Goal: Information Seeking & Learning: Learn about a topic

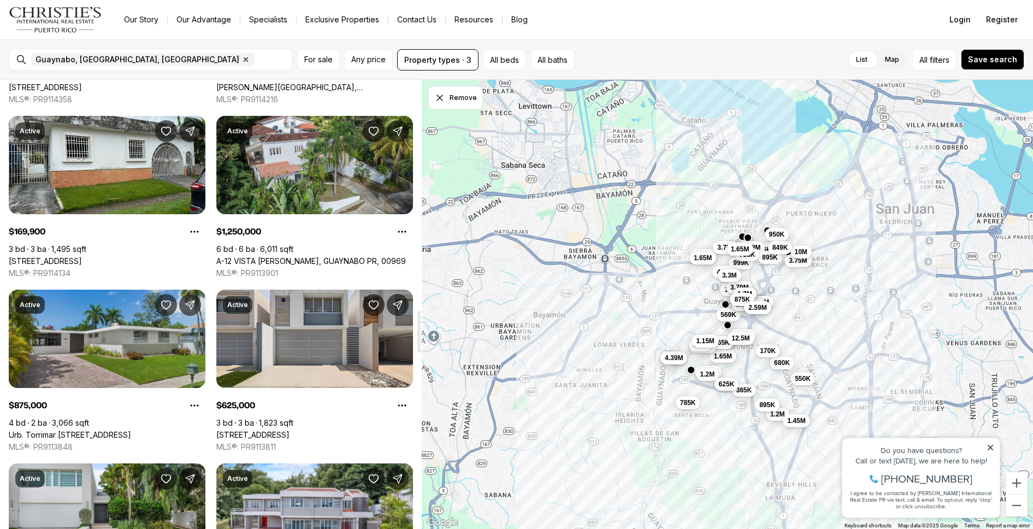
scroll to position [2439, 0]
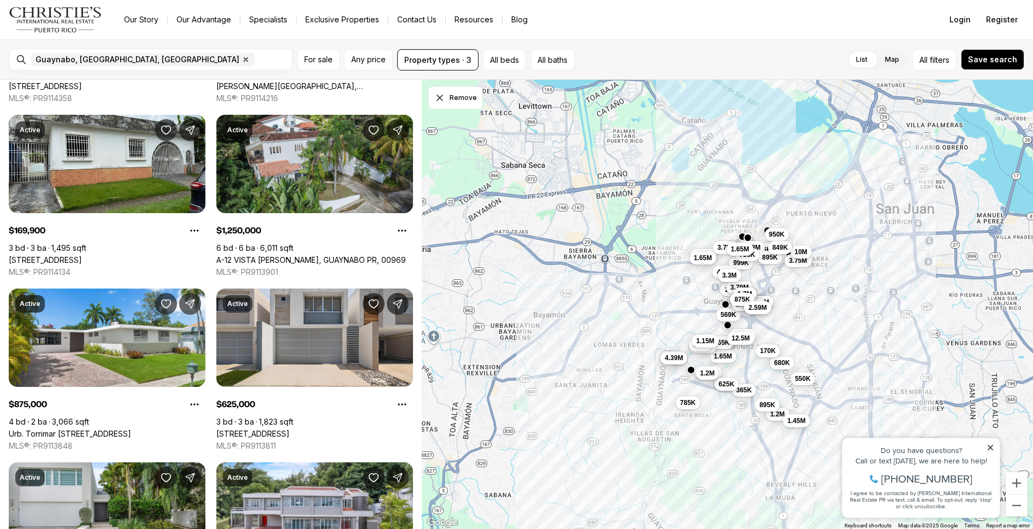
click at [695, 374] on button "1.2M" at bounding box center [706, 372] width 23 height 13
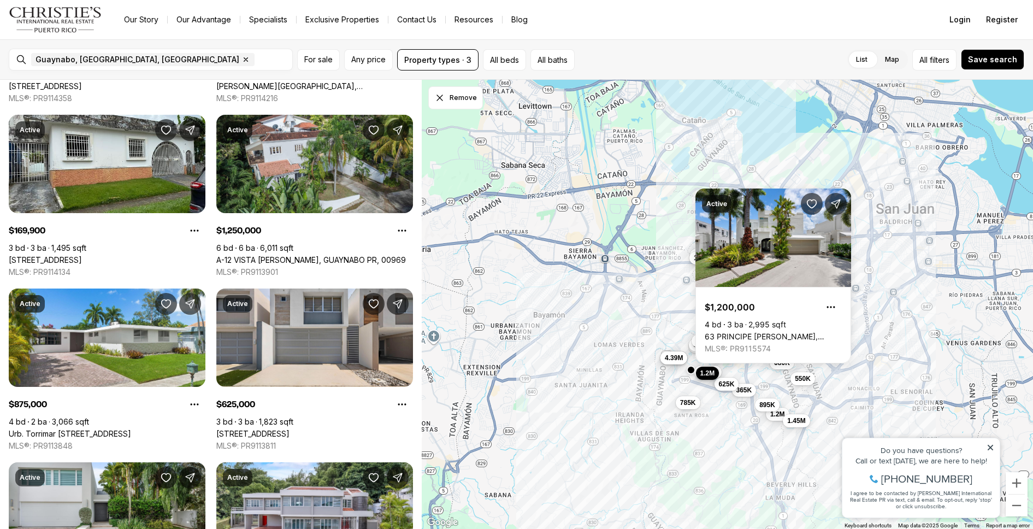
click at [705, 374] on span "1.2M" at bounding box center [707, 373] width 15 height 9
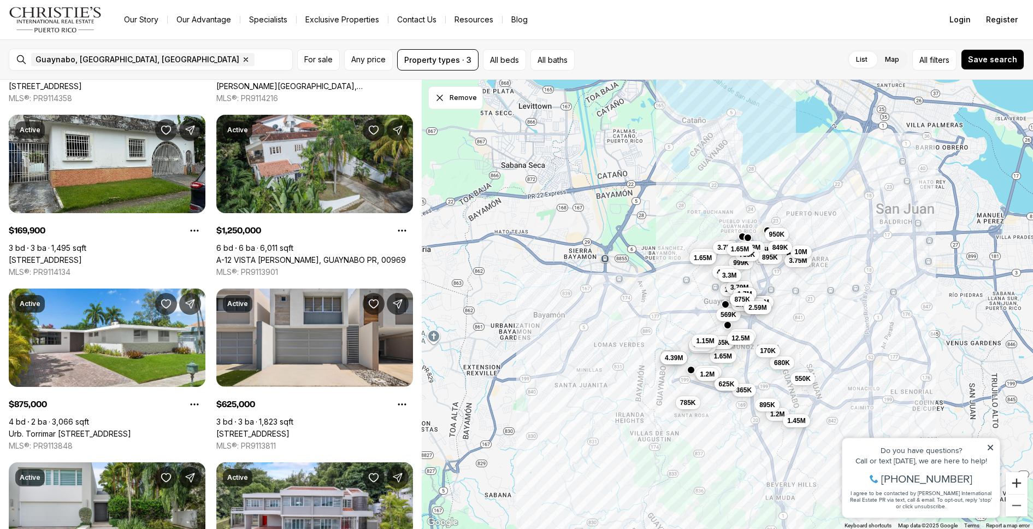
click at [1016, 480] on button "Zoom in" at bounding box center [1016, 483] width 22 height 22
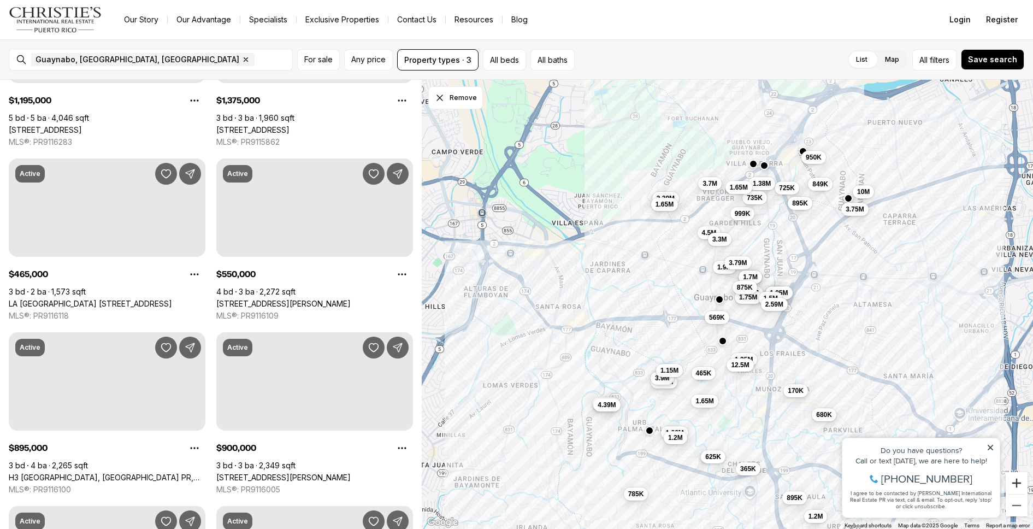
scroll to position [0, 0]
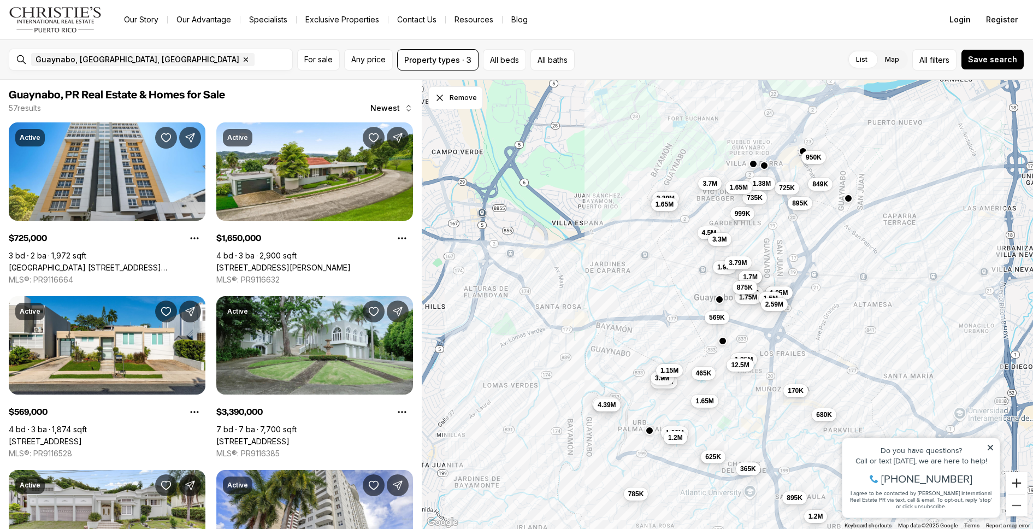
click at [1016, 480] on button "Zoom in" at bounding box center [1016, 483] width 22 height 22
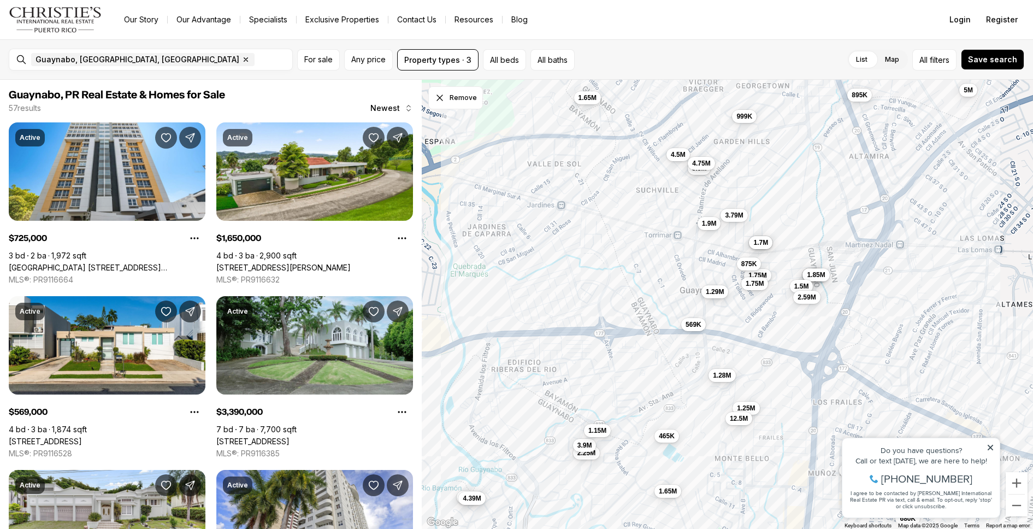
click at [719, 293] on span "1.29M" at bounding box center [715, 291] width 18 height 9
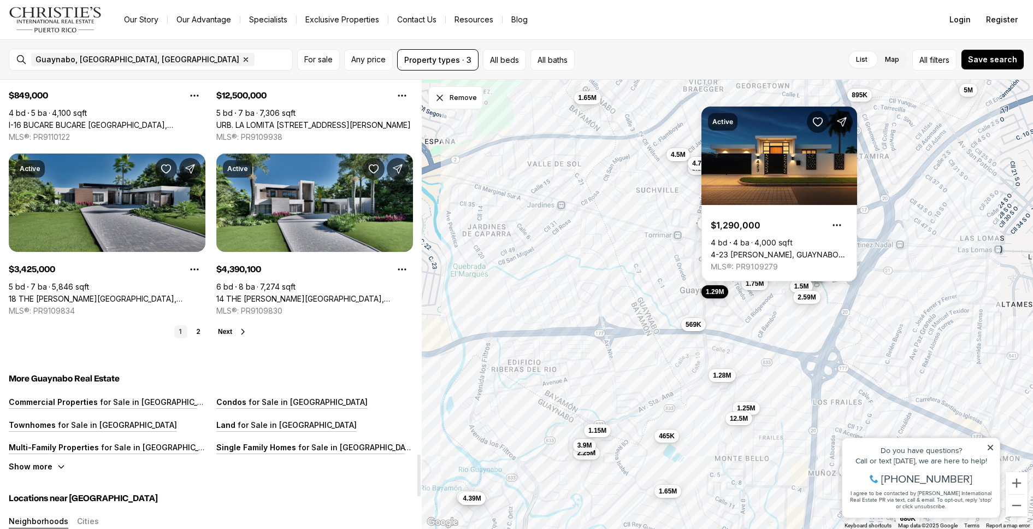
scroll to position [3966, 0]
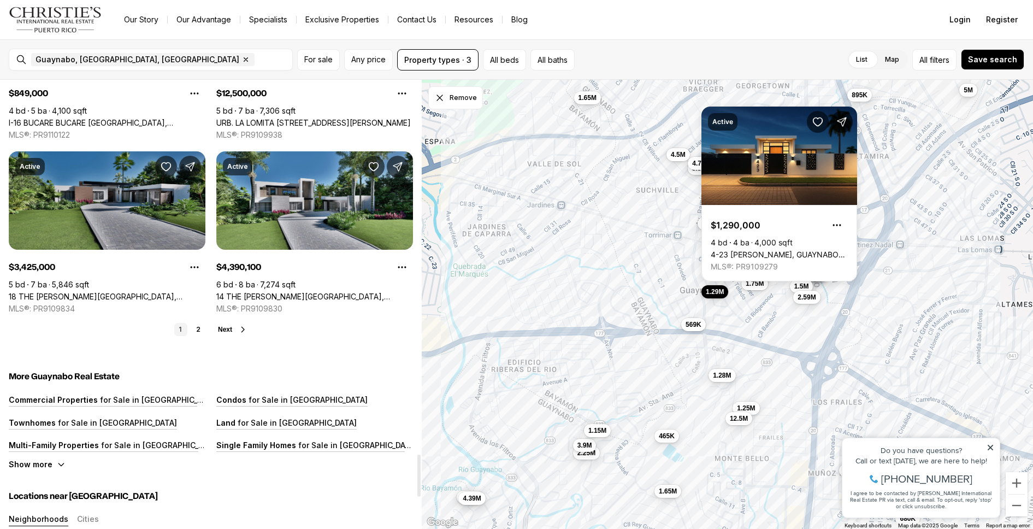
click at [87, 292] on link "18 THE [PERSON_NAME][GEOGRAPHIC_DATA], [GEOGRAPHIC_DATA], 00971" at bounding box center [107, 297] width 197 height 10
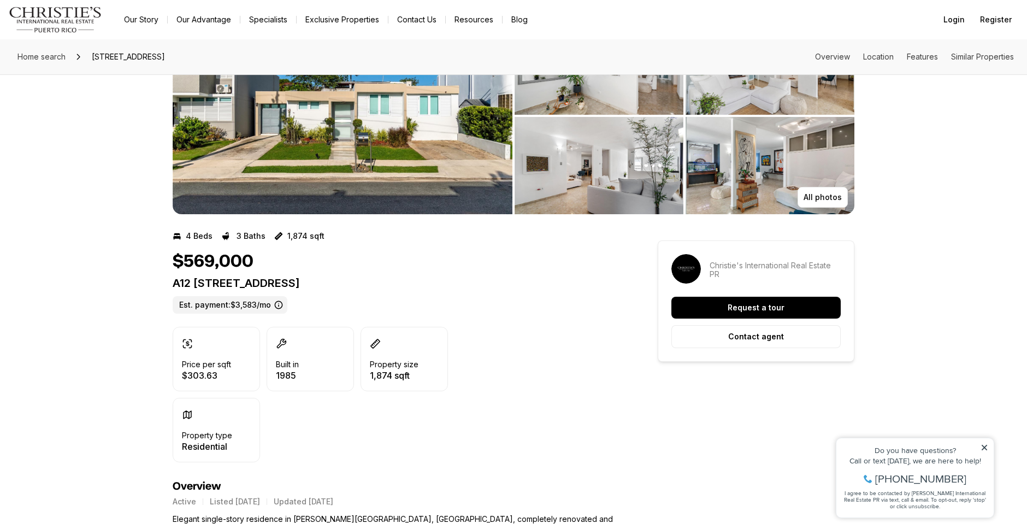
scroll to position [45, 0]
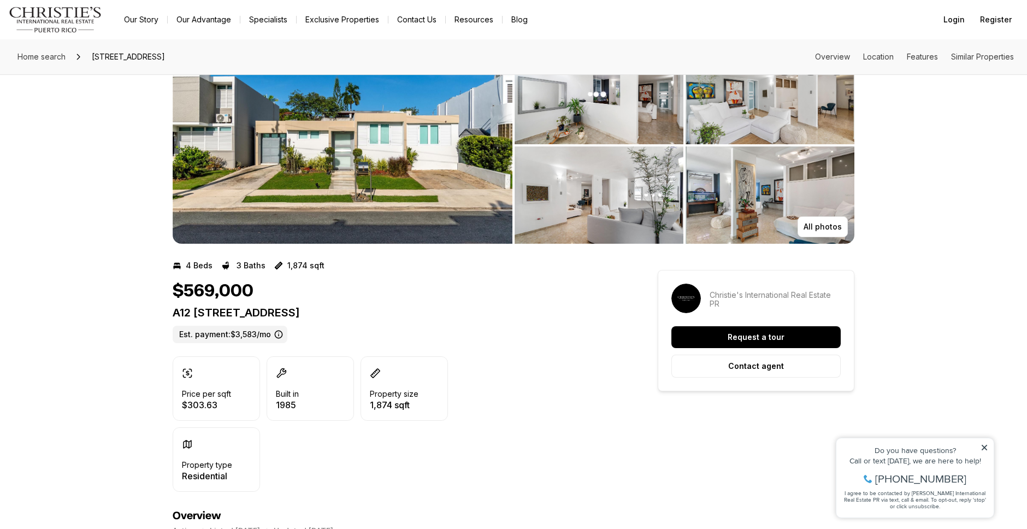
click at [377, 137] on img "View image gallery" at bounding box center [343, 145] width 340 height 197
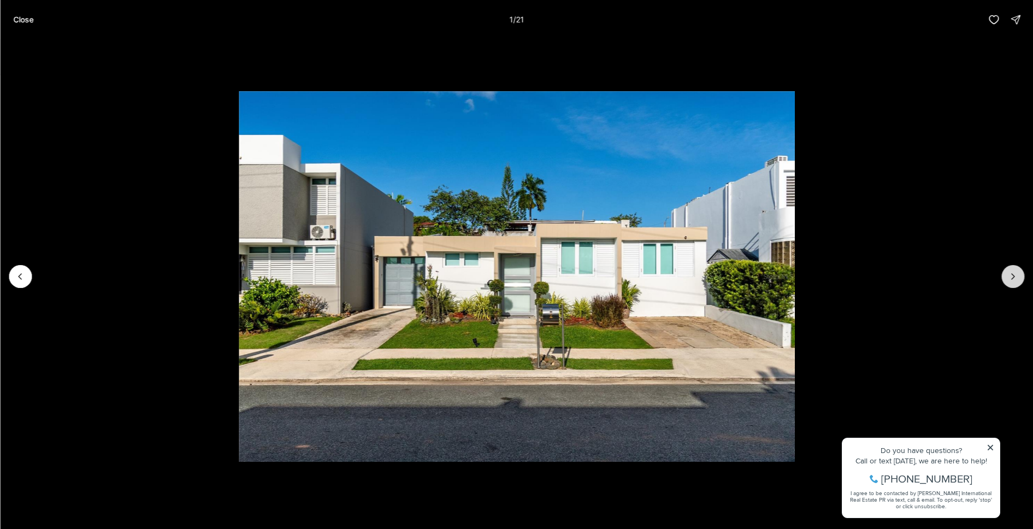
click at [1009, 274] on icon "Next slide" at bounding box center [1012, 276] width 11 height 11
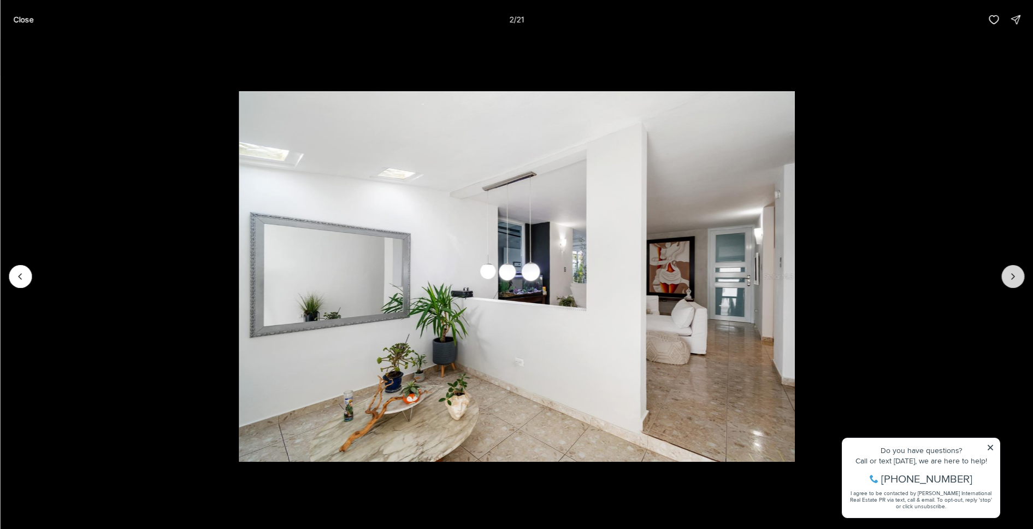
click at [1009, 274] on icon "Next slide" at bounding box center [1012, 276] width 11 height 11
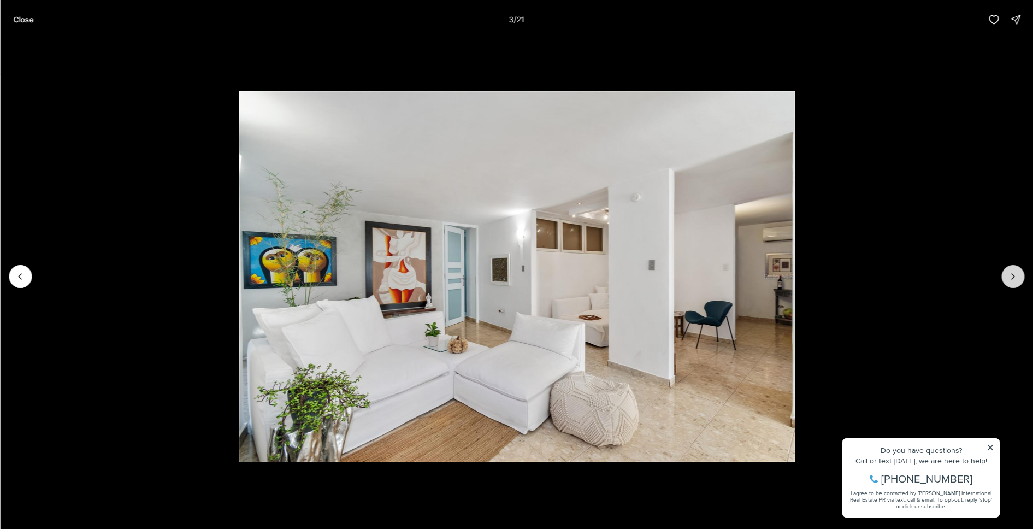
click at [1009, 274] on icon "Next slide" at bounding box center [1012, 276] width 11 height 11
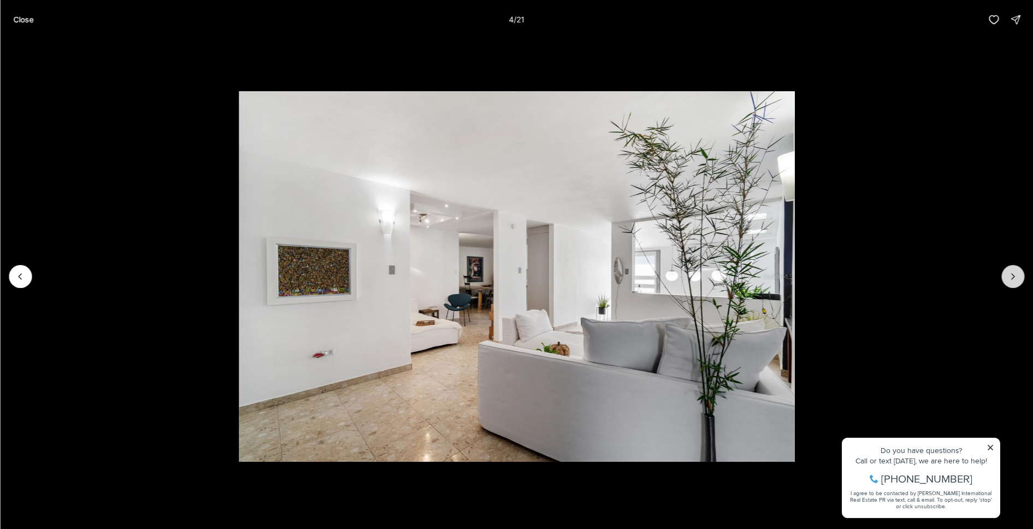
click at [1009, 274] on icon "Next slide" at bounding box center [1012, 276] width 11 height 11
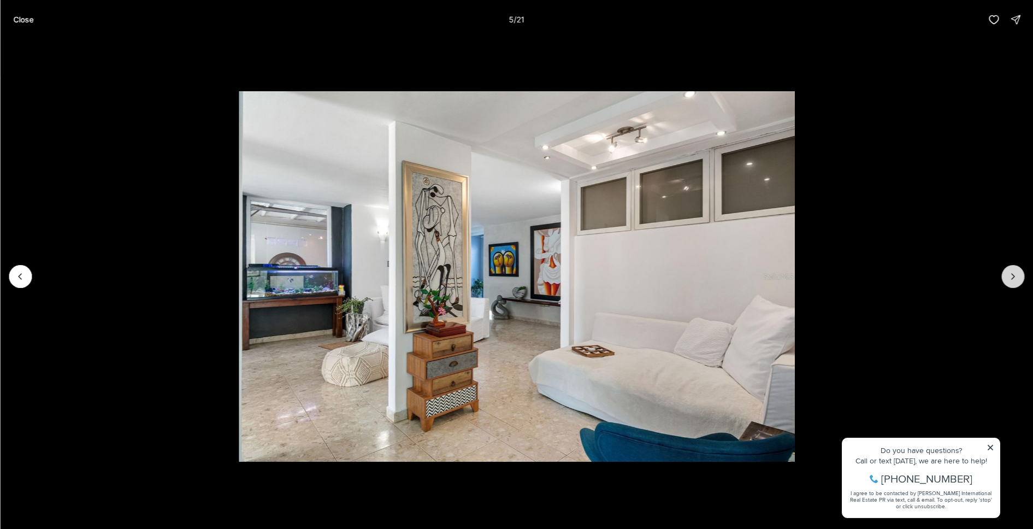
click at [1009, 274] on icon "Next slide" at bounding box center [1012, 276] width 11 height 11
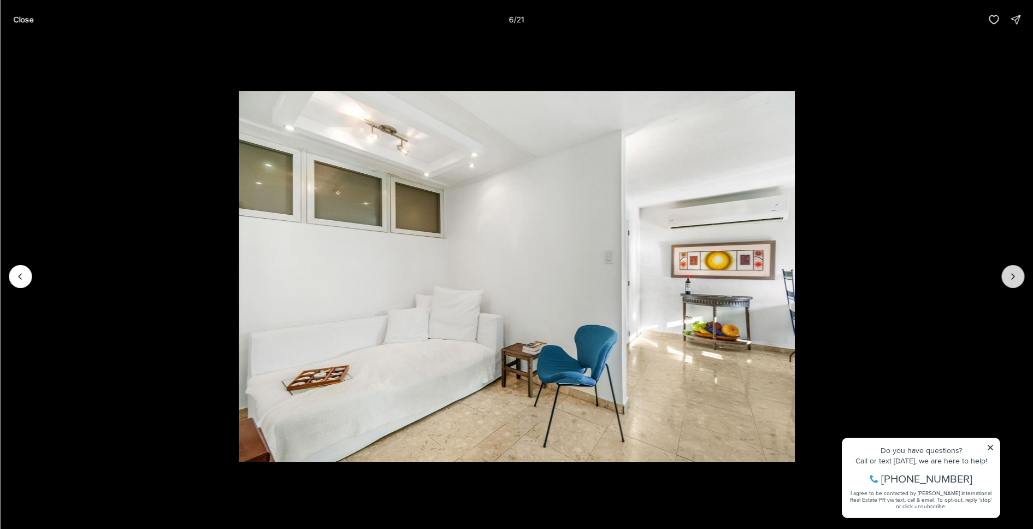
click at [1009, 274] on icon "Next slide" at bounding box center [1012, 276] width 11 height 11
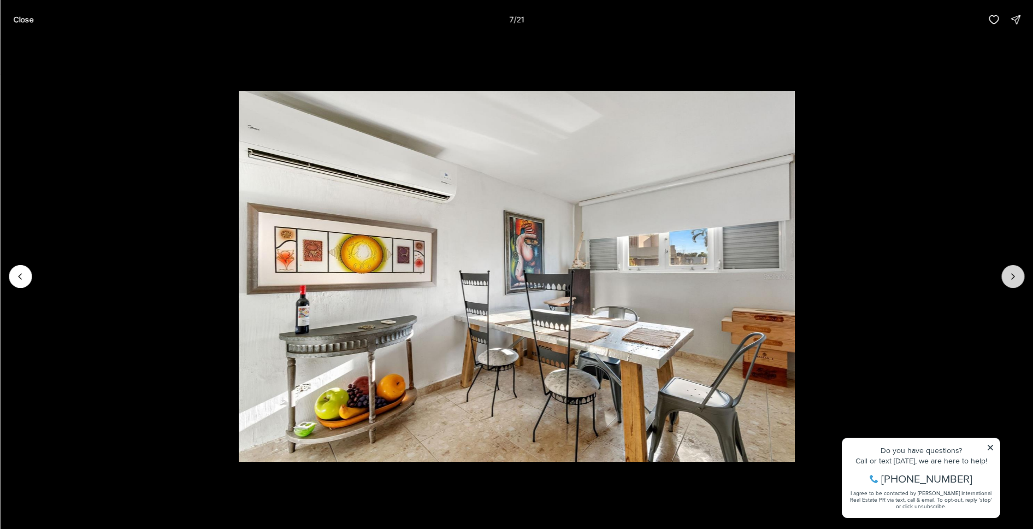
click at [1009, 274] on icon "Next slide" at bounding box center [1012, 276] width 11 height 11
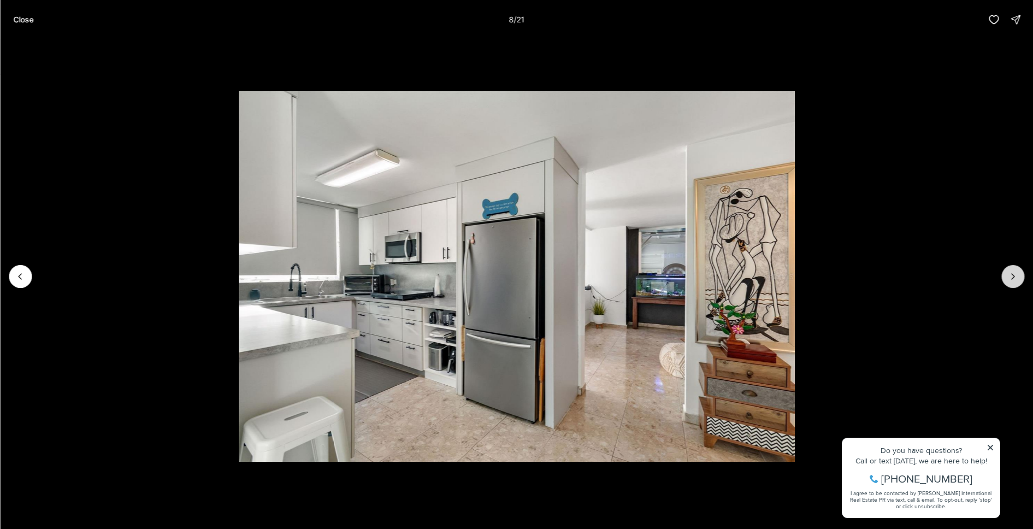
click at [1009, 274] on icon "Next slide" at bounding box center [1012, 276] width 11 height 11
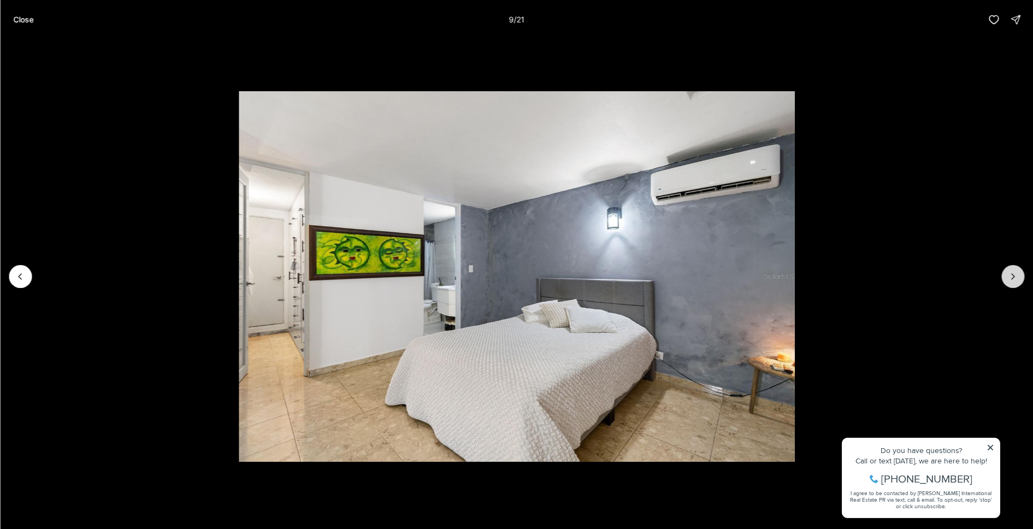
click at [1009, 274] on icon "Next slide" at bounding box center [1012, 276] width 11 height 11
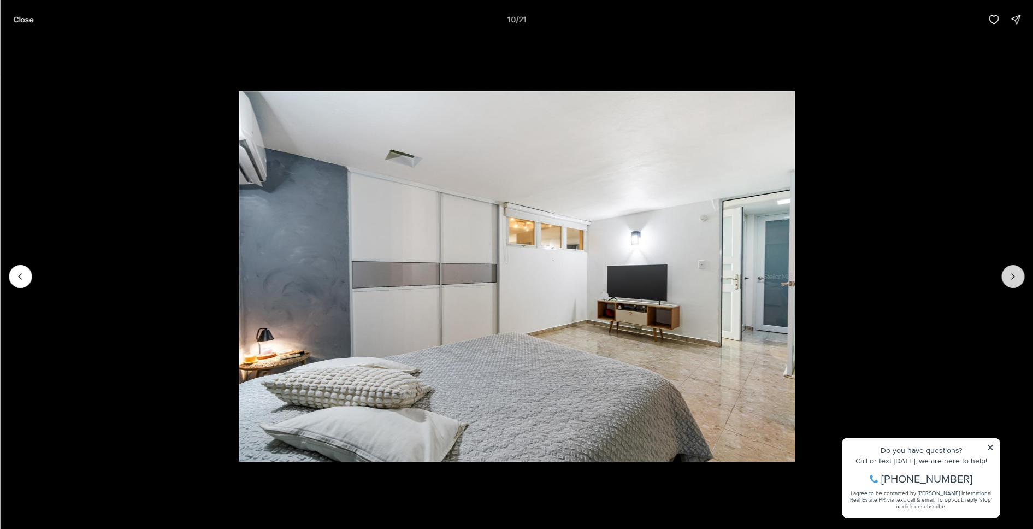
click at [1009, 274] on icon "Next slide" at bounding box center [1012, 276] width 11 height 11
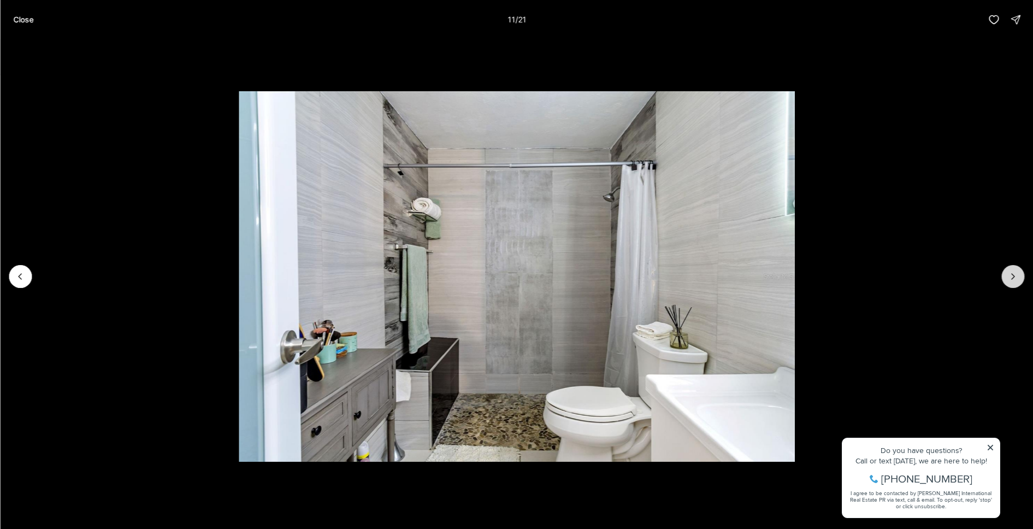
click at [1009, 274] on icon "Next slide" at bounding box center [1012, 276] width 11 height 11
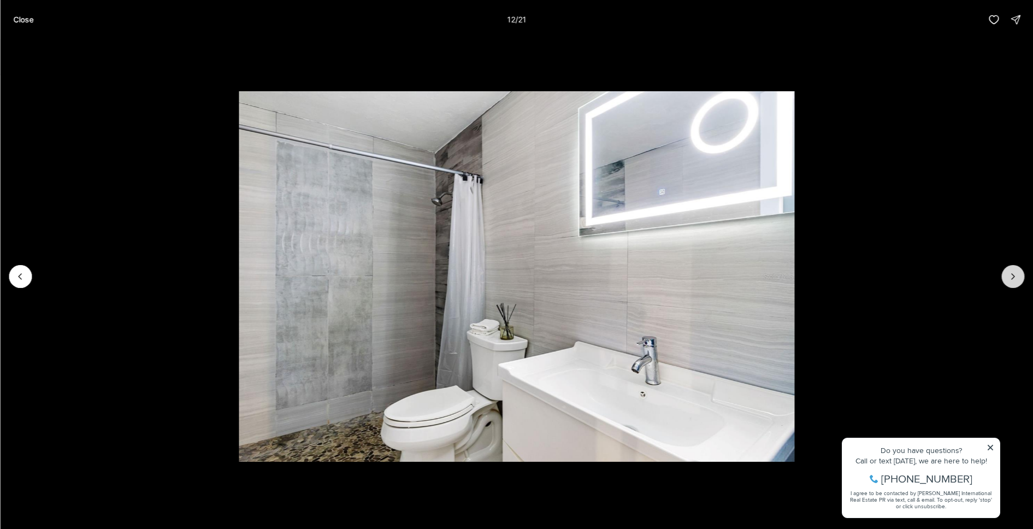
click at [1009, 274] on icon "Next slide" at bounding box center [1012, 276] width 11 height 11
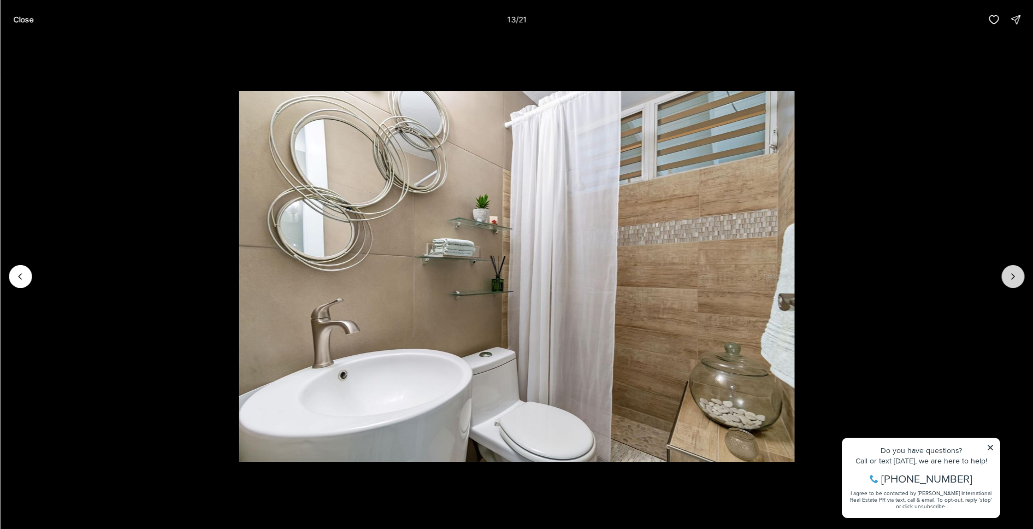
click at [1009, 274] on icon "Next slide" at bounding box center [1012, 276] width 11 height 11
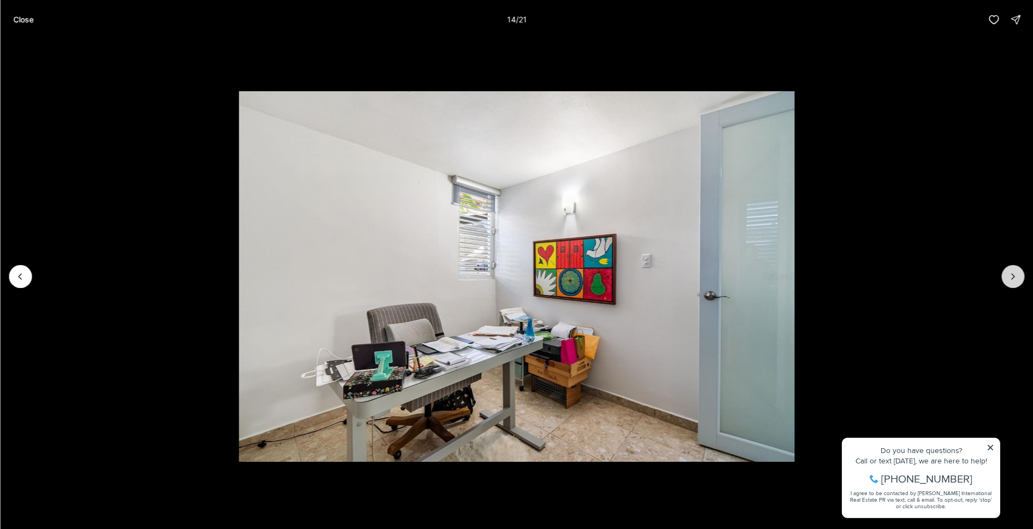
click at [1009, 274] on icon "Next slide" at bounding box center [1012, 276] width 11 height 11
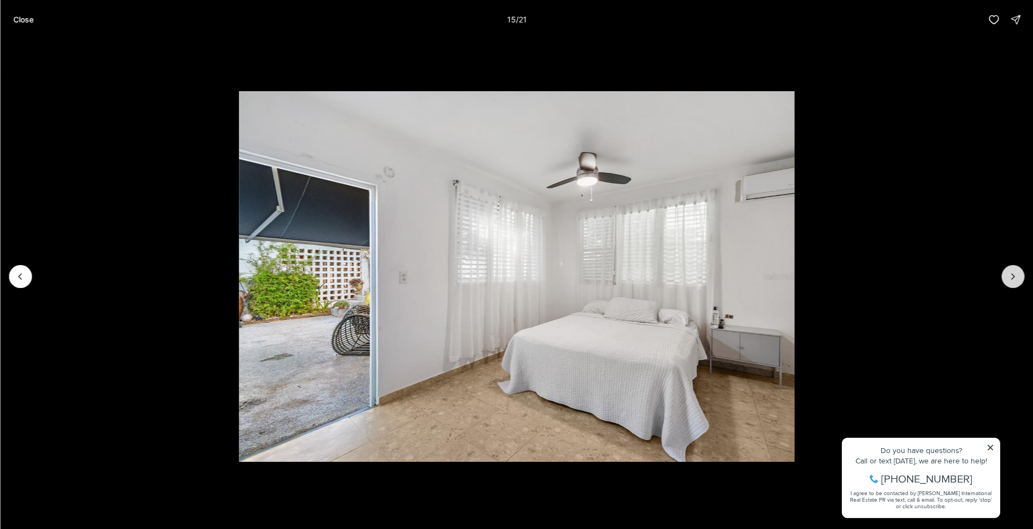
click at [1009, 274] on icon "Next slide" at bounding box center [1012, 276] width 11 height 11
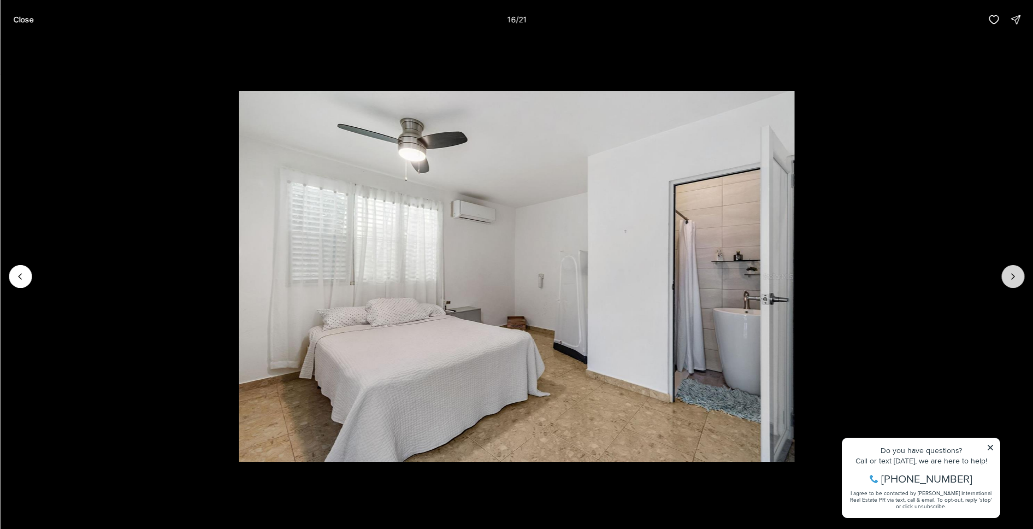
click at [1006, 272] on button "Next slide" at bounding box center [1012, 276] width 23 height 23
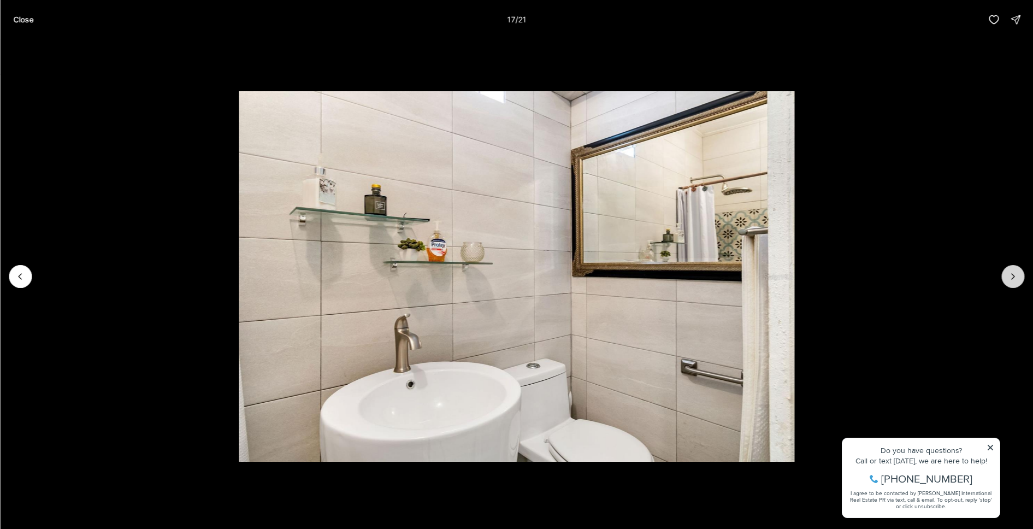
click at [1002, 276] on button "Next slide" at bounding box center [1012, 276] width 23 height 23
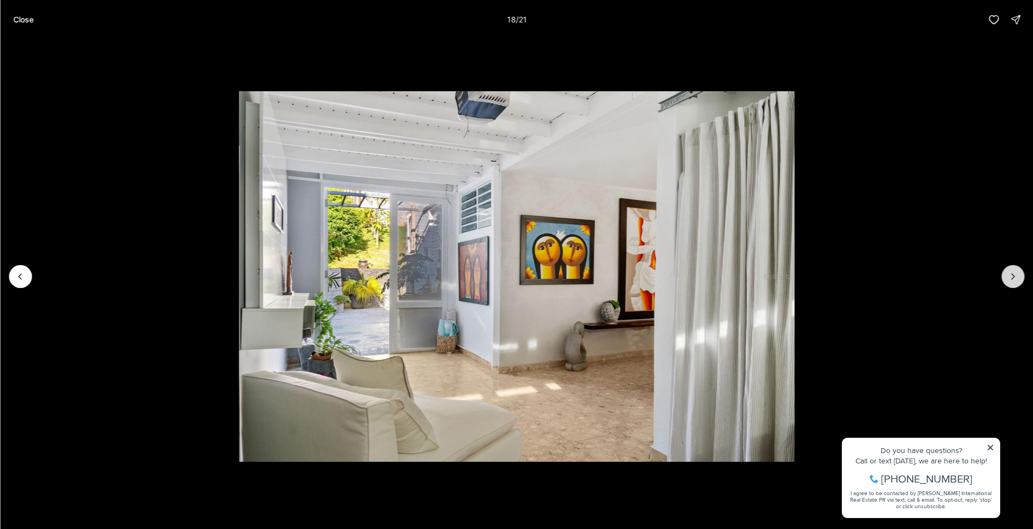
click at [1002, 276] on button "Next slide" at bounding box center [1012, 276] width 23 height 23
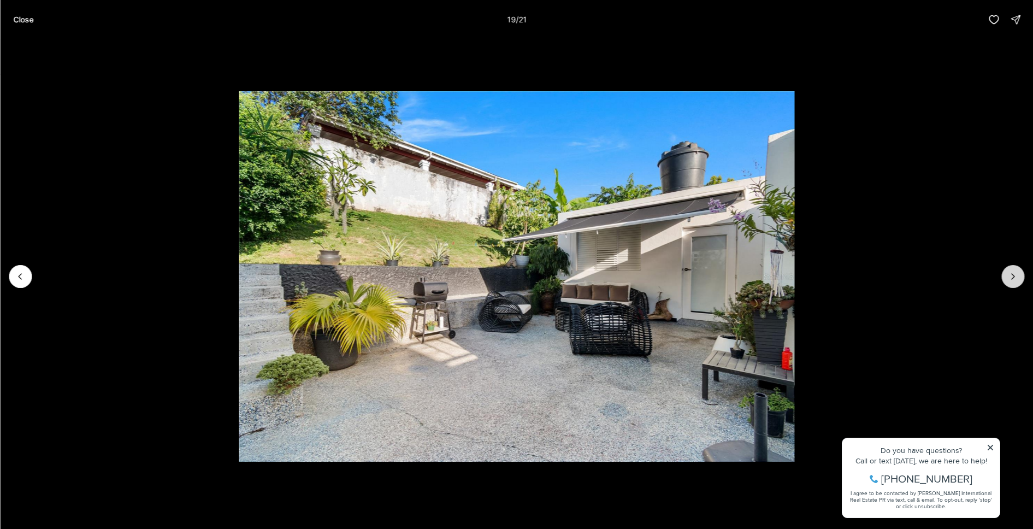
click at [1002, 277] on button "Next slide" at bounding box center [1012, 276] width 23 height 23
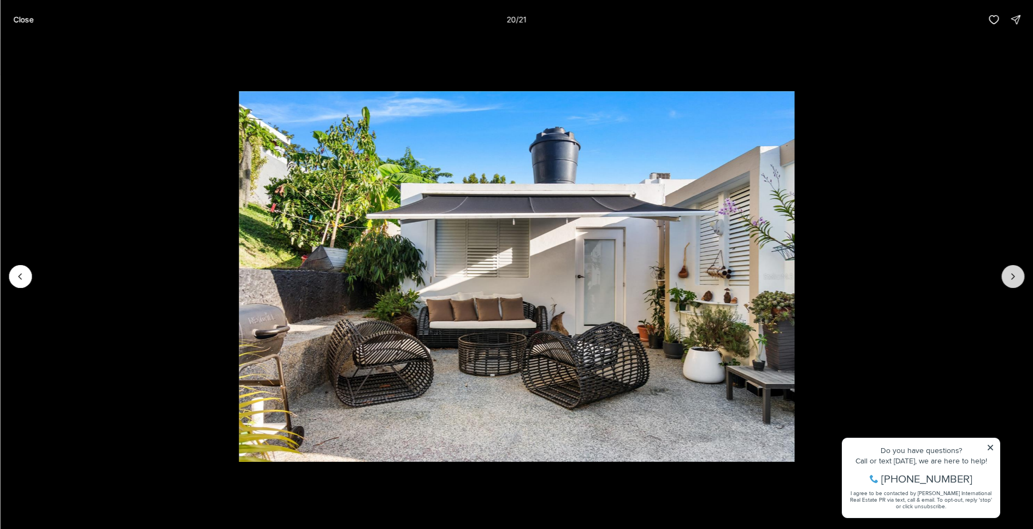
click at [1003, 277] on button "Next slide" at bounding box center [1012, 276] width 23 height 23
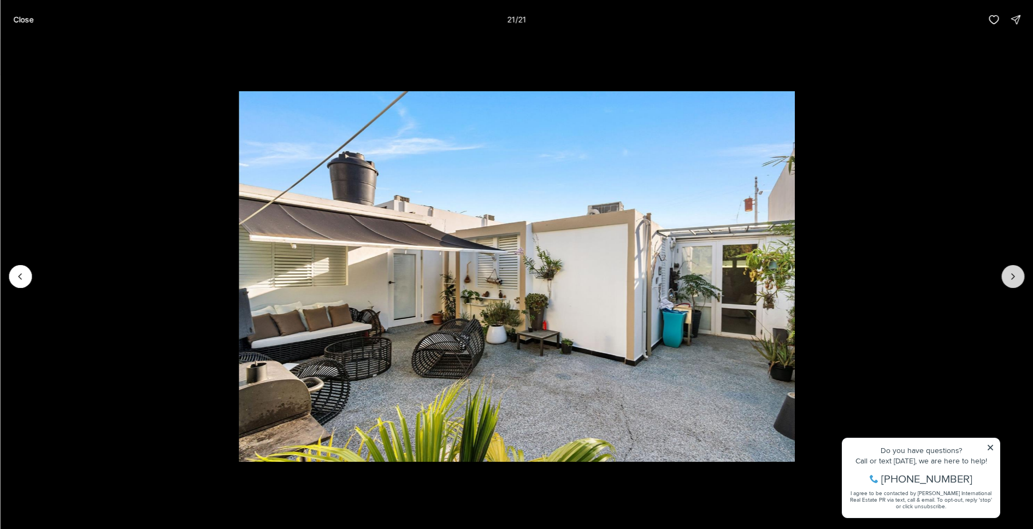
click at [1003, 277] on div at bounding box center [1012, 276] width 23 height 23
click at [1009, 276] on div at bounding box center [1012, 276] width 23 height 23
click at [1012, 280] on div at bounding box center [1012, 276] width 23 height 23
click at [15, 23] on p "Close" at bounding box center [23, 19] width 20 height 9
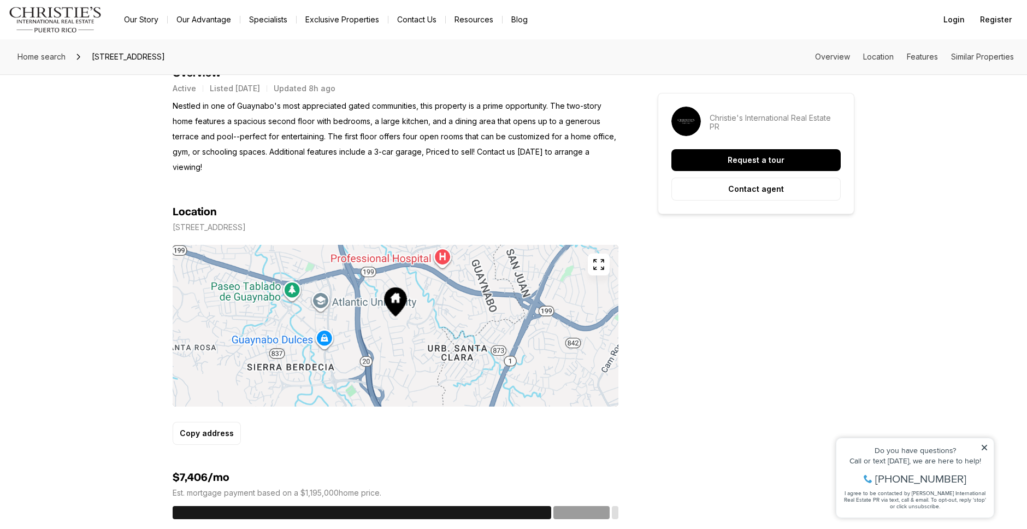
scroll to position [574, 0]
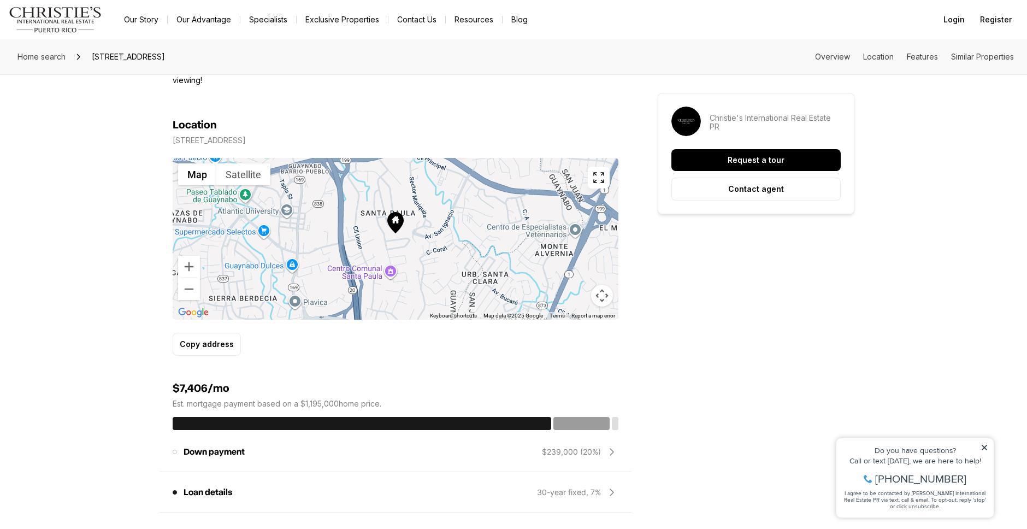
click at [595, 171] on icon "button" at bounding box center [598, 177] width 13 height 13
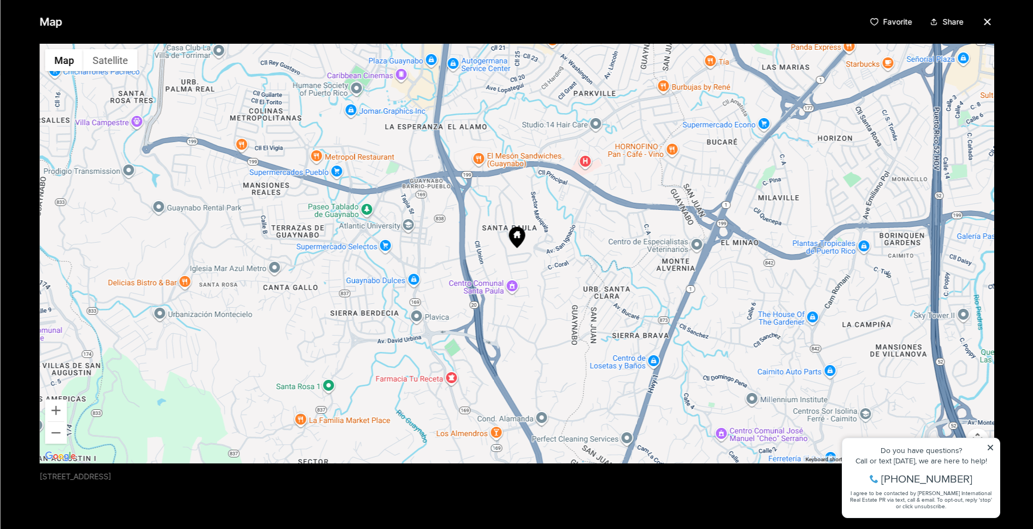
click at [522, 247] on div at bounding box center [516, 253] width 954 height 419
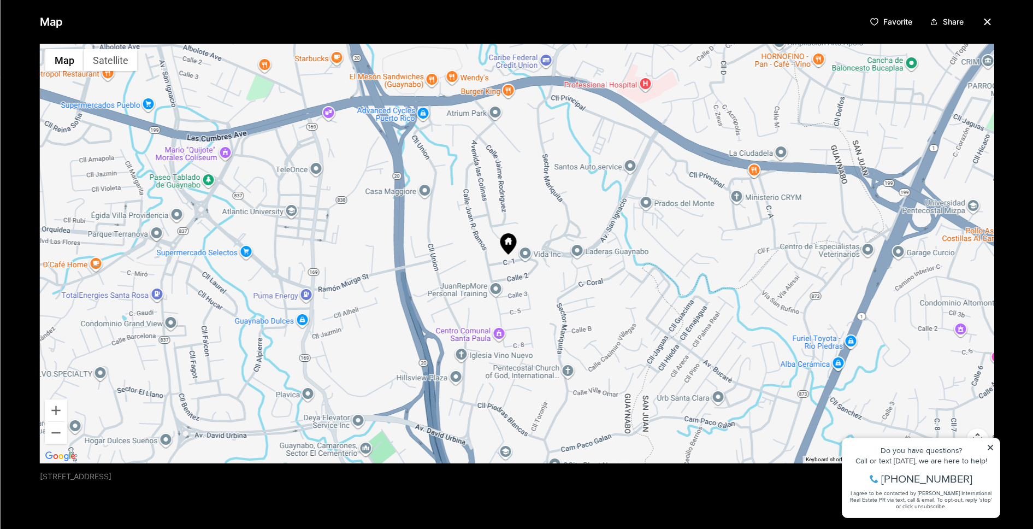
click at [517, 245] on div at bounding box center [516, 253] width 954 height 419
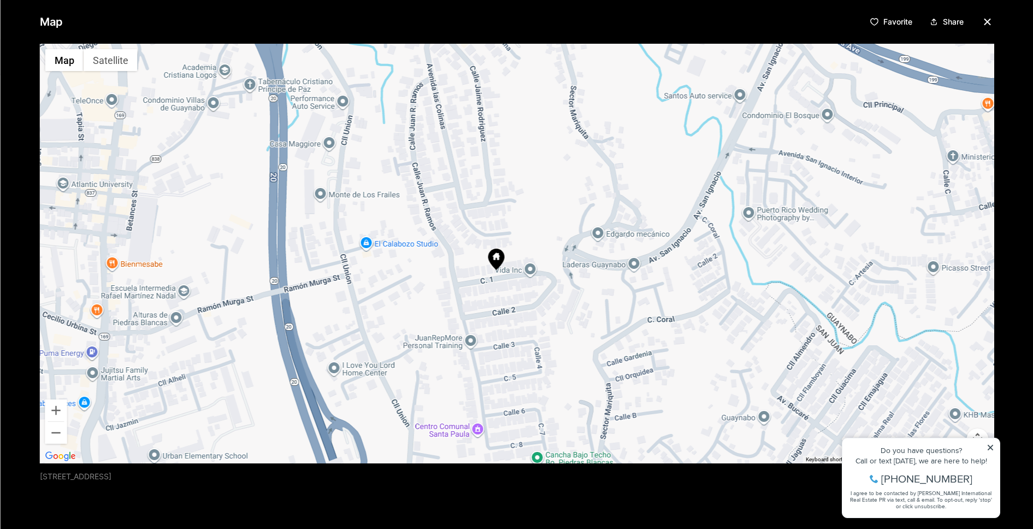
click at [984, 24] on icon "button" at bounding box center [986, 21] width 5 height 5
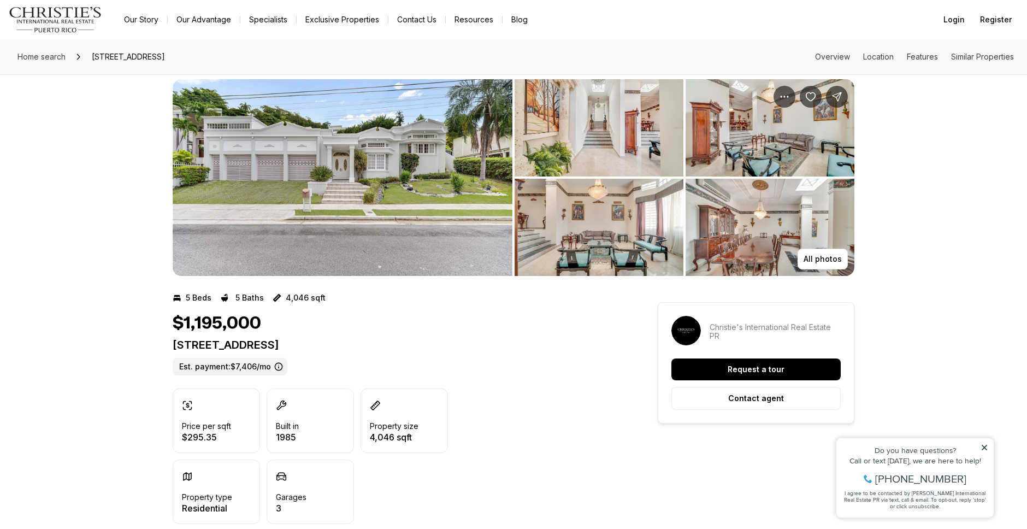
scroll to position [0, 0]
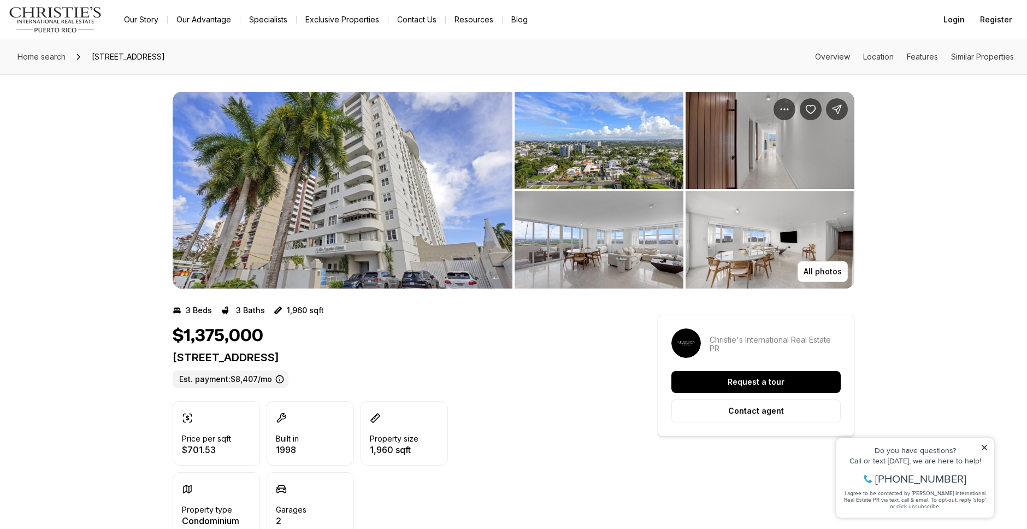
click at [361, 219] on img "View image gallery" at bounding box center [343, 190] width 340 height 197
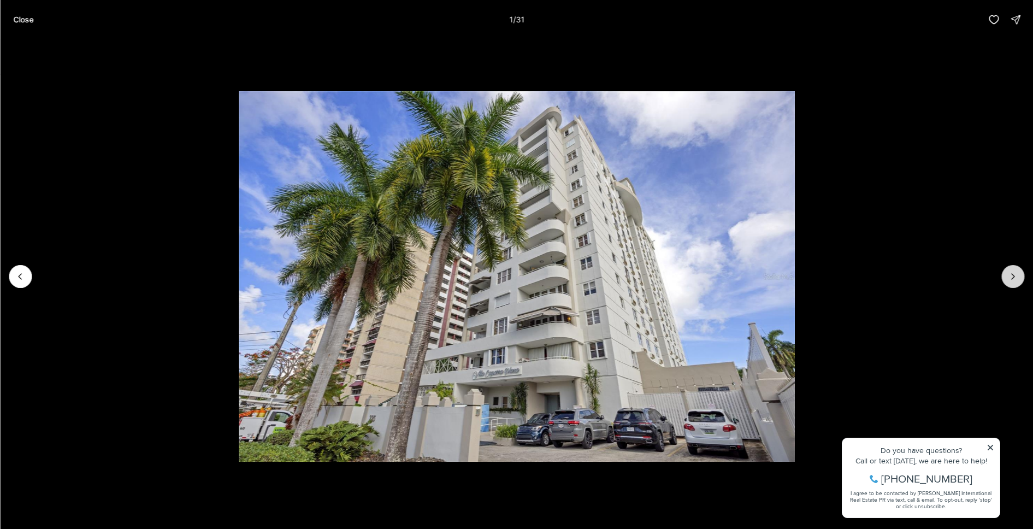
click at [1013, 277] on icon "Next slide" at bounding box center [1013, 276] width 3 height 5
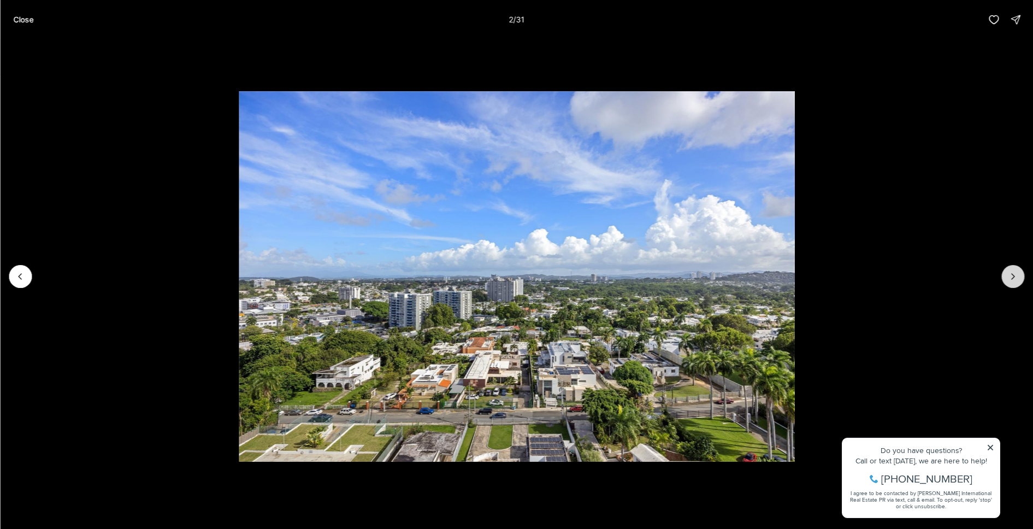
click at [1012, 278] on icon "Next slide" at bounding box center [1013, 276] width 3 height 5
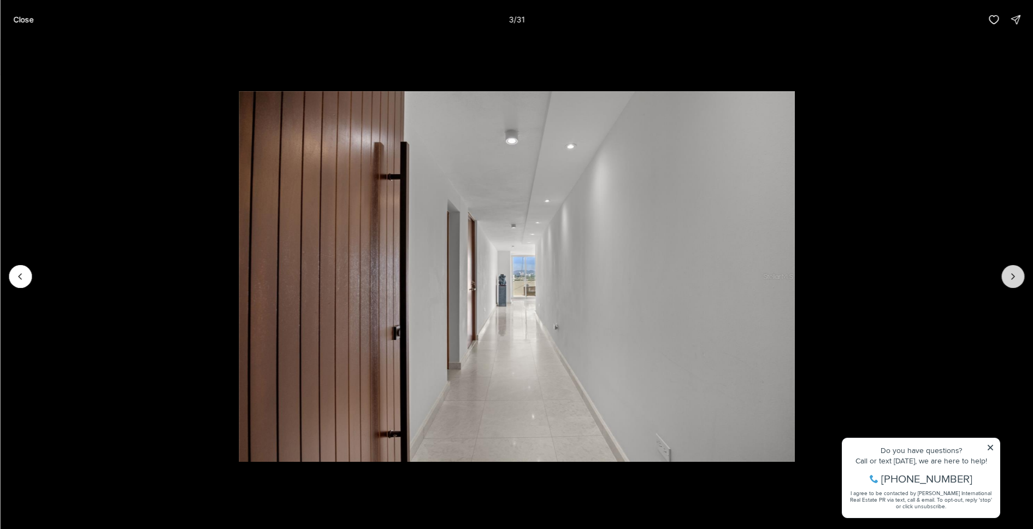
click at [1012, 278] on icon "Next slide" at bounding box center [1013, 276] width 3 height 5
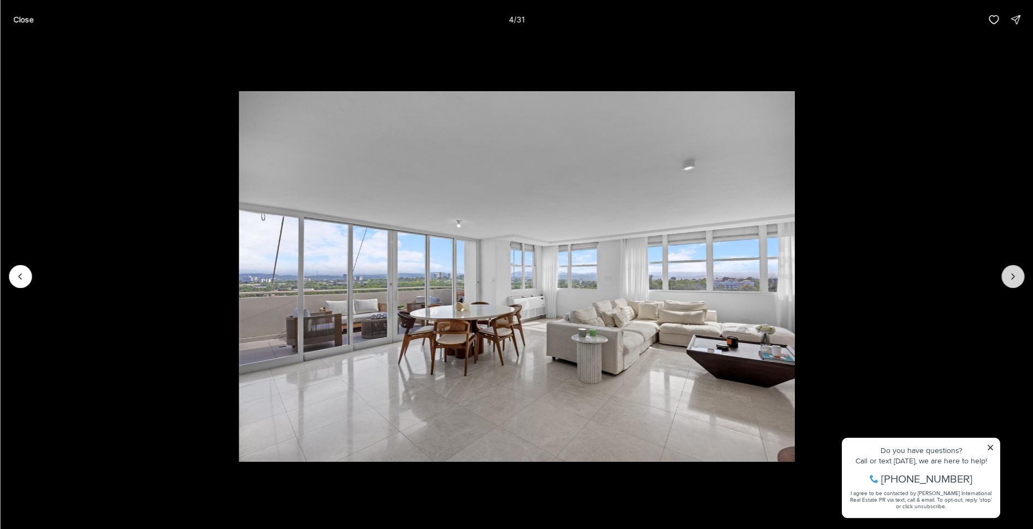
click at [1012, 278] on icon "Next slide" at bounding box center [1013, 276] width 3 height 5
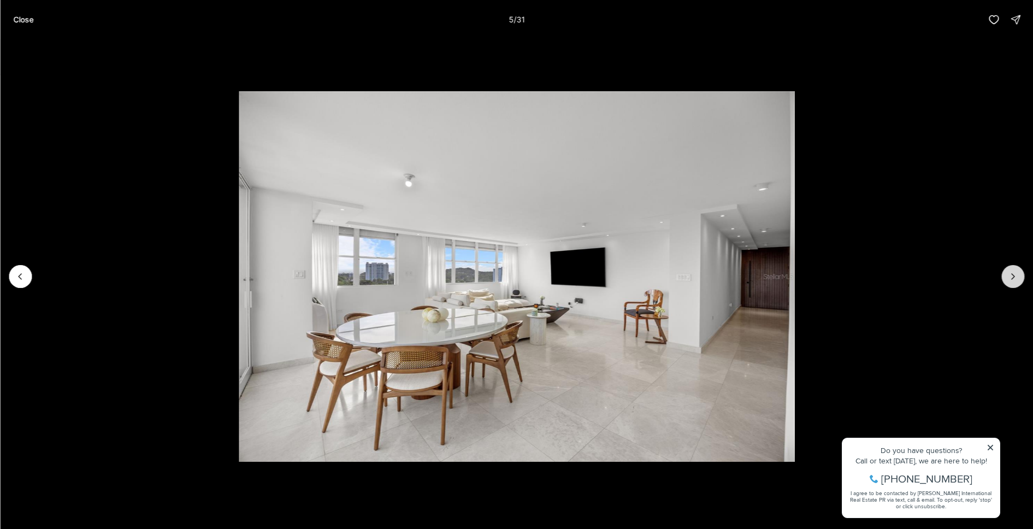
click at [1012, 278] on icon "Next slide" at bounding box center [1013, 276] width 3 height 5
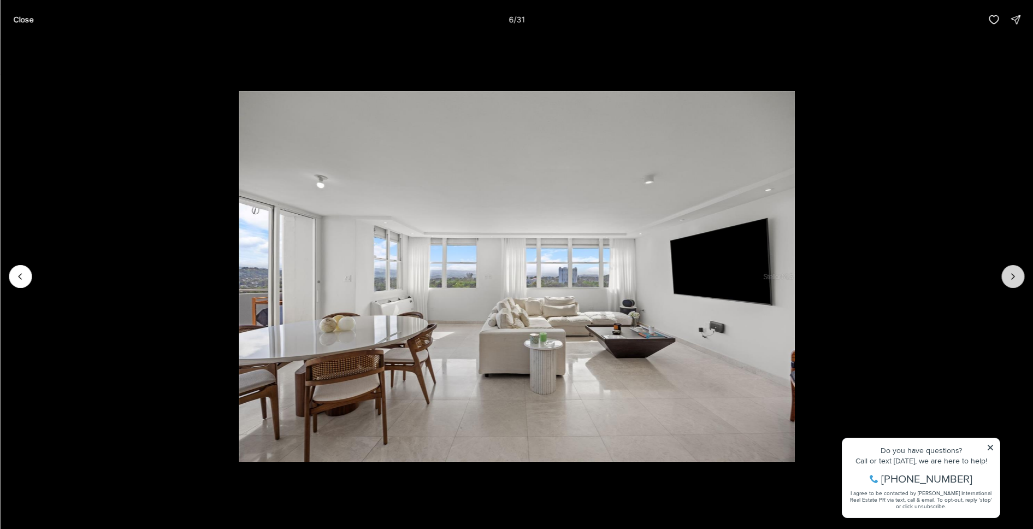
click at [1012, 278] on icon "Next slide" at bounding box center [1013, 276] width 3 height 5
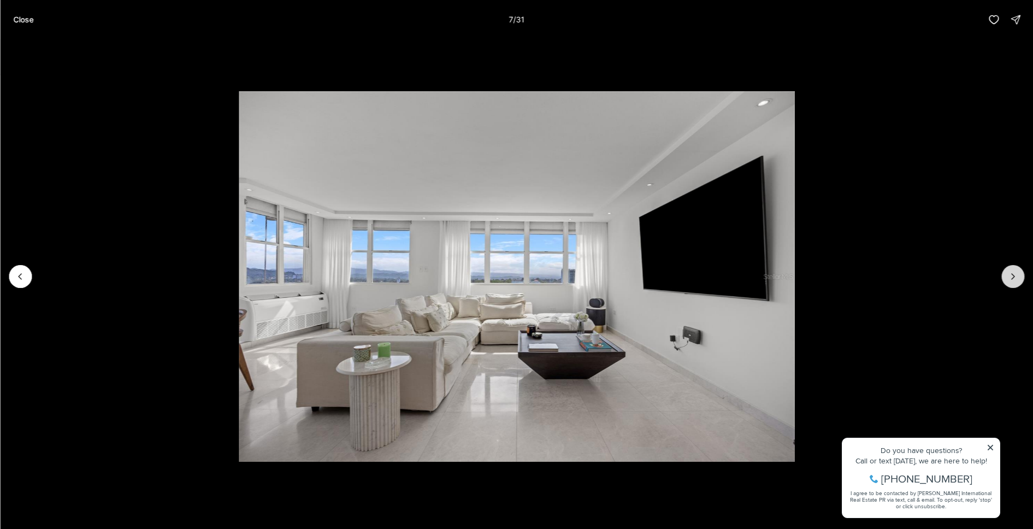
click at [1012, 278] on icon "Next slide" at bounding box center [1013, 276] width 3 height 5
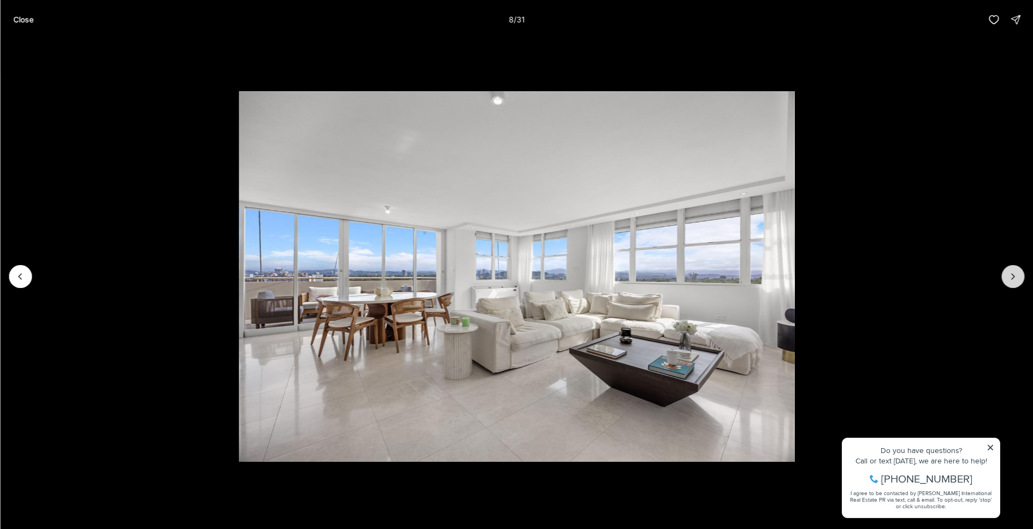
click at [1012, 278] on icon "Next slide" at bounding box center [1013, 276] width 3 height 5
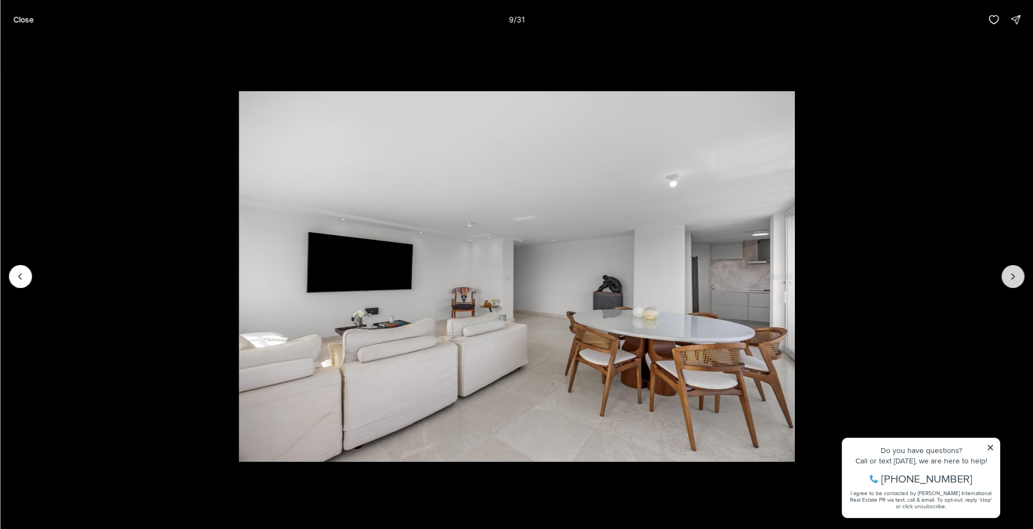
click at [1012, 278] on icon "Next slide" at bounding box center [1013, 276] width 3 height 5
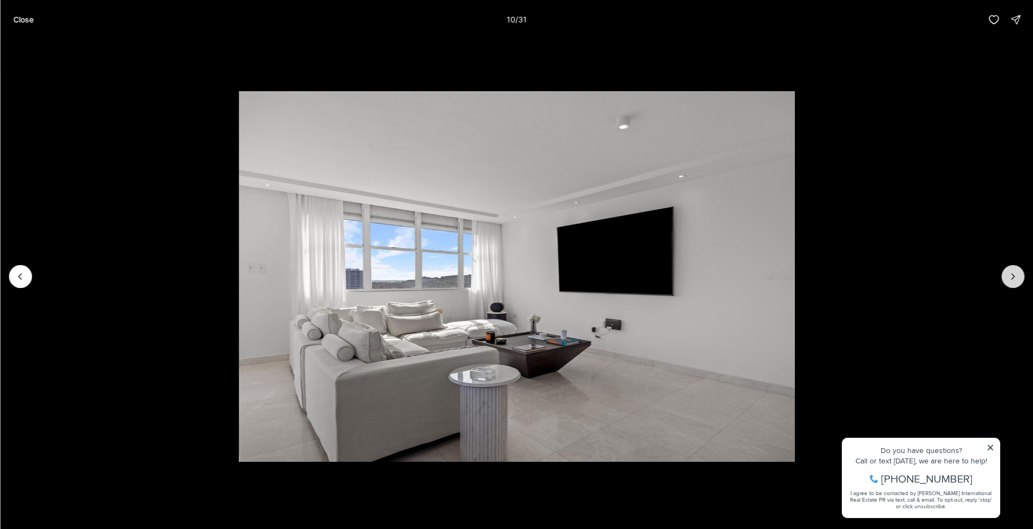
click at [1012, 278] on icon "Next slide" at bounding box center [1013, 276] width 3 height 5
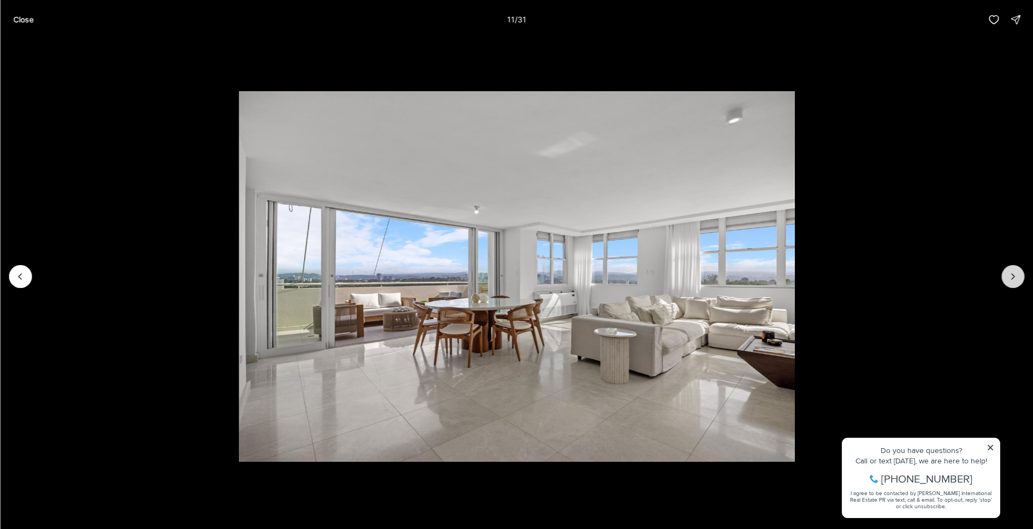
click at [1012, 278] on icon "Next slide" at bounding box center [1013, 276] width 3 height 5
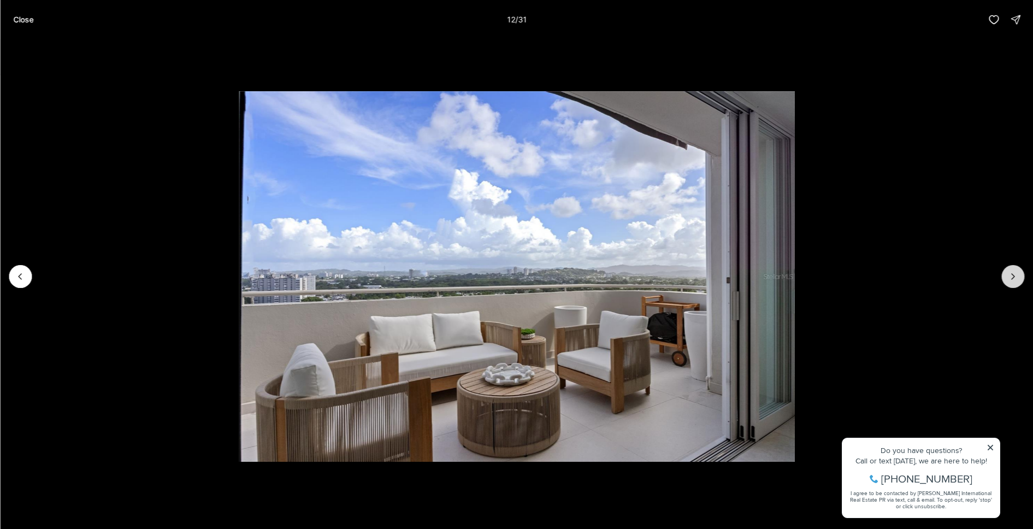
click at [1012, 278] on icon "Next slide" at bounding box center [1013, 276] width 3 height 5
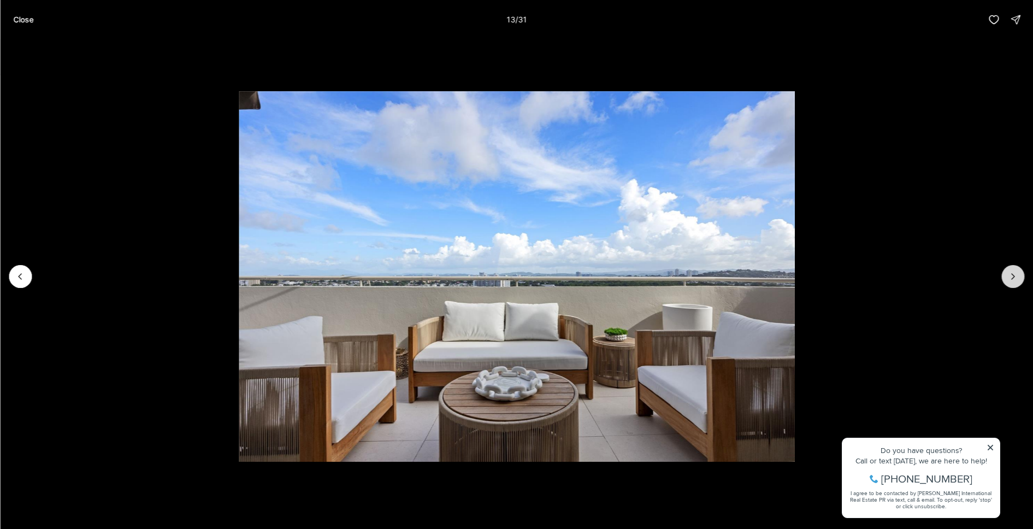
click at [1012, 278] on icon "Next slide" at bounding box center [1013, 276] width 3 height 5
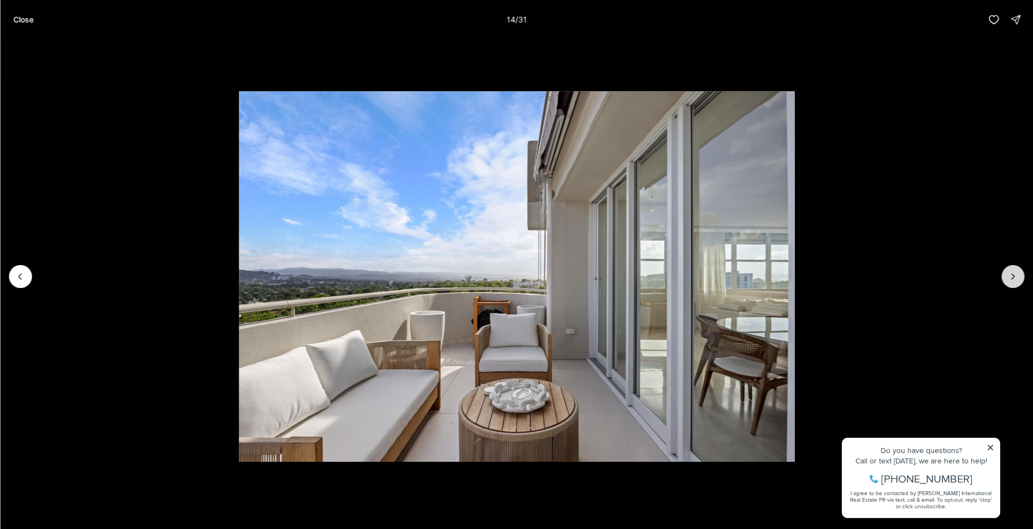
click at [1012, 278] on icon "Next slide" at bounding box center [1013, 276] width 3 height 5
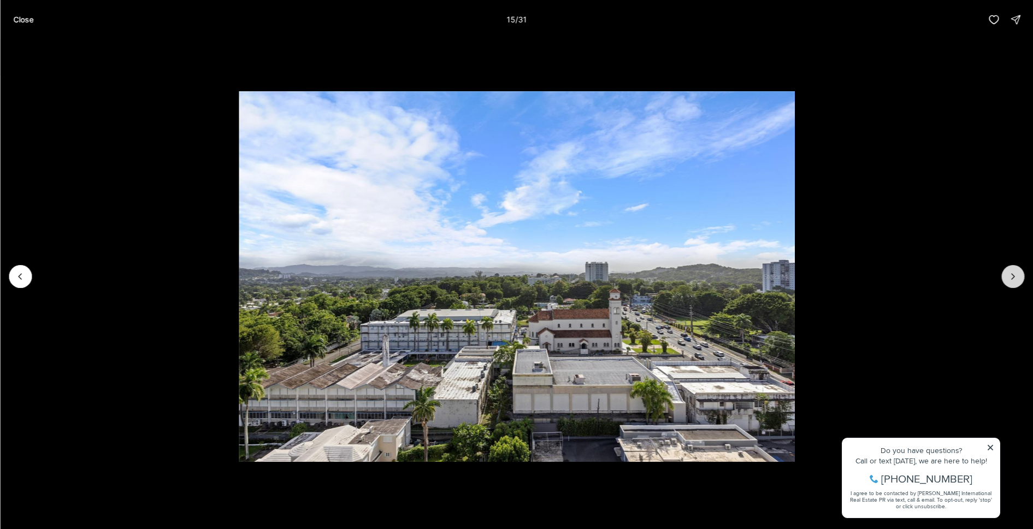
click at [1012, 278] on icon "Next slide" at bounding box center [1013, 276] width 3 height 5
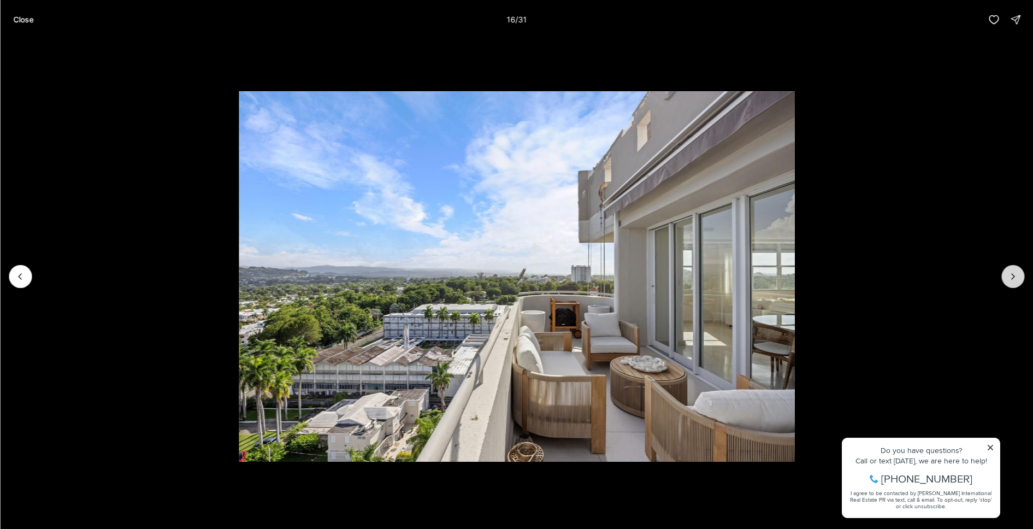
click at [1012, 278] on icon "Next slide" at bounding box center [1013, 276] width 3 height 5
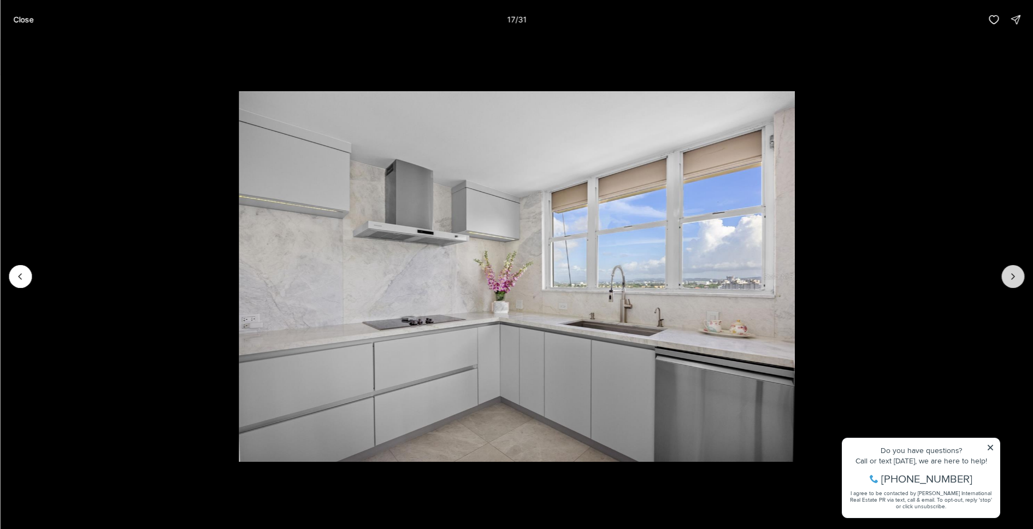
click at [1012, 278] on icon "Next slide" at bounding box center [1013, 276] width 3 height 5
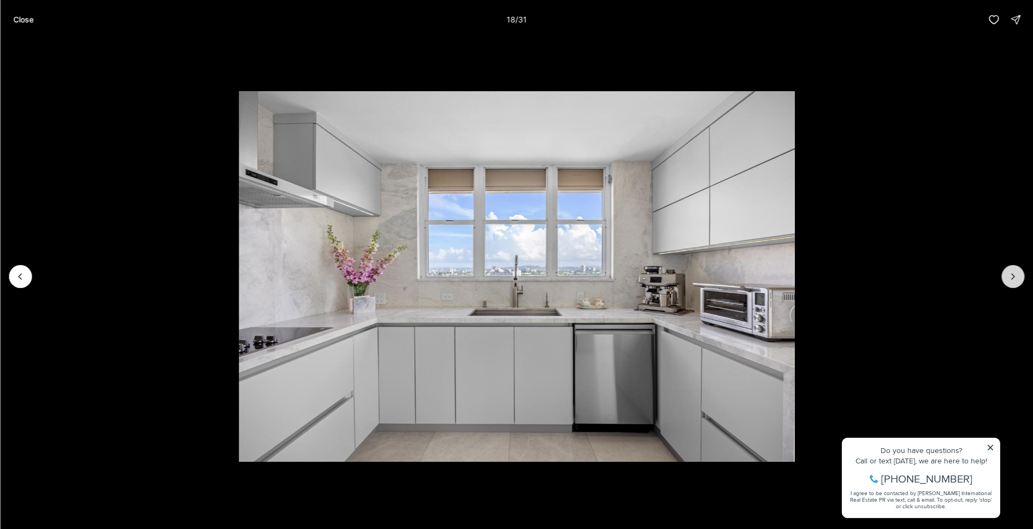
click at [1012, 278] on icon "Next slide" at bounding box center [1013, 276] width 3 height 5
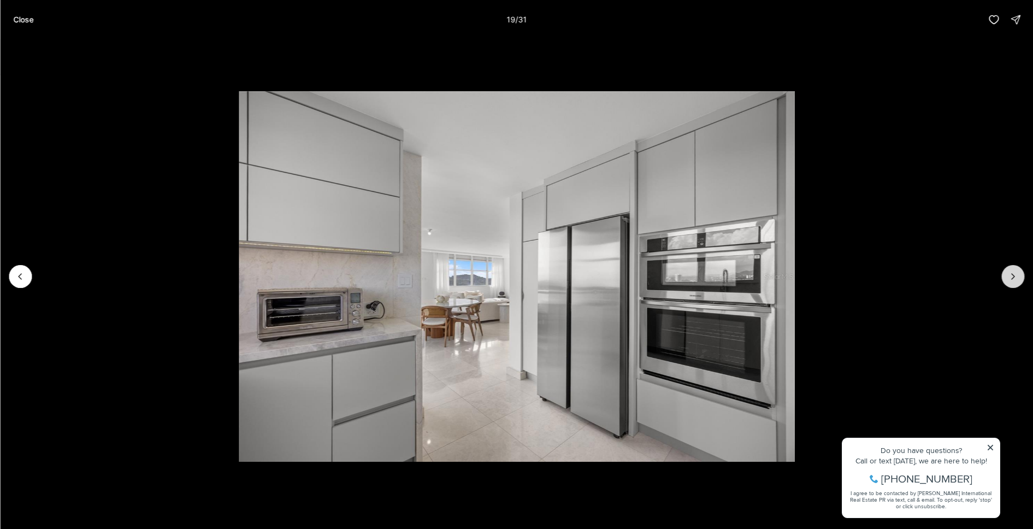
click at [1012, 278] on icon "Next slide" at bounding box center [1013, 276] width 3 height 5
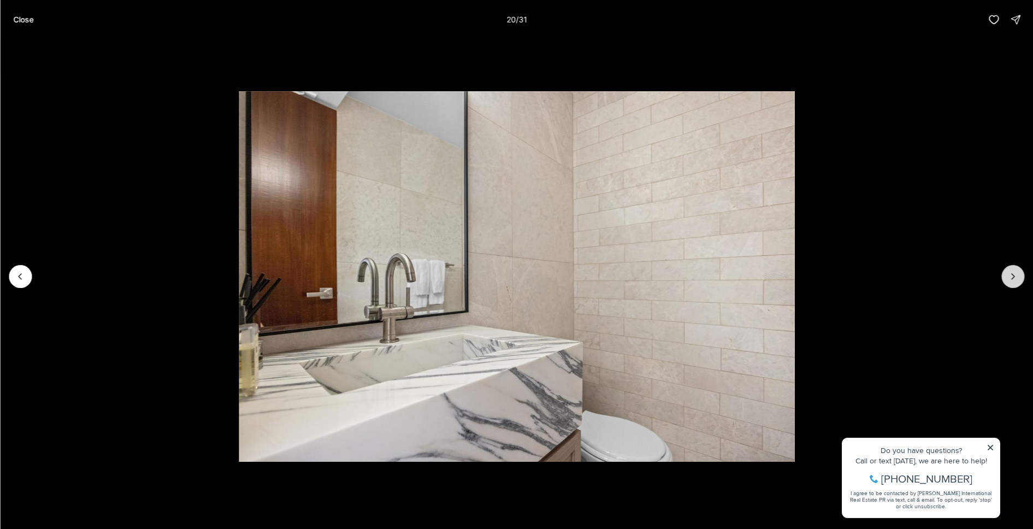
click at [1012, 278] on icon "Next slide" at bounding box center [1013, 276] width 3 height 5
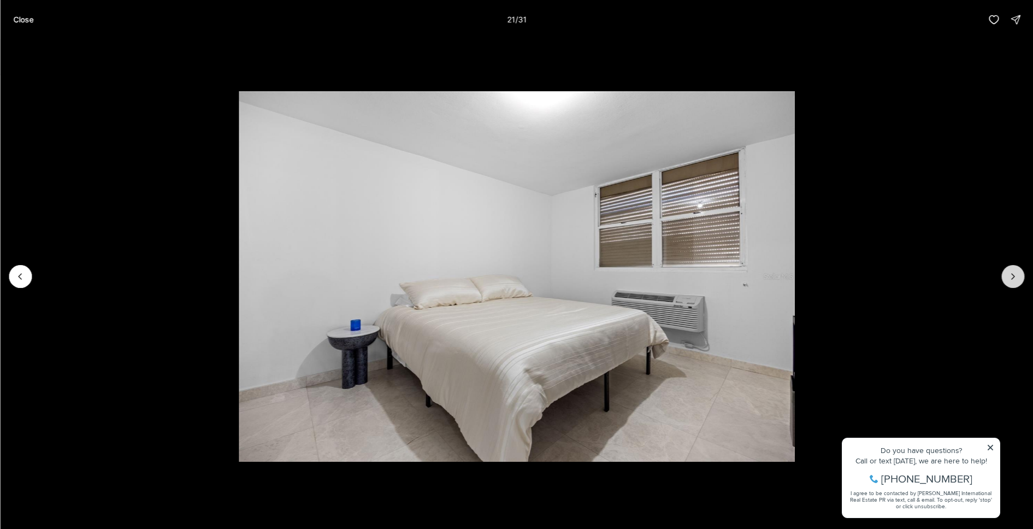
click at [1012, 278] on icon "Next slide" at bounding box center [1013, 276] width 3 height 5
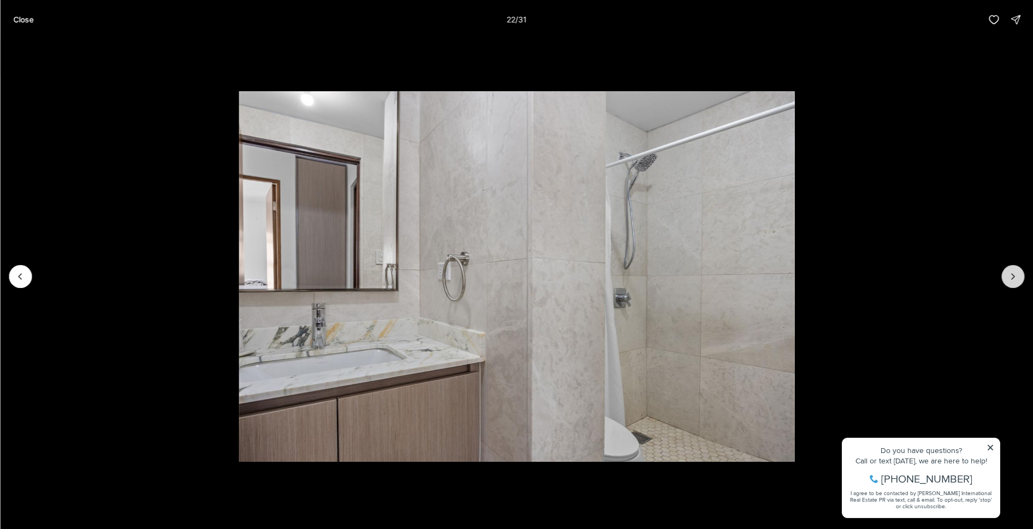
click at [1012, 278] on icon "Next slide" at bounding box center [1013, 276] width 3 height 5
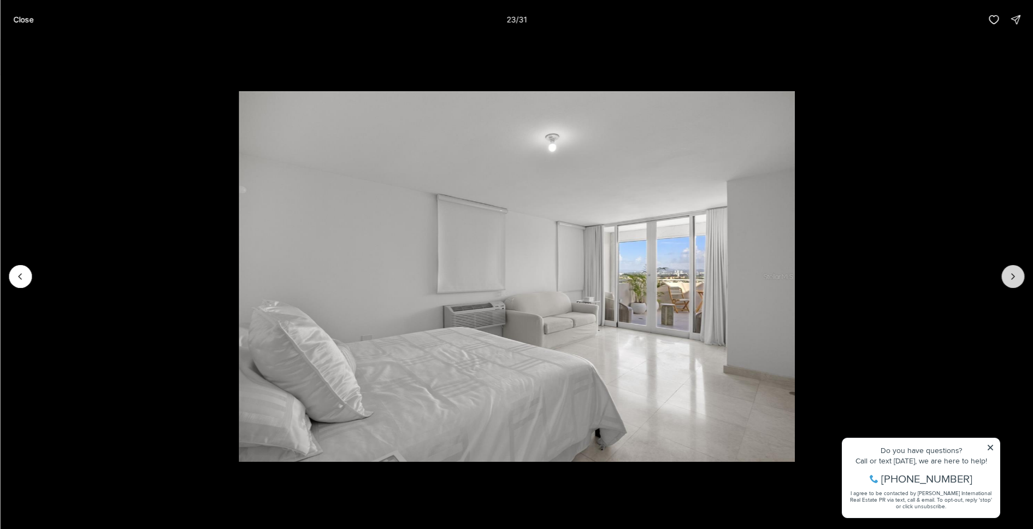
click at [1012, 278] on icon "Next slide" at bounding box center [1013, 276] width 3 height 5
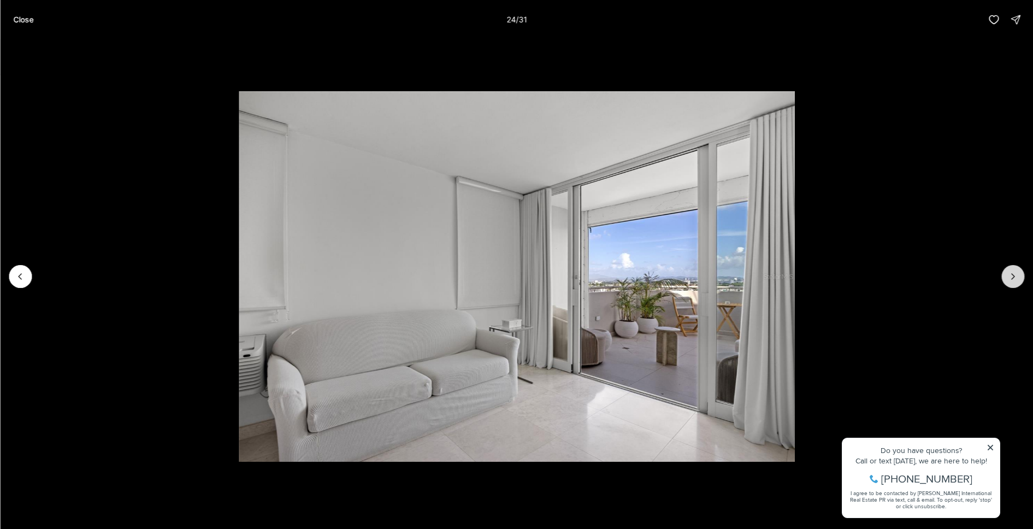
click at [1012, 278] on icon "Next slide" at bounding box center [1013, 276] width 3 height 5
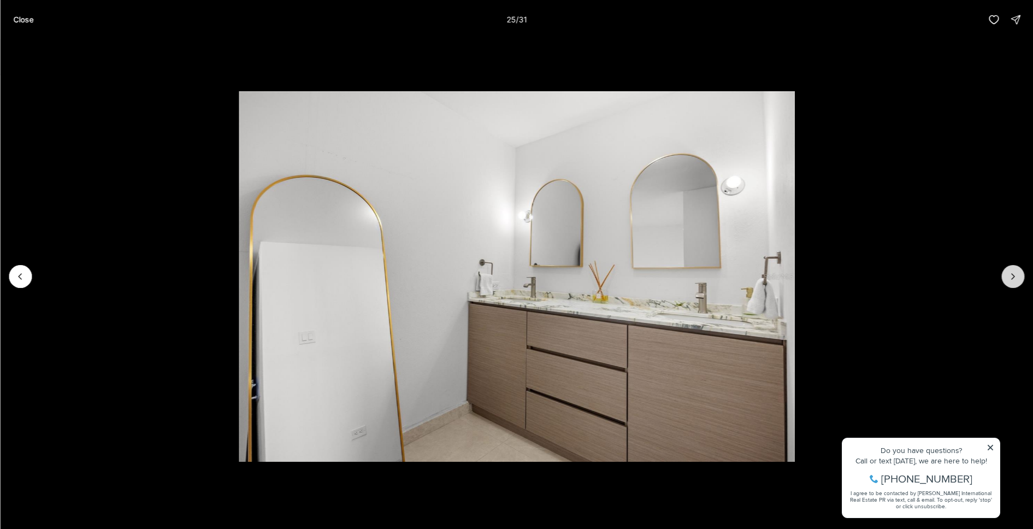
click at [1012, 278] on icon "Next slide" at bounding box center [1013, 276] width 3 height 5
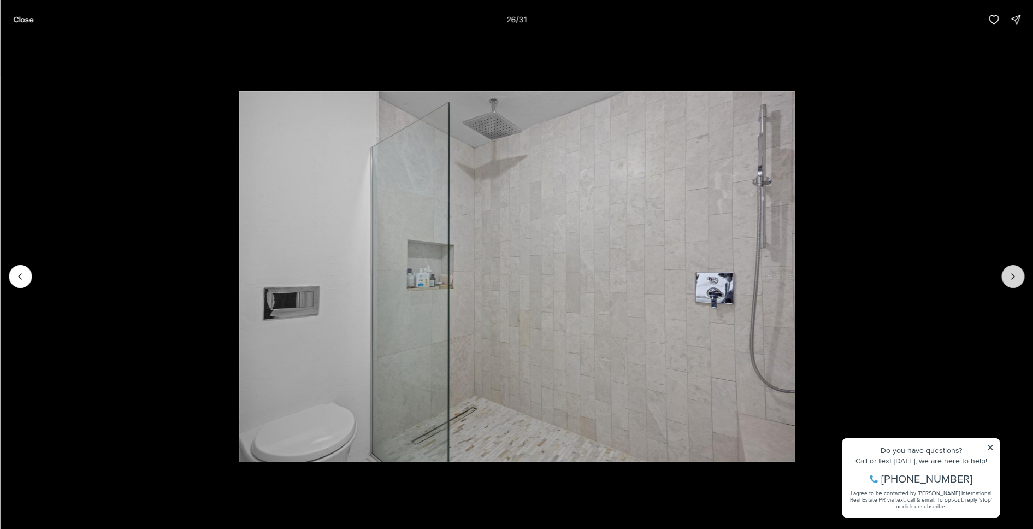
click at [1012, 278] on icon "Next slide" at bounding box center [1013, 276] width 3 height 5
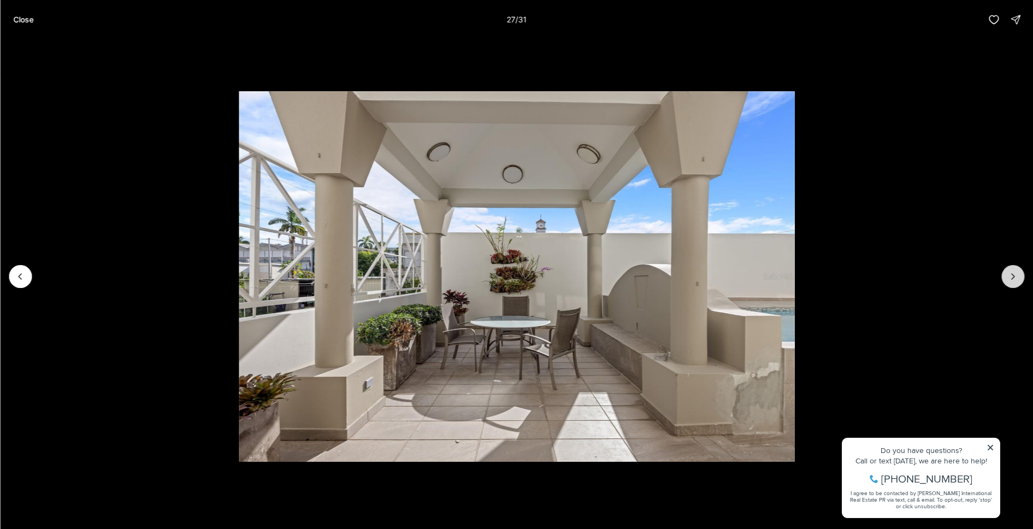
click at [1012, 278] on icon "Next slide" at bounding box center [1013, 276] width 3 height 5
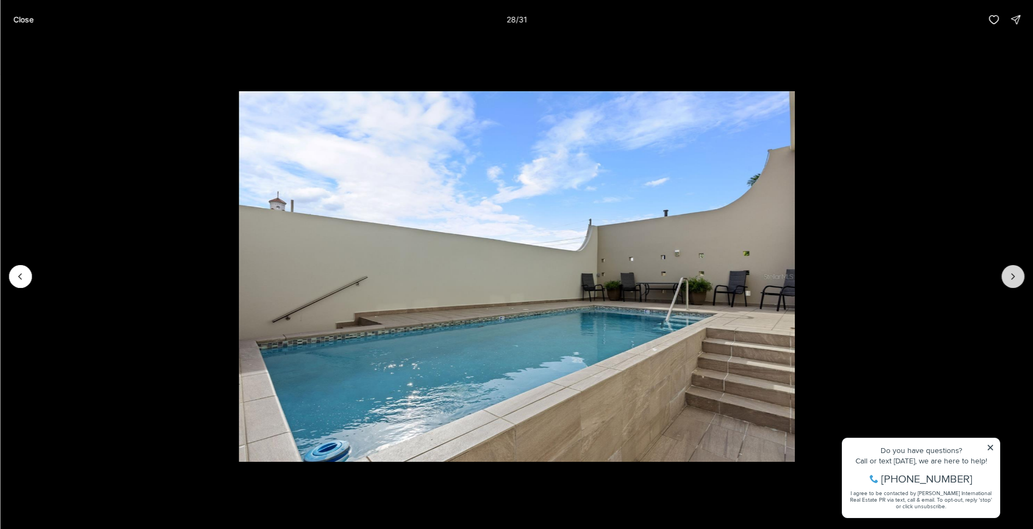
click at [1012, 278] on icon "Next slide" at bounding box center [1013, 276] width 3 height 5
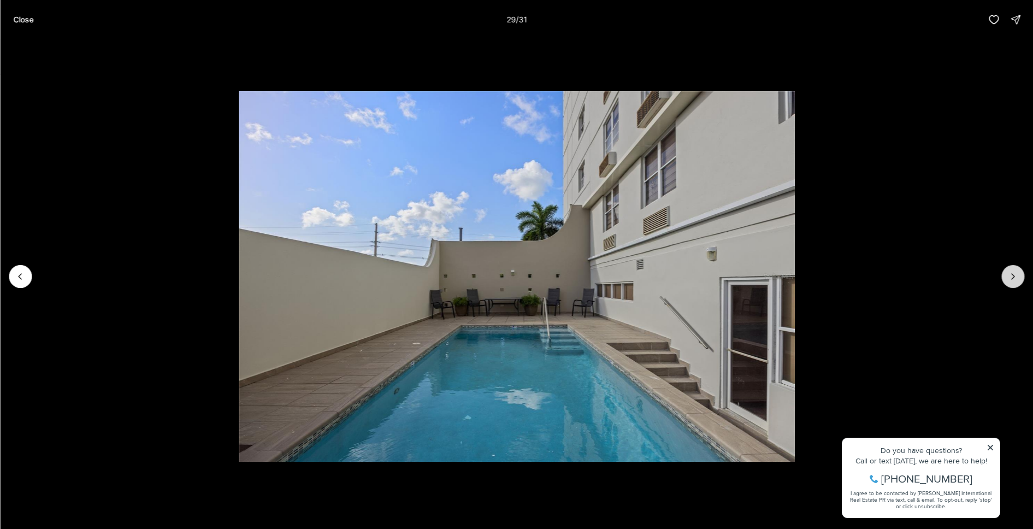
click at [1012, 278] on icon "Next slide" at bounding box center [1013, 276] width 3 height 5
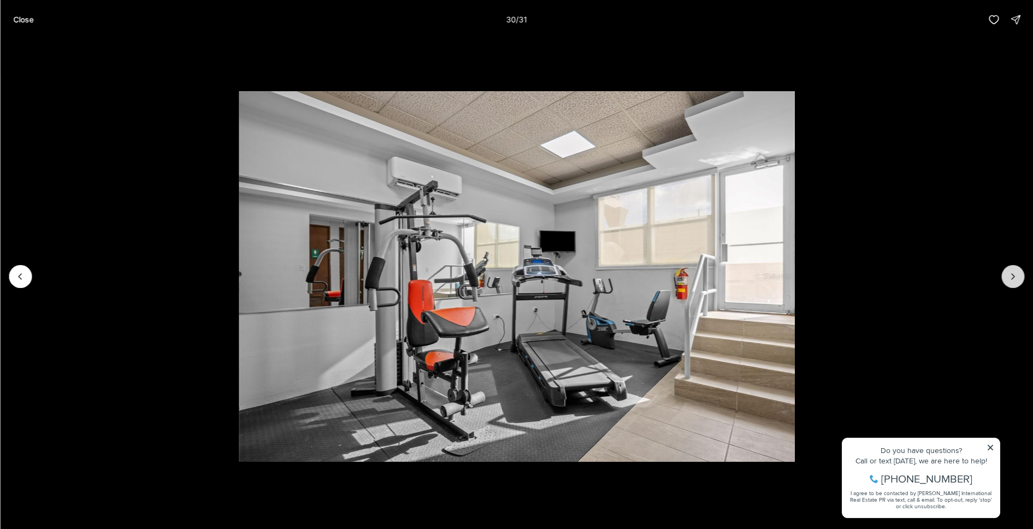
click at [1012, 278] on icon "Next slide" at bounding box center [1013, 276] width 3 height 5
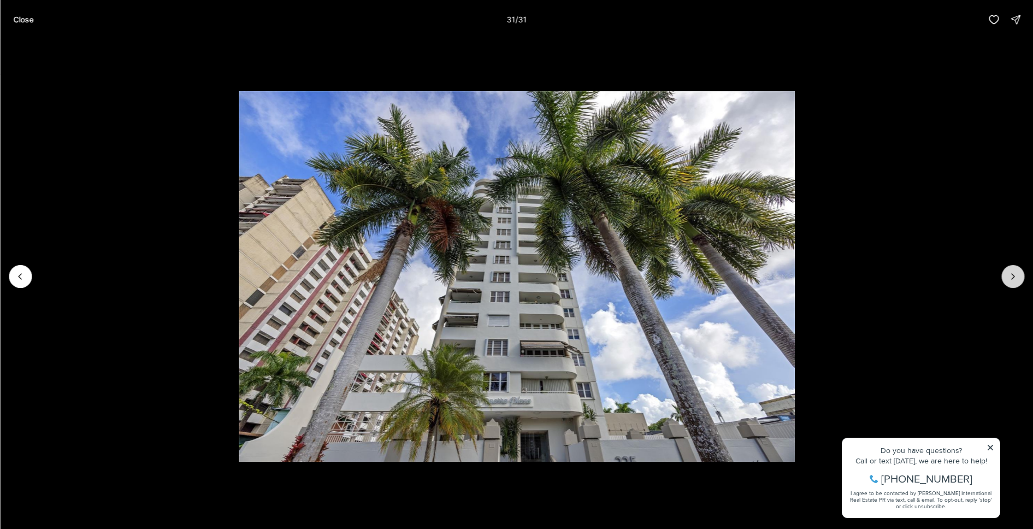
click at [1012, 278] on div at bounding box center [1012, 276] width 23 height 23
click at [18, 19] on p "Close" at bounding box center [23, 19] width 20 height 9
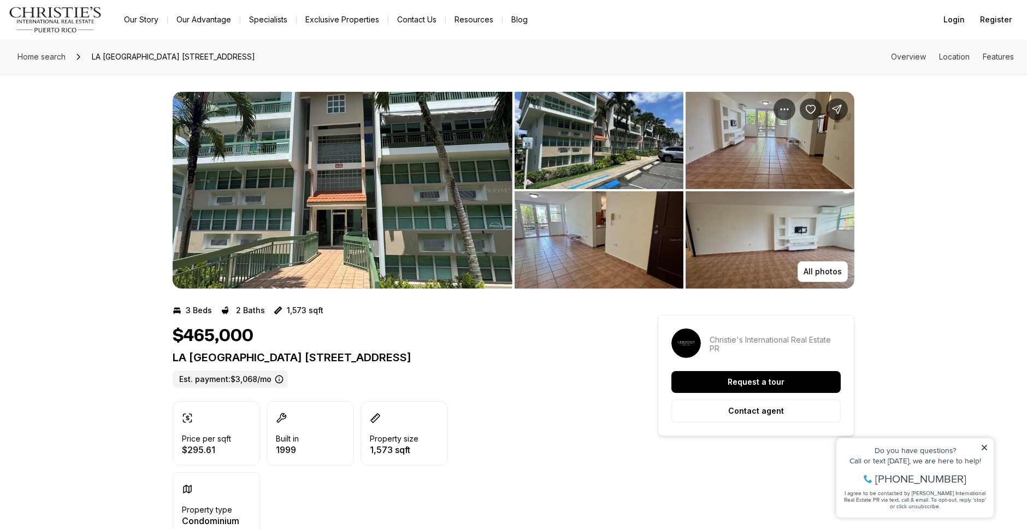
click at [371, 157] on img "View image gallery" at bounding box center [343, 190] width 340 height 197
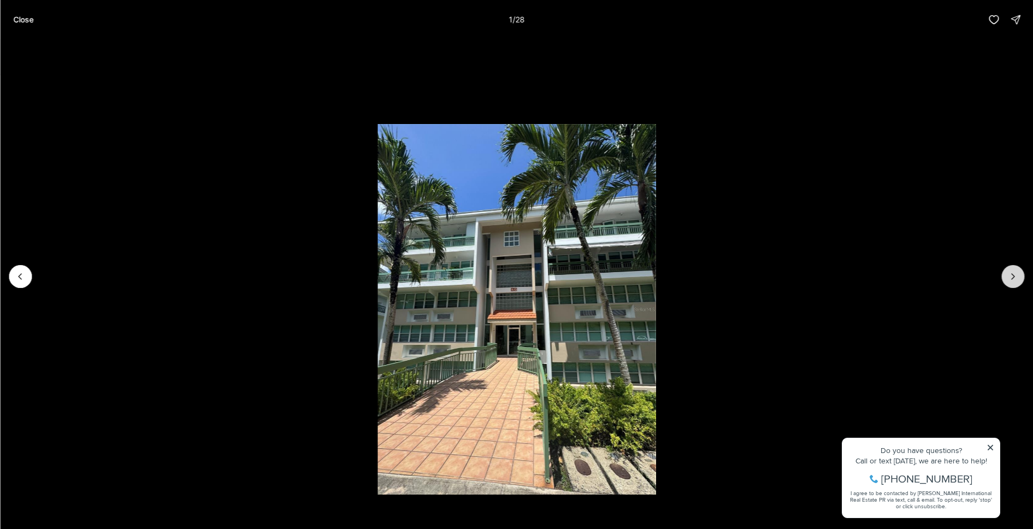
click at [1013, 275] on icon "Next slide" at bounding box center [1012, 276] width 11 height 11
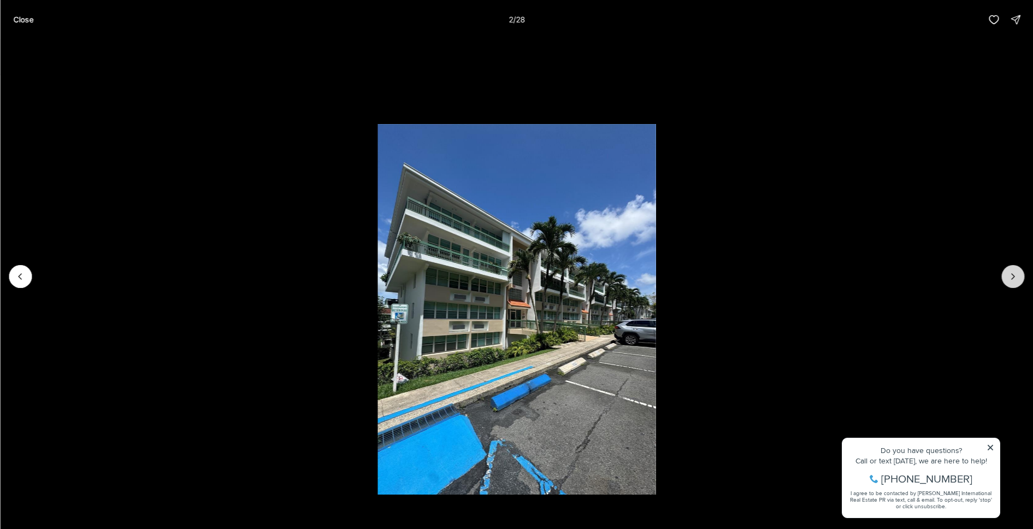
click at [1013, 275] on icon "Next slide" at bounding box center [1012, 276] width 11 height 11
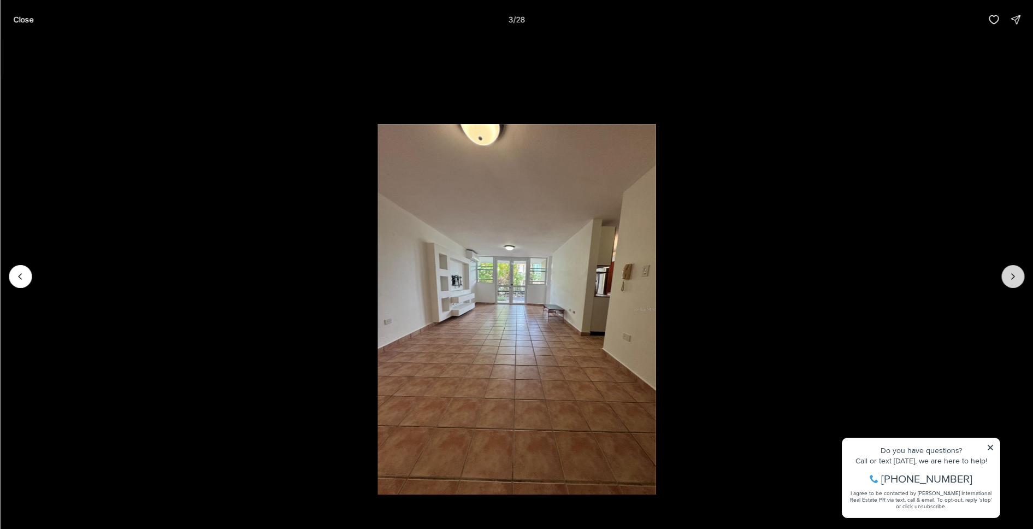
click at [1013, 275] on icon "Next slide" at bounding box center [1012, 276] width 11 height 11
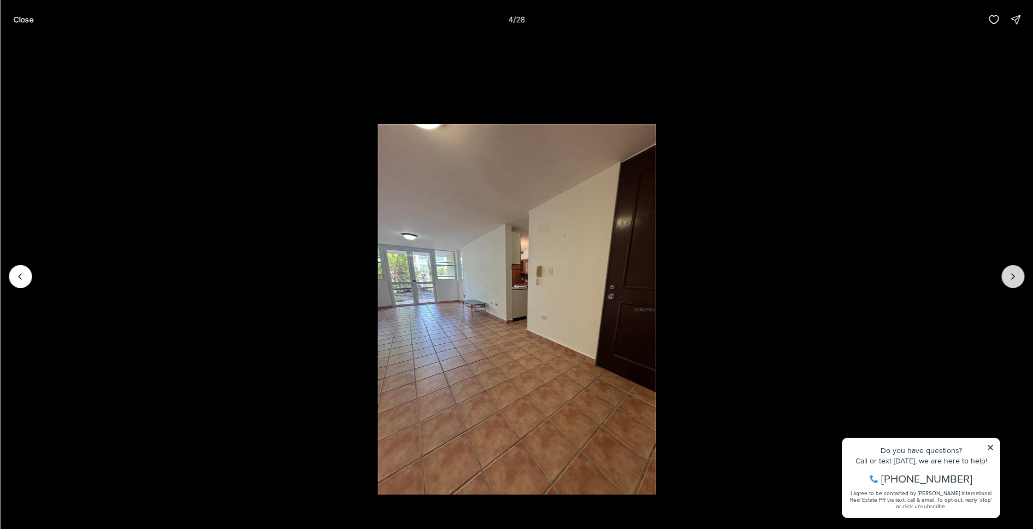
click at [1013, 275] on icon "Next slide" at bounding box center [1012, 276] width 11 height 11
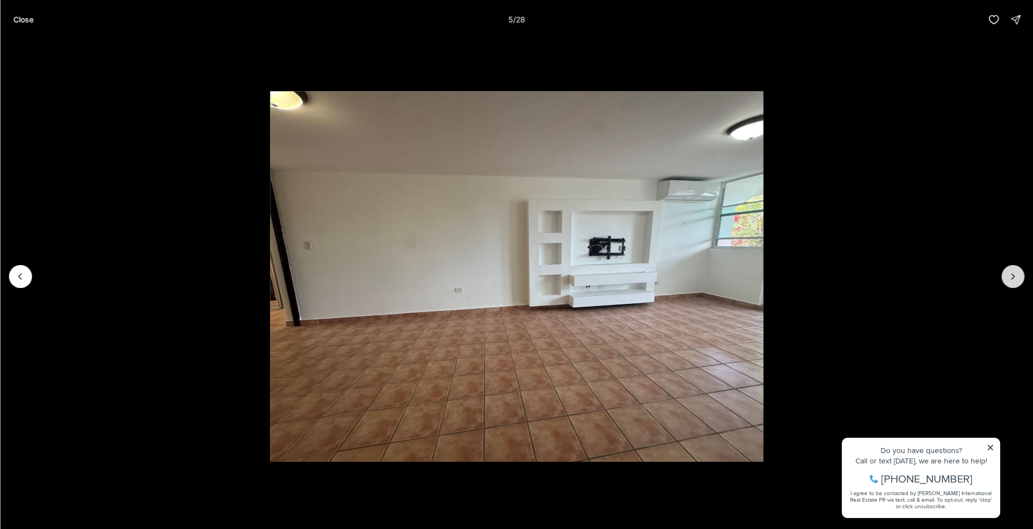
click at [1013, 275] on icon "Next slide" at bounding box center [1012, 276] width 11 height 11
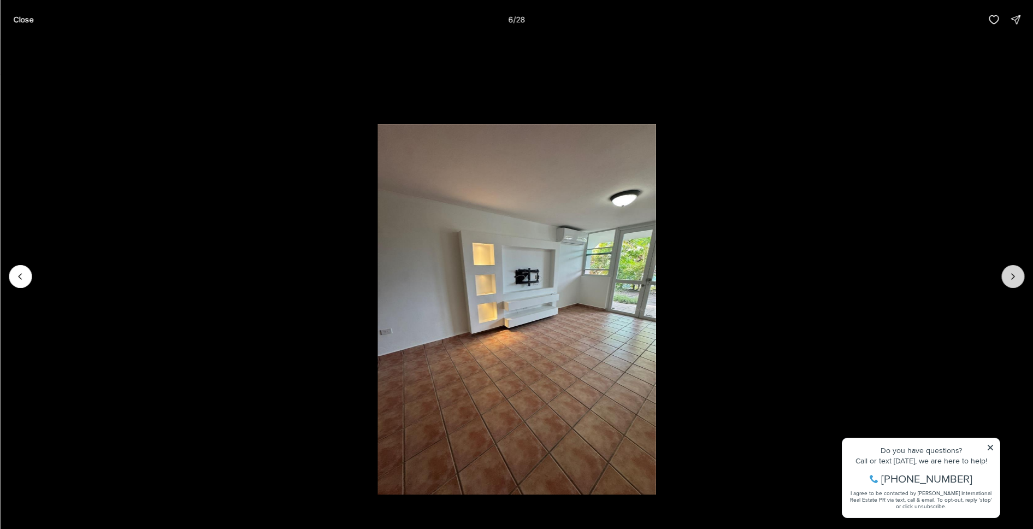
click at [1013, 275] on icon "Next slide" at bounding box center [1012, 276] width 11 height 11
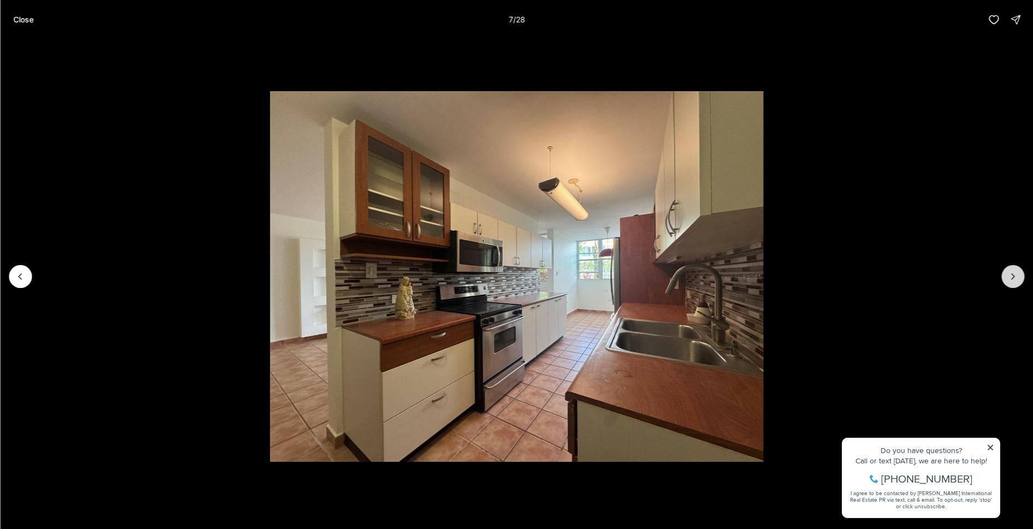
click at [1013, 275] on icon "Next slide" at bounding box center [1012, 276] width 11 height 11
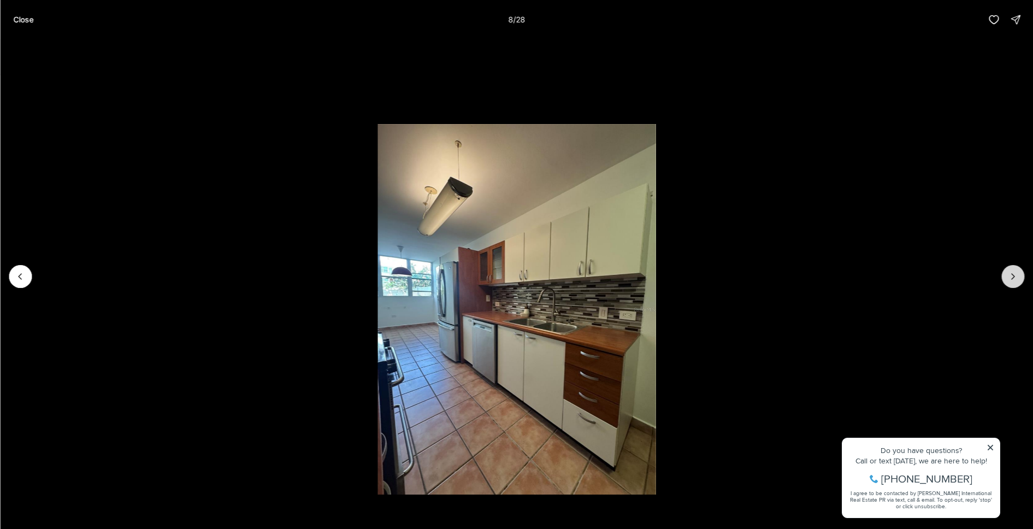
click at [1013, 275] on icon "Next slide" at bounding box center [1012, 276] width 11 height 11
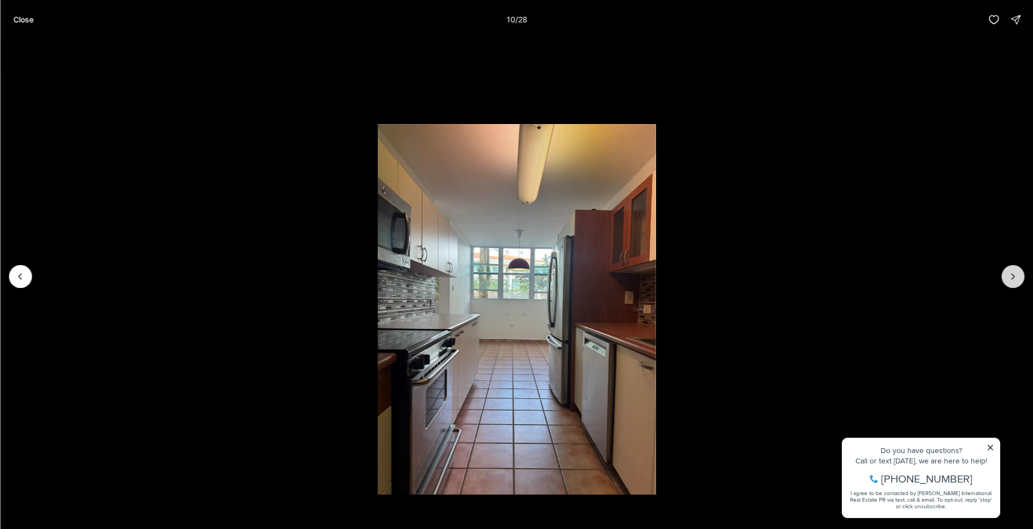
click at [1013, 275] on icon "Next slide" at bounding box center [1012, 276] width 11 height 11
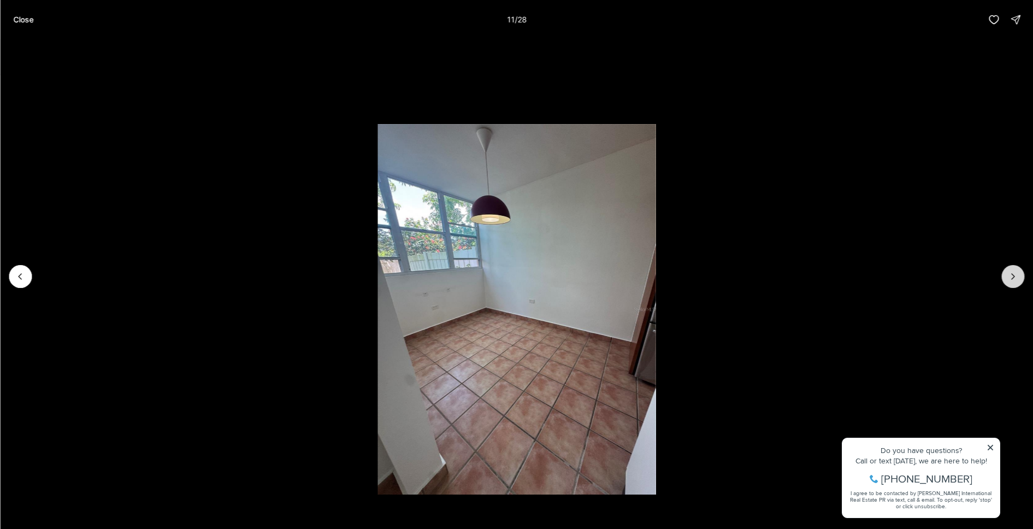
click at [1013, 275] on icon "Next slide" at bounding box center [1012, 276] width 11 height 11
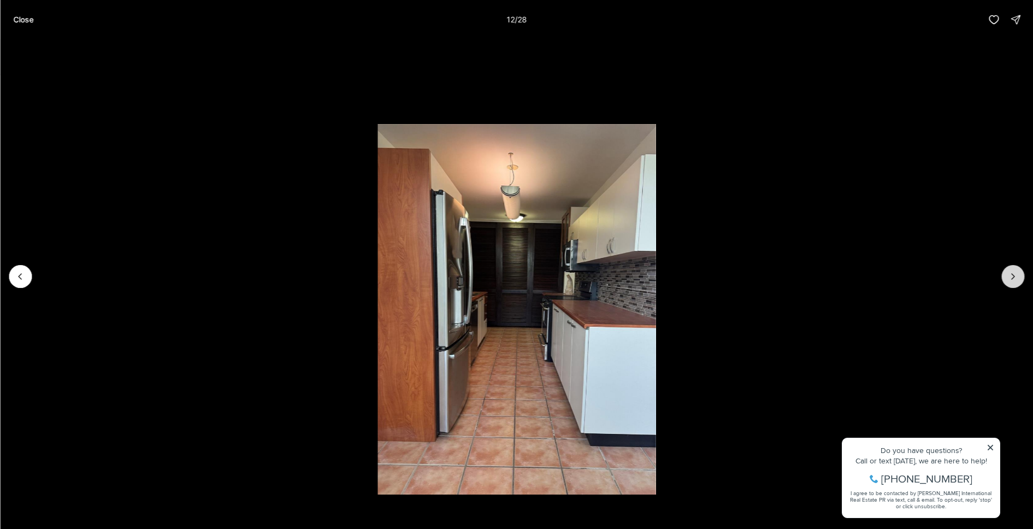
click at [1013, 275] on icon "Next slide" at bounding box center [1012, 276] width 11 height 11
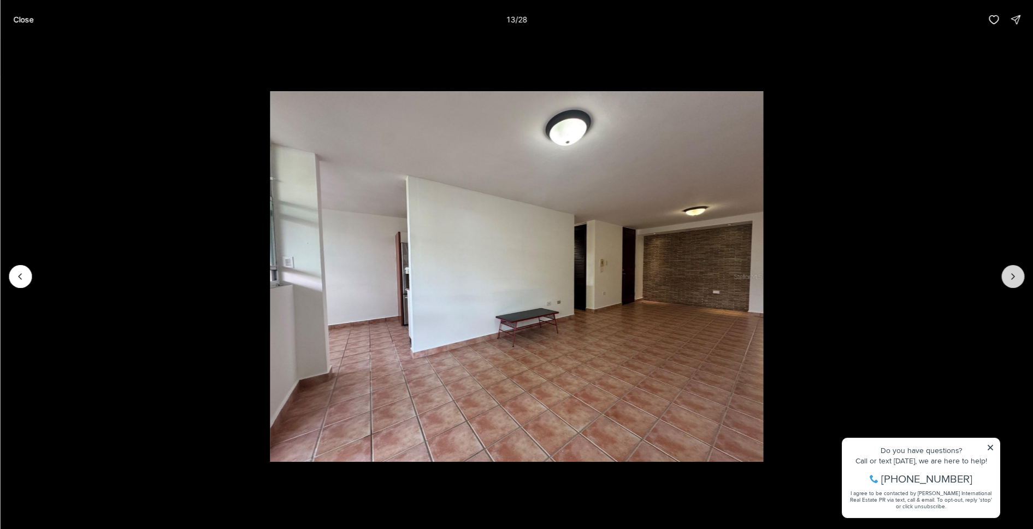
click at [1013, 275] on icon "Next slide" at bounding box center [1012, 276] width 11 height 11
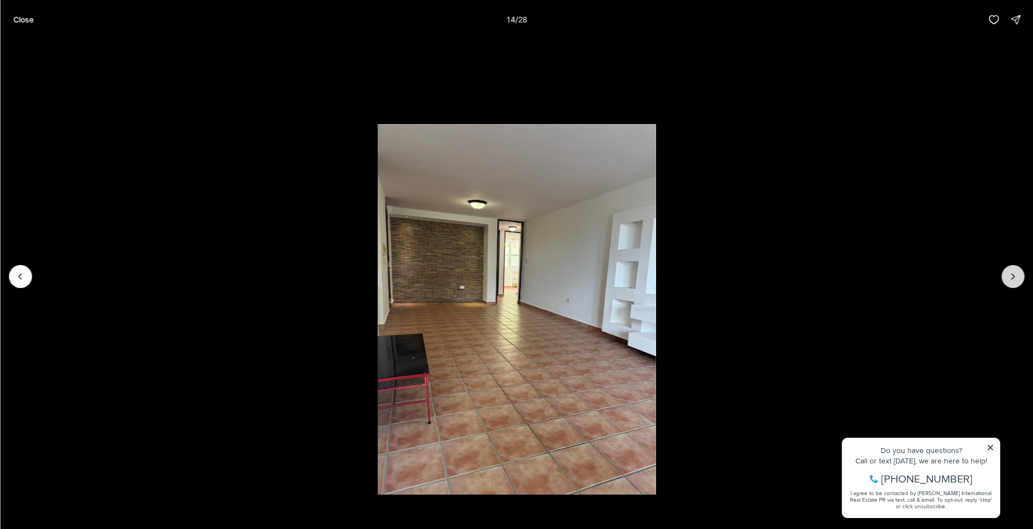
click at [1013, 275] on icon "Next slide" at bounding box center [1012, 276] width 11 height 11
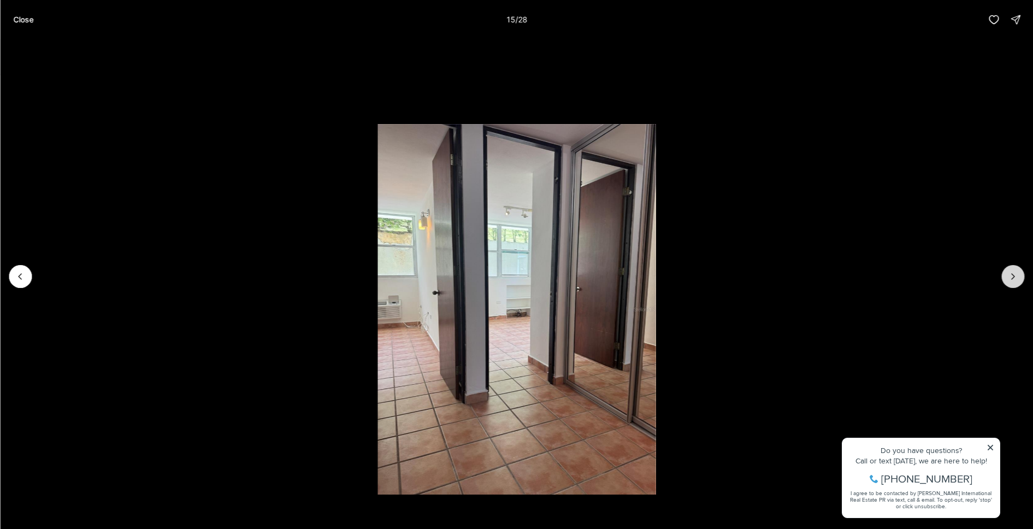
click at [1013, 275] on icon "Next slide" at bounding box center [1012, 276] width 11 height 11
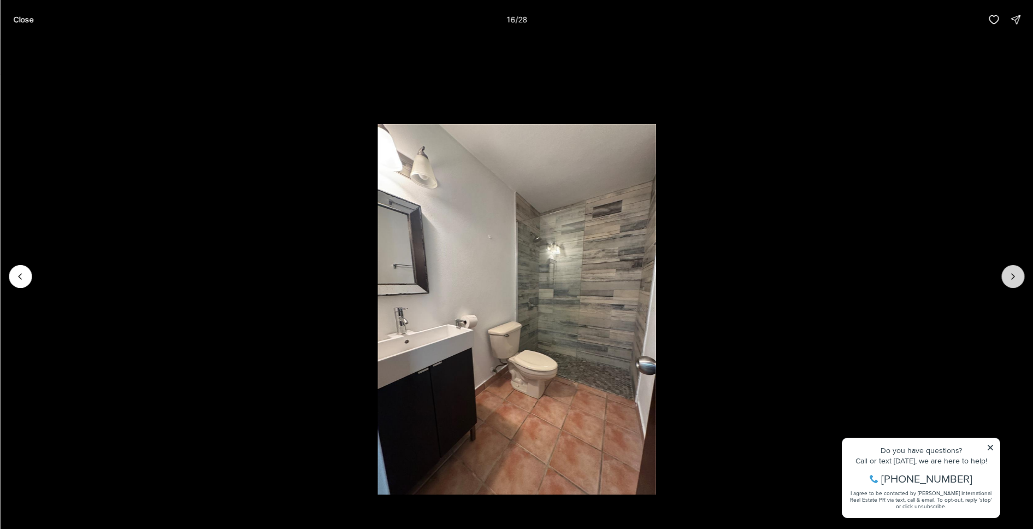
click at [1013, 275] on icon "Next slide" at bounding box center [1012, 276] width 11 height 11
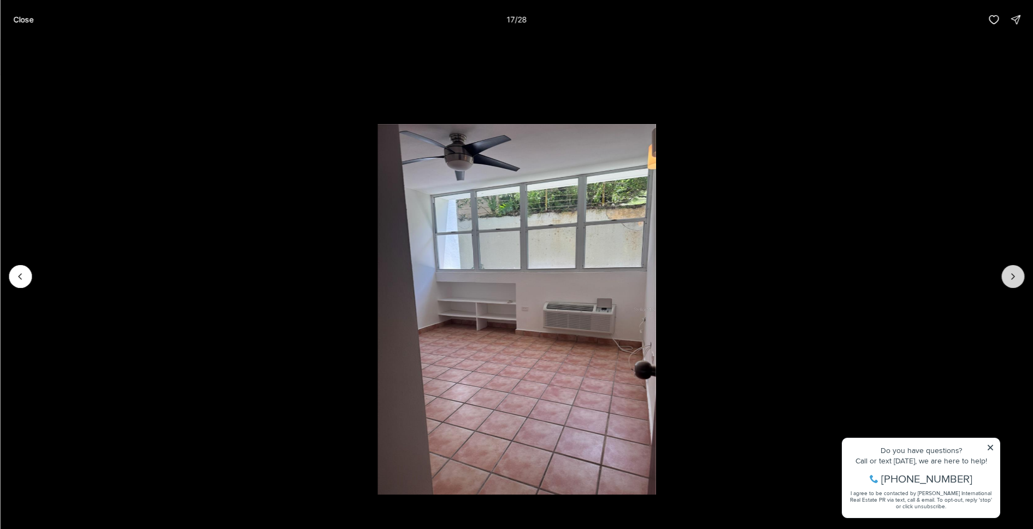
click at [1013, 275] on icon "Next slide" at bounding box center [1012, 276] width 11 height 11
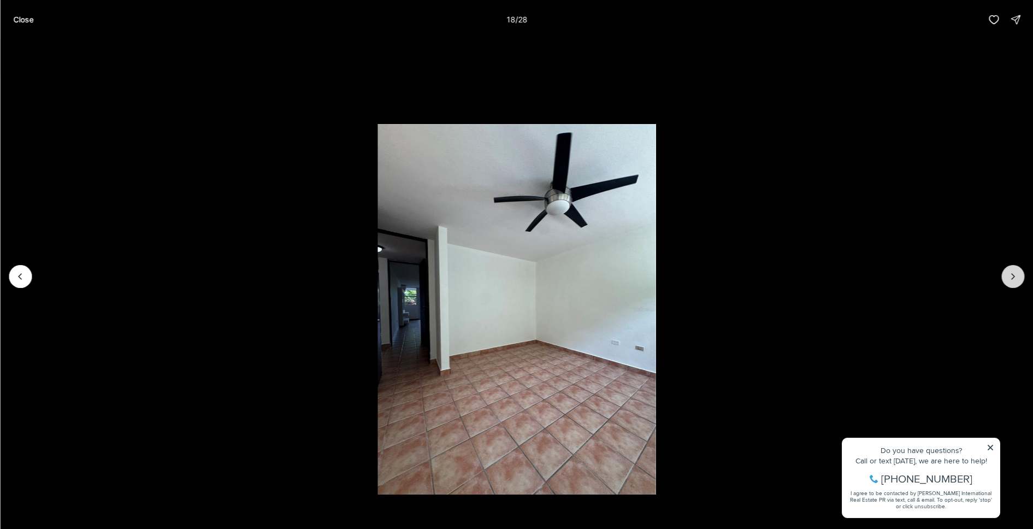
click at [1013, 275] on icon "Next slide" at bounding box center [1012, 276] width 11 height 11
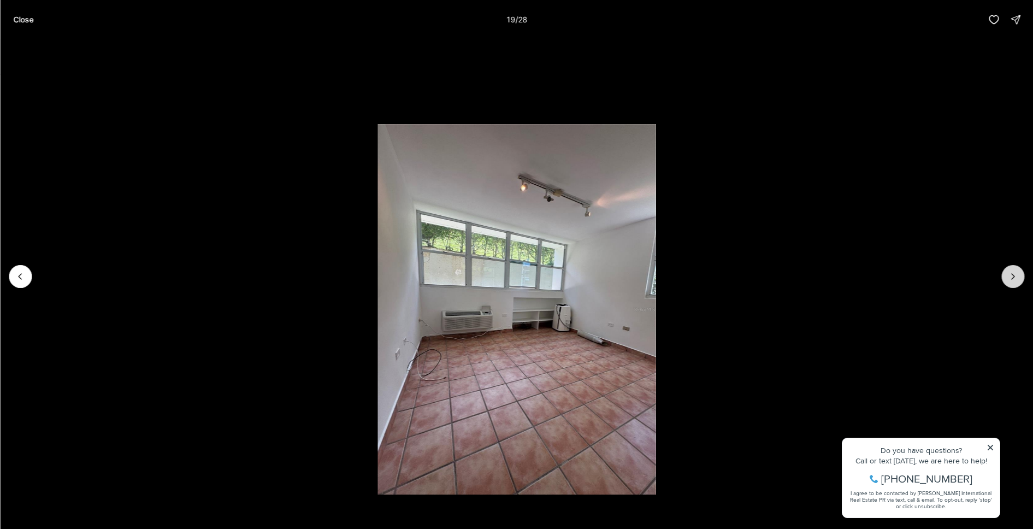
click at [1013, 275] on icon "Next slide" at bounding box center [1012, 276] width 11 height 11
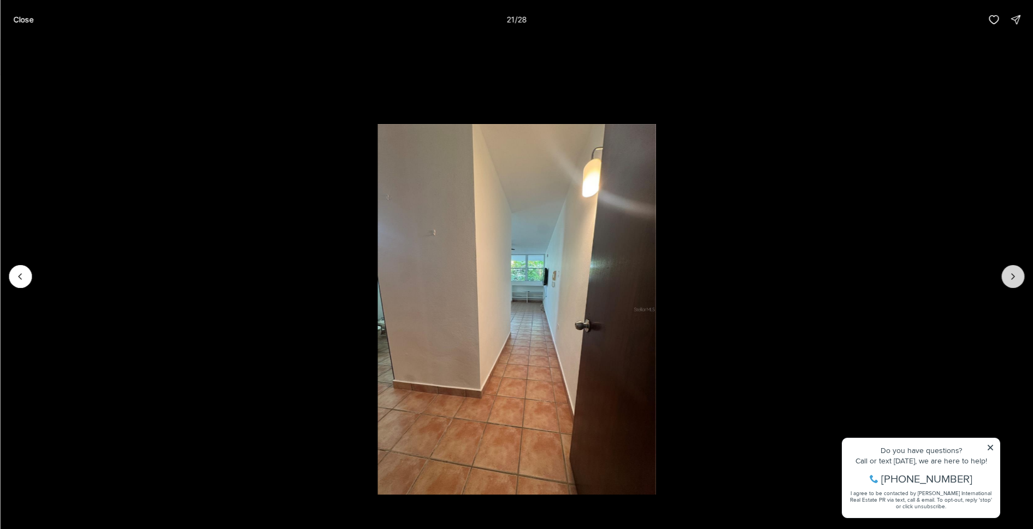
click at [1013, 275] on icon "Next slide" at bounding box center [1012, 276] width 11 height 11
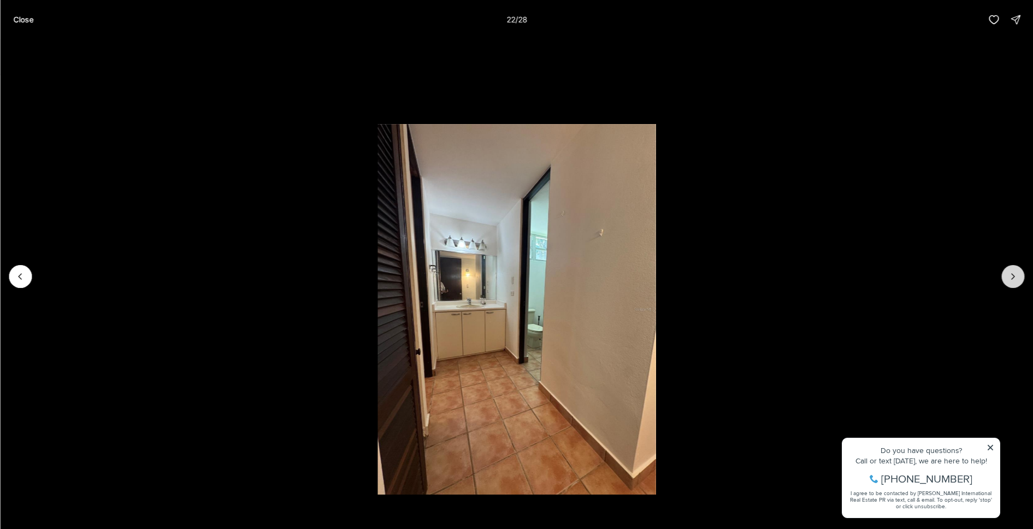
click at [1013, 275] on icon "Next slide" at bounding box center [1012, 276] width 11 height 11
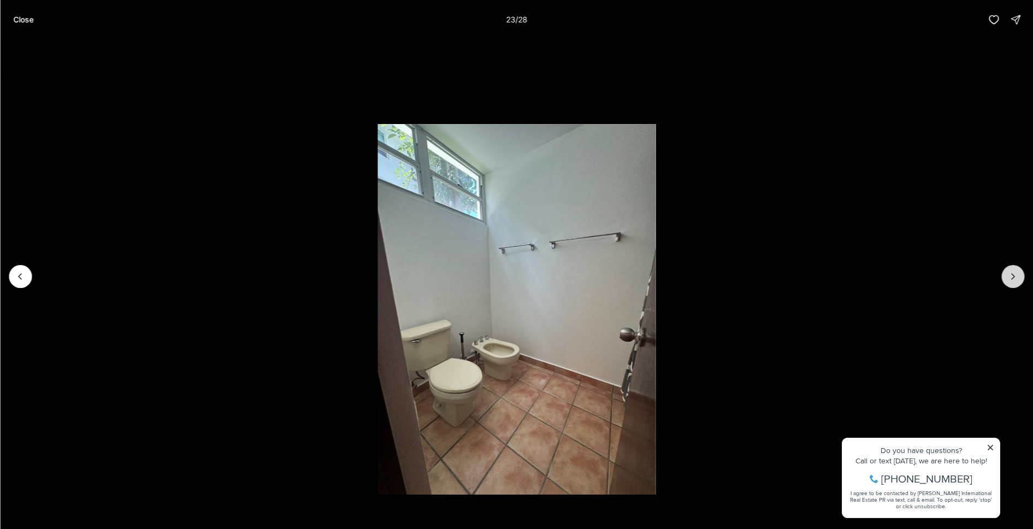
click at [1013, 275] on icon "Next slide" at bounding box center [1012, 276] width 11 height 11
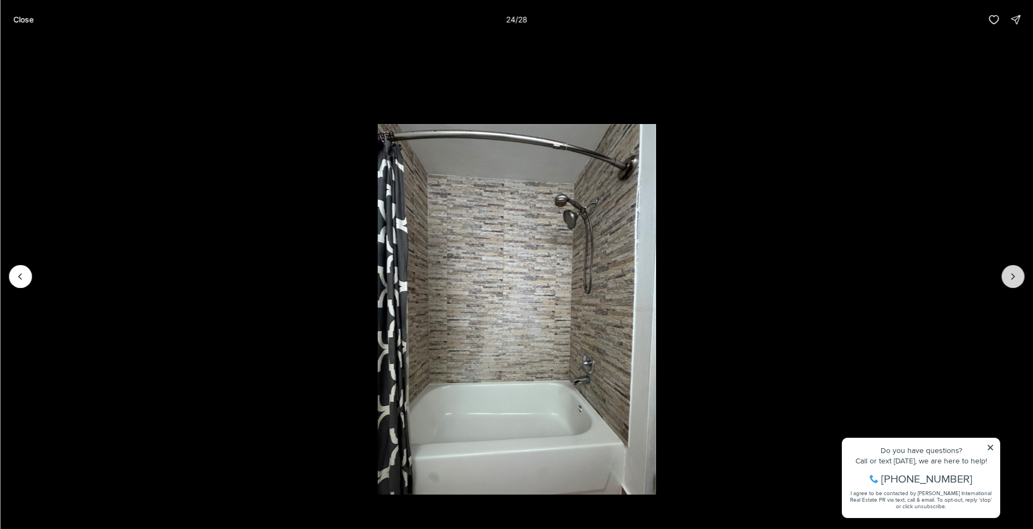
click at [1013, 275] on icon "Next slide" at bounding box center [1012, 276] width 11 height 11
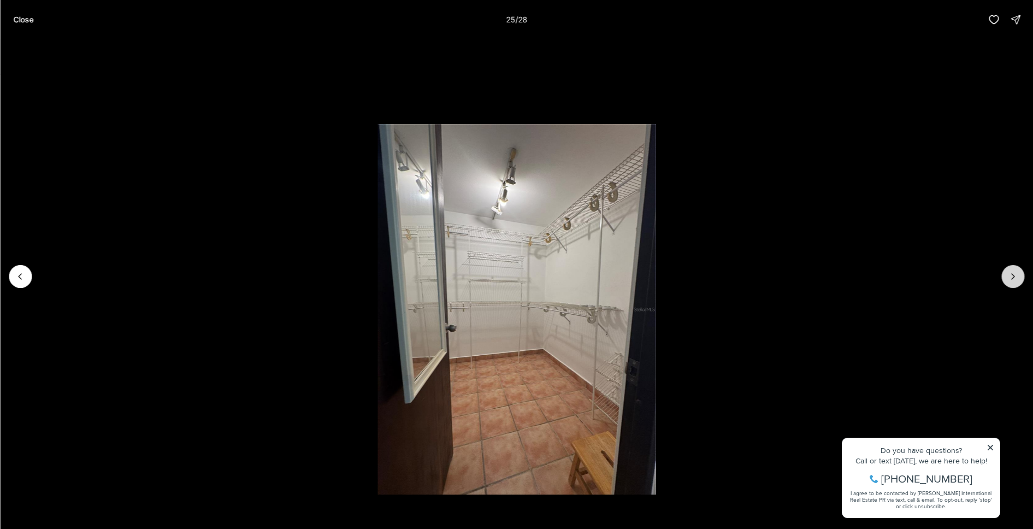
click at [1013, 275] on icon "Next slide" at bounding box center [1012, 276] width 11 height 11
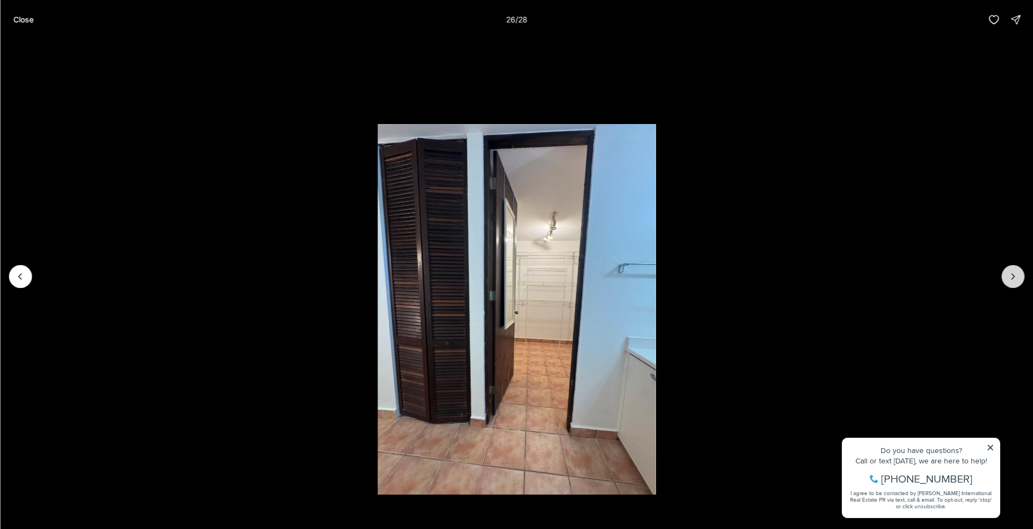
click at [1013, 275] on icon "Next slide" at bounding box center [1012, 276] width 11 height 11
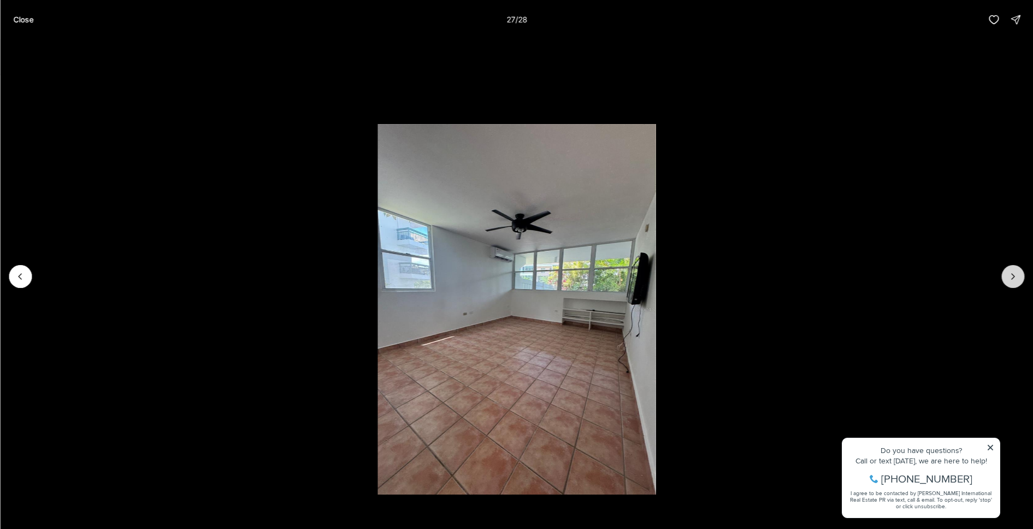
click at [1012, 276] on icon "Next slide" at bounding box center [1012, 276] width 11 height 11
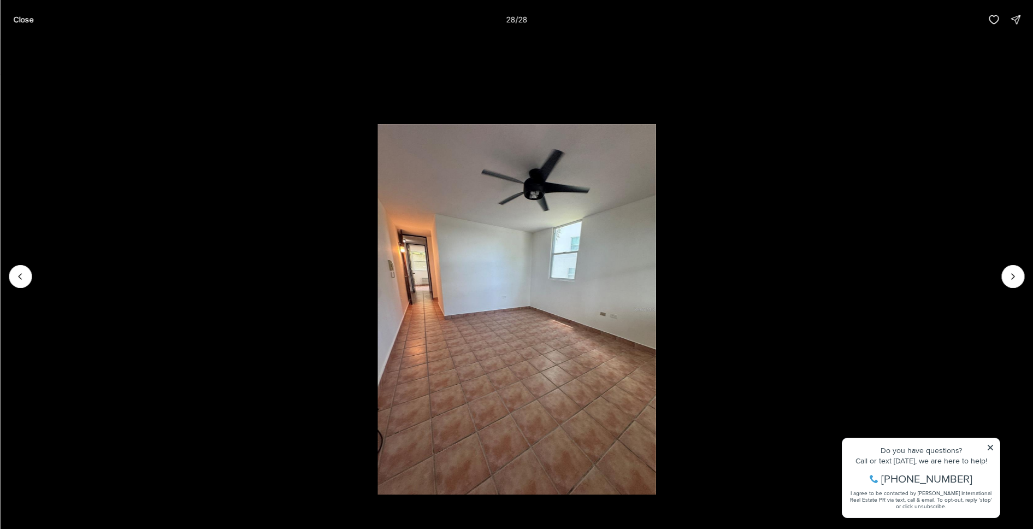
click at [1005, 273] on div at bounding box center [1012, 276] width 23 height 23
click at [1010, 280] on div at bounding box center [1012, 276] width 23 height 23
click at [22, 19] on p "Close" at bounding box center [23, 19] width 20 height 9
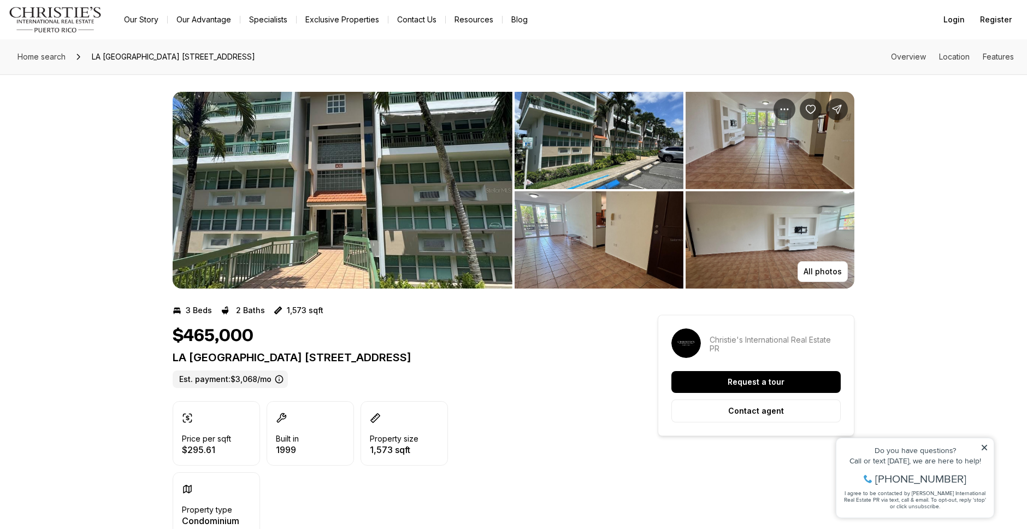
click at [536, 230] on img "View image gallery" at bounding box center [598, 239] width 169 height 97
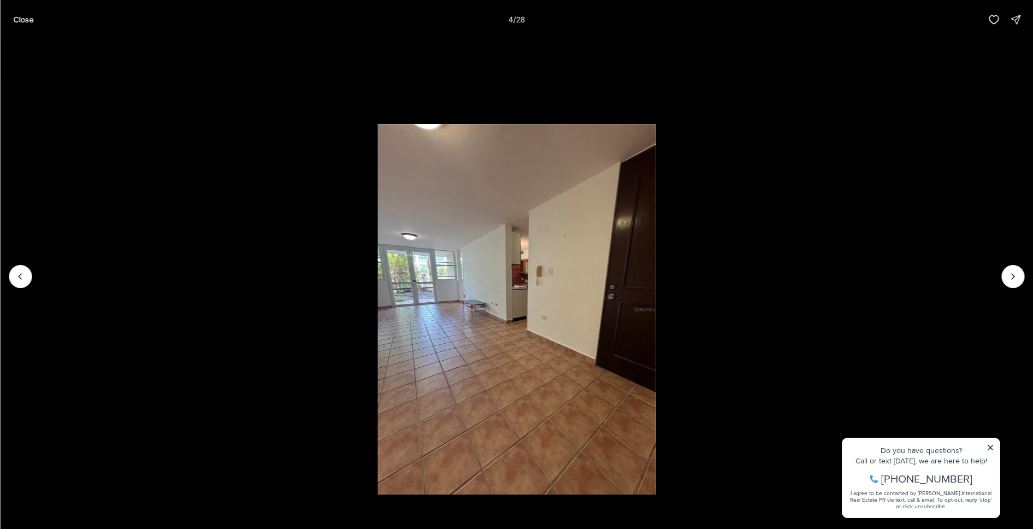
click at [18, 19] on p "Close" at bounding box center [23, 19] width 20 height 9
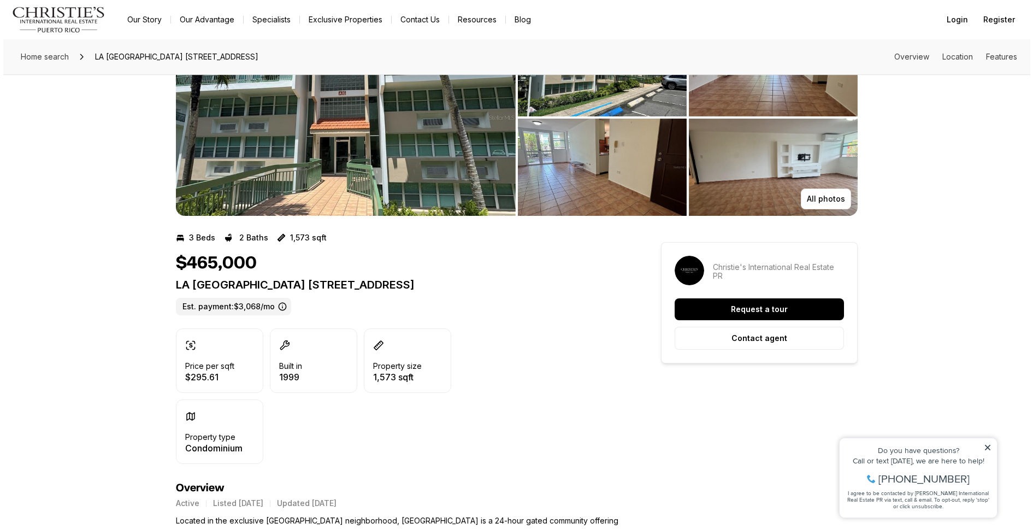
scroll to position [72, 0]
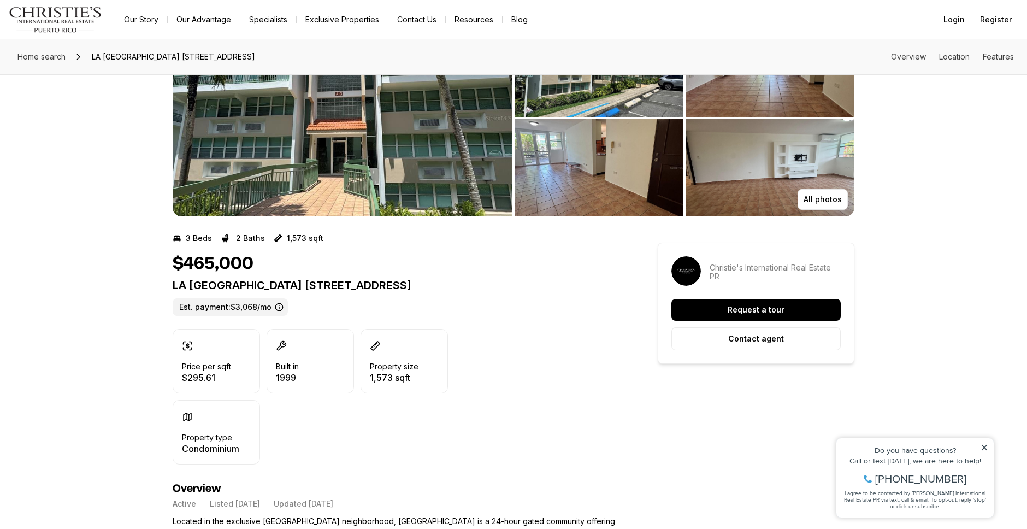
click at [318, 158] on img "View image gallery" at bounding box center [343, 118] width 340 height 197
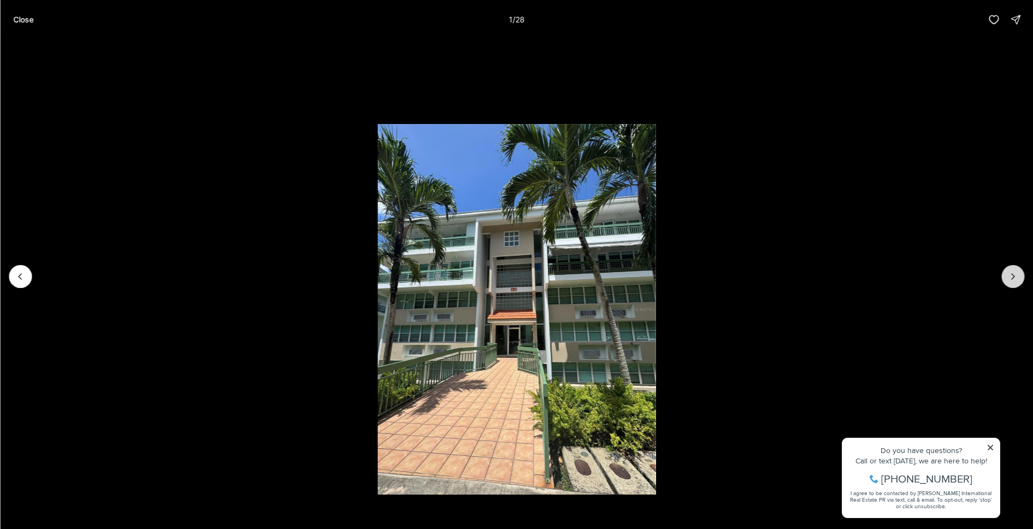
click at [1024, 277] on button "Next slide" at bounding box center [1012, 276] width 23 height 23
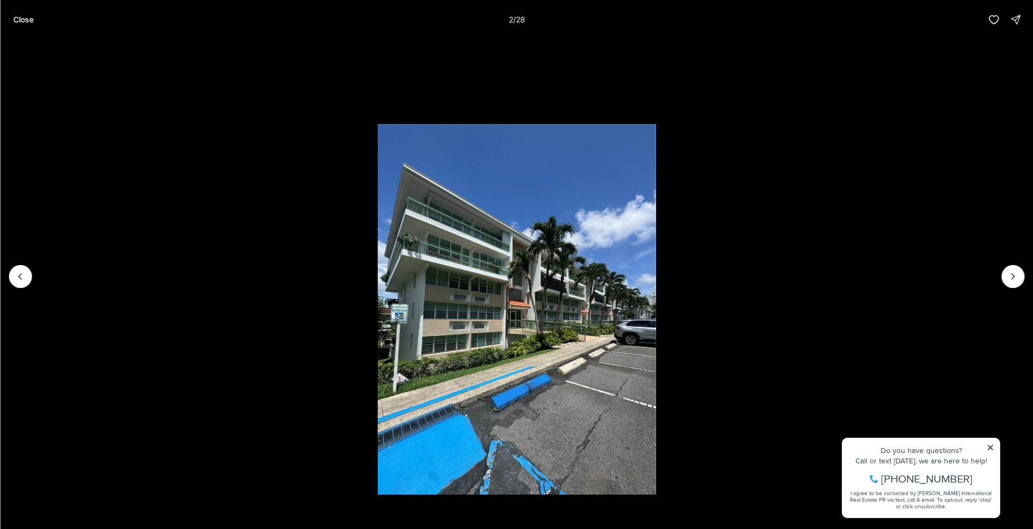
click at [815, 210] on li "2 of 28" at bounding box center [516, 276] width 1033 height 474
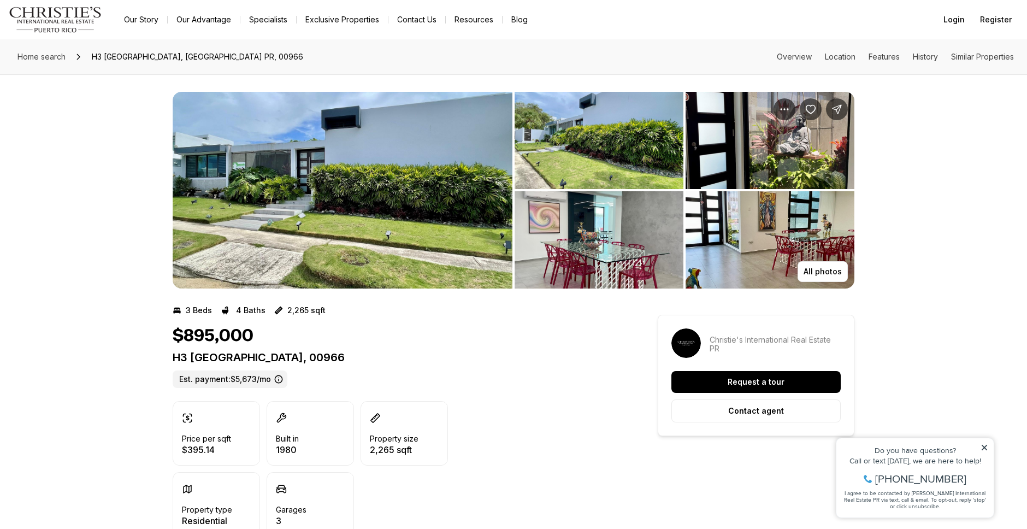
click at [388, 192] on img "View image gallery" at bounding box center [343, 190] width 340 height 197
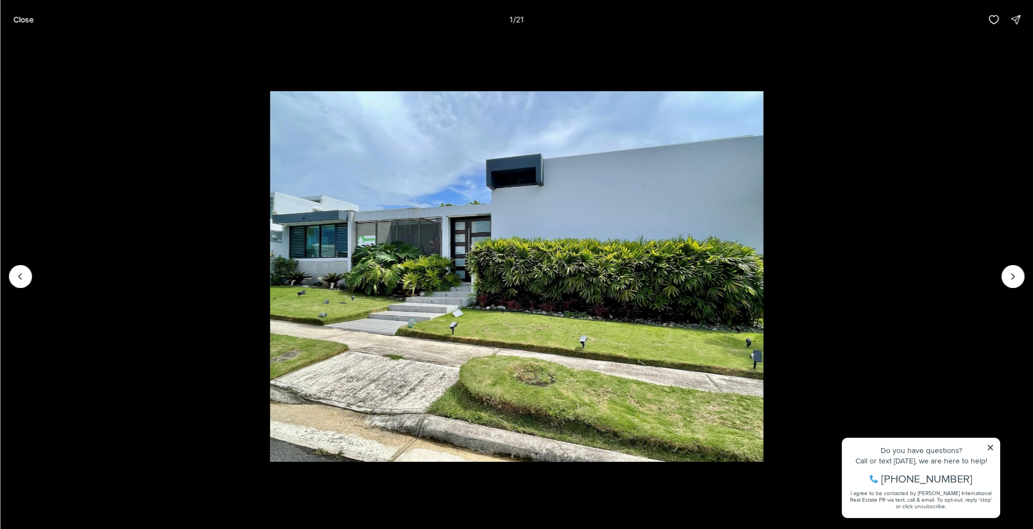
click at [37, 16] on button "Close" at bounding box center [23, 20] width 33 height 22
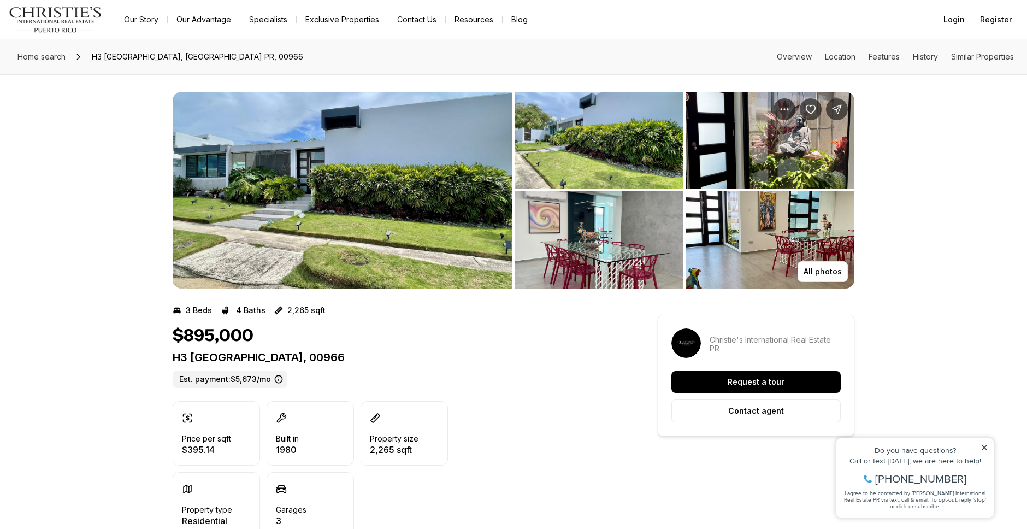
click at [339, 195] on img "View image gallery" at bounding box center [343, 190] width 340 height 197
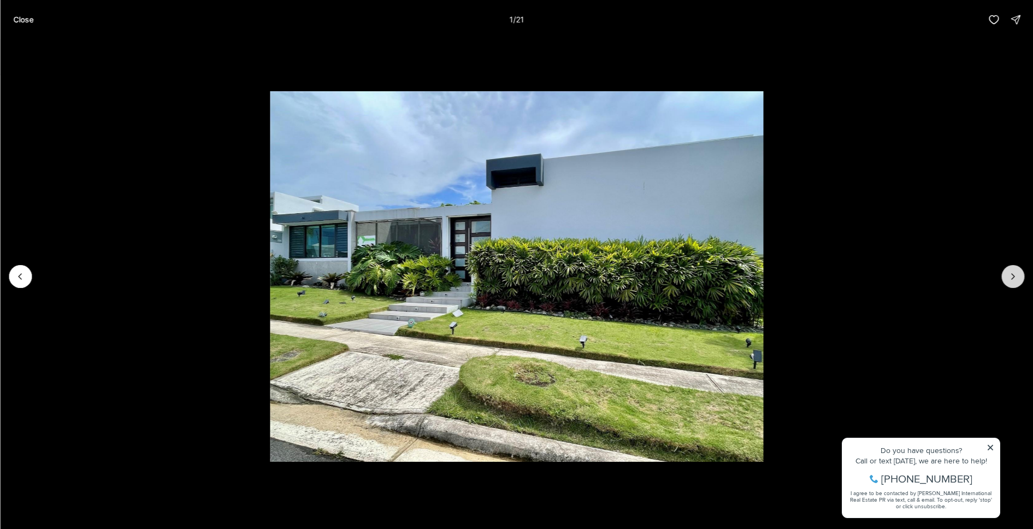
click at [1009, 275] on icon "Next slide" at bounding box center [1012, 276] width 11 height 11
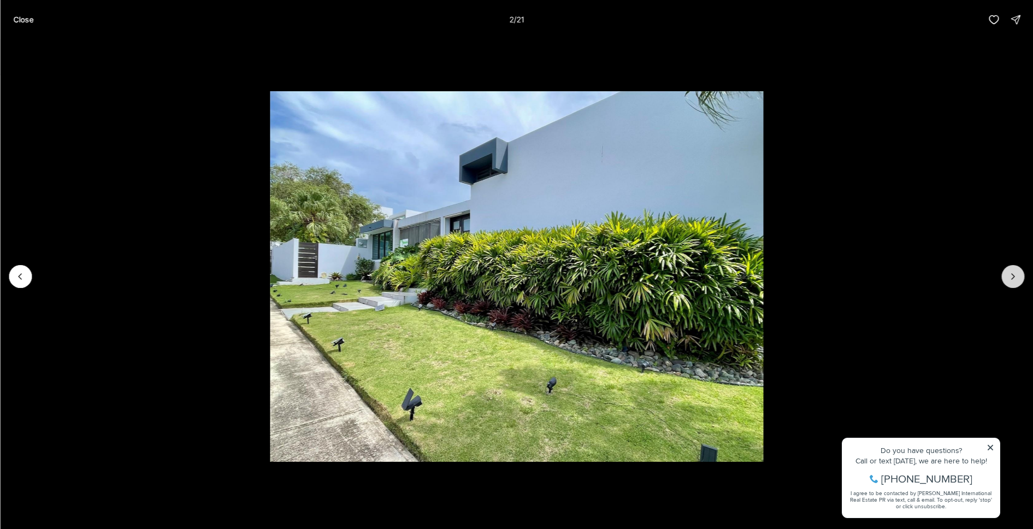
click at [1012, 274] on icon "Next slide" at bounding box center [1013, 276] width 3 height 5
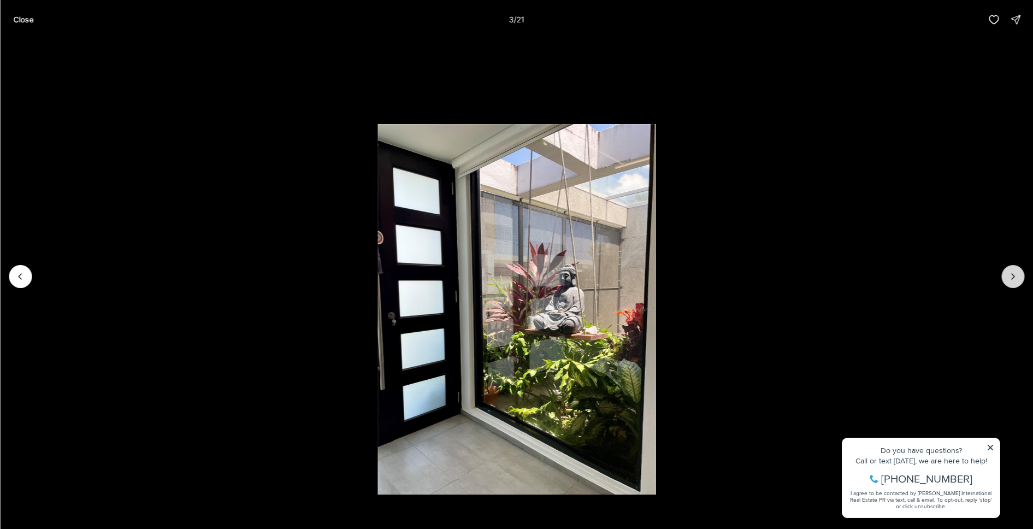
click at [1016, 274] on icon "Next slide" at bounding box center [1012, 276] width 11 height 11
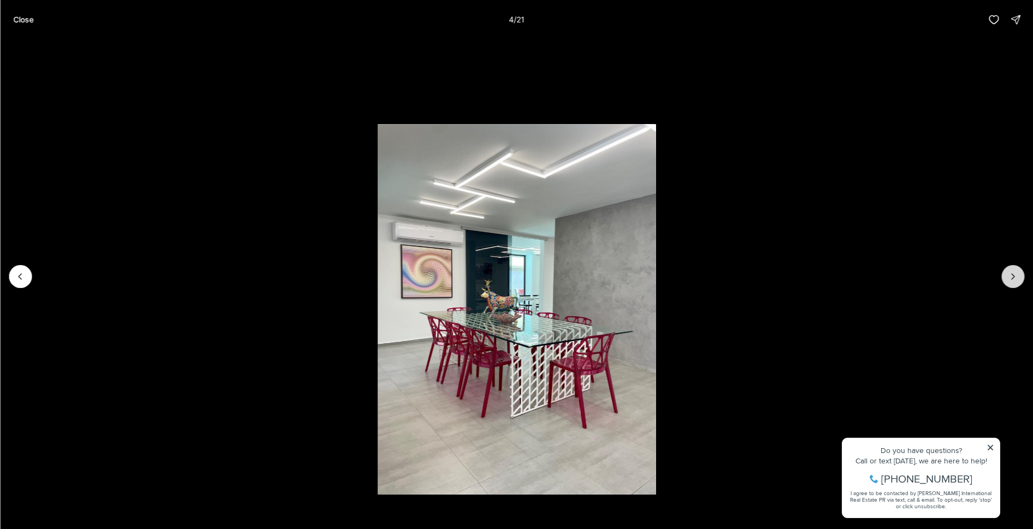
click at [1016, 274] on icon "Next slide" at bounding box center [1012, 276] width 11 height 11
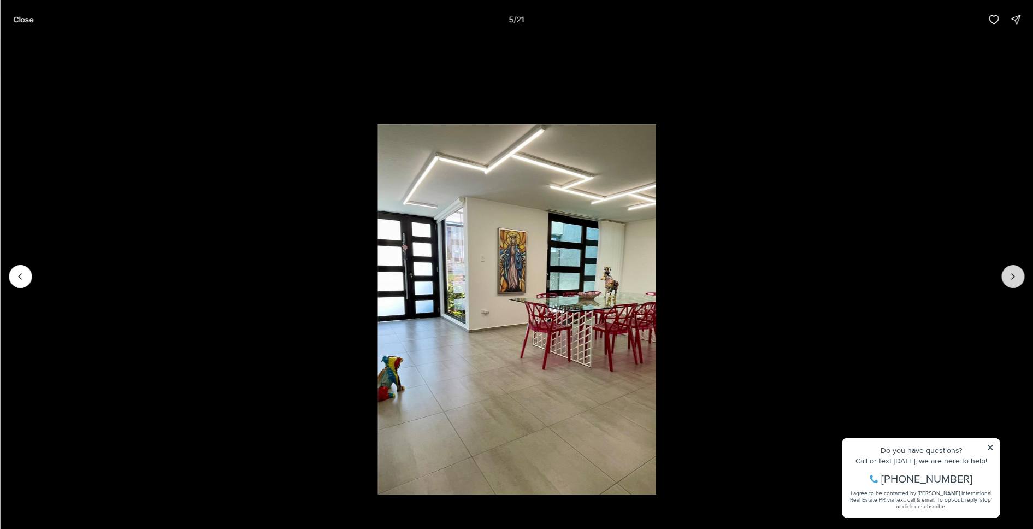
click at [1016, 274] on icon "Next slide" at bounding box center [1012, 276] width 11 height 11
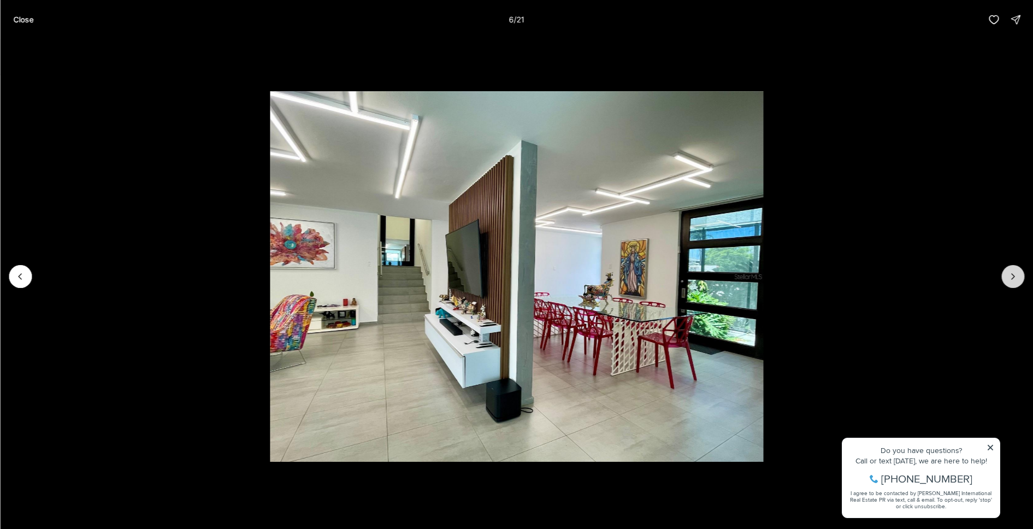
click at [1016, 274] on icon "Next slide" at bounding box center [1012, 276] width 11 height 11
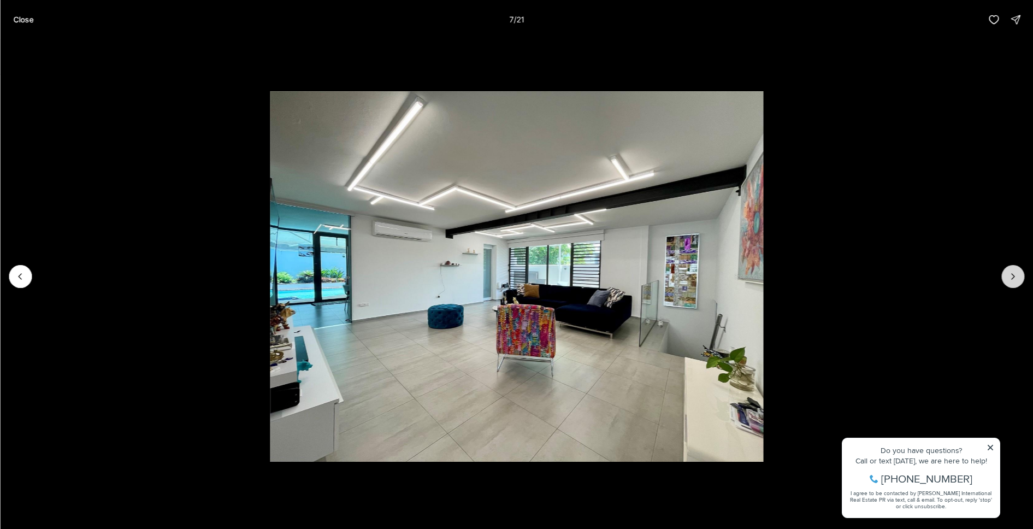
click at [1016, 274] on icon "Next slide" at bounding box center [1012, 276] width 11 height 11
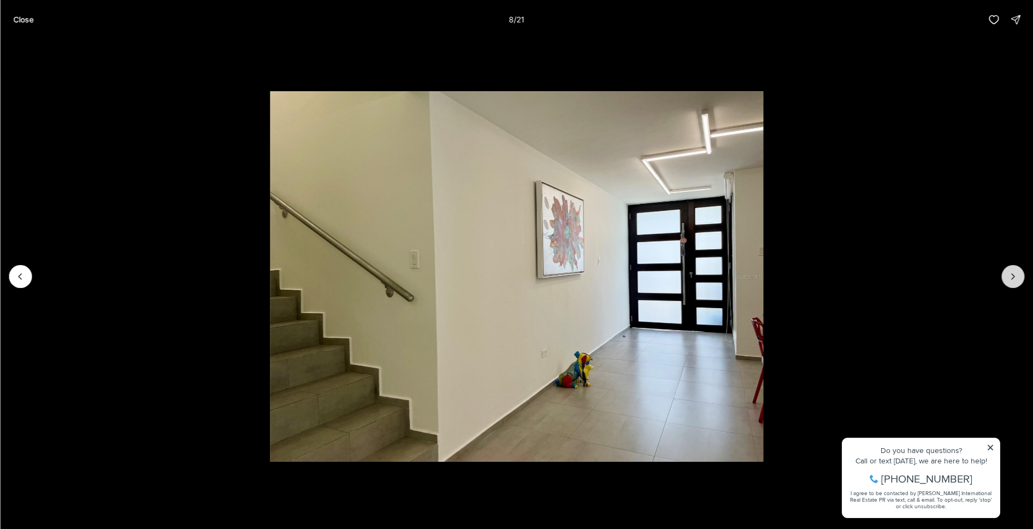
click at [1016, 274] on icon "Next slide" at bounding box center [1012, 276] width 11 height 11
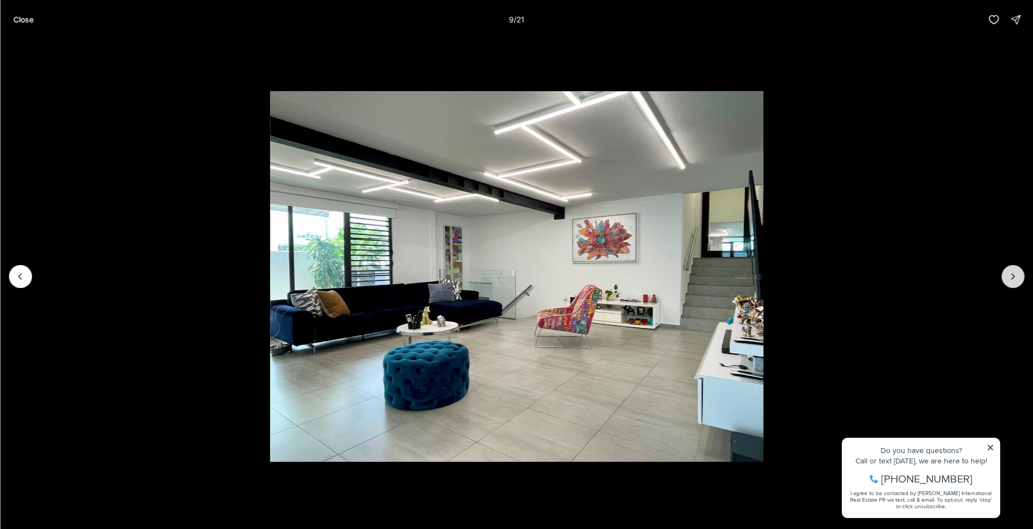
click at [1016, 274] on icon "Next slide" at bounding box center [1012, 276] width 11 height 11
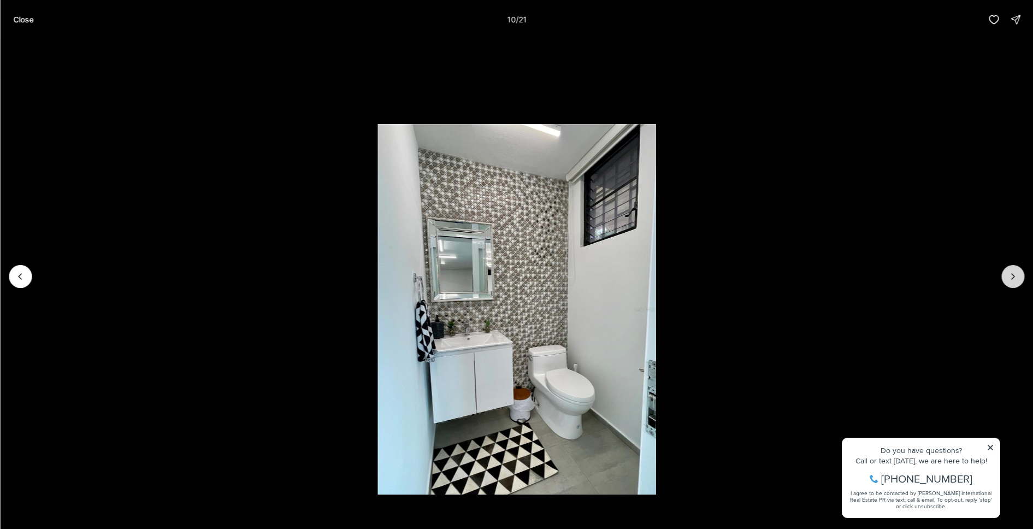
click at [1016, 274] on icon "Next slide" at bounding box center [1012, 276] width 11 height 11
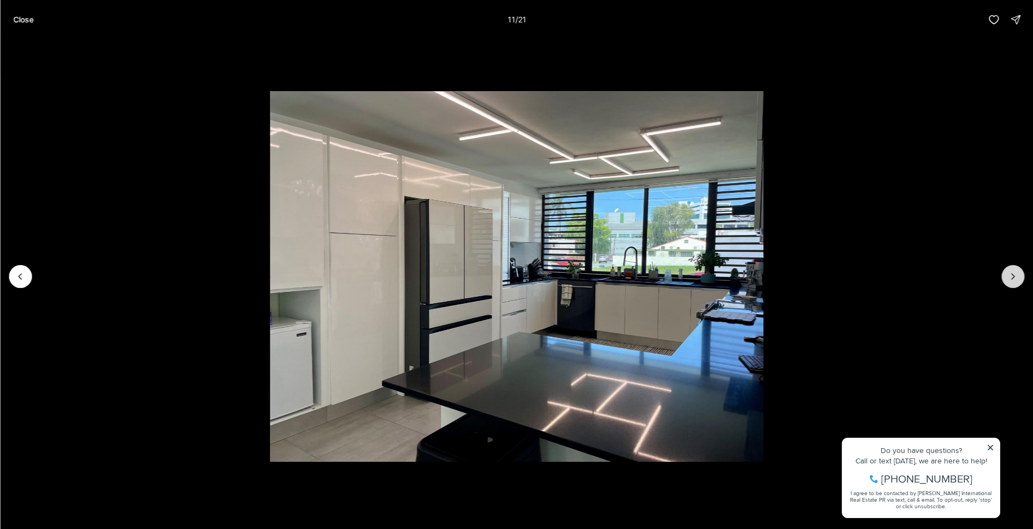
click at [1016, 274] on icon "Next slide" at bounding box center [1012, 276] width 11 height 11
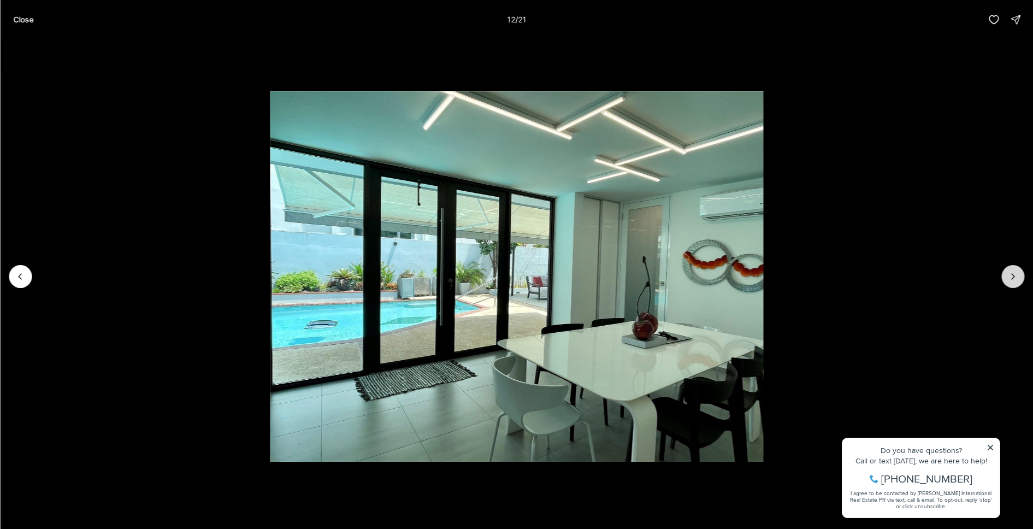
click at [1016, 274] on icon "Next slide" at bounding box center [1012, 276] width 11 height 11
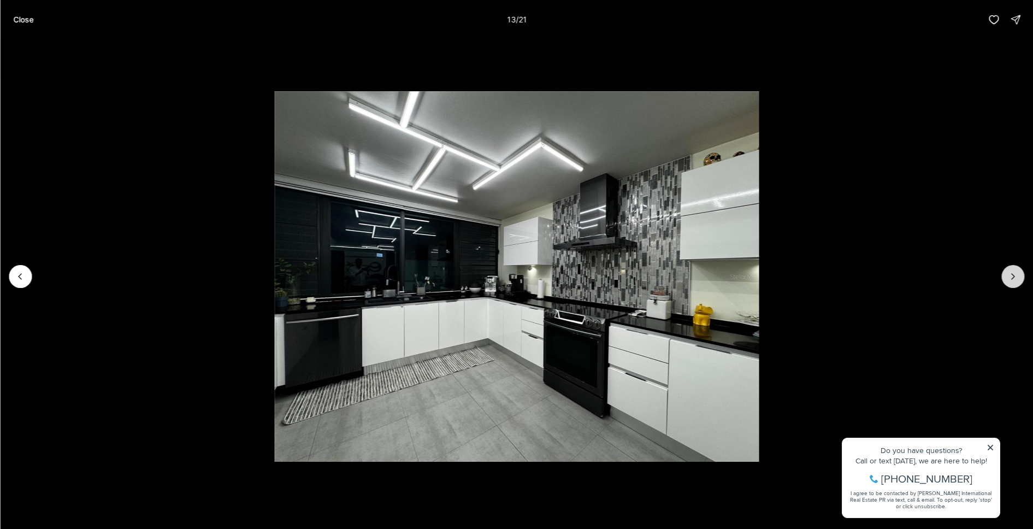
click at [1016, 274] on icon "Next slide" at bounding box center [1012, 276] width 11 height 11
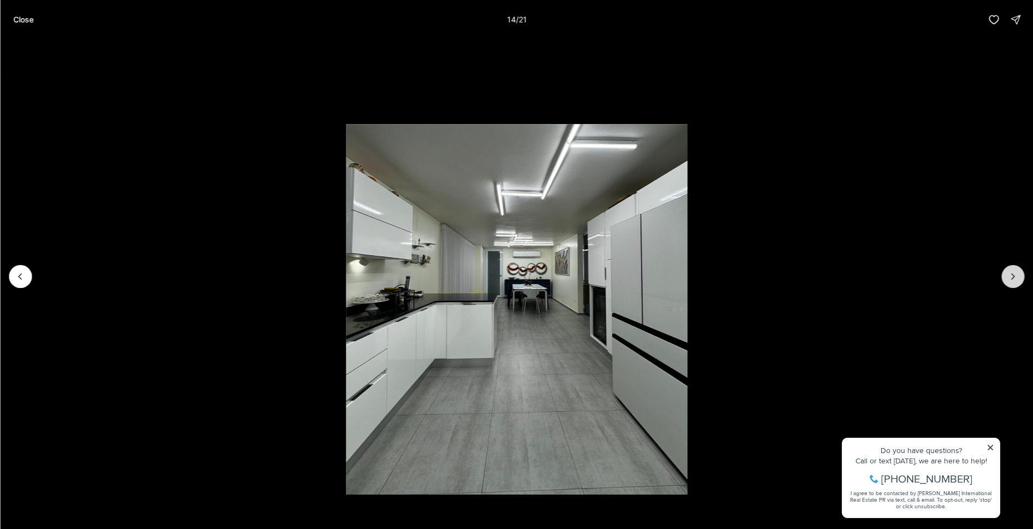
click at [1017, 274] on icon "Next slide" at bounding box center [1012, 276] width 11 height 11
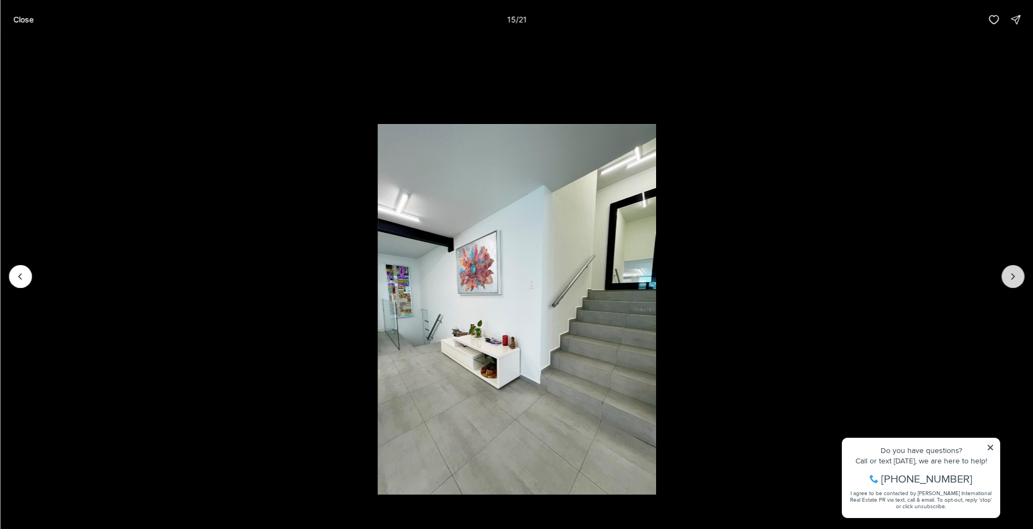
click at [1017, 274] on icon "Next slide" at bounding box center [1012, 276] width 11 height 11
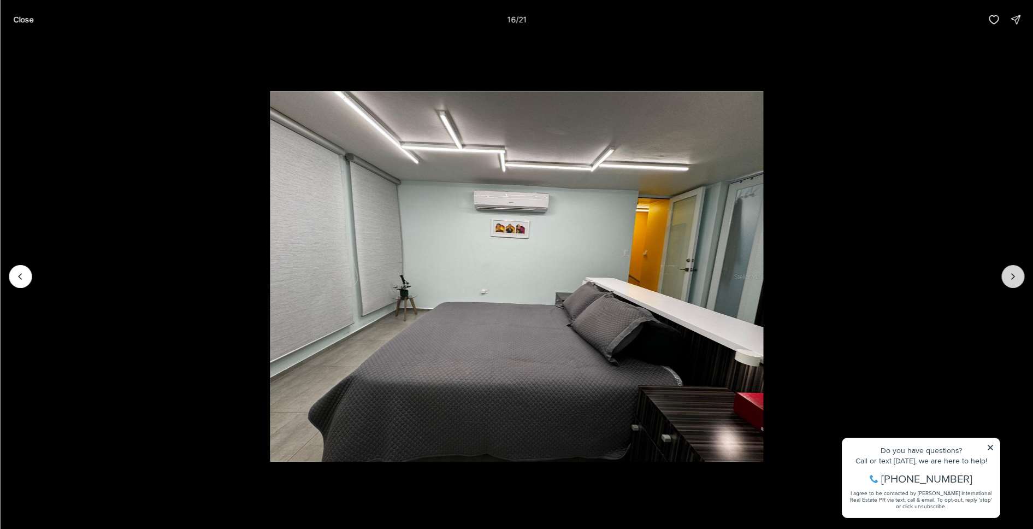
click at [1017, 274] on icon "Next slide" at bounding box center [1012, 276] width 11 height 11
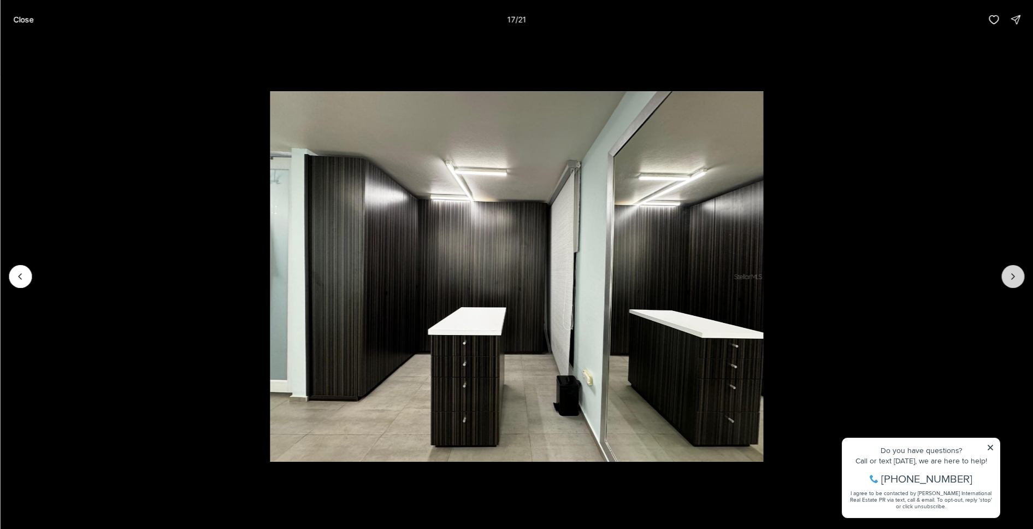
click at [1017, 274] on icon "Next slide" at bounding box center [1012, 276] width 11 height 11
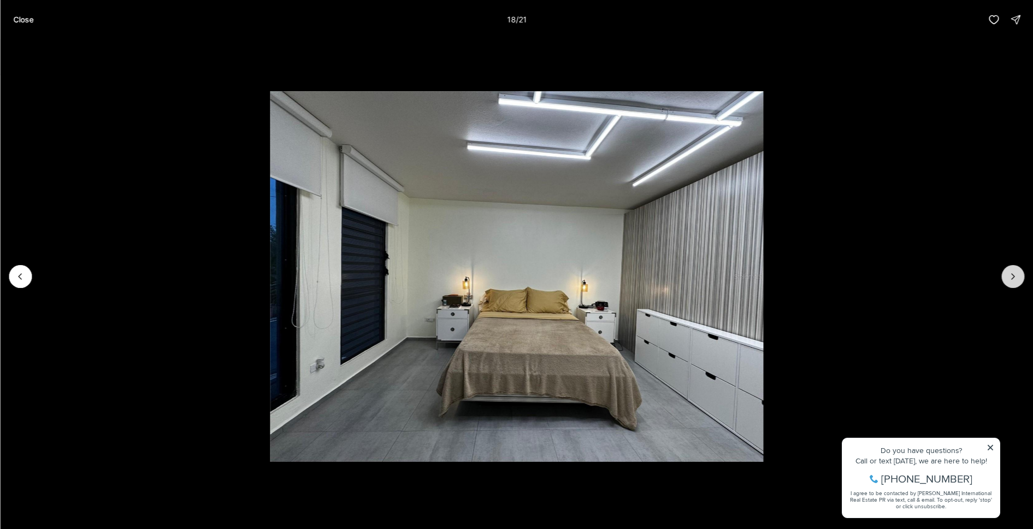
click at [1017, 274] on icon "Next slide" at bounding box center [1012, 276] width 11 height 11
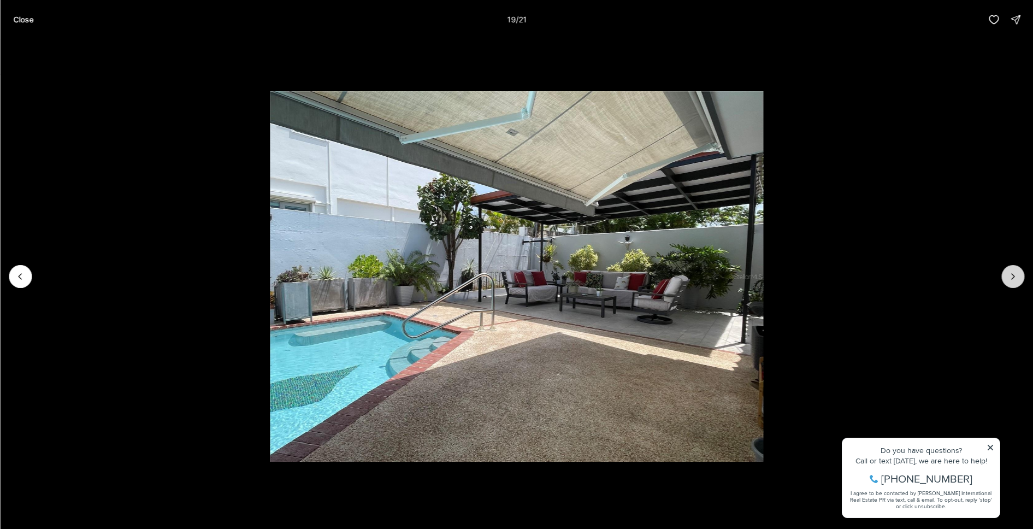
click at [1017, 274] on icon "Next slide" at bounding box center [1012, 276] width 11 height 11
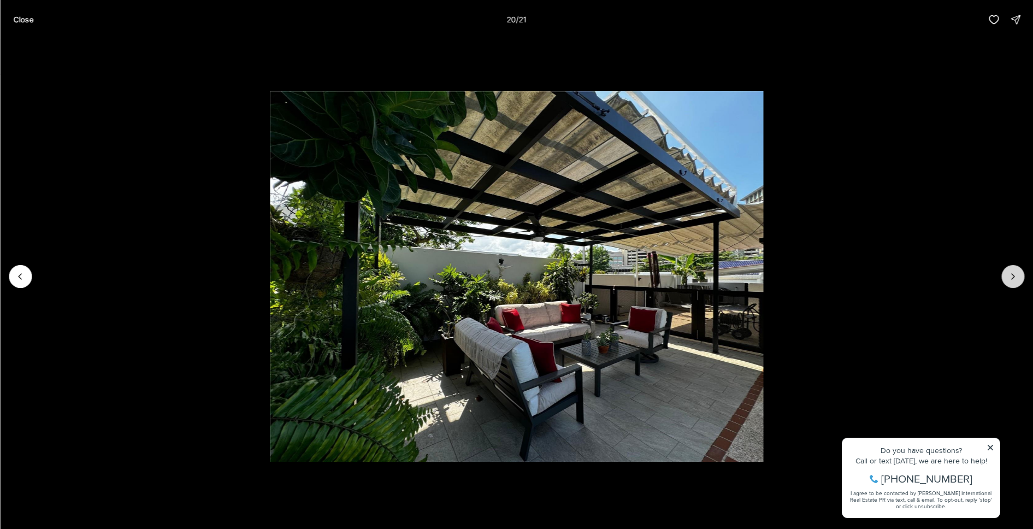
click at [1017, 274] on icon "Next slide" at bounding box center [1012, 276] width 11 height 11
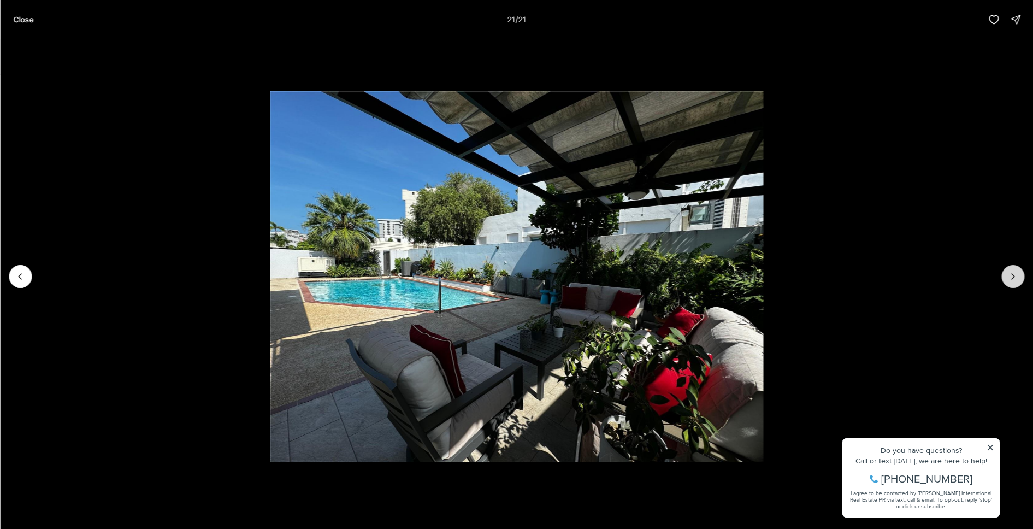
click at [1017, 274] on div at bounding box center [1012, 276] width 23 height 23
click at [30, 19] on p "Close" at bounding box center [23, 19] width 20 height 9
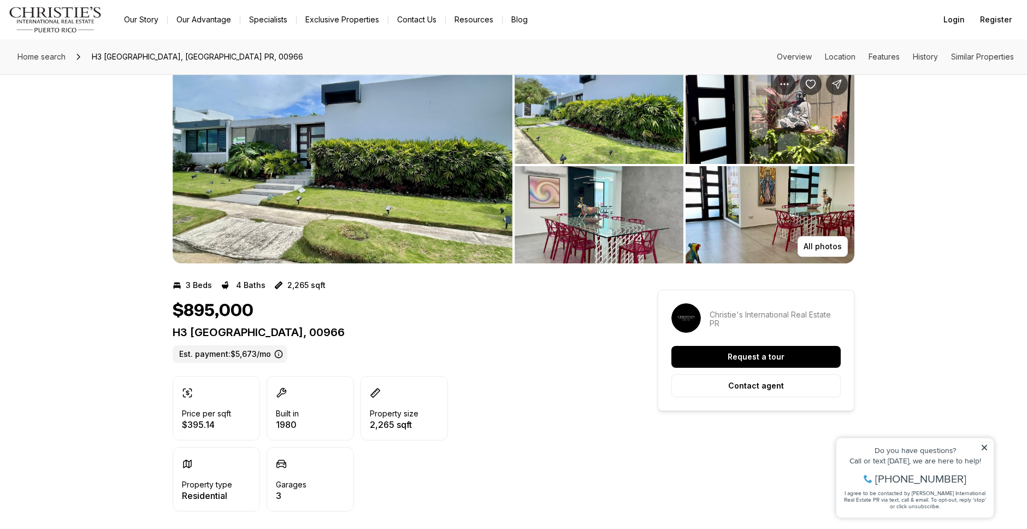
scroll to position [26, 0]
click at [270, 191] on img "View image gallery" at bounding box center [343, 164] width 340 height 197
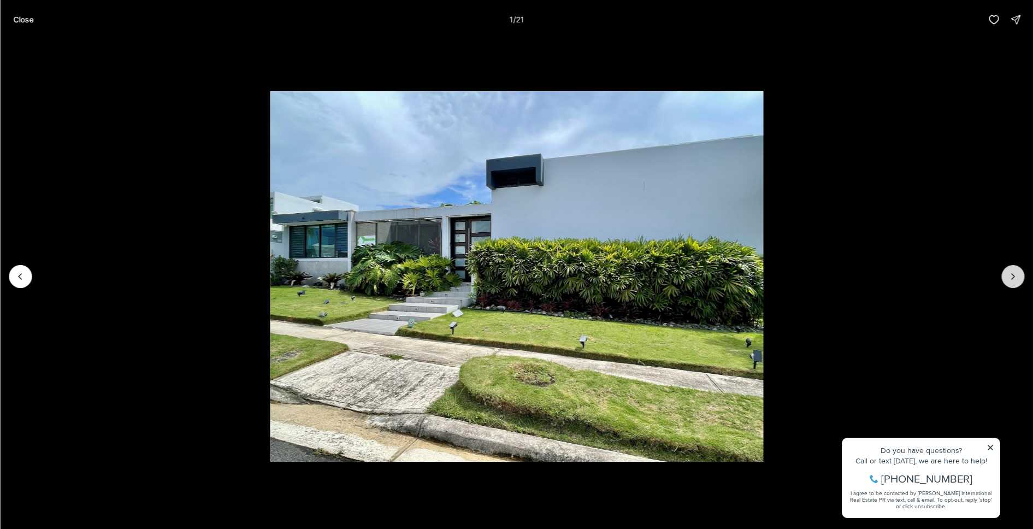
click at [1004, 278] on button "Next slide" at bounding box center [1012, 276] width 23 height 23
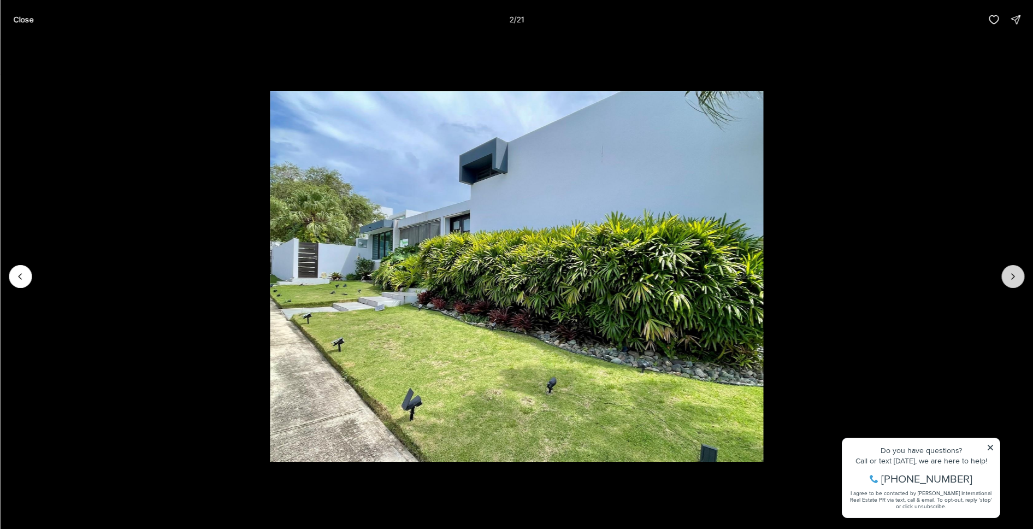
click at [1004, 277] on button "Next slide" at bounding box center [1012, 276] width 23 height 23
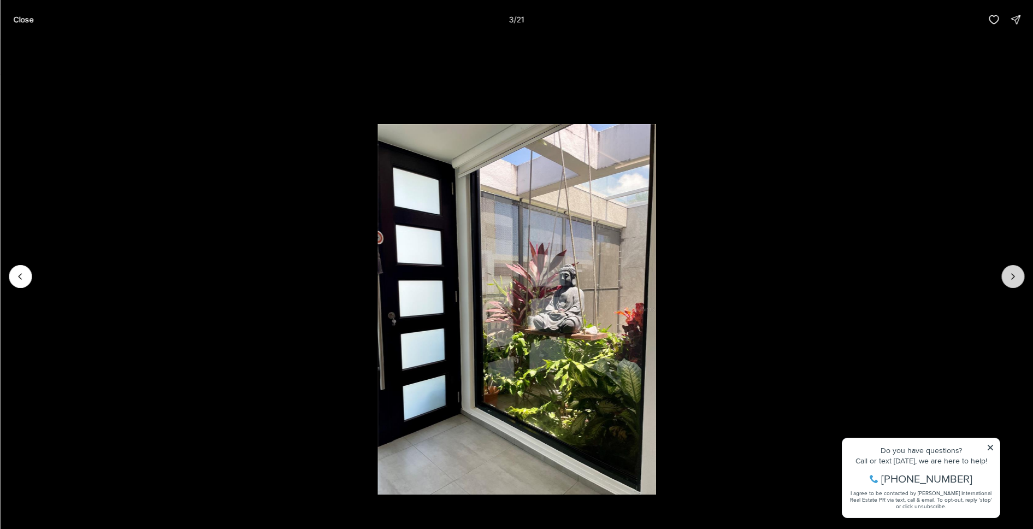
click at [1004, 277] on button "Next slide" at bounding box center [1012, 276] width 23 height 23
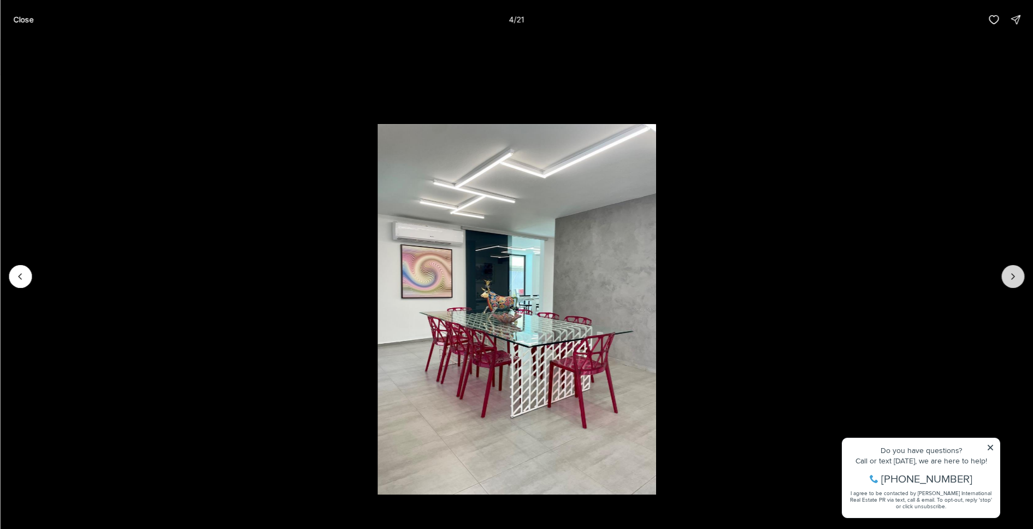
click at [1004, 277] on button "Next slide" at bounding box center [1012, 276] width 23 height 23
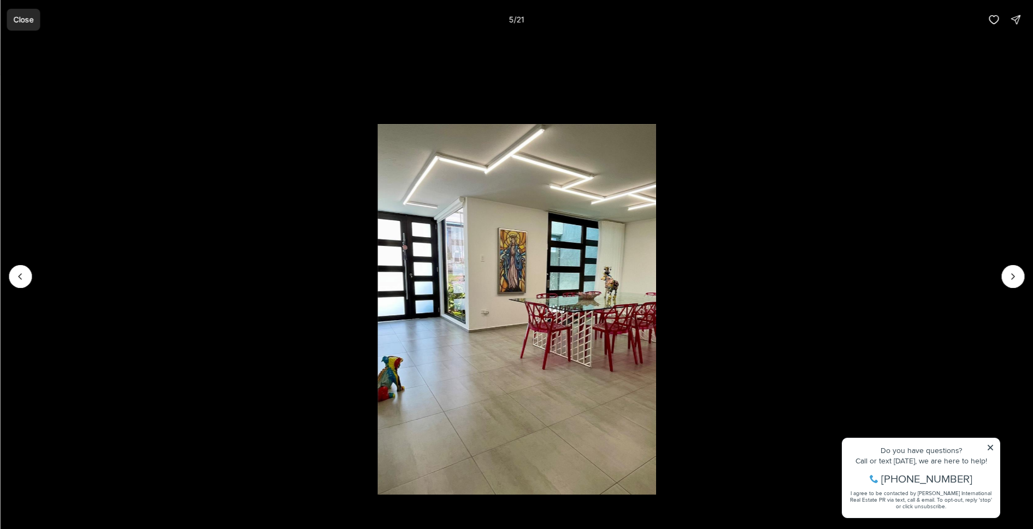
click at [21, 21] on p "Close" at bounding box center [23, 19] width 20 height 9
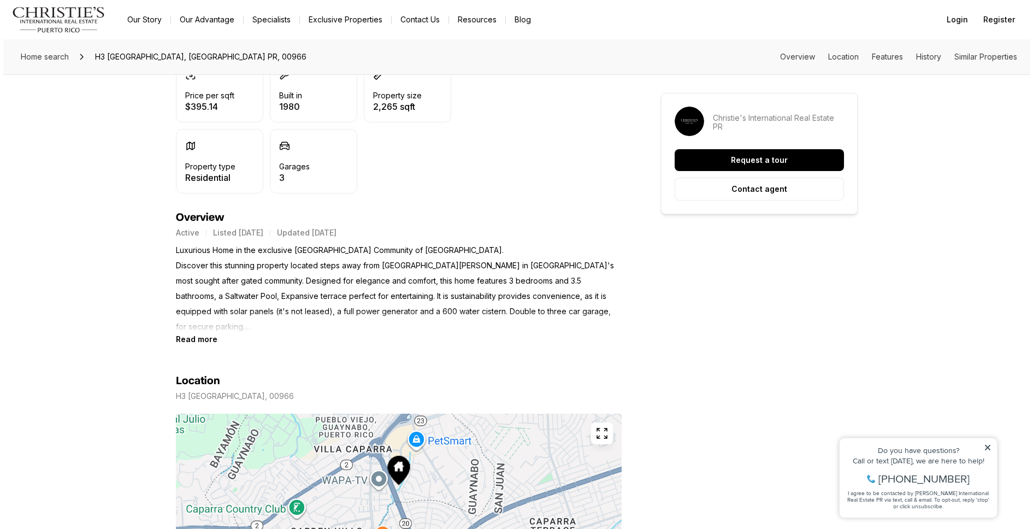
scroll to position [517, 0]
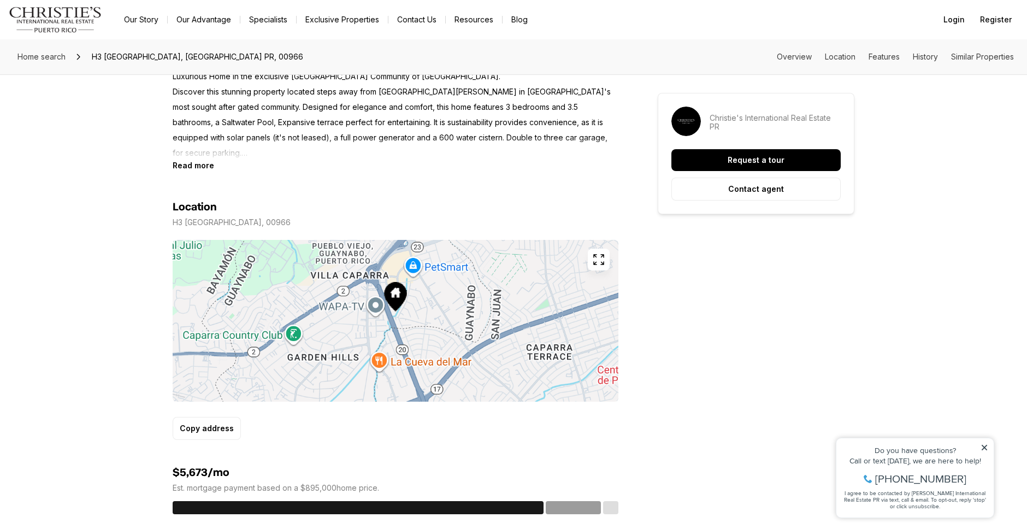
click at [600, 266] on button "button" at bounding box center [599, 260] width 22 height 22
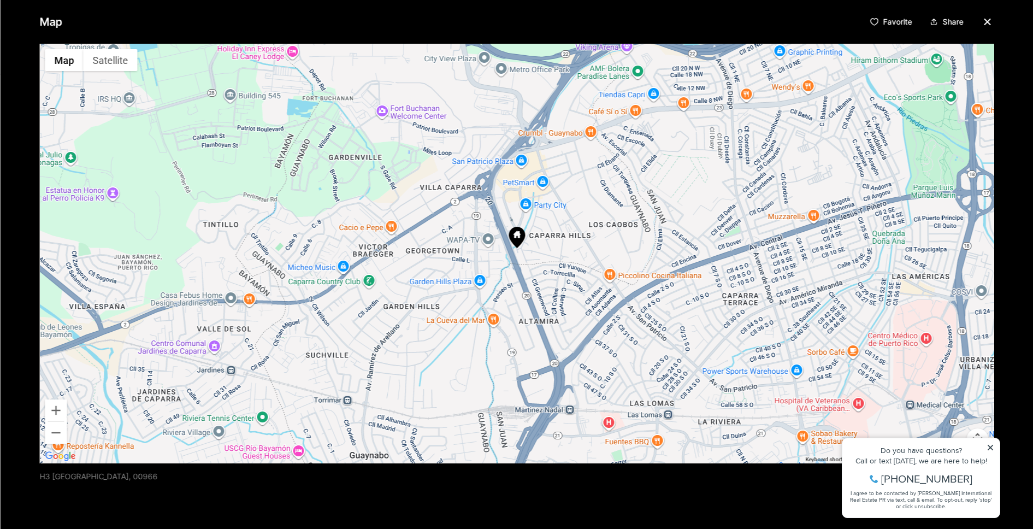
click at [517, 244] on icon at bounding box center [516, 237] width 16 height 21
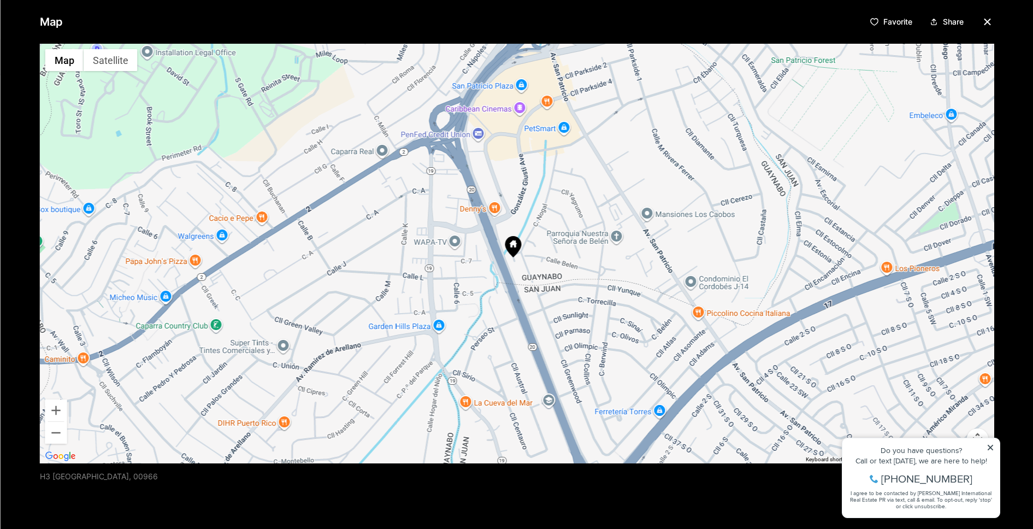
click at [514, 245] on icon at bounding box center [512, 246] width 16 height 21
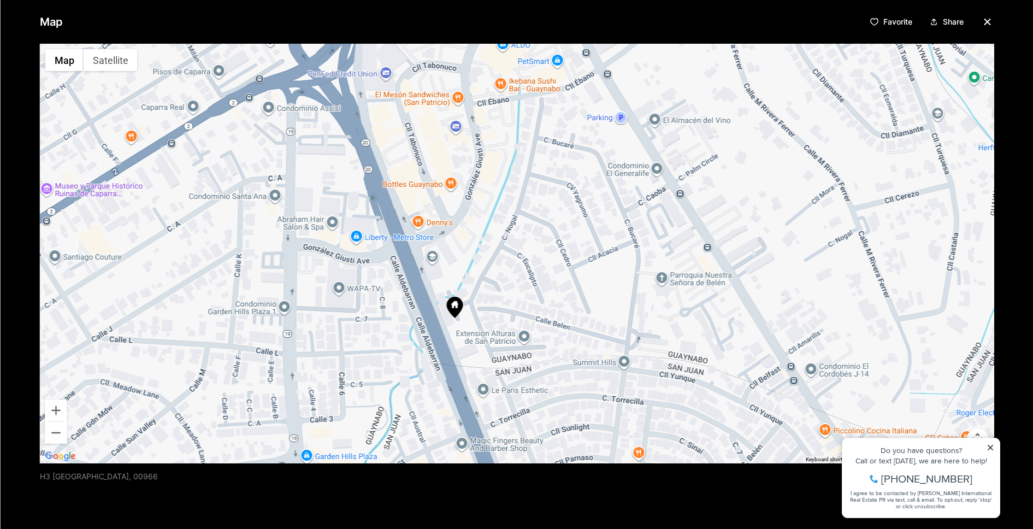
drag, startPoint x: 582, startPoint y: 133, endPoint x: 528, endPoint y: 176, distance: 68.8
click at [528, 176] on div at bounding box center [516, 253] width 954 height 419
click at [460, 309] on div at bounding box center [516, 253] width 954 height 419
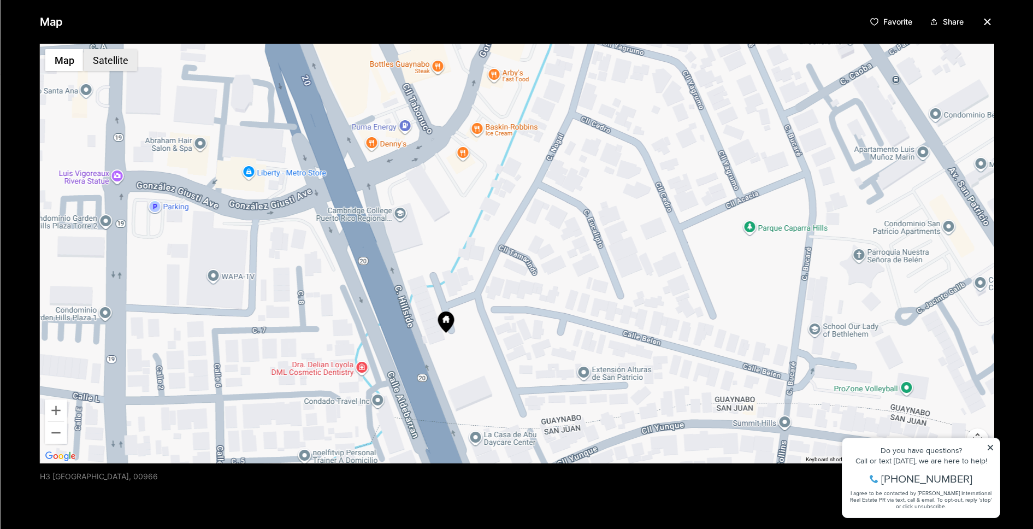
click at [109, 64] on button "Satellite" at bounding box center [110, 60] width 54 height 22
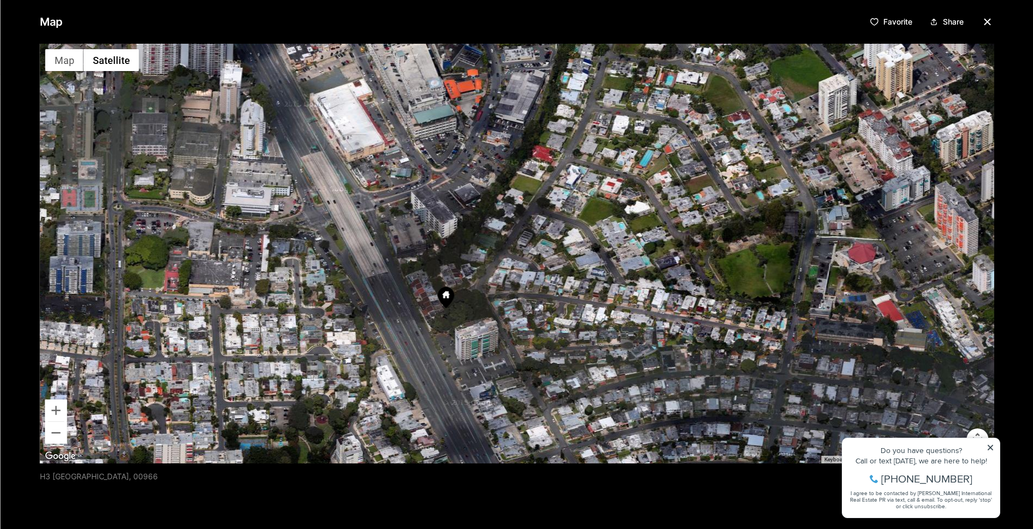
click at [578, 299] on div at bounding box center [516, 253] width 954 height 419
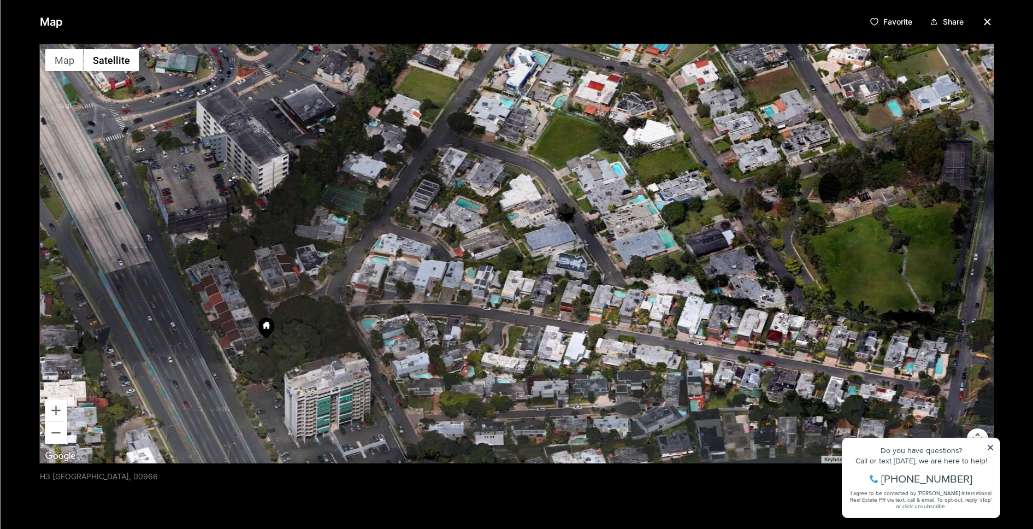
drag, startPoint x: 348, startPoint y: 114, endPoint x: 304, endPoint y: 132, distance: 48.0
click at [304, 132] on div at bounding box center [516, 253] width 954 height 419
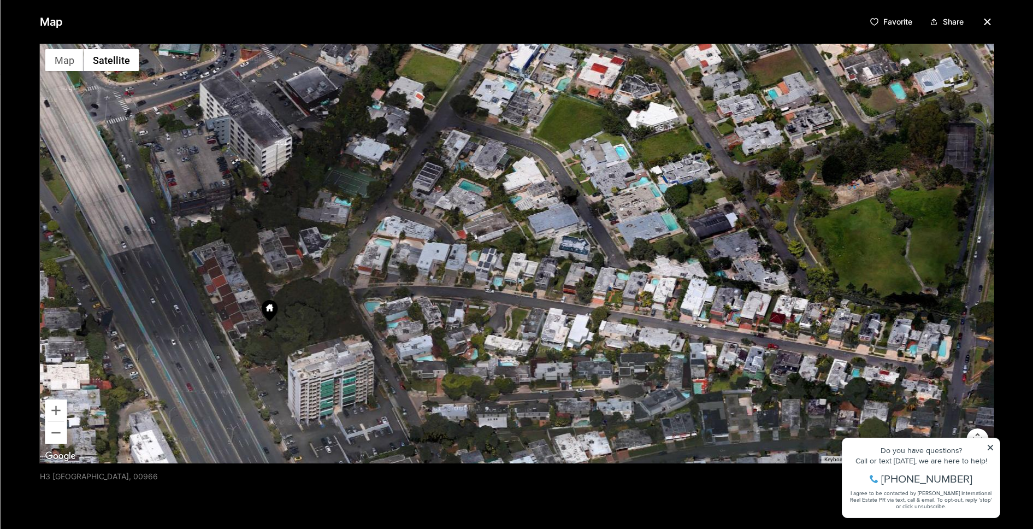
drag, startPoint x: 258, startPoint y: 303, endPoint x: 262, endPoint y: 285, distance: 19.0
click at [262, 285] on div at bounding box center [516, 253] width 954 height 419
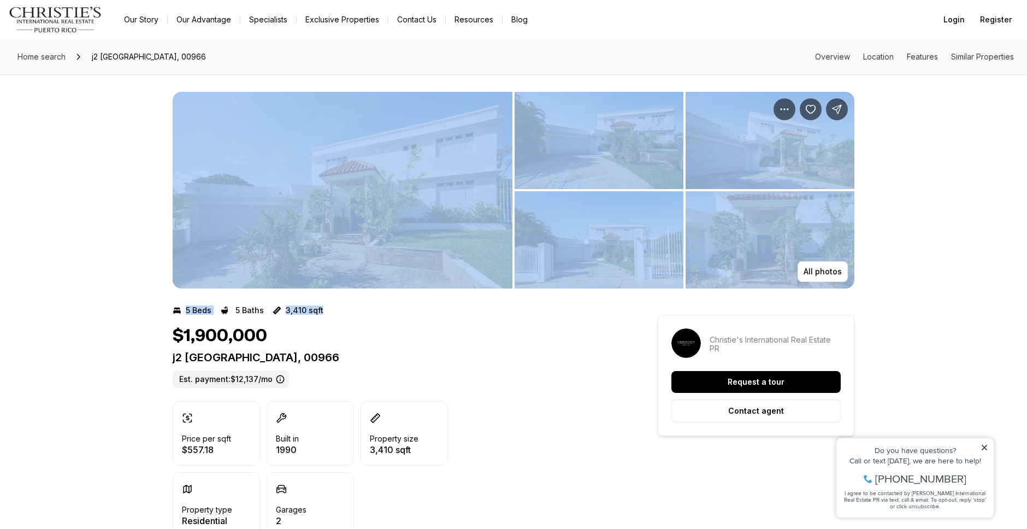
drag, startPoint x: 361, startPoint y: 320, endPoint x: 362, endPoint y: 263, distance: 57.4
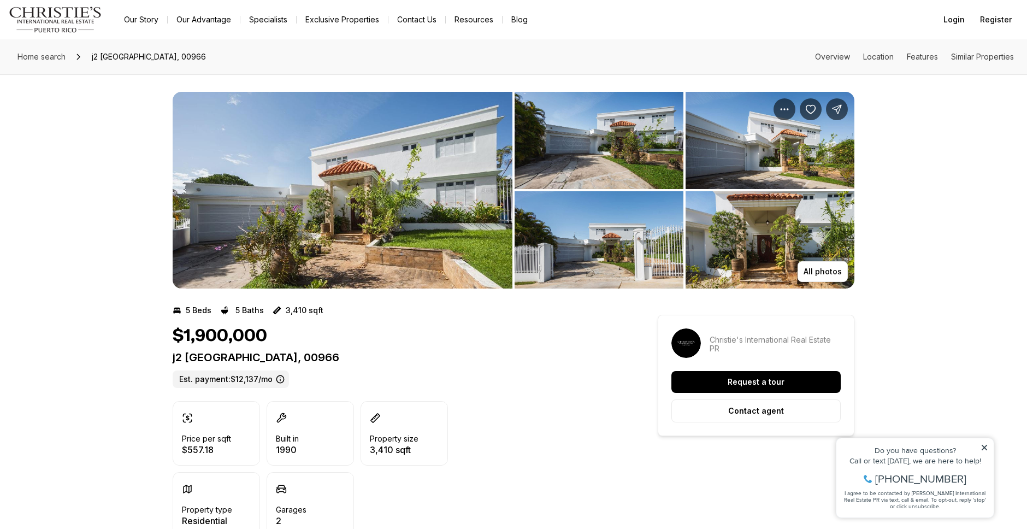
click at [469, 336] on div "$1,900,000" at bounding box center [396, 336] width 446 height 21
drag, startPoint x: 552, startPoint y: 335, endPoint x: 549, endPoint y: 300, distance: 34.5
click at [549, 300] on section "5 Beds 5 Baths 3,410 sqft $1,900,000 j2 CALLE CHURCH HL #J2 GUAYNABO PR, 00966 …" at bounding box center [396, 420] width 446 height 265
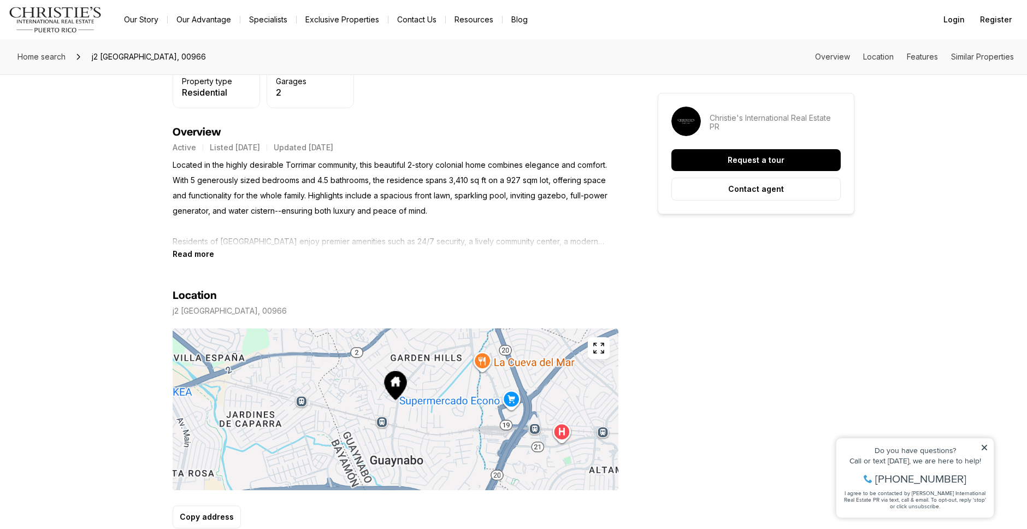
scroll to position [484, 0]
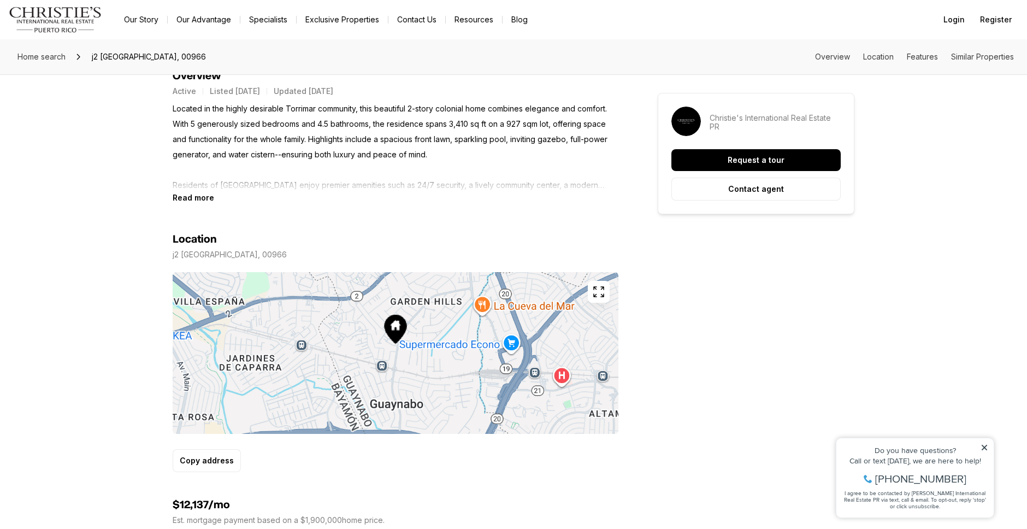
click at [597, 288] on icon "button" at bounding box center [598, 291] width 13 height 13
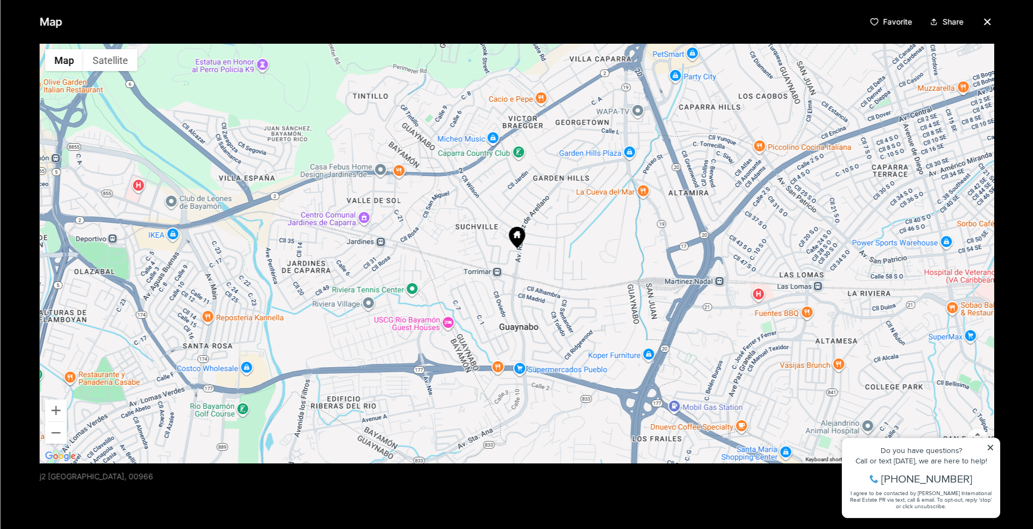
click at [519, 234] on icon at bounding box center [516, 237] width 16 height 21
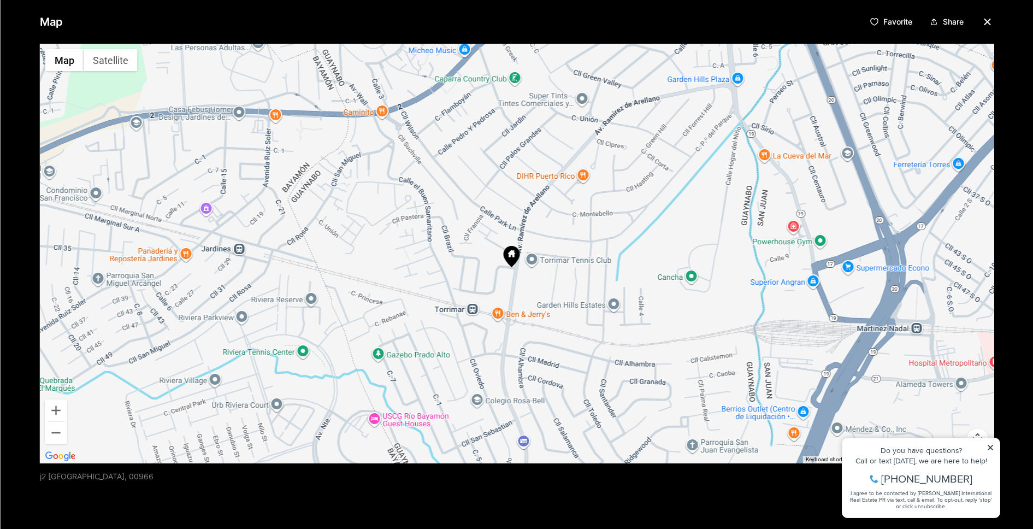
click at [513, 255] on icon at bounding box center [511, 256] width 16 height 21
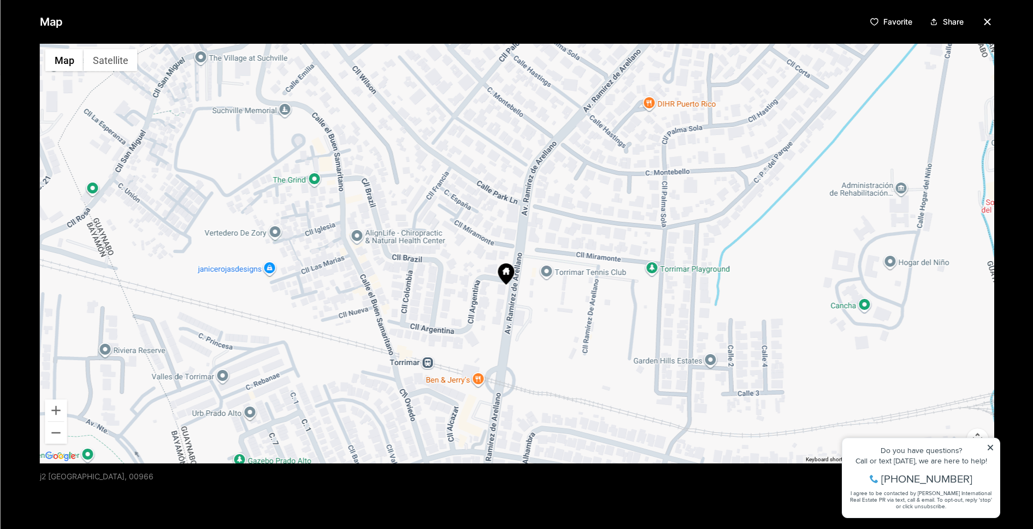
click at [507, 271] on icon at bounding box center [505, 273] width 16 height 21
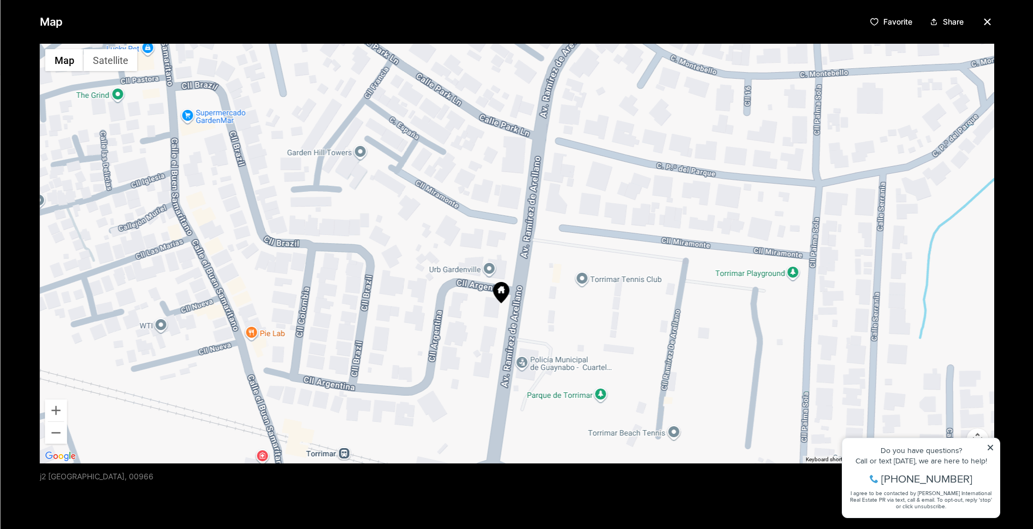
click at [502, 289] on icon at bounding box center [500, 292] width 16 height 21
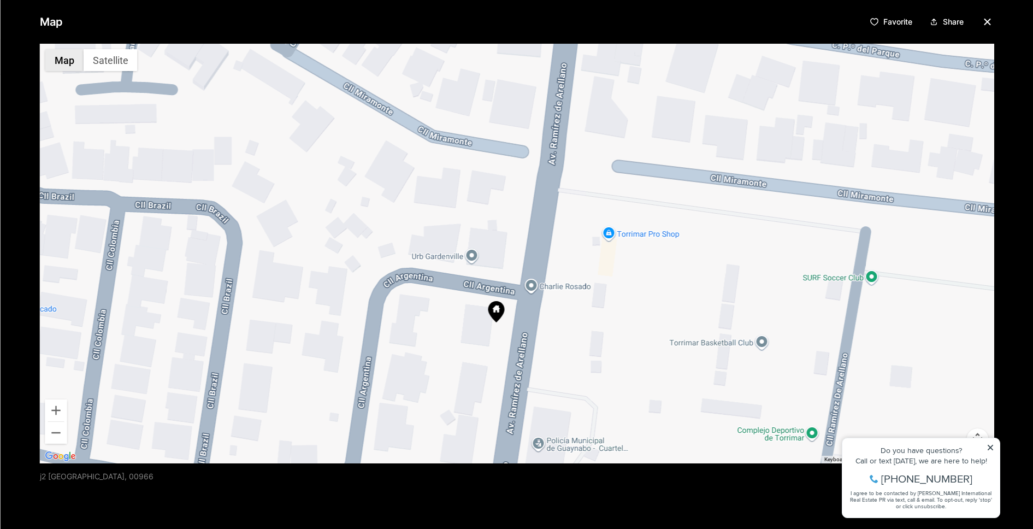
click at [66, 62] on button "Map" at bounding box center [64, 60] width 38 height 22
click at [67, 63] on button "Map" at bounding box center [64, 60] width 38 height 22
click at [111, 68] on button "Satellite" at bounding box center [110, 60] width 54 height 22
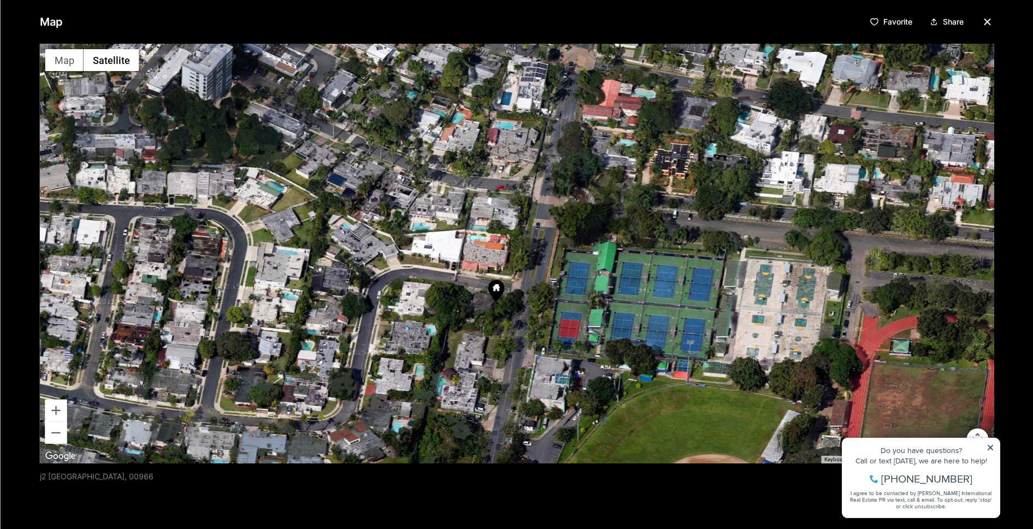
click at [510, 287] on div at bounding box center [516, 253] width 954 height 419
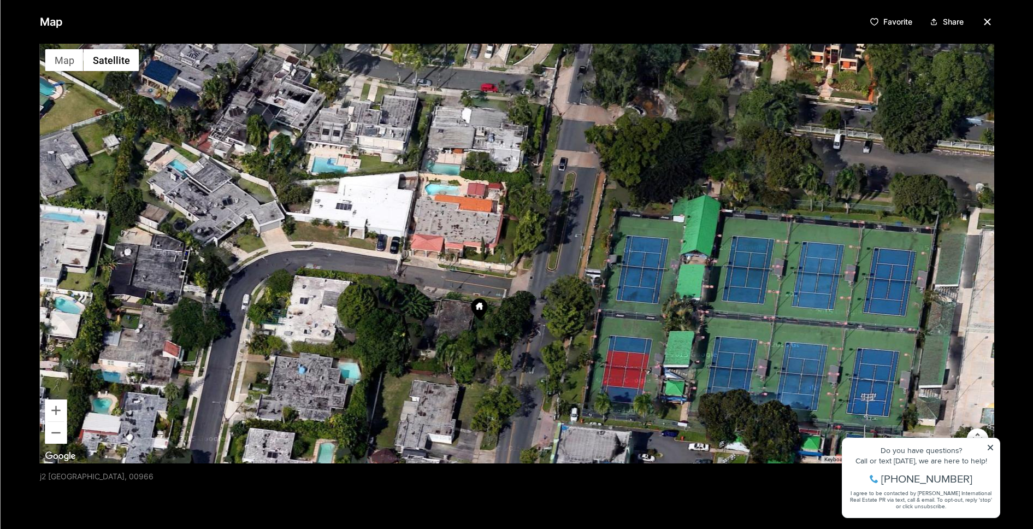
click at [510, 287] on div at bounding box center [516, 253] width 954 height 419
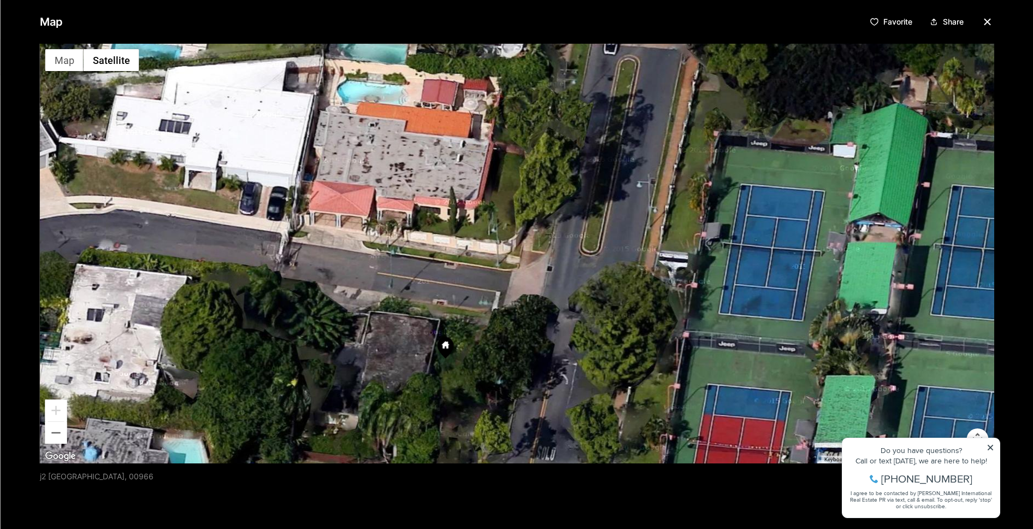
click at [986, 17] on icon "button" at bounding box center [986, 21] width 13 height 13
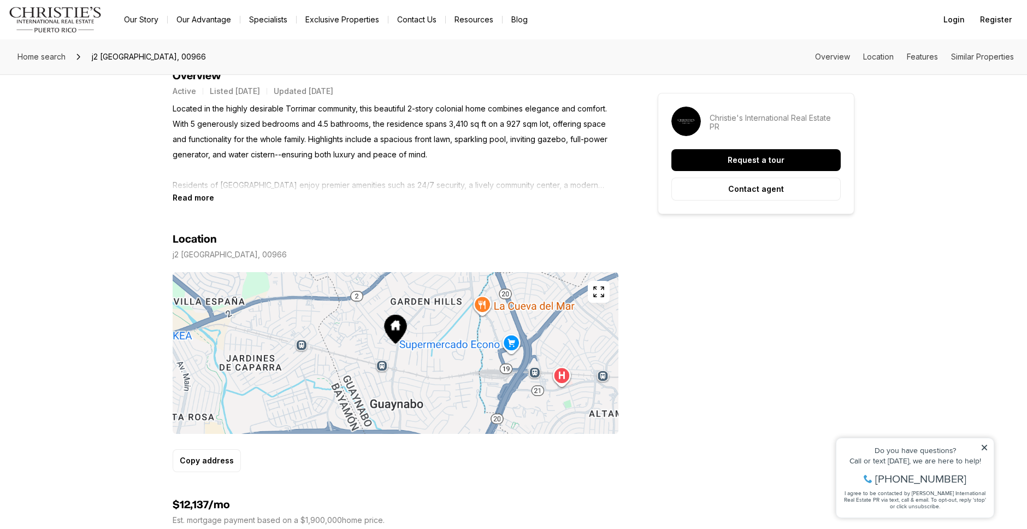
scroll to position [0, 0]
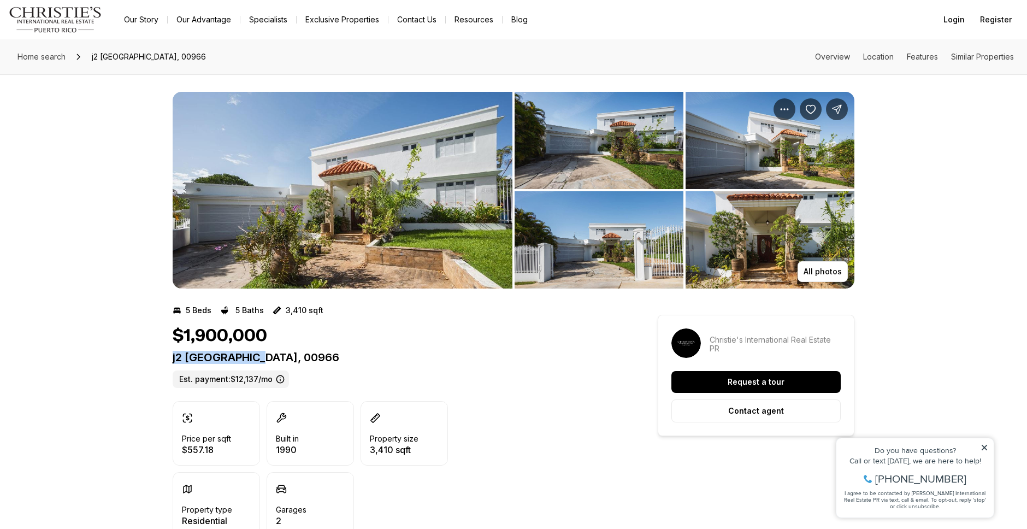
drag, startPoint x: 269, startPoint y: 357, endPoint x: 150, endPoint y: 351, distance: 119.8
copy p "j2 CALLE CHURCH"
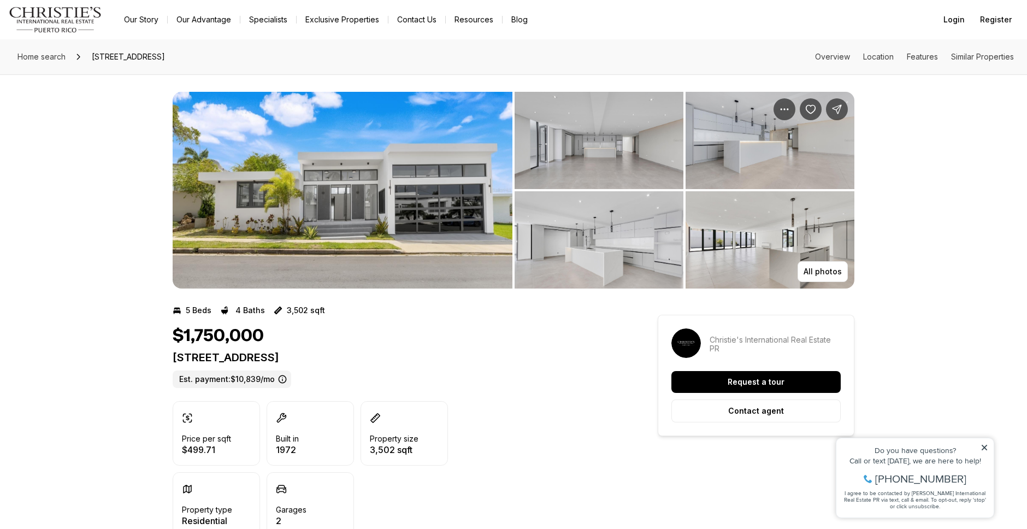
click at [383, 203] on img "View image gallery" at bounding box center [343, 190] width 340 height 197
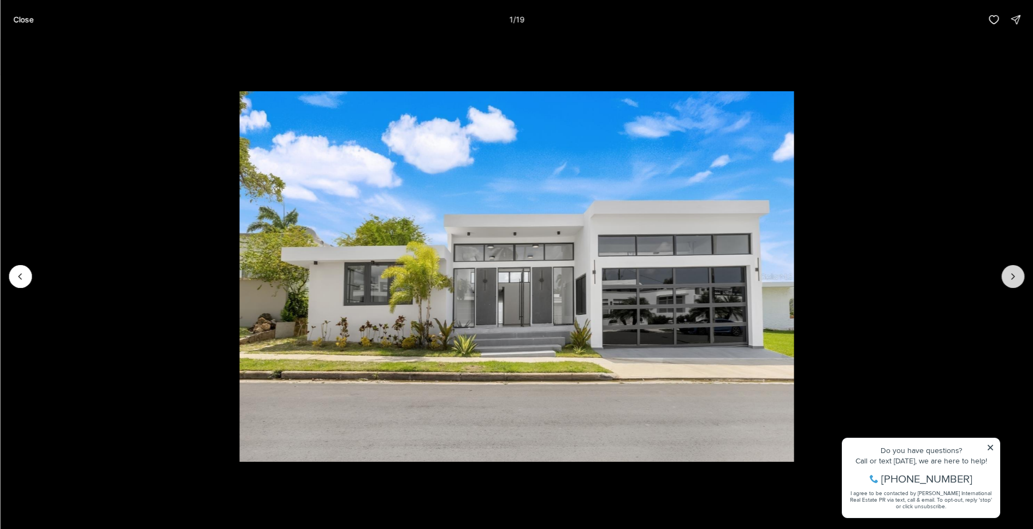
click at [1019, 277] on button "Next slide" at bounding box center [1012, 276] width 23 height 23
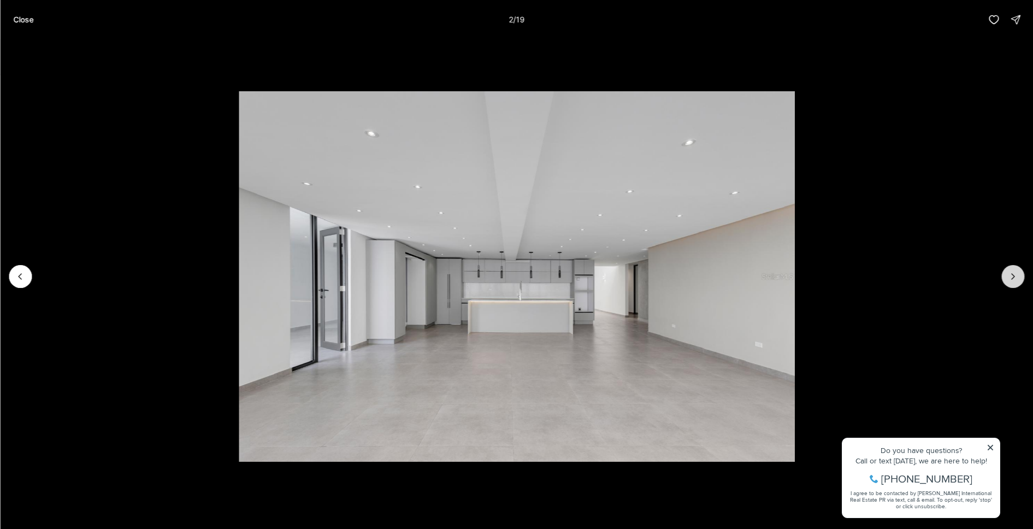
click at [1015, 276] on icon "Next slide" at bounding box center [1012, 276] width 11 height 11
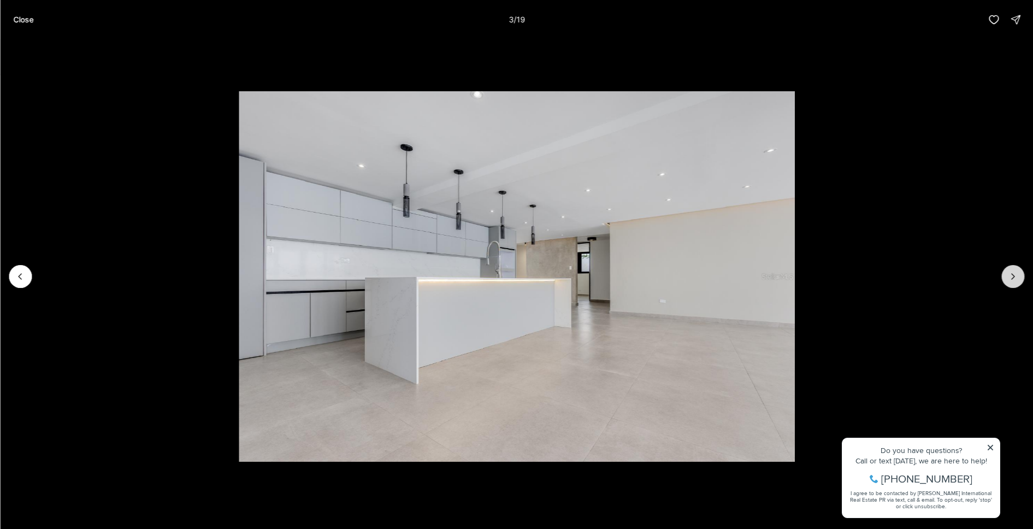
click at [1015, 276] on icon "Next slide" at bounding box center [1012, 276] width 11 height 11
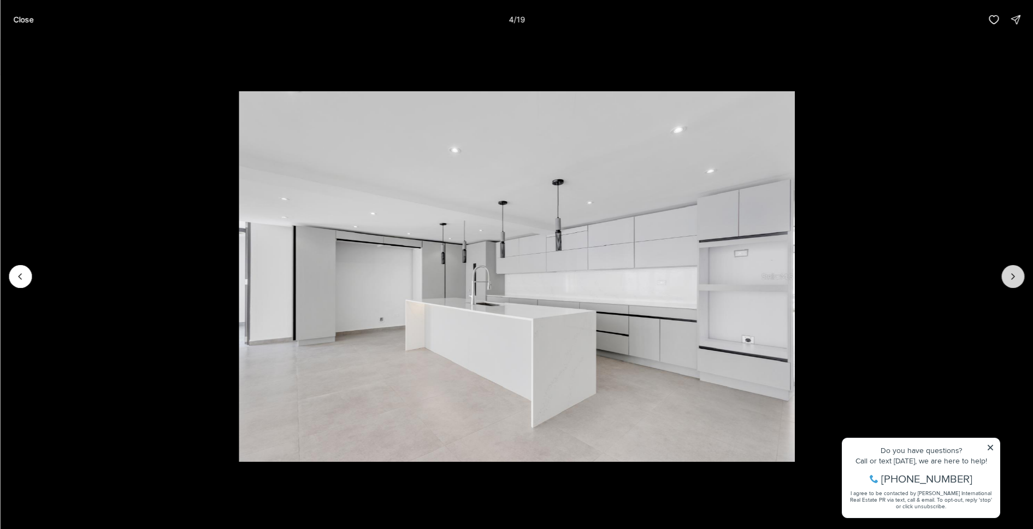
click at [1015, 276] on icon "Next slide" at bounding box center [1012, 276] width 11 height 11
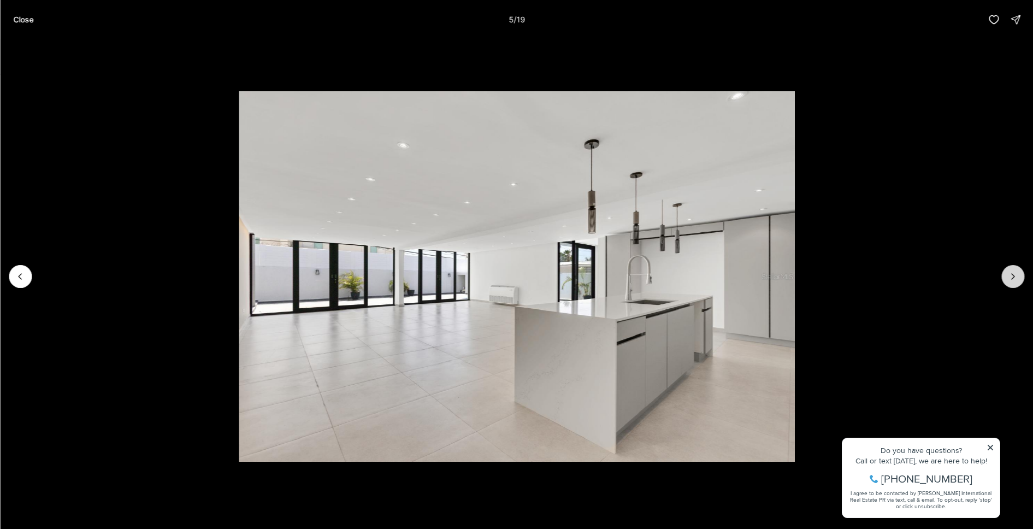
click at [1015, 276] on icon "Next slide" at bounding box center [1012, 276] width 11 height 11
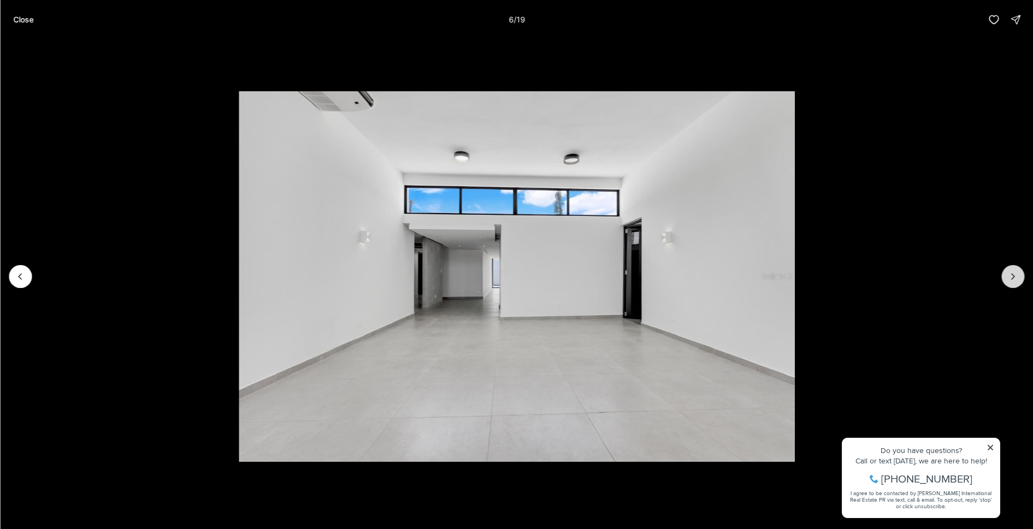
click at [1015, 276] on icon "Next slide" at bounding box center [1012, 276] width 11 height 11
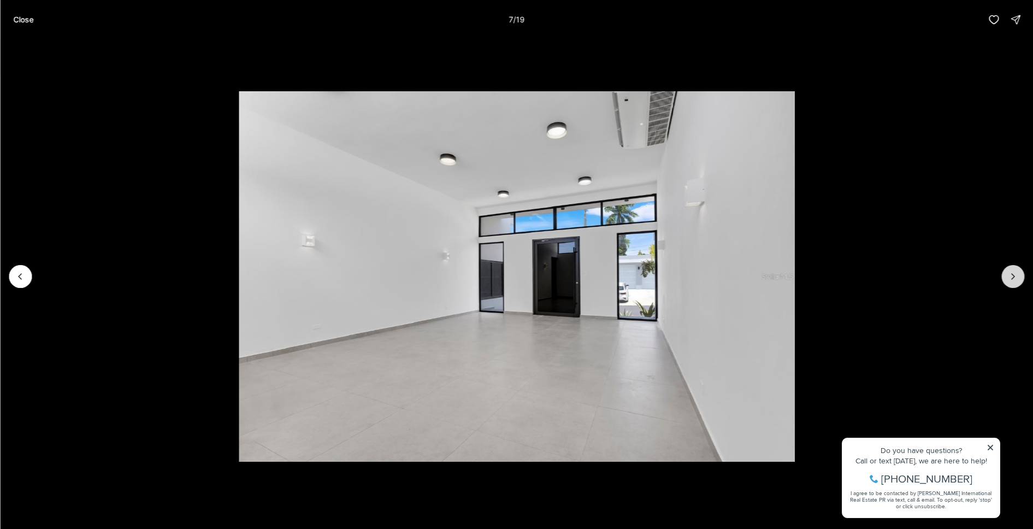
click at [1015, 276] on icon "Next slide" at bounding box center [1012, 276] width 11 height 11
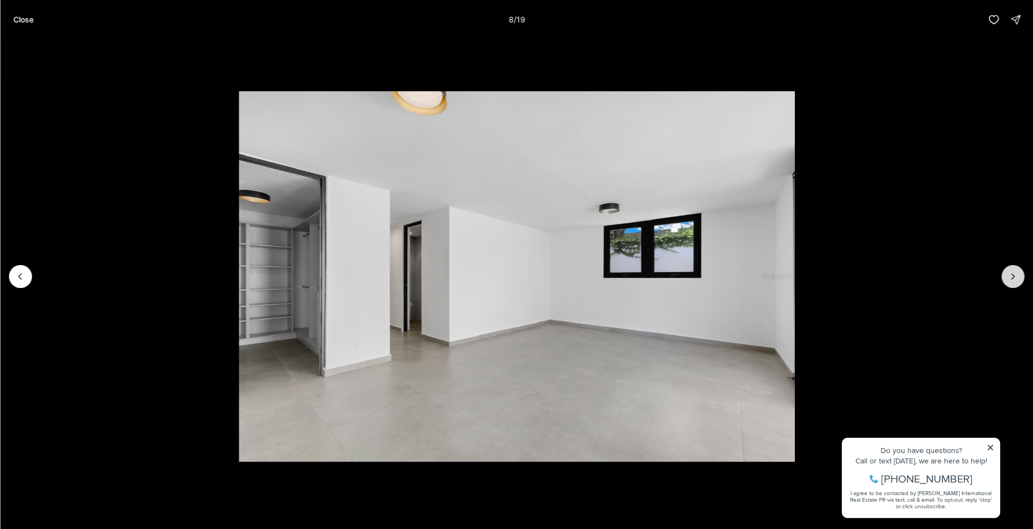
click at [1015, 276] on icon "Next slide" at bounding box center [1012, 276] width 11 height 11
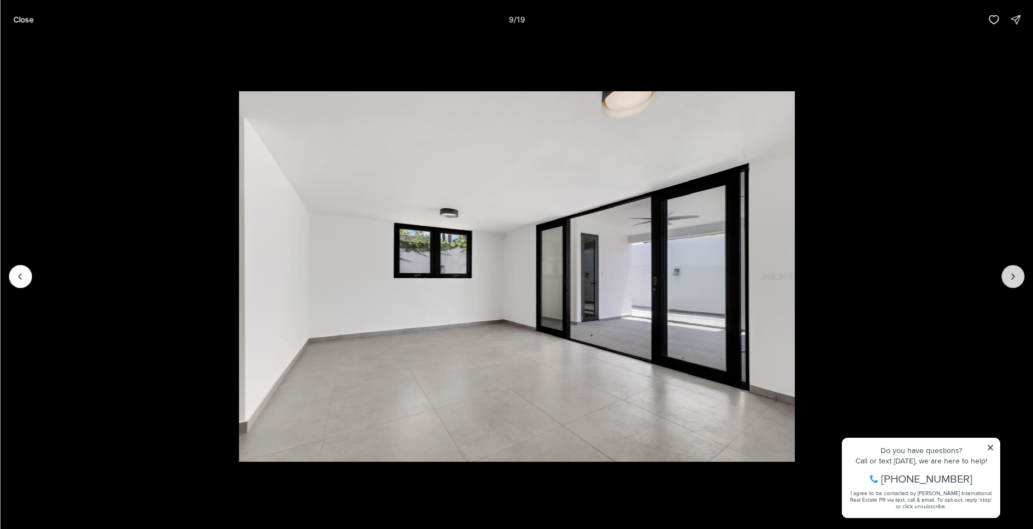
click at [1015, 276] on icon "Next slide" at bounding box center [1012, 276] width 11 height 11
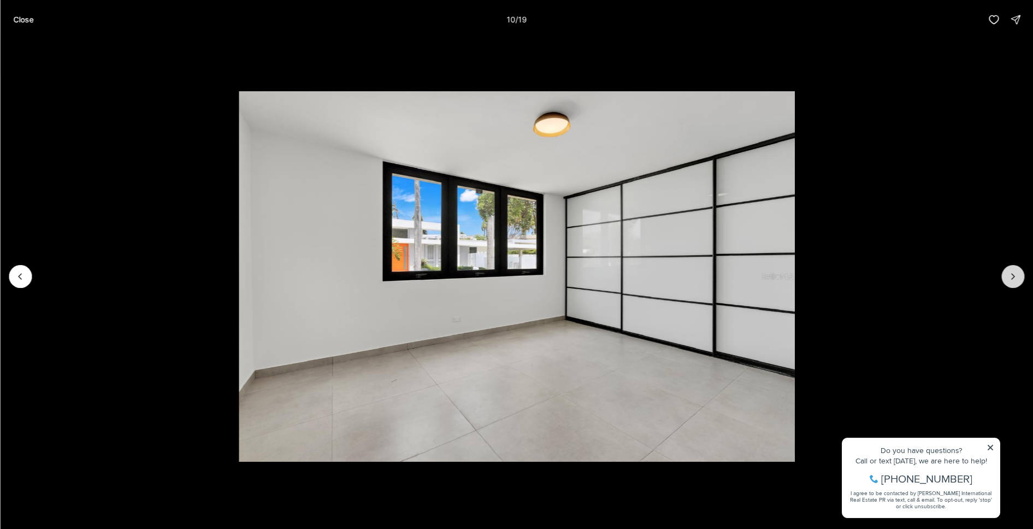
click at [1015, 276] on icon "Next slide" at bounding box center [1012, 276] width 11 height 11
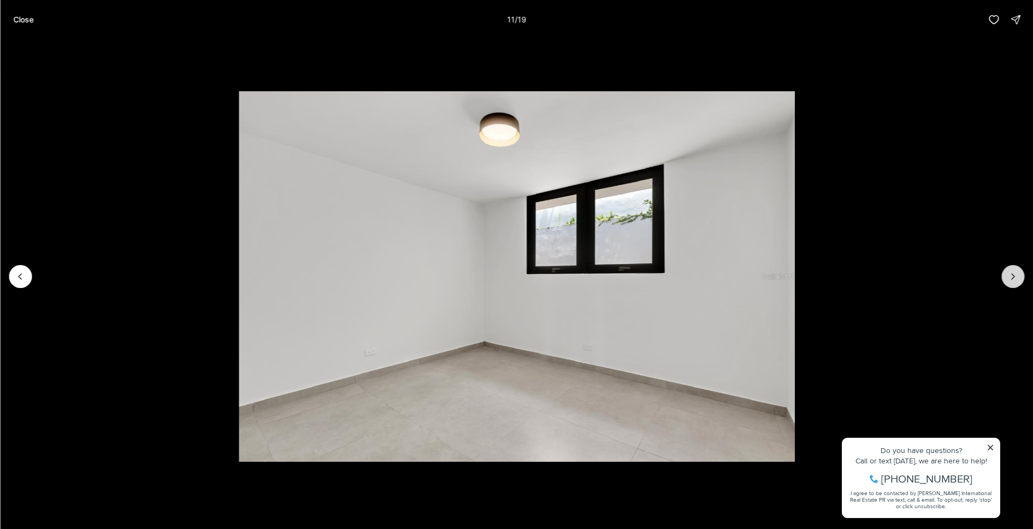
click at [1015, 276] on icon "Next slide" at bounding box center [1012, 276] width 11 height 11
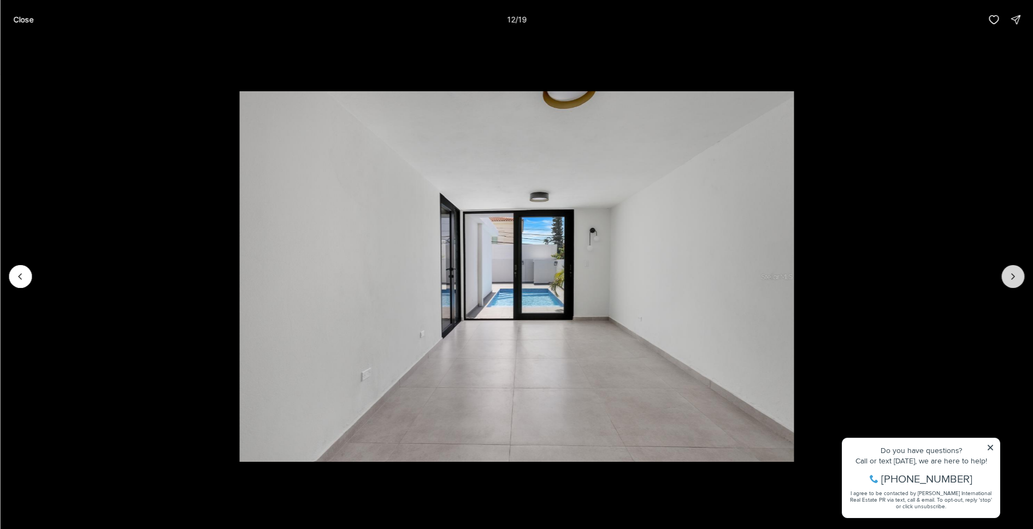
click at [1015, 276] on icon "Next slide" at bounding box center [1012, 276] width 11 height 11
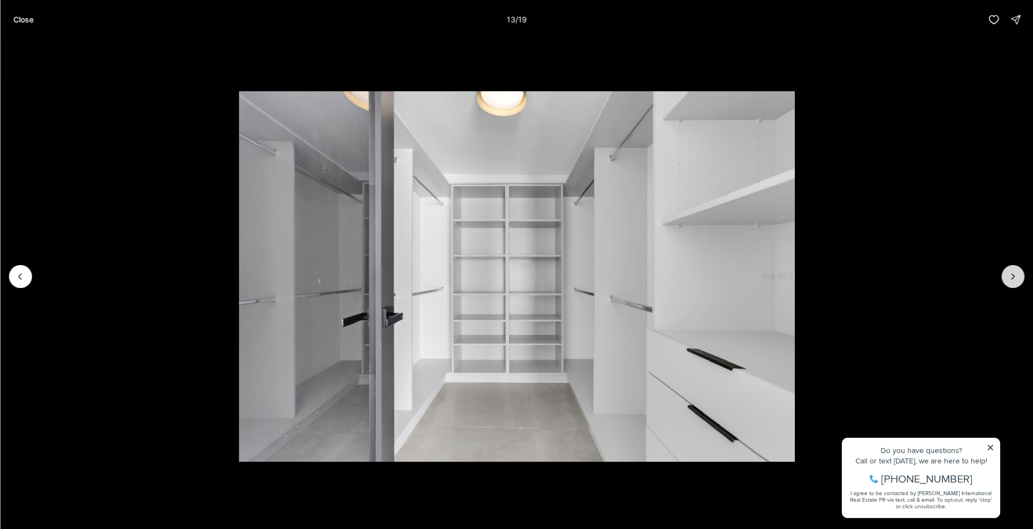
click at [1015, 276] on icon "Next slide" at bounding box center [1012, 276] width 11 height 11
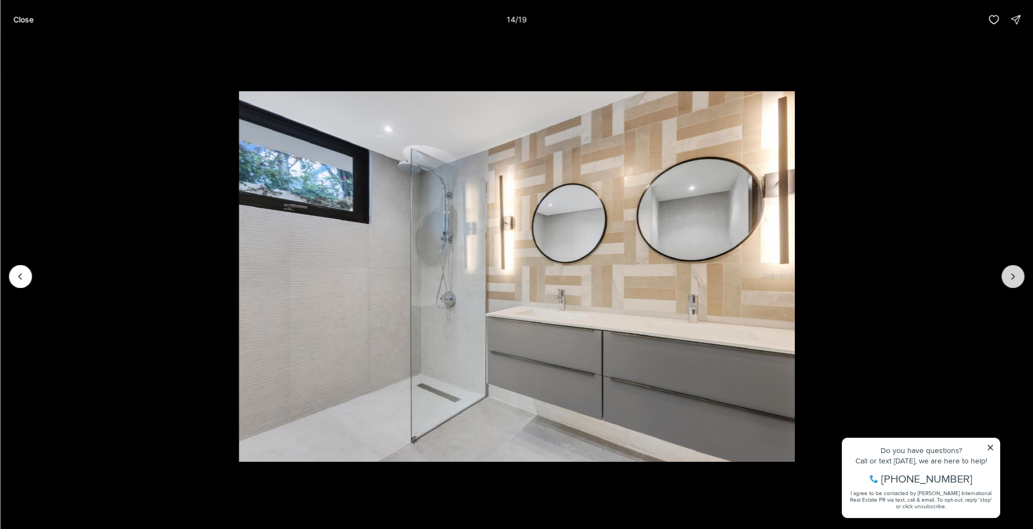
click at [1015, 276] on icon "Next slide" at bounding box center [1012, 276] width 11 height 11
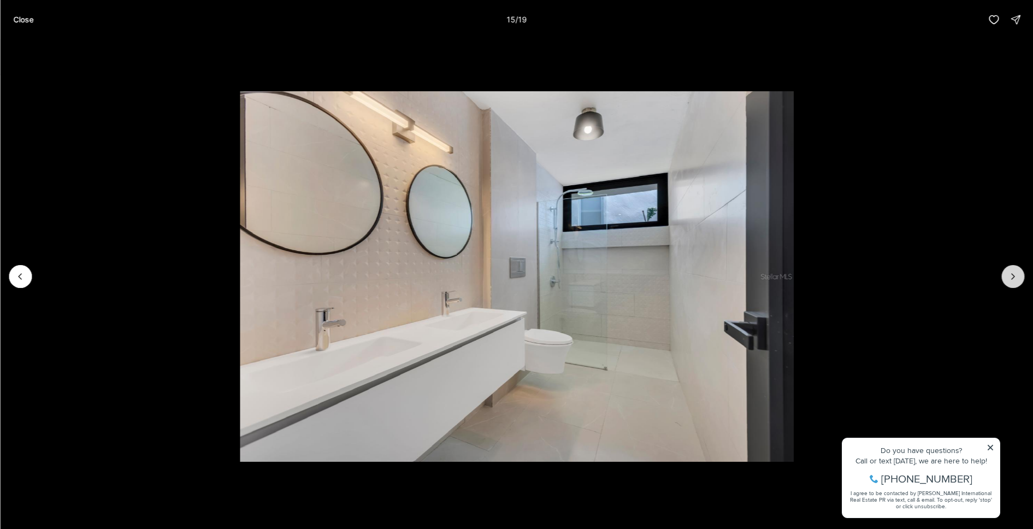
click at [1015, 276] on icon "Next slide" at bounding box center [1012, 276] width 11 height 11
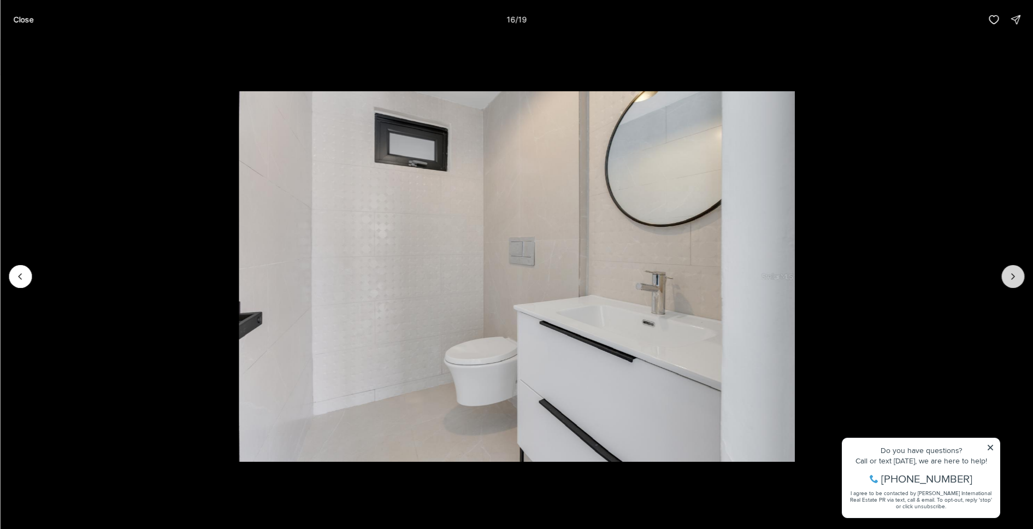
click at [1015, 276] on icon "Next slide" at bounding box center [1012, 276] width 11 height 11
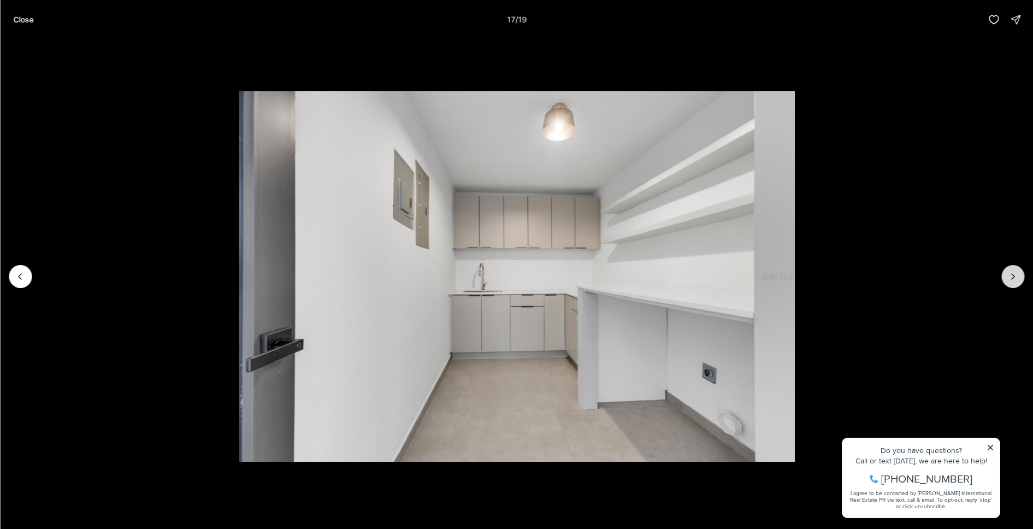
click at [1015, 276] on icon "Next slide" at bounding box center [1012, 276] width 11 height 11
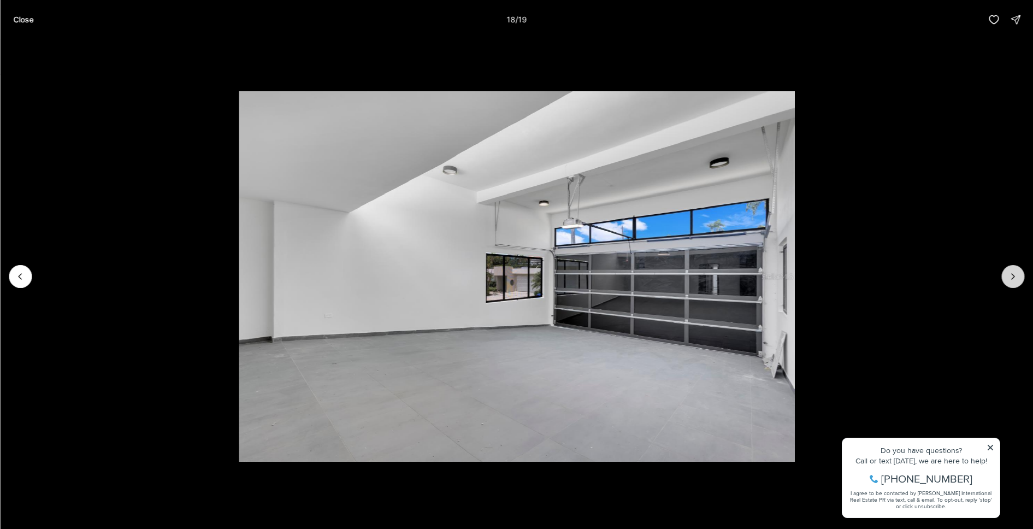
click at [1015, 276] on icon "Next slide" at bounding box center [1012, 276] width 11 height 11
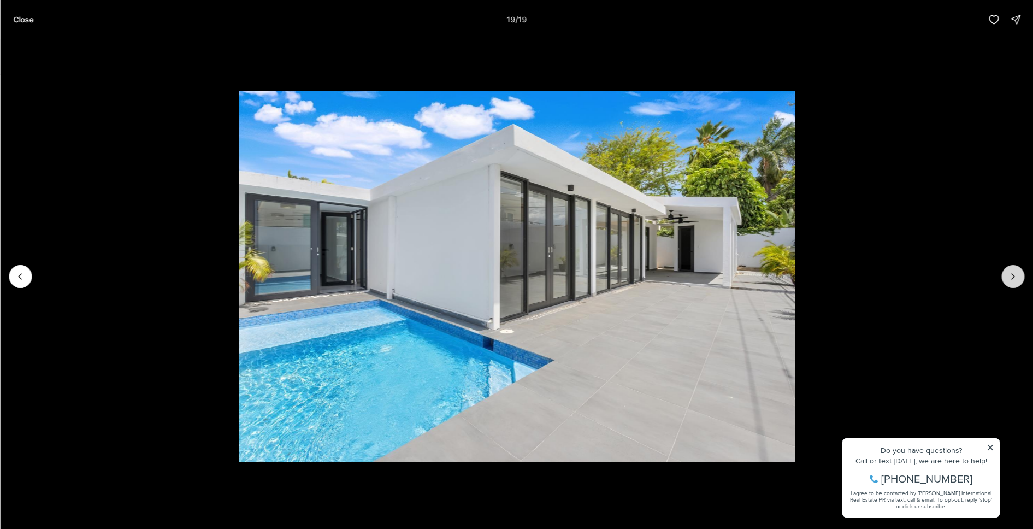
click at [1015, 276] on div at bounding box center [1012, 276] width 23 height 23
click at [1015, 277] on div at bounding box center [1012, 276] width 23 height 23
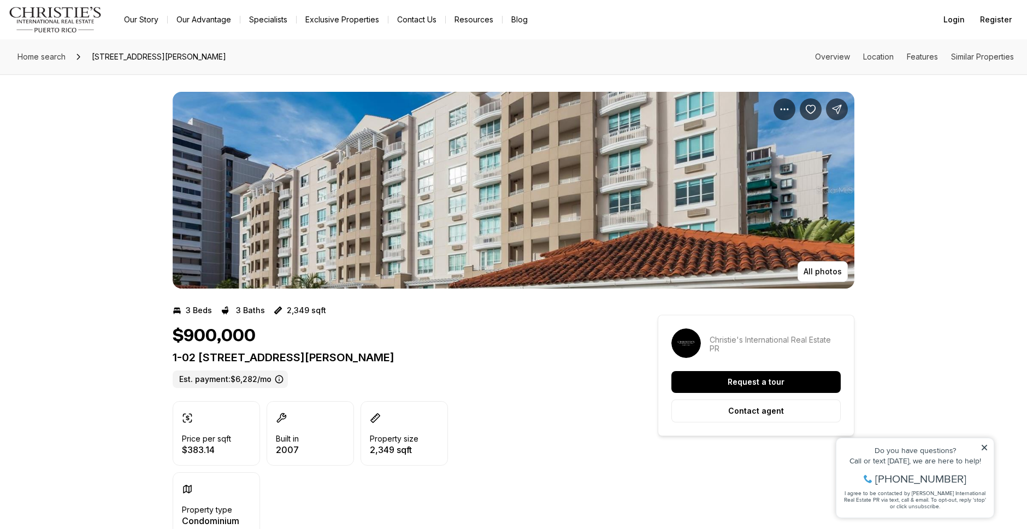
click at [452, 181] on img "View image gallery" at bounding box center [514, 190] width 682 height 197
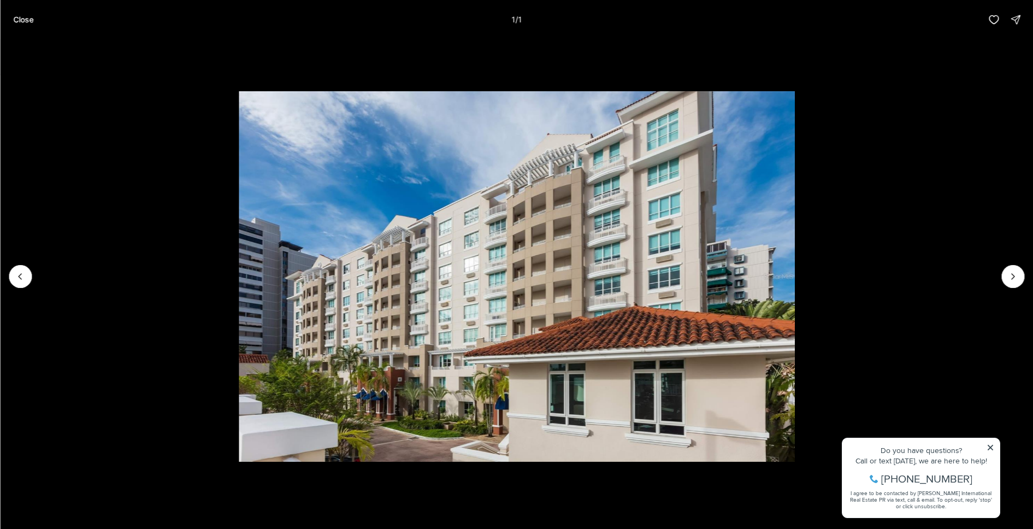
click at [1025, 276] on li "1 of 1" at bounding box center [516, 276] width 1033 height 474
click at [1019, 276] on div at bounding box center [1012, 276] width 23 height 23
click at [1014, 278] on div at bounding box center [1012, 276] width 23 height 23
click at [1011, 273] on div at bounding box center [1012, 276] width 23 height 23
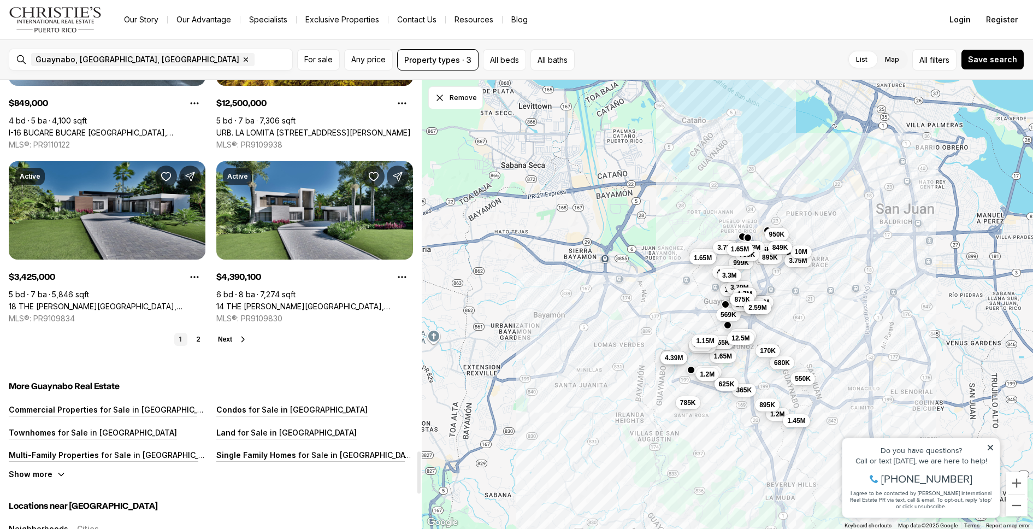
scroll to position [3961, 0]
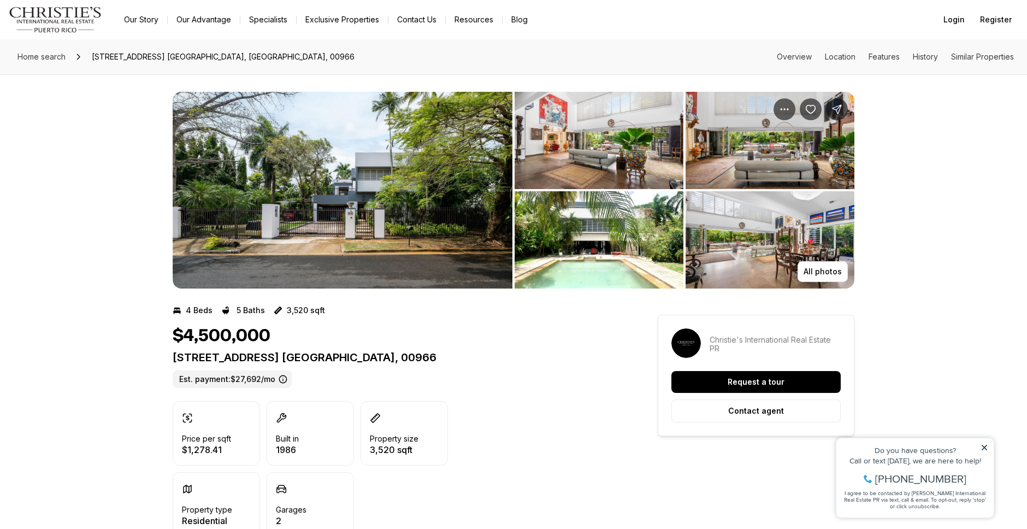
click at [345, 167] on img "View image gallery" at bounding box center [343, 190] width 340 height 197
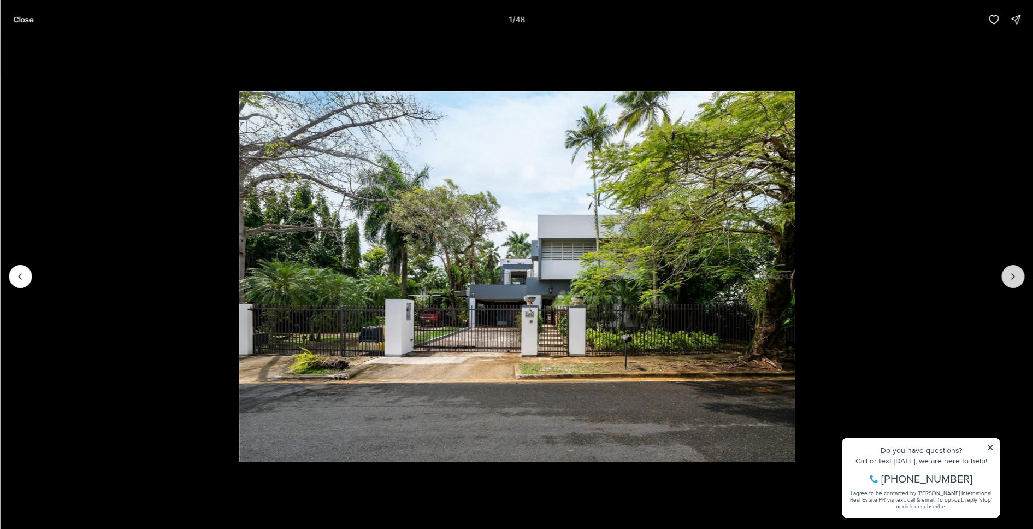
click at [1014, 273] on icon "Next slide" at bounding box center [1012, 276] width 11 height 11
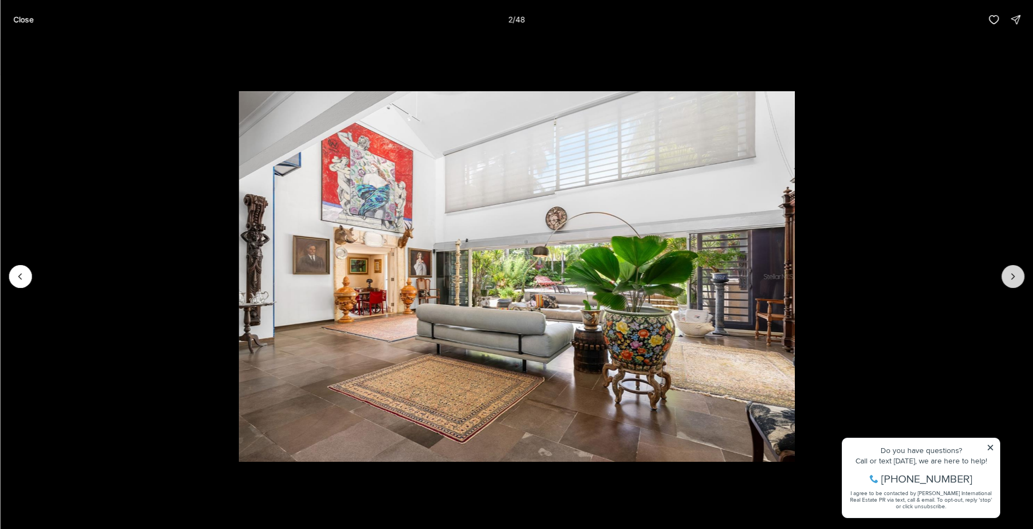
click at [1014, 273] on icon "Next slide" at bounding box center [1012, 276] width 11 height 11
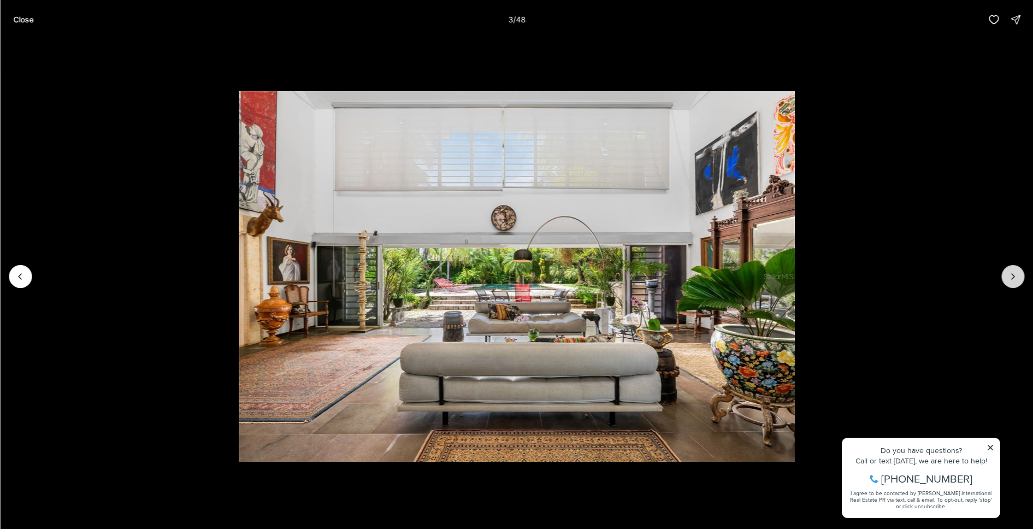
click at [1014, 273] on icon "Next slide" at bounding box center [1012, 276] width 11 height 11
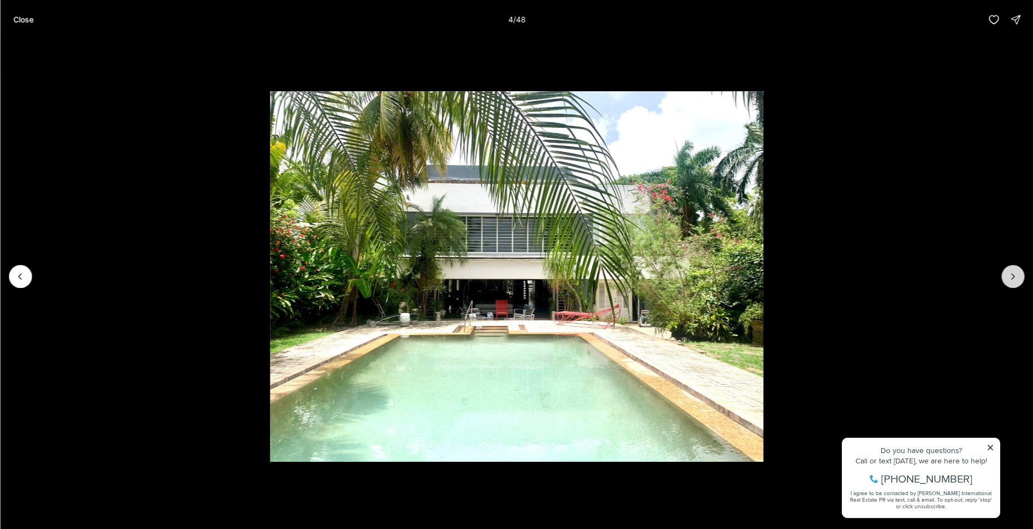
click at [1014, 273] on icon "Next slide" at bounding box center [1012, 276] width 11 height 11
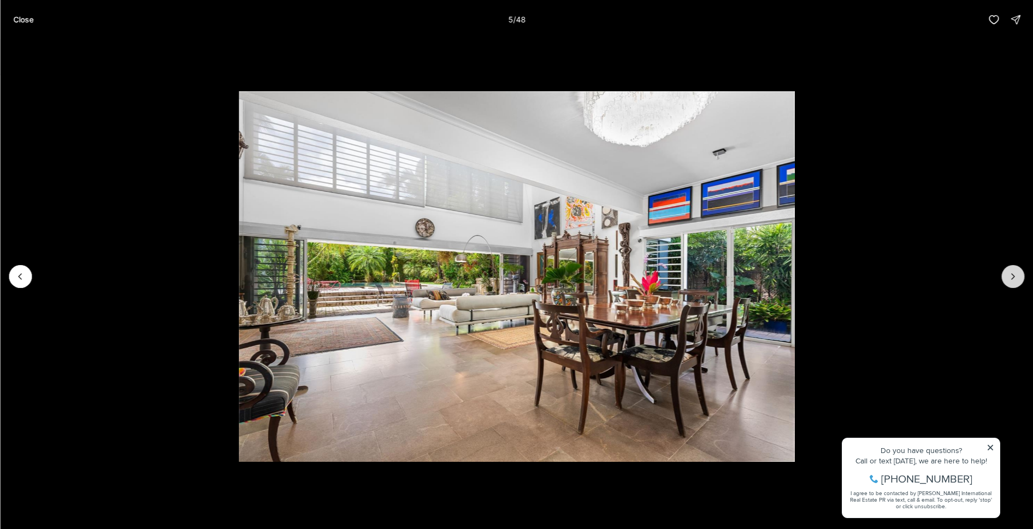
click at [1014, 273] on icon "Next slide" at bounding box center [1012, 276] width 11 height 11
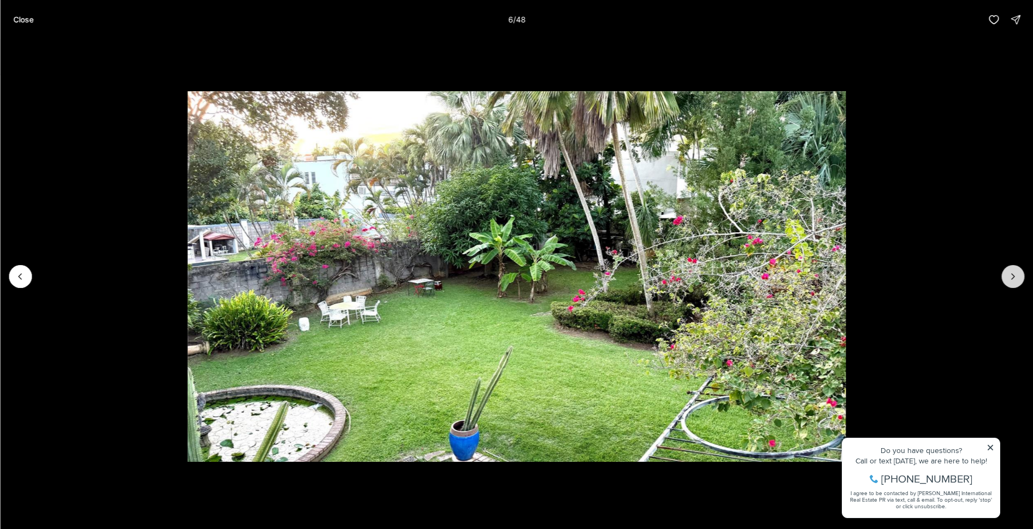
click at [1014, 273] on icon "Next slide" at bounding box center [1012, 276] width 11 height 11
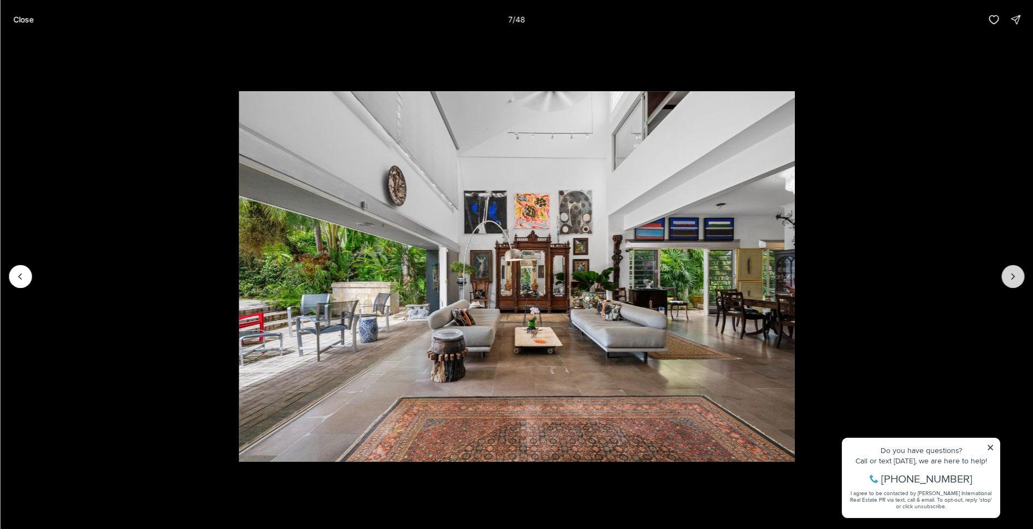
click at [1014, 273] on icon "Next slide" at bounding box center [1012, 276] width 11 height 11
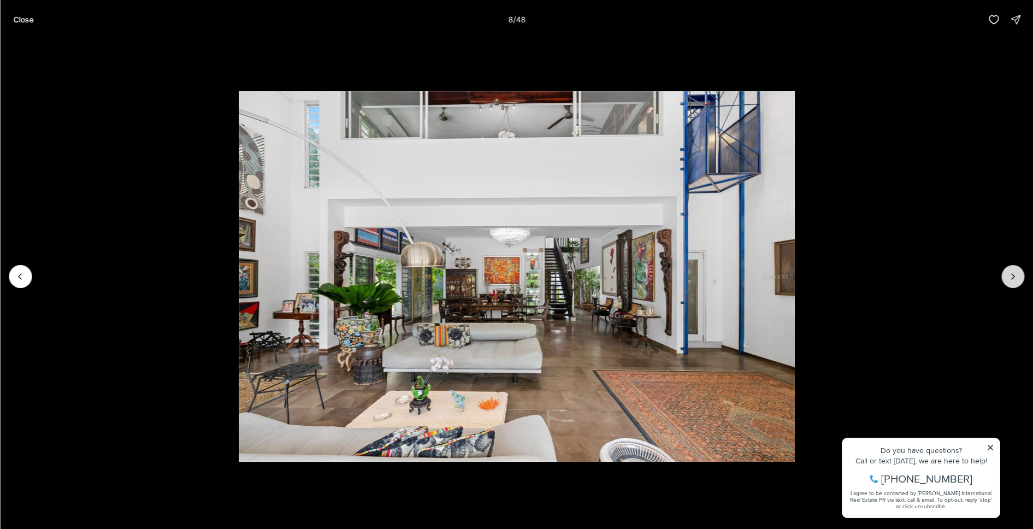
click at [1014, 273] on icon "Next slide" at bounding box center [1012, 276] width 11 height 11
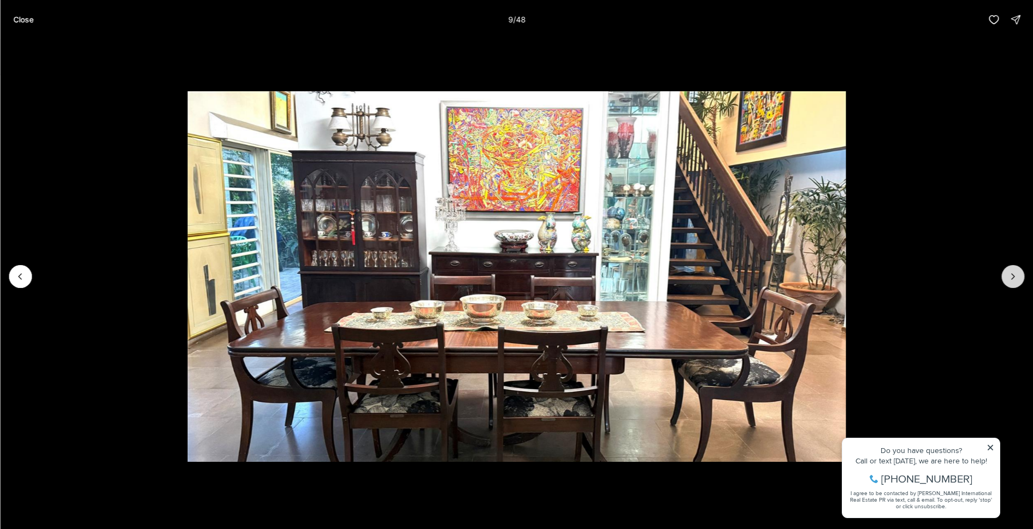
click at [1014, 273] on icon "Next slide" at bounding box center [1012, 276] width 11 height 11
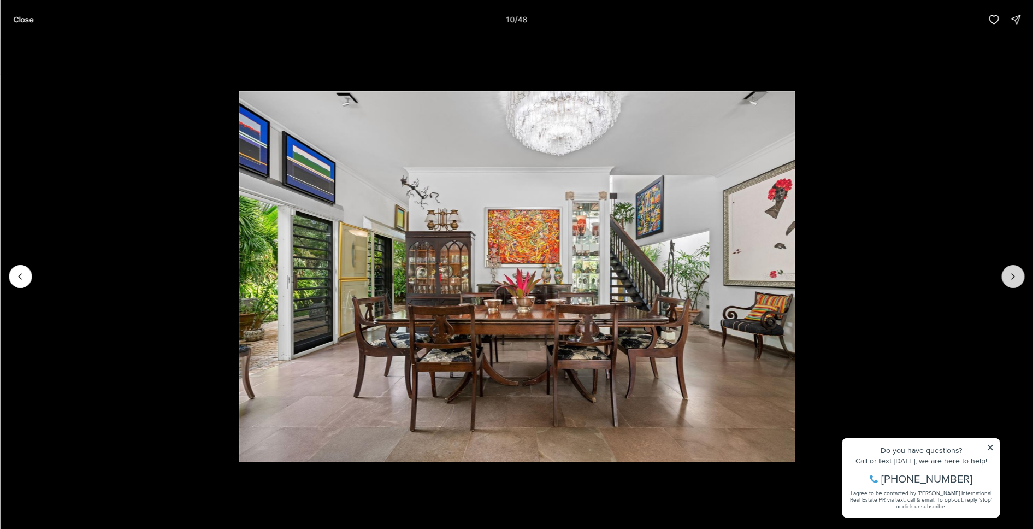
click at [1014, 273] on icon "Next slide" at bounding box center [1012, 276] width 11 height 11
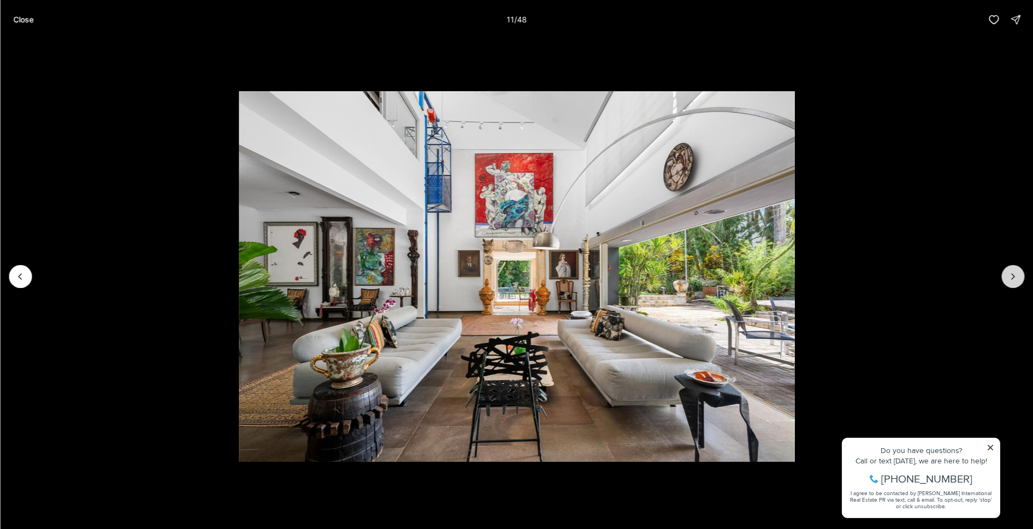
click at [1014, 273] on icon "Next slide" at bounding box center [1012, 276] width 11 height 11
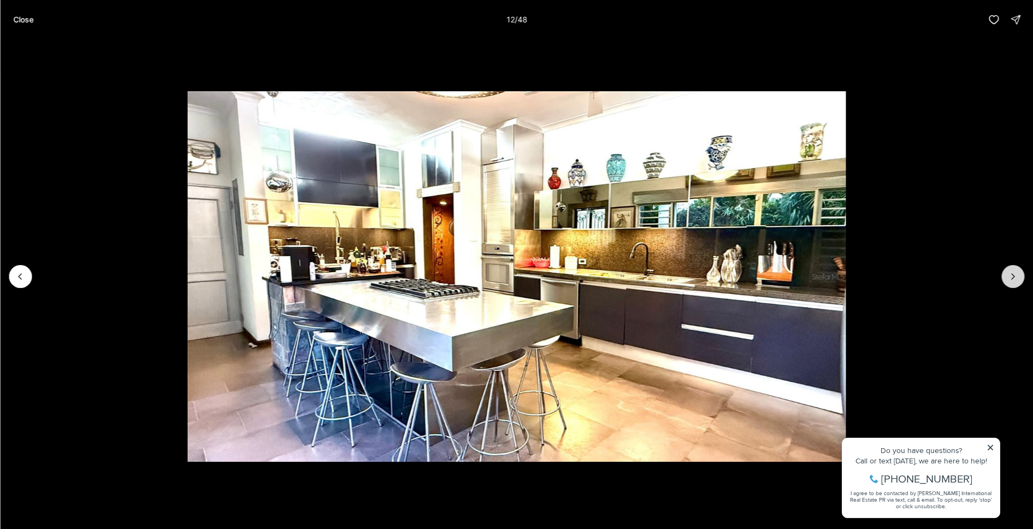
click at [1014, 273] on icon "Next slide" at bounding box center [1012, 276] width 11 height 11
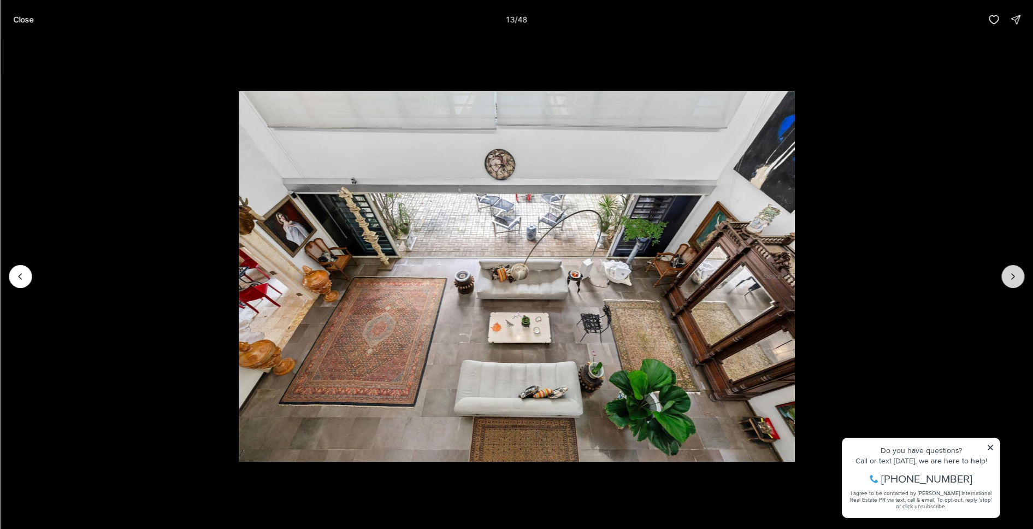
click at [1014, 273] on icon "Next slide" at bounding box center [1012, 276] width 11 height 11
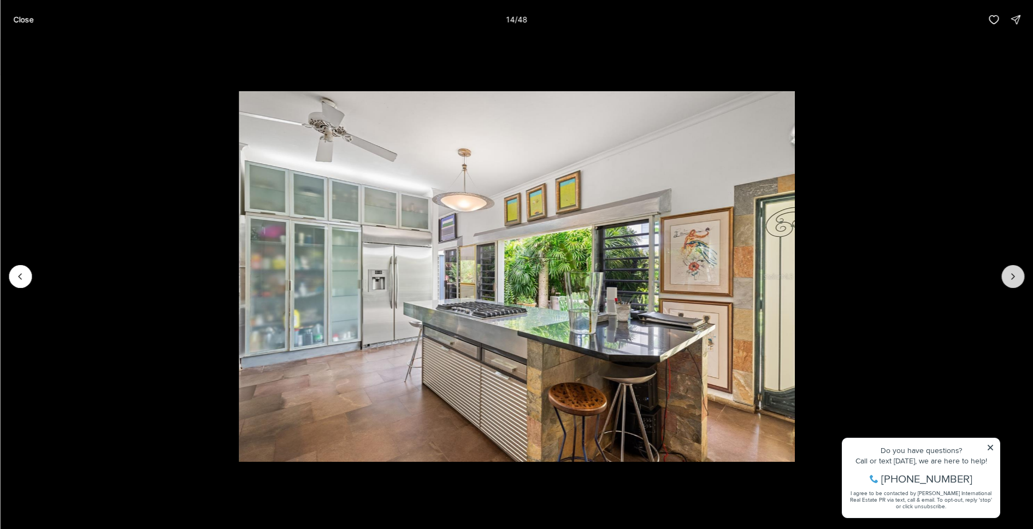
click at [1014, 273] on icon "Next slide" at bounding box center [1012, 276] width 11 height 11
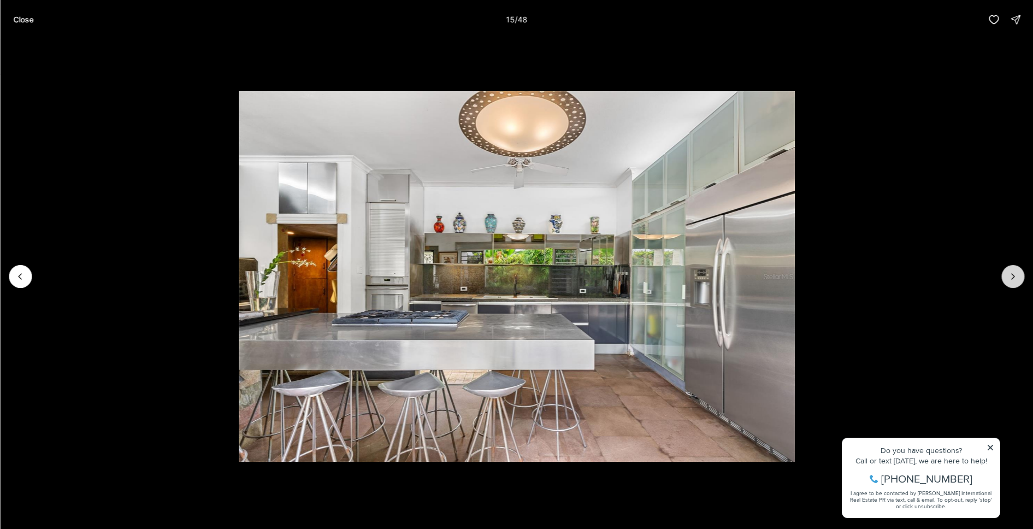
click at [1014, 273] on icon "Next slide" at bounding box center [1012, 276] width 11 height 11
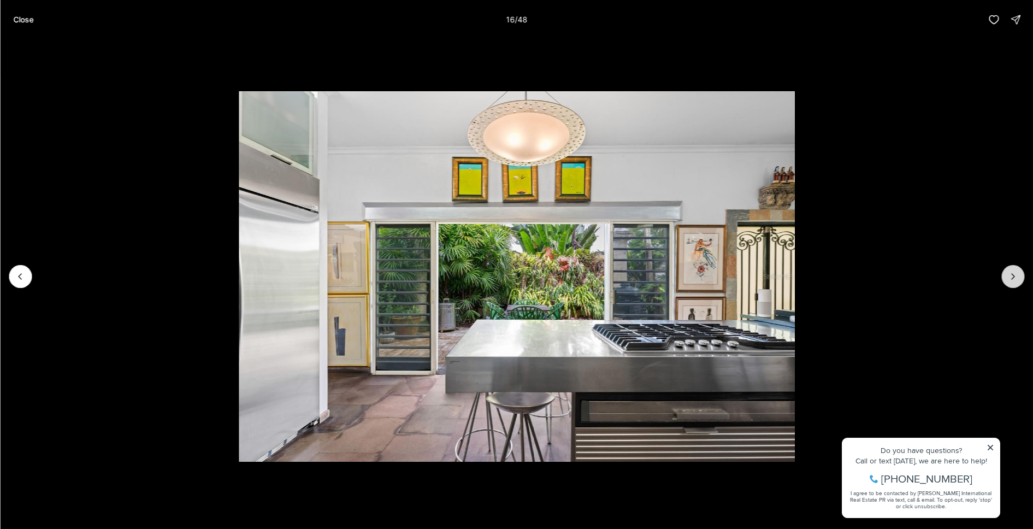
click at [1014, 273] on icon "Next slide" at bounding box center [1012, 276] width 11 height 11
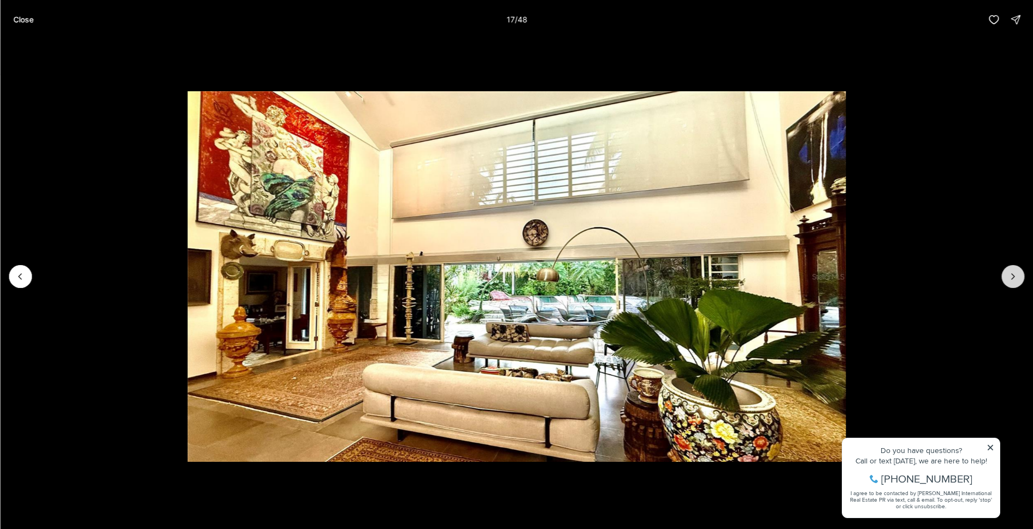
click at [1014, 273] on icon "Next slide" at bounding box center [1012, 276] width 11 height 11
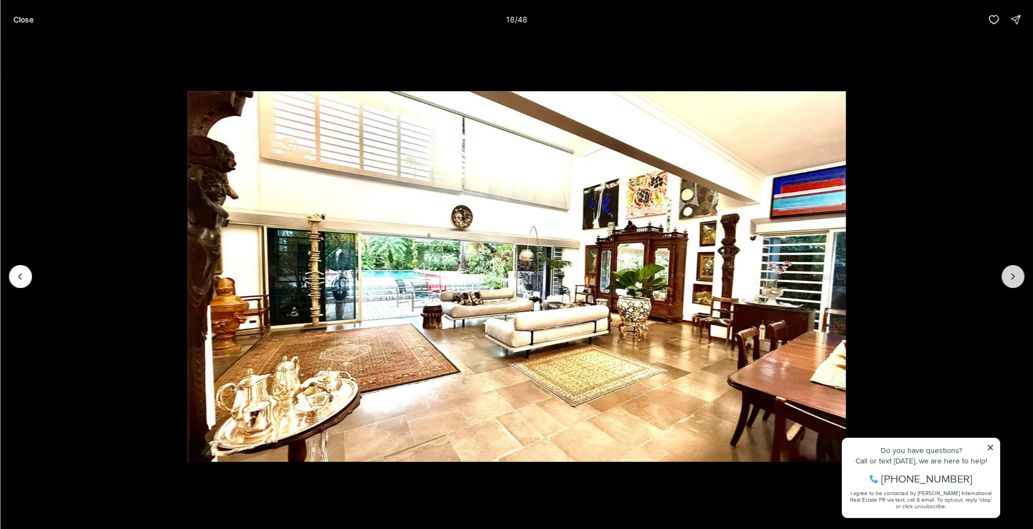
click at [1014, 273] on icon "Next slide" at bounding box center [1012, 276] width 11 height 11
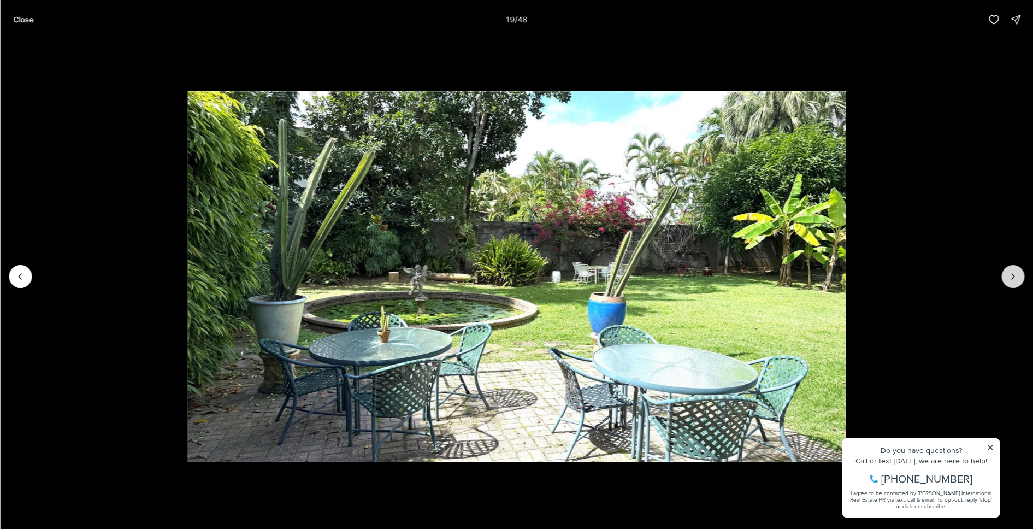
click at [1014, 273] on icon "Next slide" at bounding box center [1012, 276] width 11 height 11
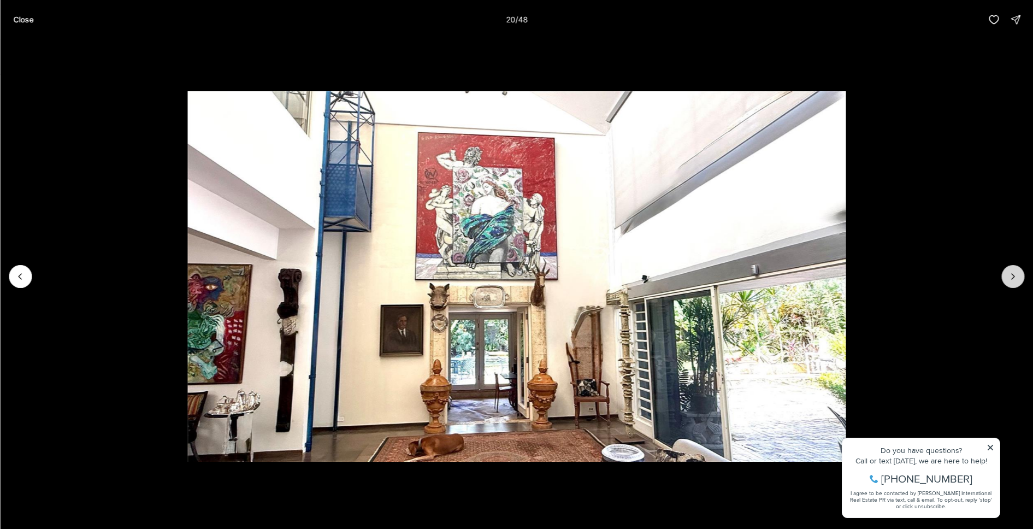
click at [1014, 273] on icon "Next slide" at bounding box center [1012, 276] width 11 height 11
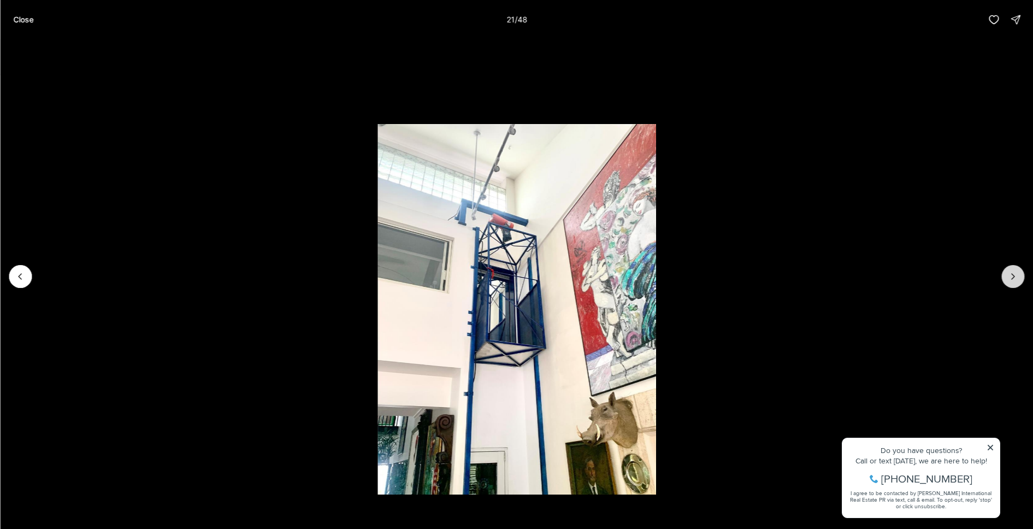
click at [1014, 273] on icon "Next slide" at bounding box center [1012, 276] width 11 height 11
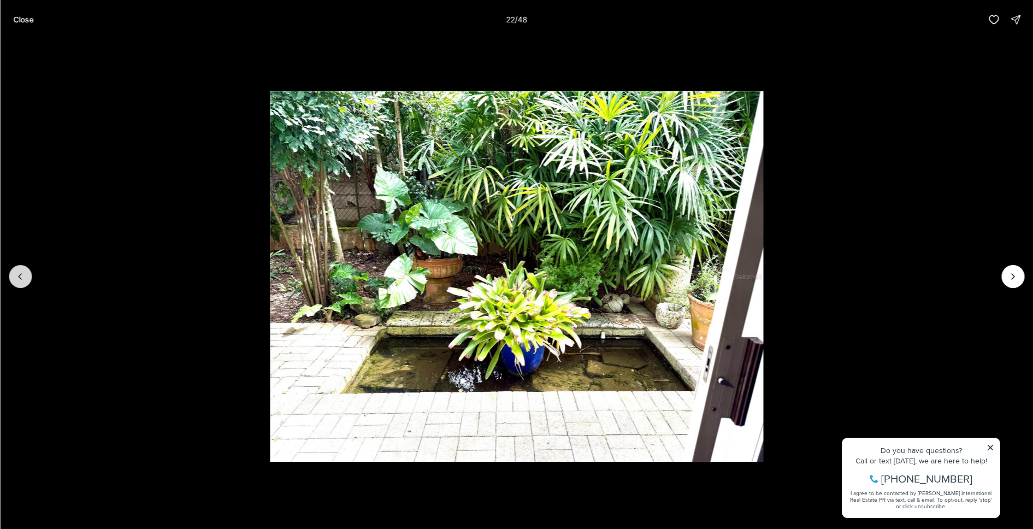
click at [21, 278] on icon "Previous slide" at bounding box center [20, 276] width 11 height 11
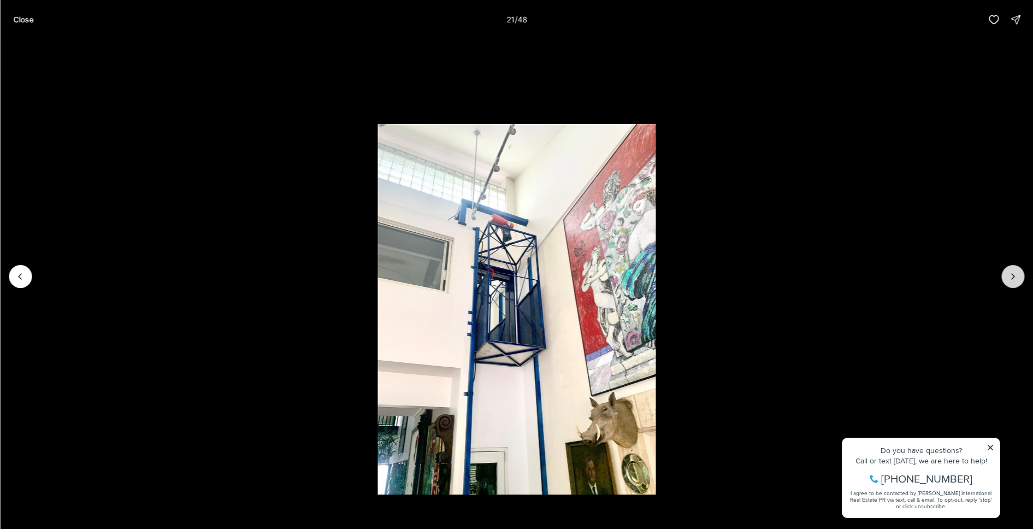
click at [1015, 271] on icon "Next slide" at bounding box center [1012, 276] width 11 height 11
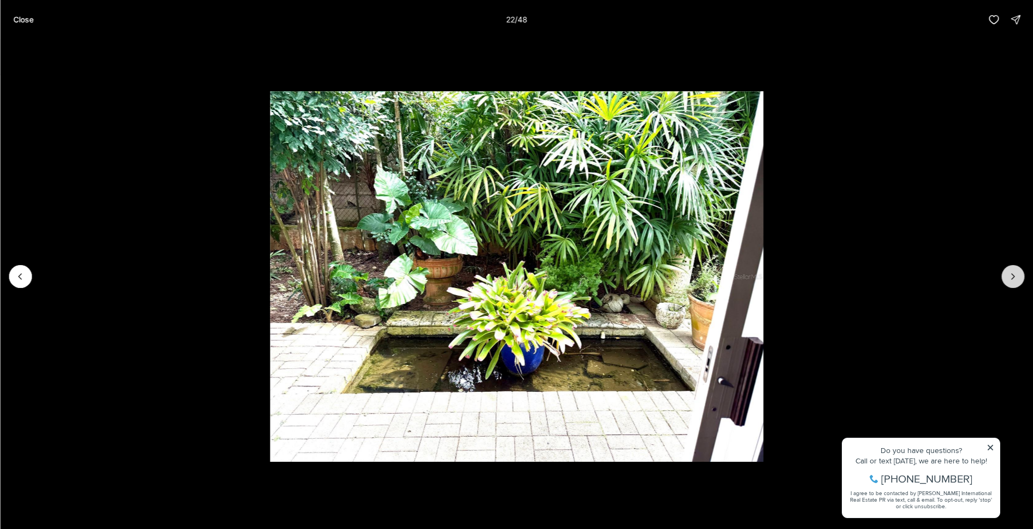
click at [1015, 271] on icon "Next slide" at bounding box center [1012, 276] width 11 height 11
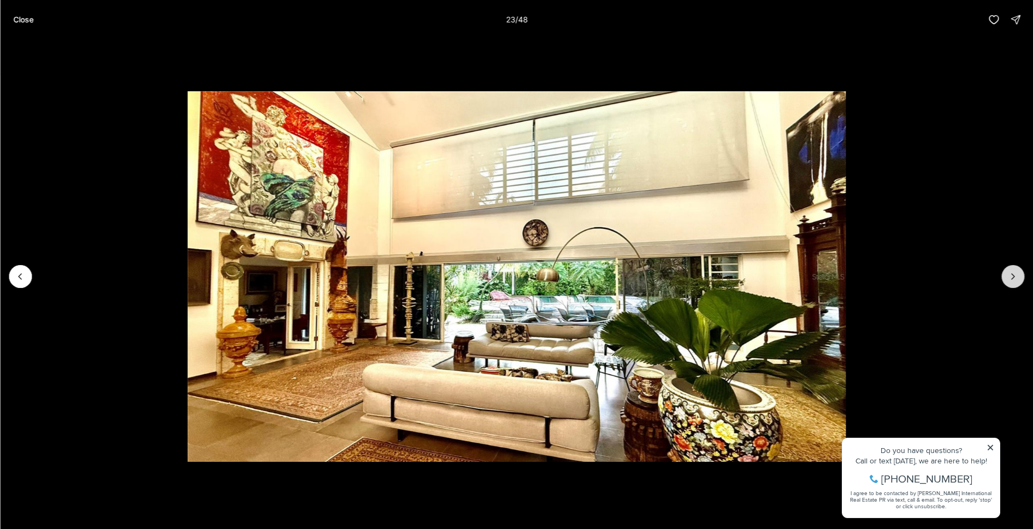
click at [1015, 271] on icon "Next slide" at bounding box center [1012, 276] width 11 height 11
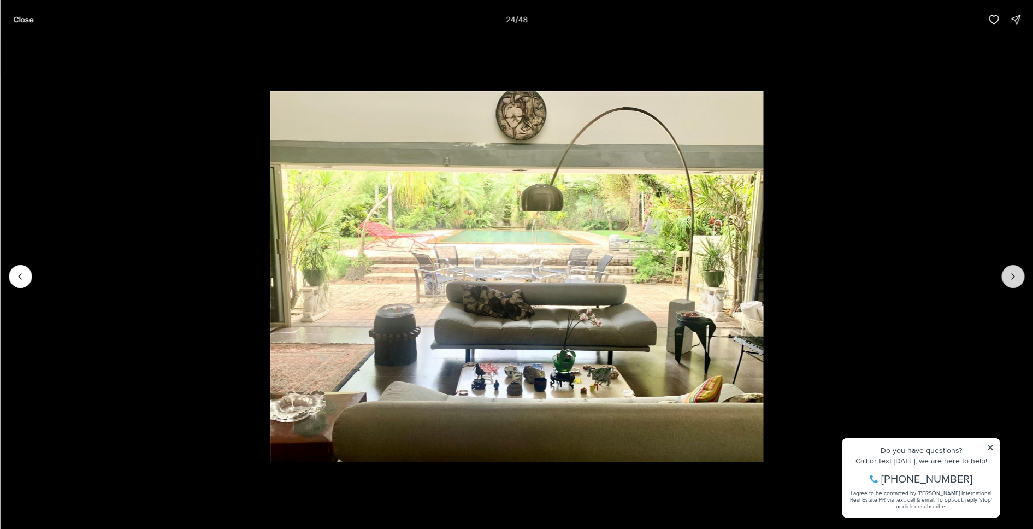
click at [1015, 271] on icon "Next slide" at bounding box center [1012, 276] width 11 height 11
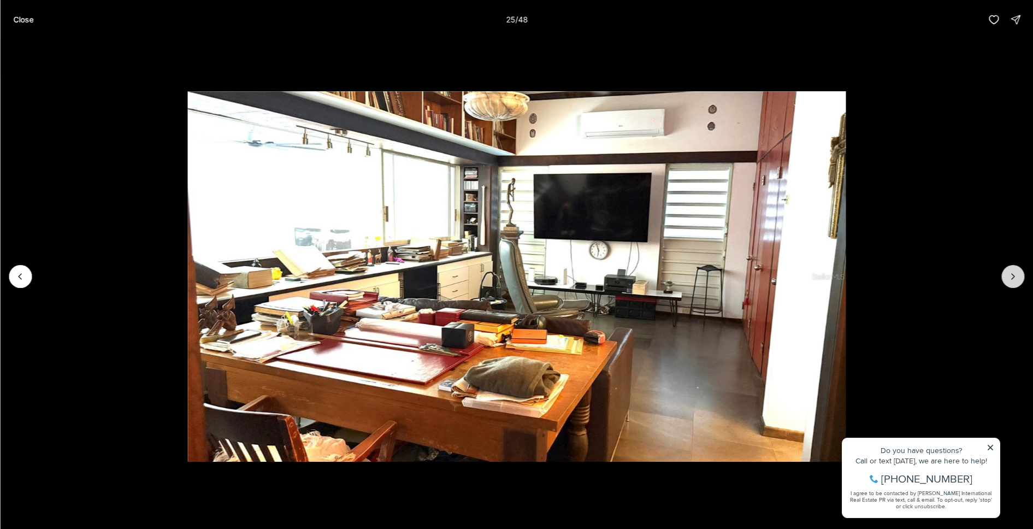
click at [1015, 271] on icon "Next slide" at bounding box center [1012, 276] width 11 height 11
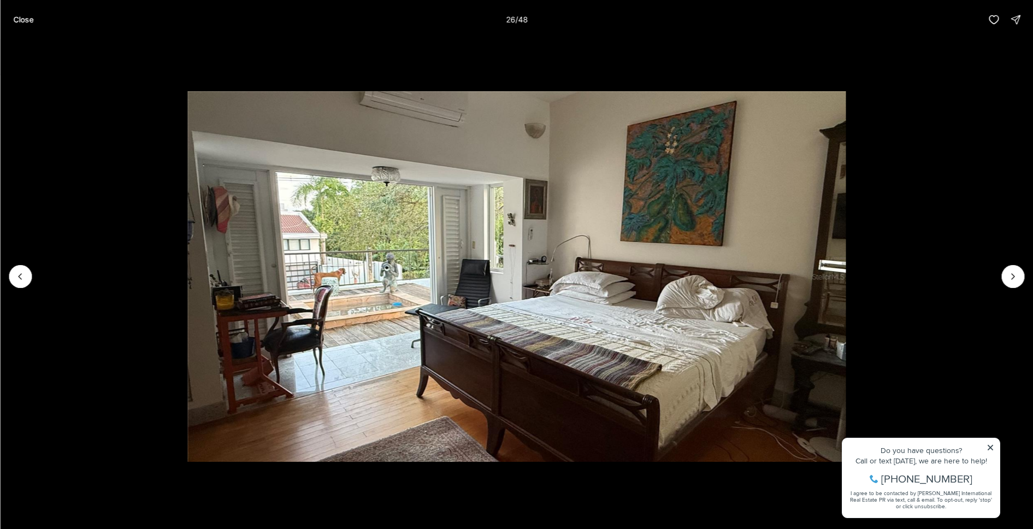
click at [6, 274] on li "26 of 48" at bounding box center [516, 276] width 1033 height 474
click at [20, 274] on icon "Previous slide" at bounding box center [20, 276] width 11 height 11
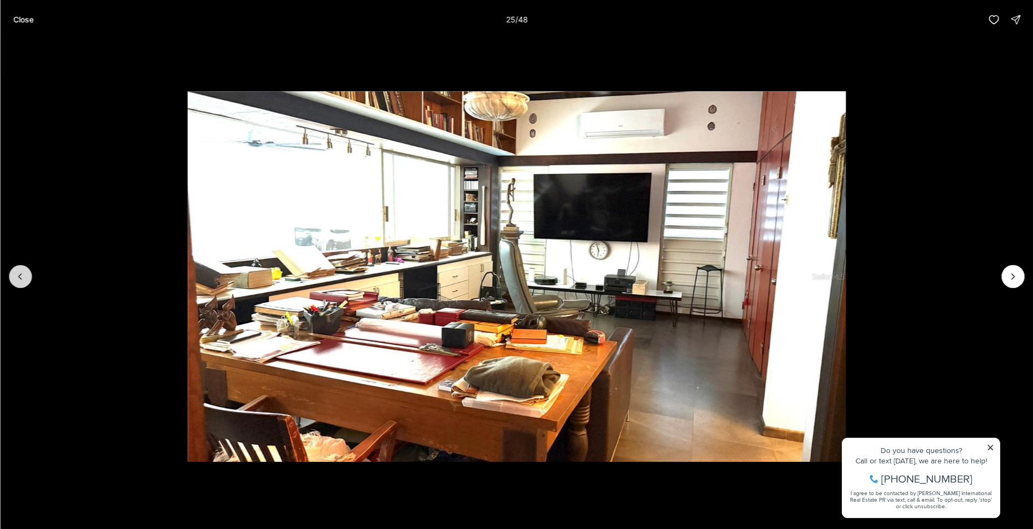
click at [16, 276] on icon "Previous slide" at bounding box center [20, 276] width 11 height 11
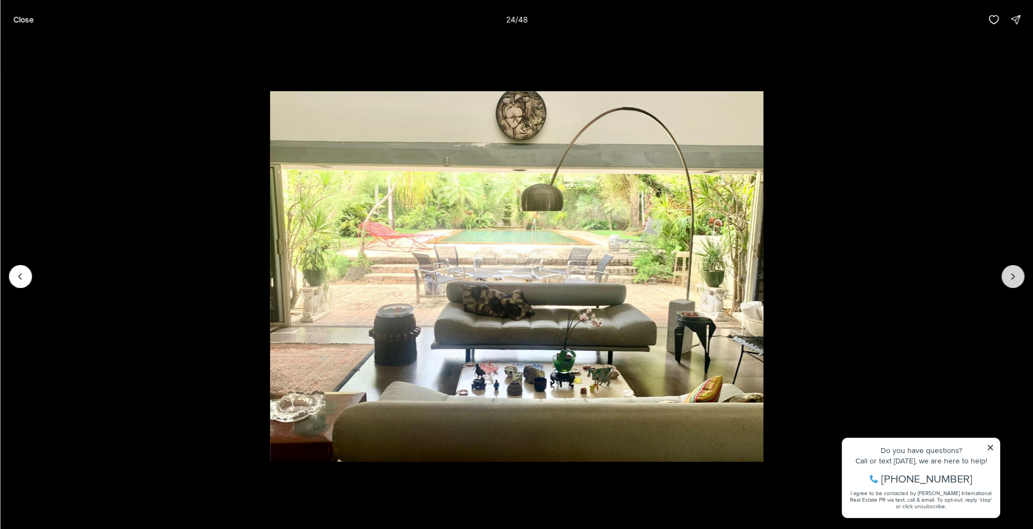
click at [1008, 283] on button "Next slide" at bounding box center [1012, 276] width 23 height 23
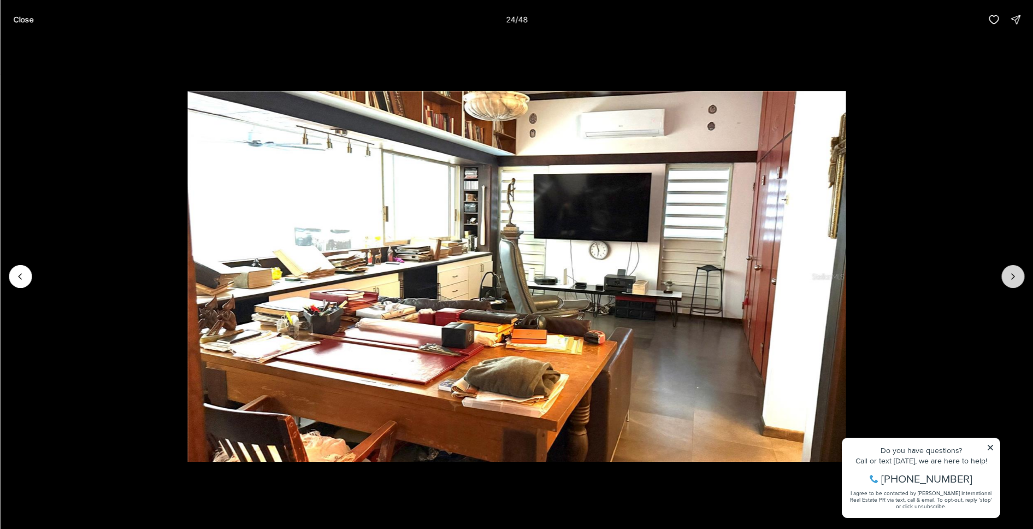
click at [1011, 281] on icon "Next slide" at bounding box center [1012, 276] width 11 height 11
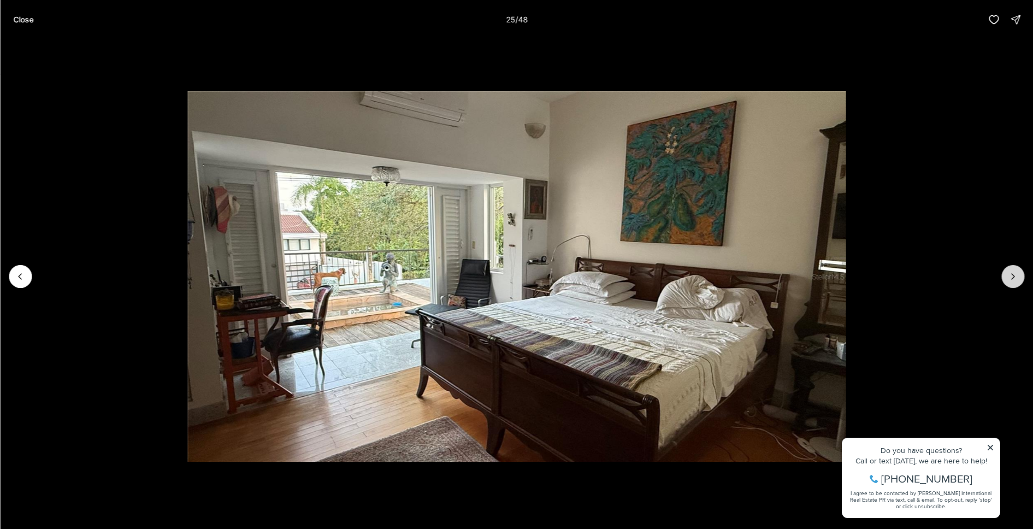
click at [1011, 281] on icon "Next slide" at bounding box center [1012, 276] width 11 height 11
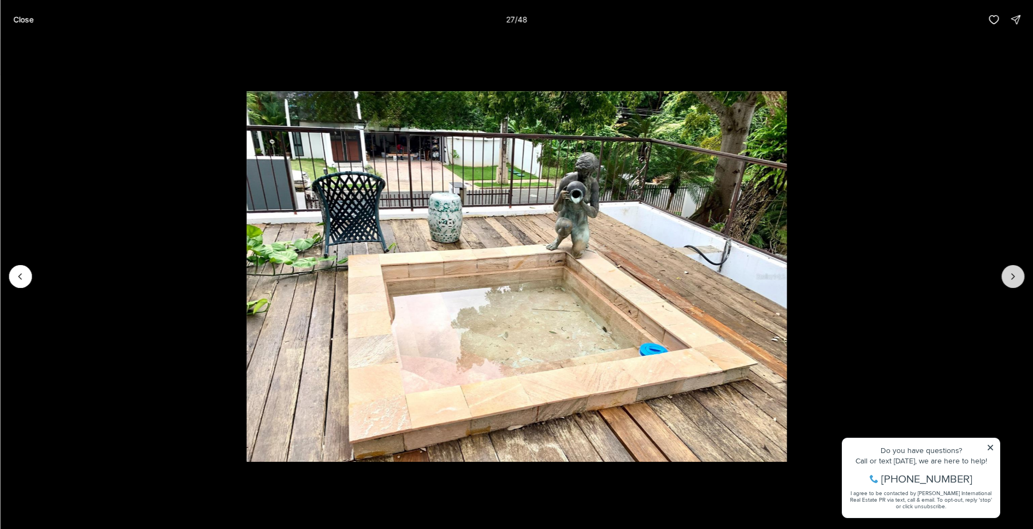
click at [1011, 281] on icon "Next slide" at bounding box center [1012, 276] width 11 height 11
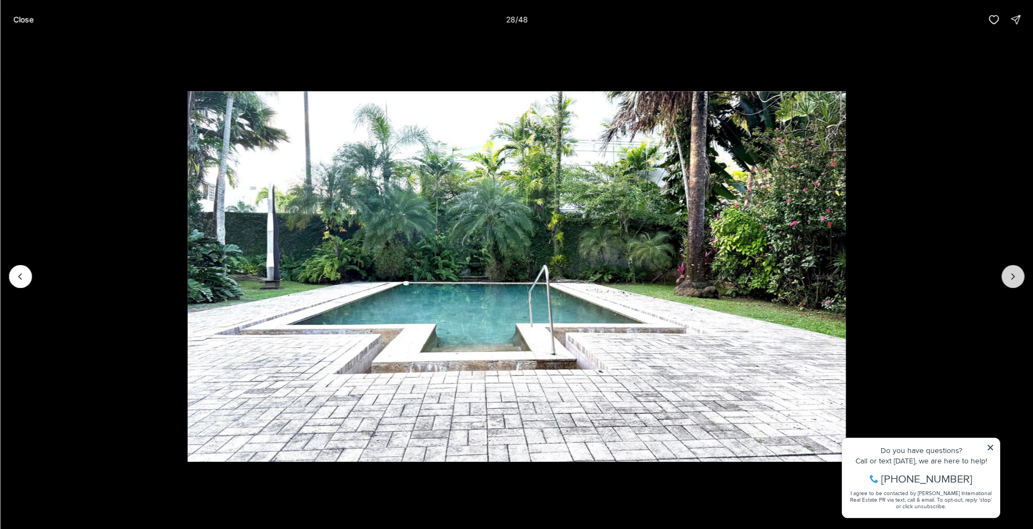
click at [1011, 281] on icon "Next slide" at bounding box center [1012, 276] width 11 height 11
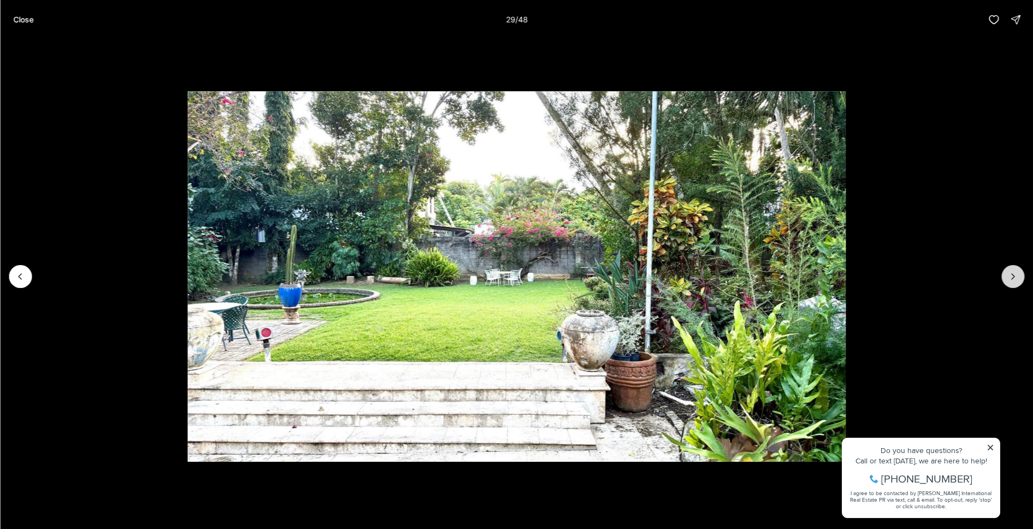
click at [1011, 281] on icon "Next slide" at bounding box center [1012, 276] width 11 height 11
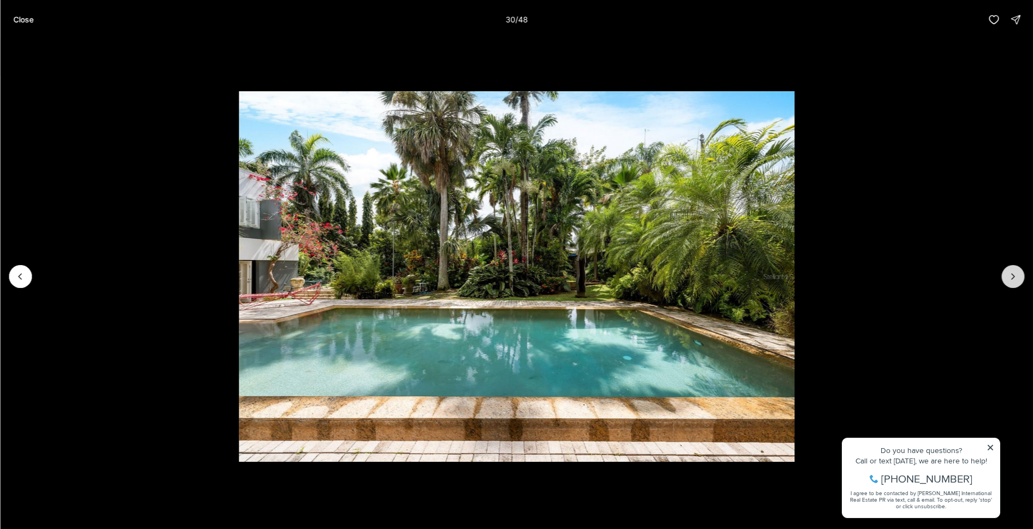
click at [1011, 281] on icon "Next slide" at bounding box center [1012, 276] width 11 height 11
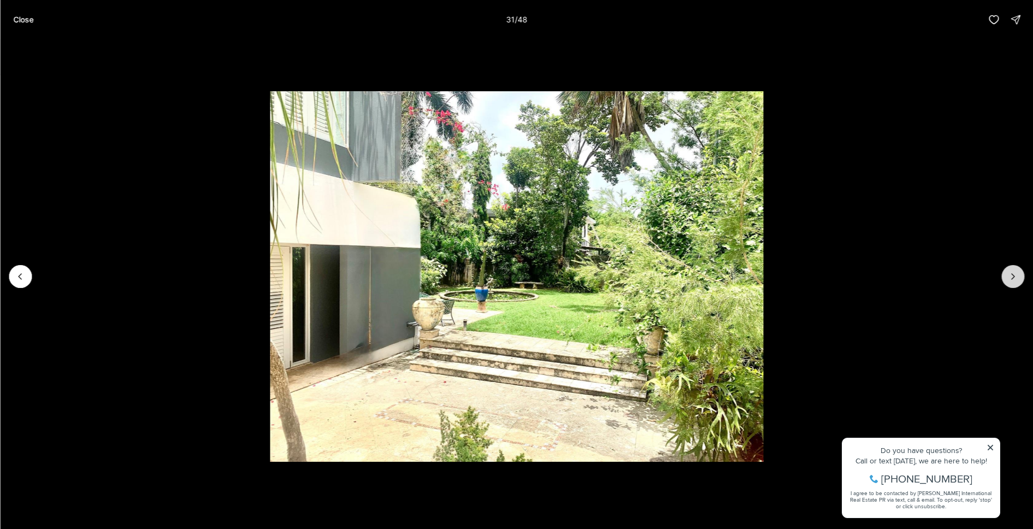
click at [1011, 281] on icon "Next slide" at bounding box center [1012, 276] width 11 height 11
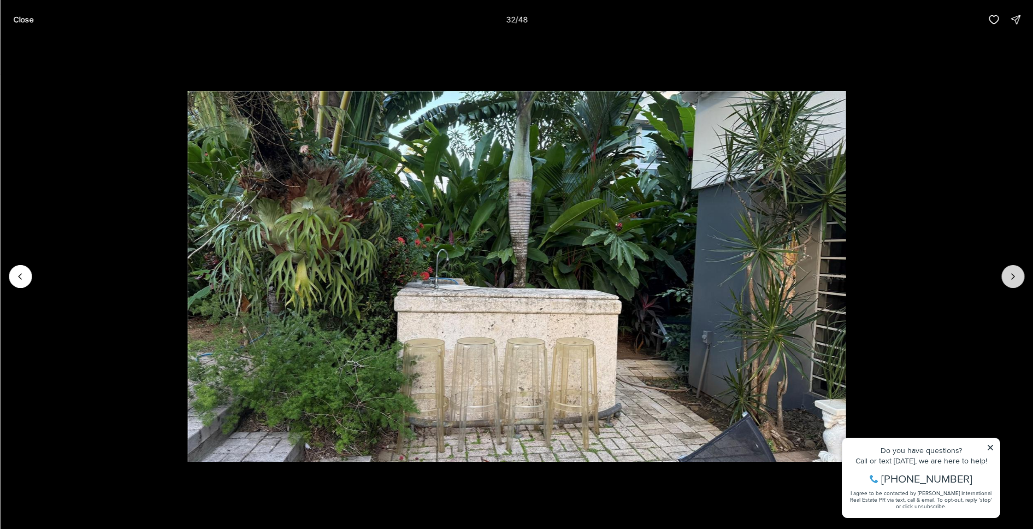
click at [1011, 281] on icon "Next slide" at bounding box center [1012, 276] width 11 height 11
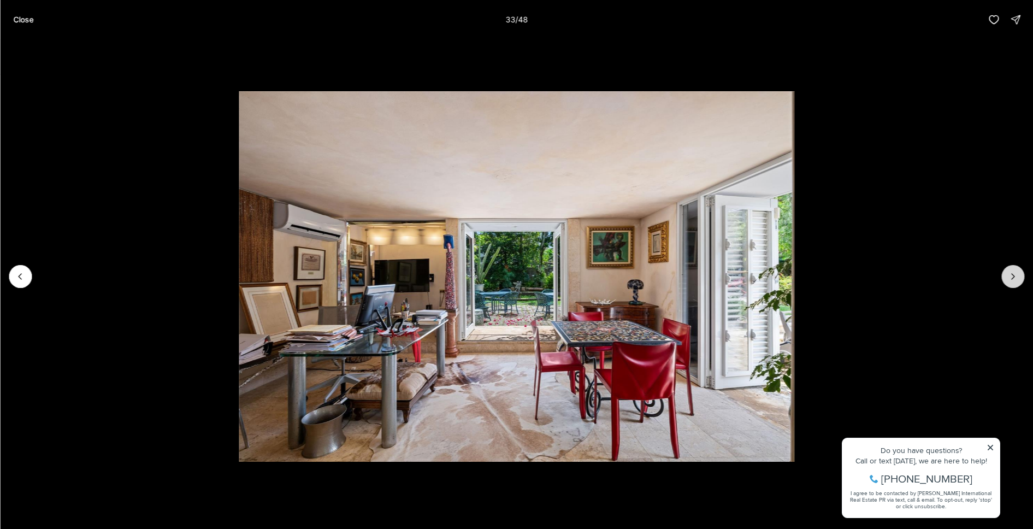
click at [1011, 281] on icon "Next slide" at bounding box center [1012, 276] width 11 height 11
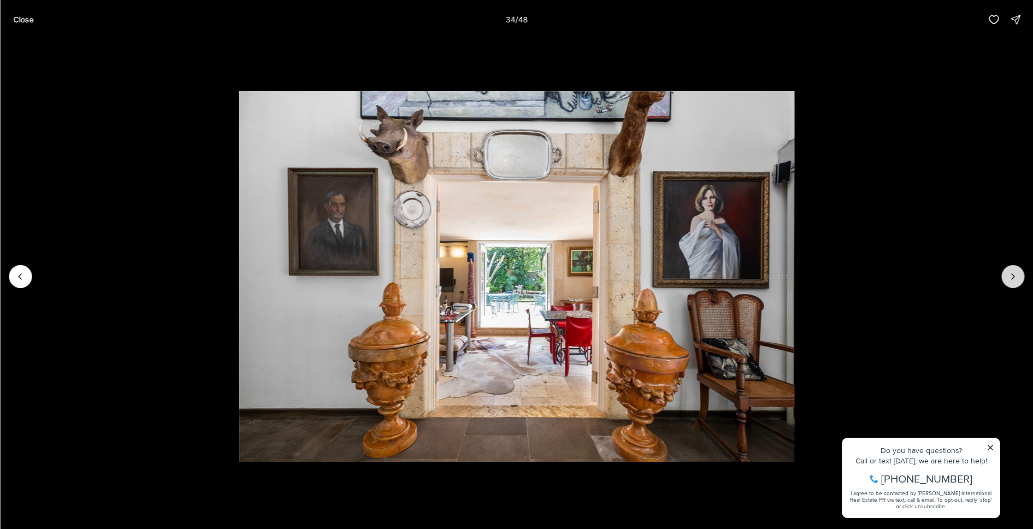
click at [1011, 281] on icon "Next slide" at bounding box center [1012, 276] width 11 height 11
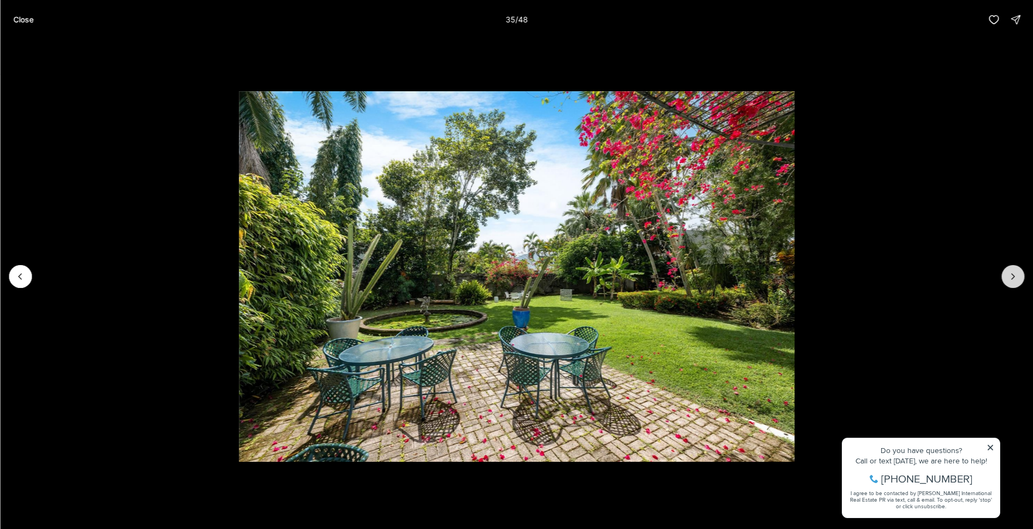
click at [1012, 280] on icon "Next slide" at bounding box center [1012, 276] width 11 height 11
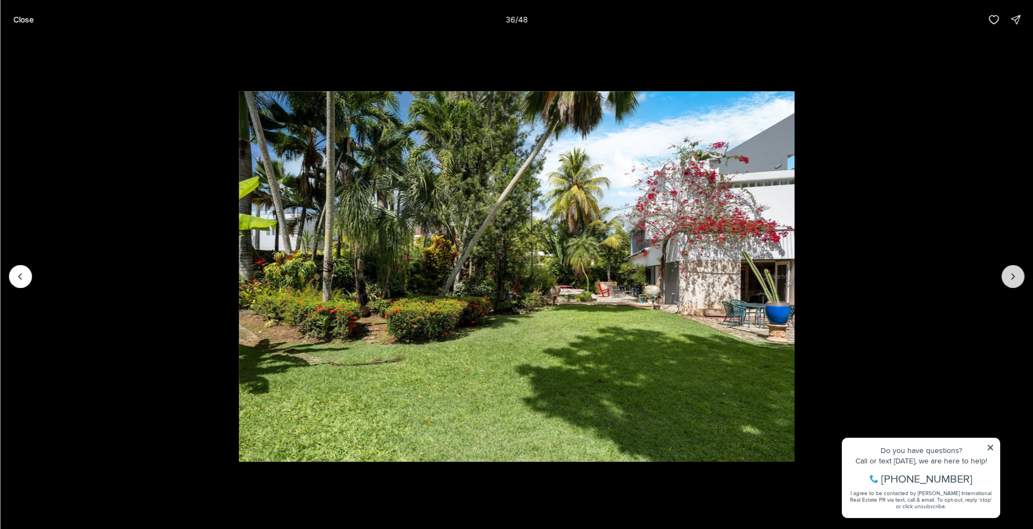
click at [1012, 280] on icon "Next slide" at bounding box center [1012, 276] width 11 height 11
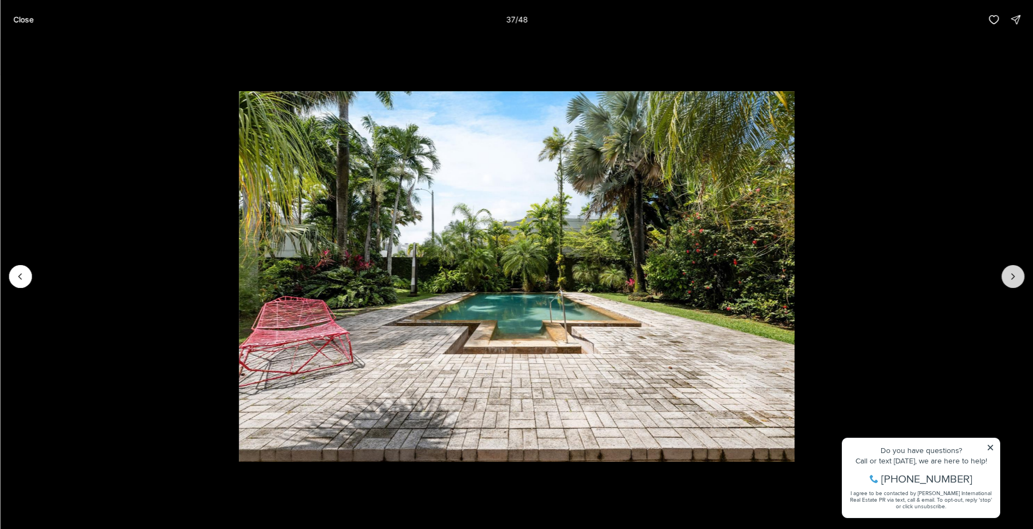
click at [1012, 280] on icon "Next slide" at bounding box center [1012, 276] width 11 height 11
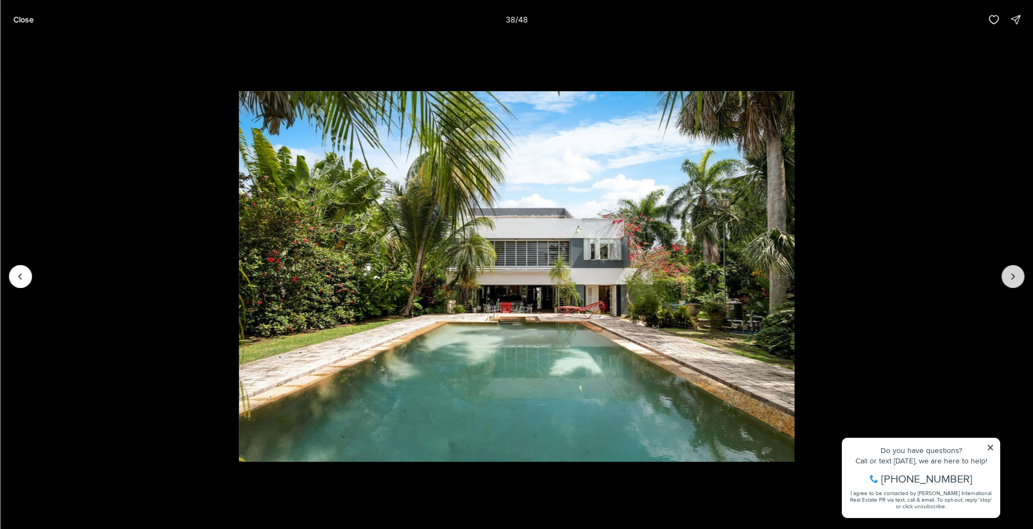
click at [1012, 280] on icon "Next slide" at bounding box center [1012, 276] width 11 height 11
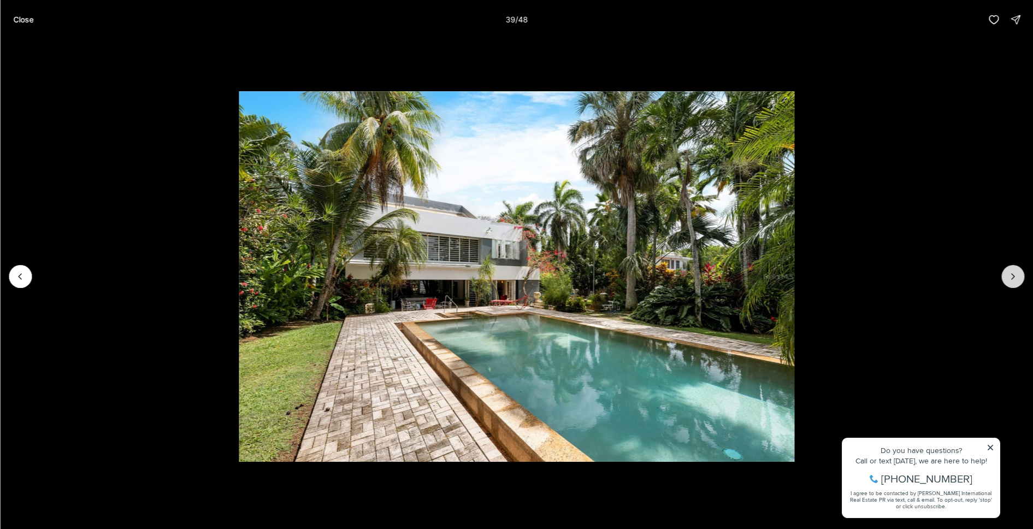
click at [1012, 280] on icon "Next slide" at bounding box center [1012, 276] width 11 height 11
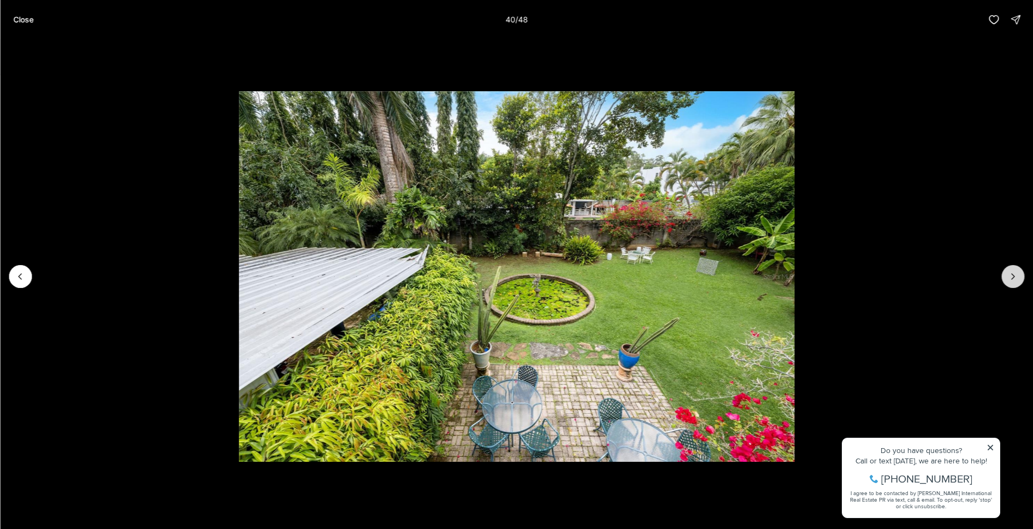
click at [1012, 280] on icon "Next slide" at bounding box center [1012, 276] width 11 height 11
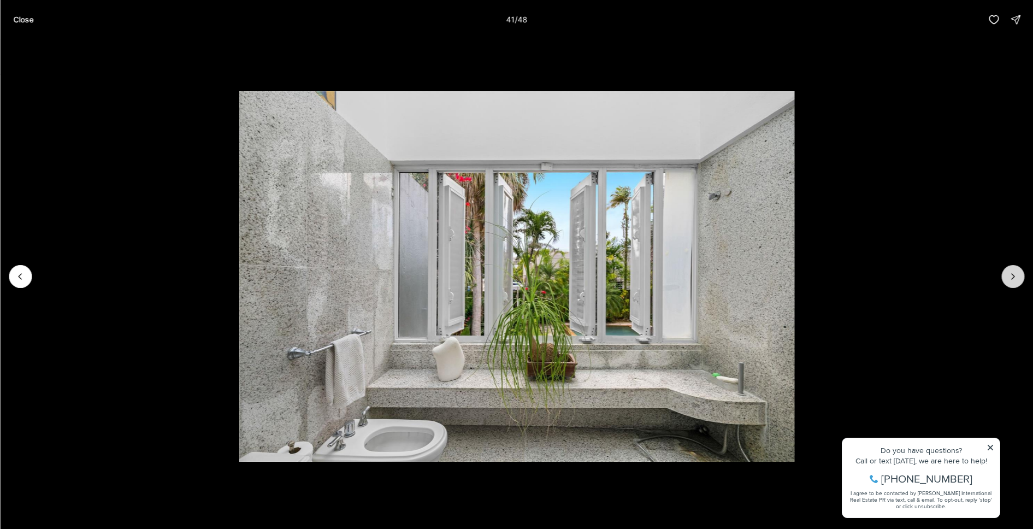
click at [1012, 280] on icon "Next slide" at bounding box center [1012, 276] width 11 height 11
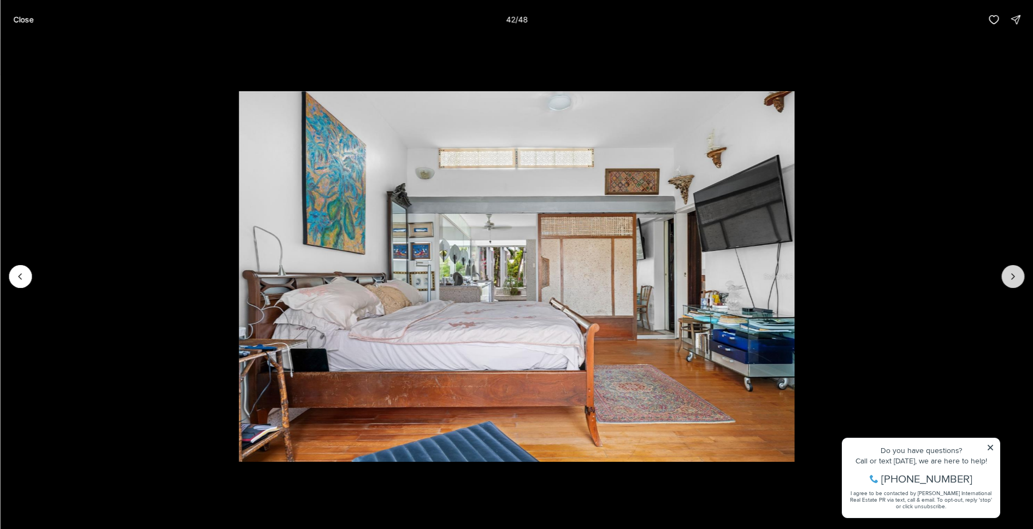
click at [1012, 280] on icon "Next slide" at bounding box center [1012, 276] width 11 height 11
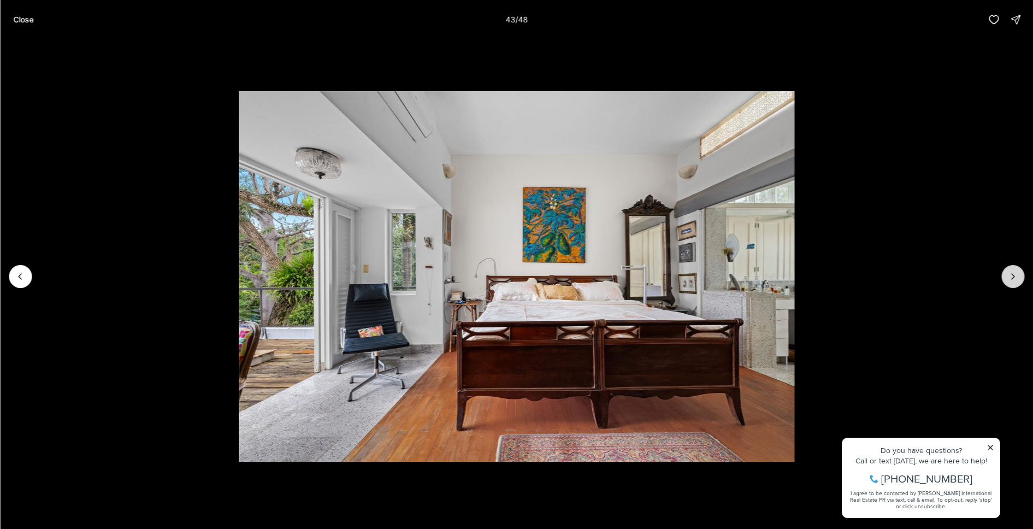
click at [1012, 280] on icon "Next slide" at bounding box center [1012, 276] width 11 height 11
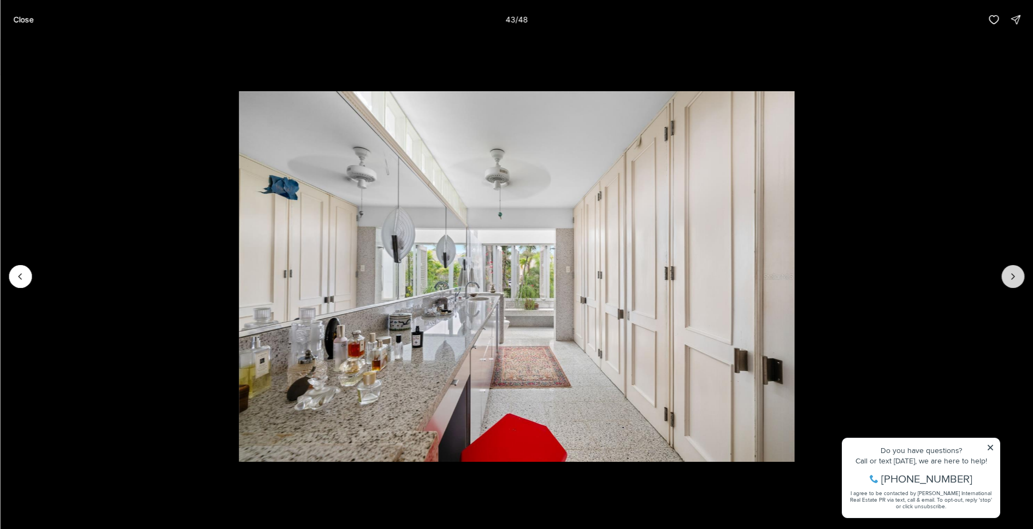
click at [1012, 280] on icon "Next slide" at bounding box center [1012, 276] width 11 height 11
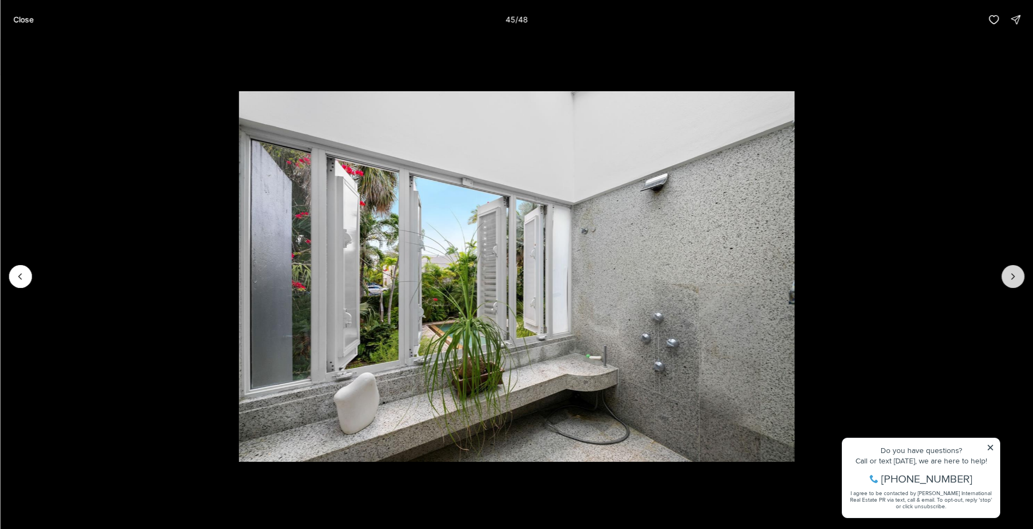
click at [1012, 280] on icon "Next slide" at bounding box center [1012, 276] width 11 height 11
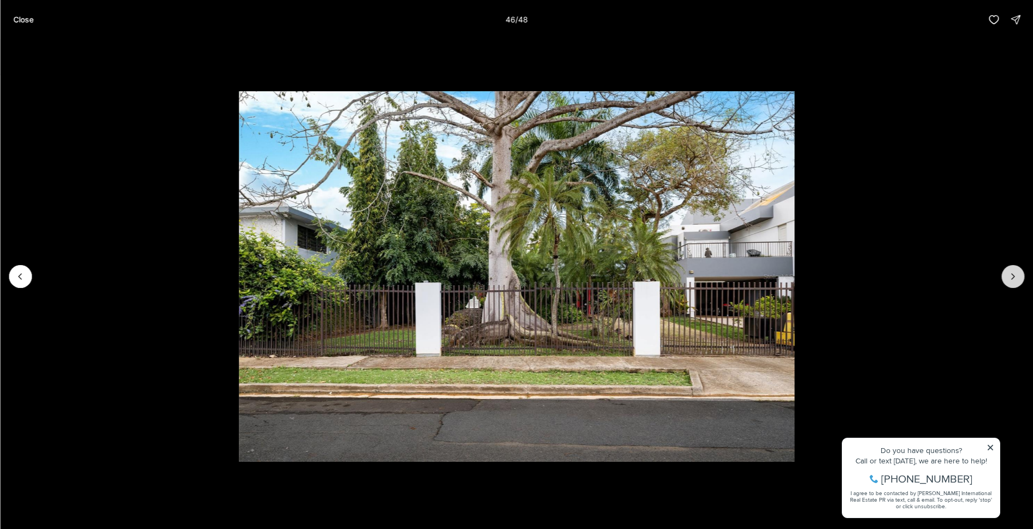
click at [1012, 280] on icon "Next slide" at bounding box center [1012, 276] width 11 height 11
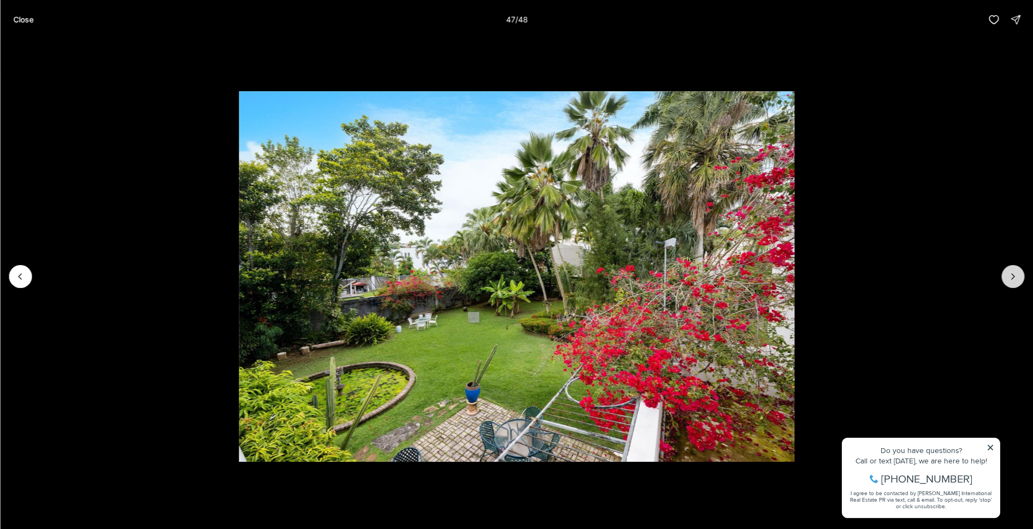
click at [1012, 280] on icon "Next slide" at bounding box center [1012, 276] width 11 height 11
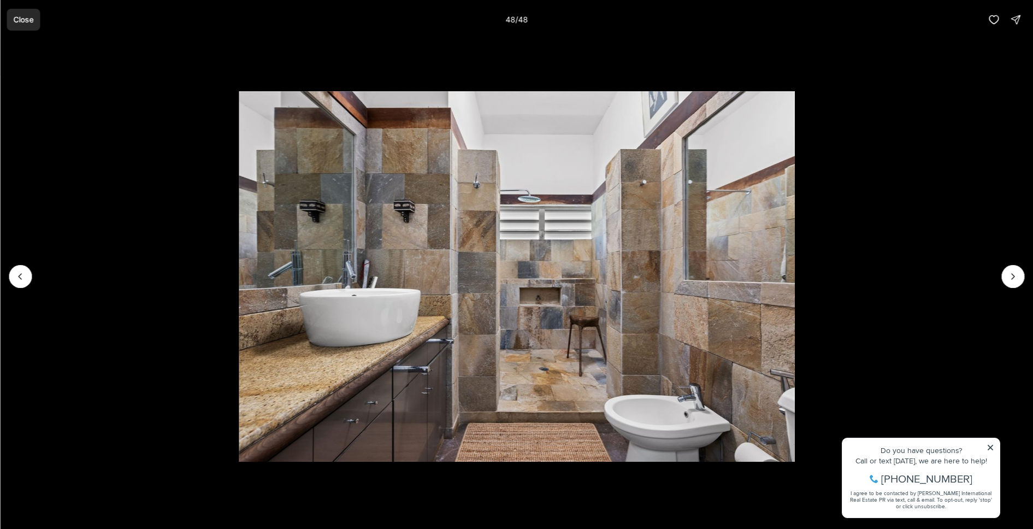
click at [23, 22] on p "Close" at bounding box center [23, 19] width 20 height 9
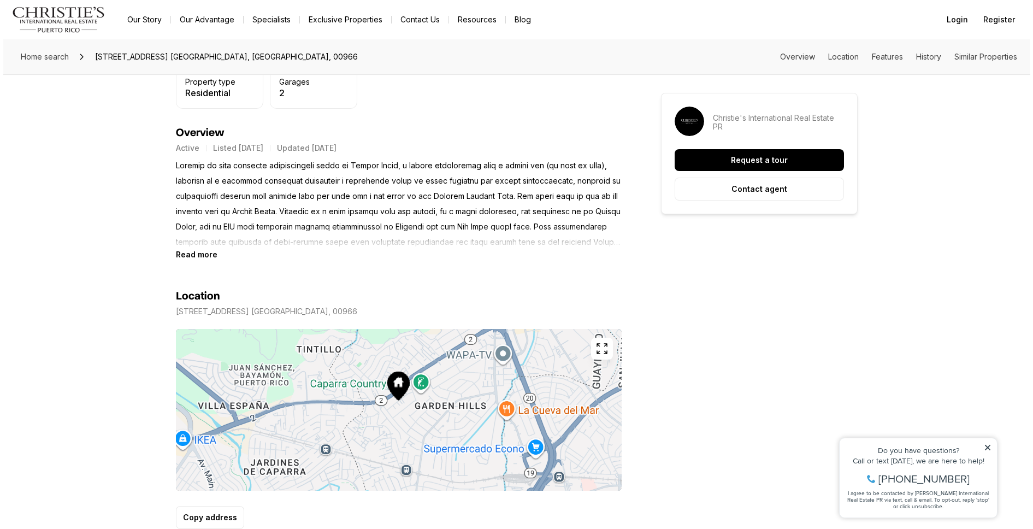
scroll to position [447, 0]
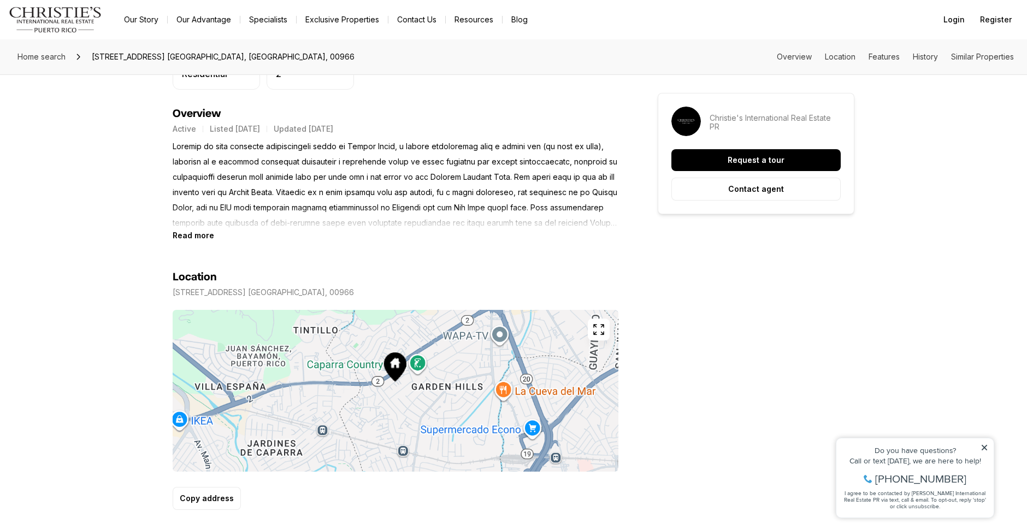
click at [598, 324] on icon "button" at bounding box center [598, 329] width 13 height 13
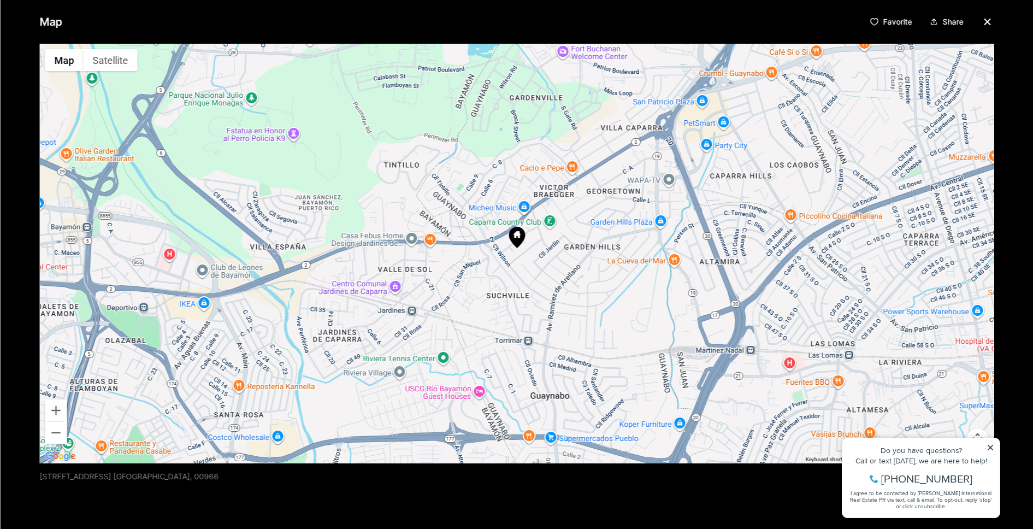
click at [527, 250] on div at bounding box center [516, 253] width 954 height 419
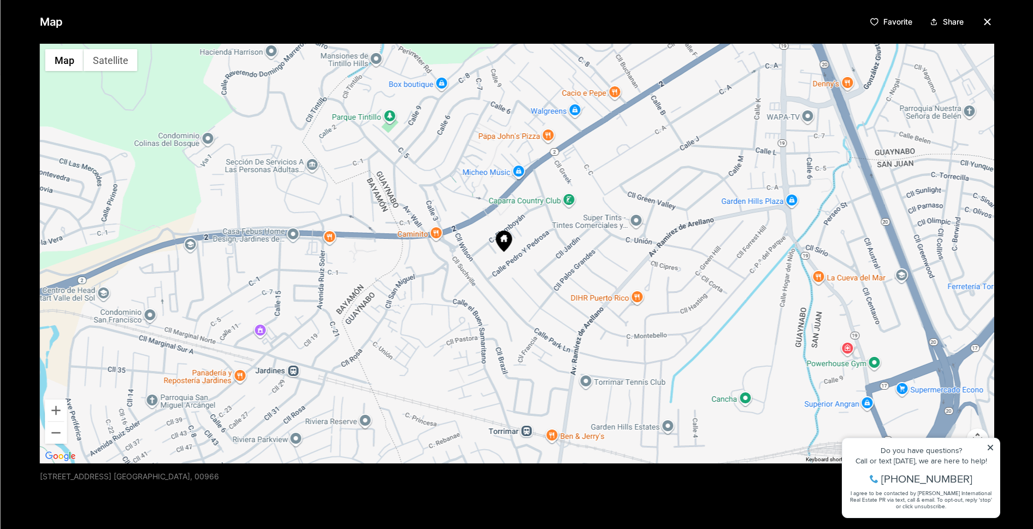
click at [527, 250] on div at bounding box center [516, 253] width 954 height 419
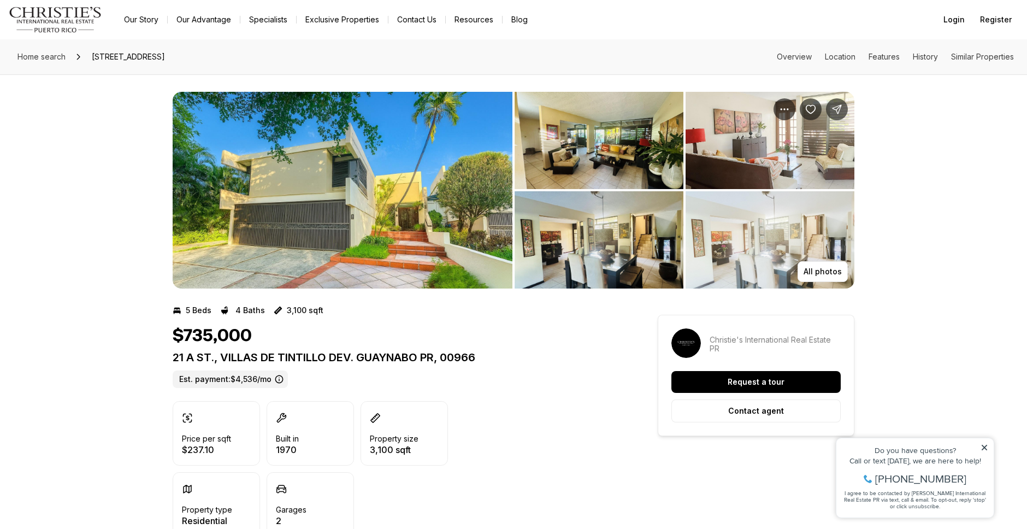
click at [360, 198] on img "View image gallery" at bounding box center [343, 190] width 340 height 197
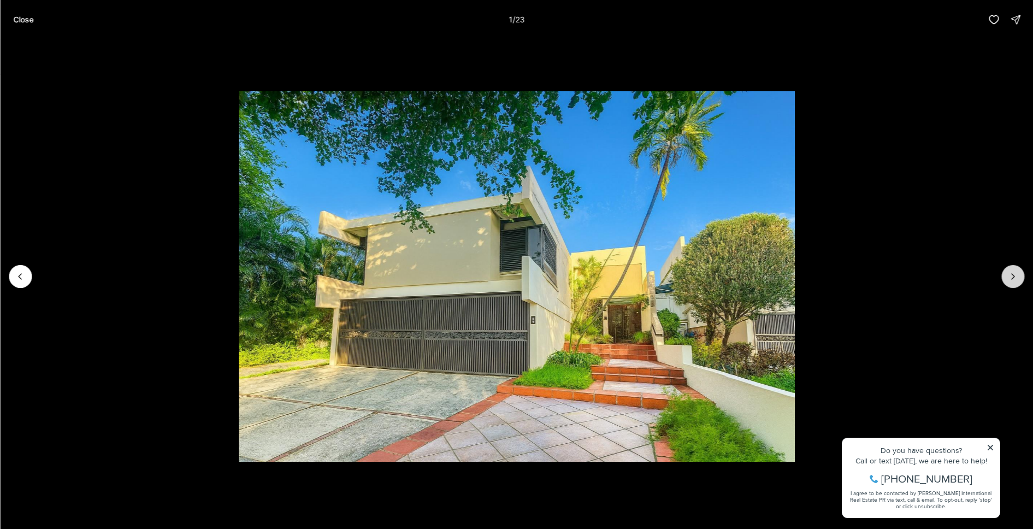
click at [1014, 278] on icon "Next slide" at bounding box center [1012, 276] width 11 height 11
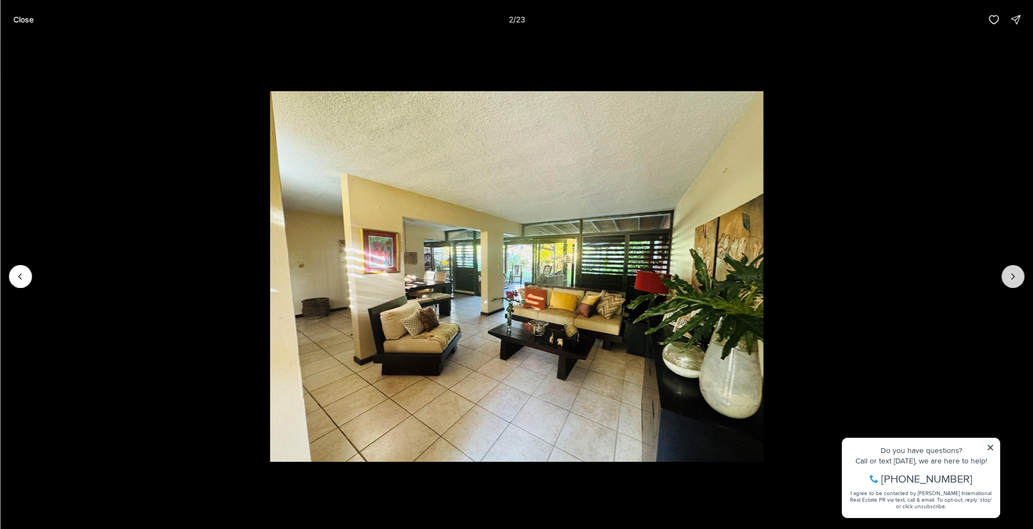
click at [1014, 278] on icon "Next slide" at bounding box center [1012, 276] width 11 height 11
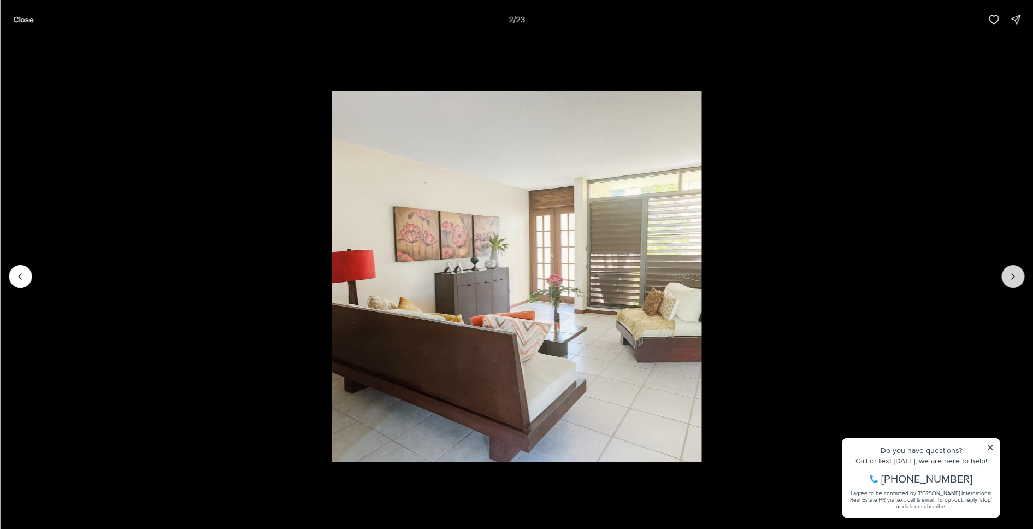
click at [1014, 278] on icon "Next slide" at bounding box center [1012, 276] width 11 height 11
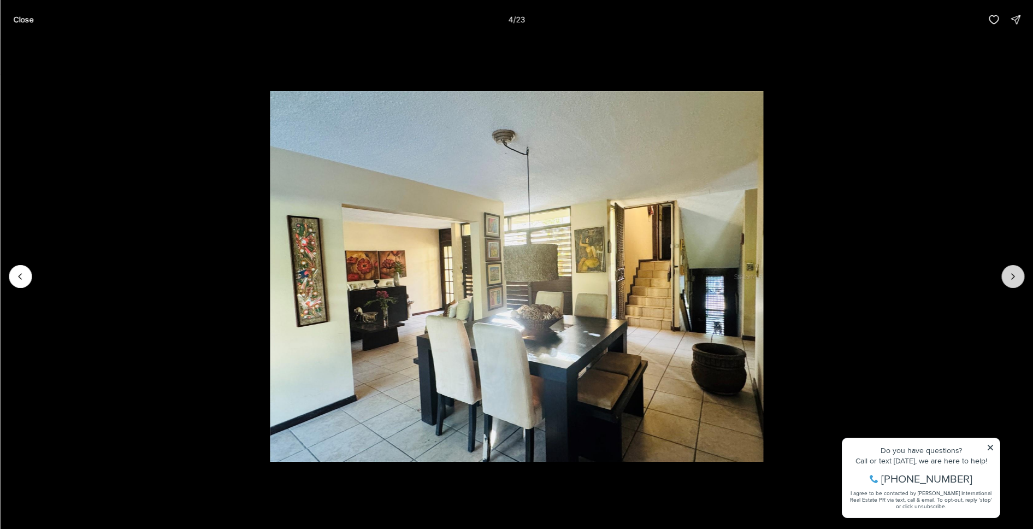
click at [1014, 278] on icon "Next slide" at bounding box center [1012, 276] width 11 height 11
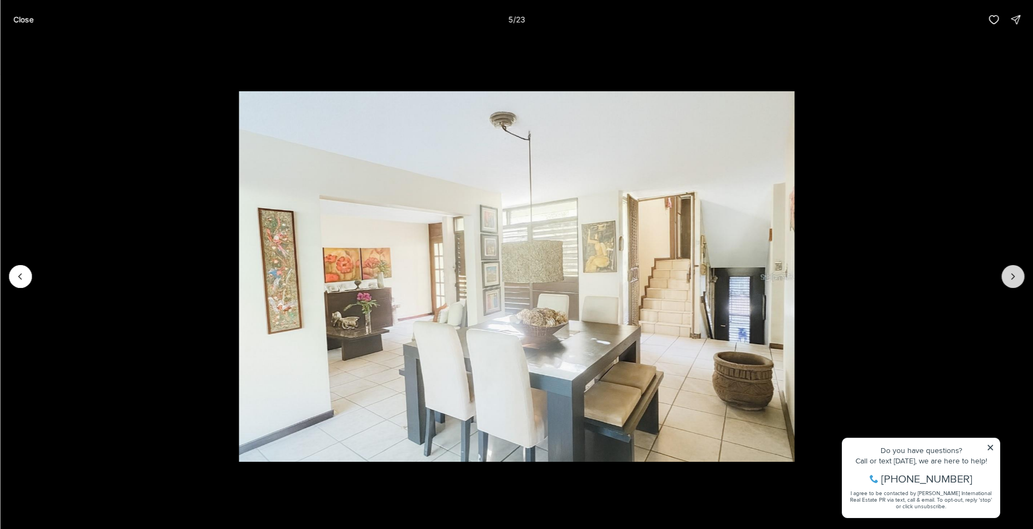
click at [1014, 278] on icon "Next slide" at bounding box center [1012, 276] width 11 height 11
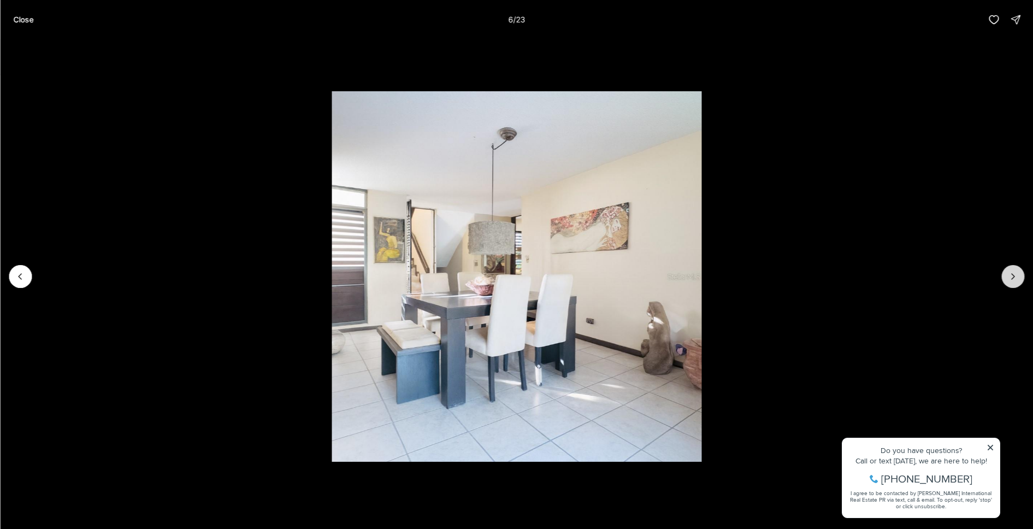
click at [1014, 278] on icon "Next slide" at bounding box center [1012, 276] width 11 height 11
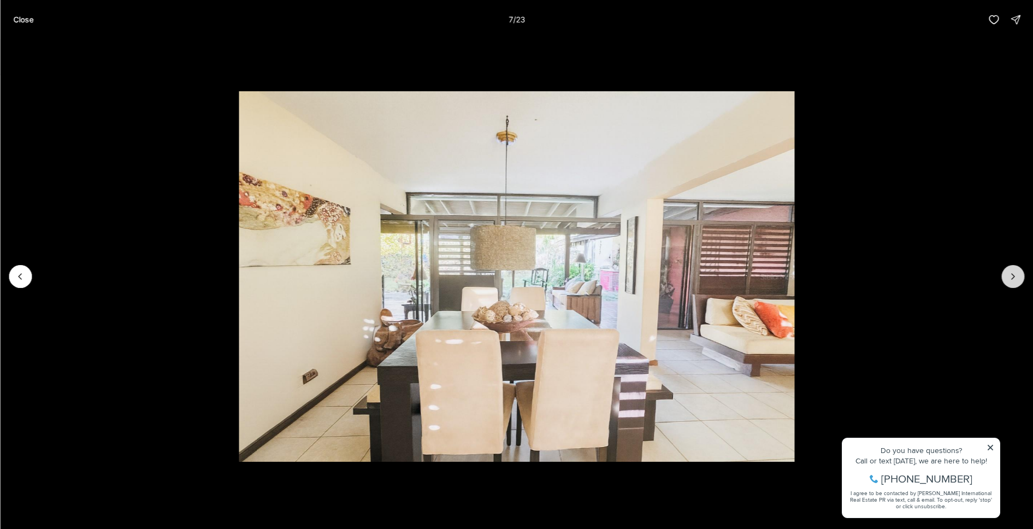
click at [1014, 278] on icon "Next slide" at bounding box center [1012, 276] width 11 height 11
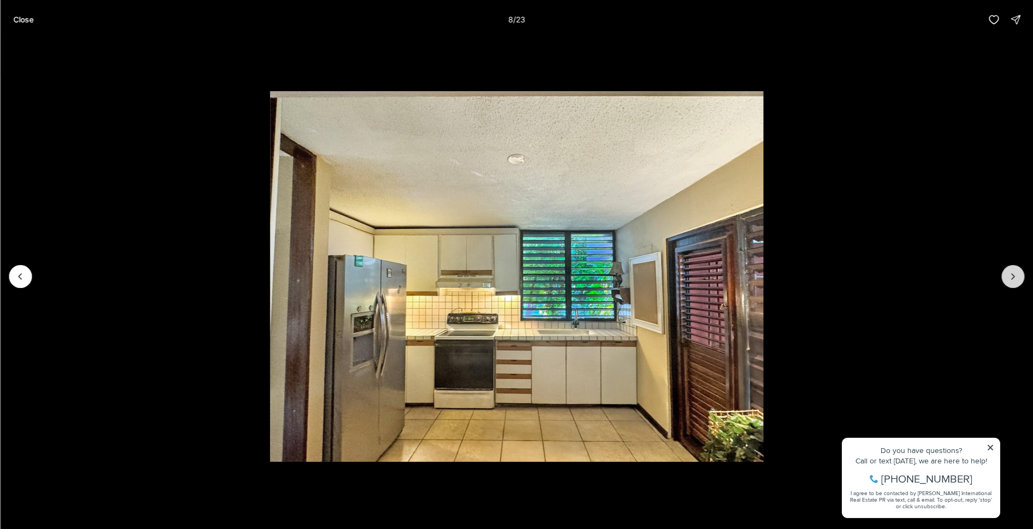
click at [1014, 278] on icon "Next slide" at bounding box center [1012, 276] width 11 height 11
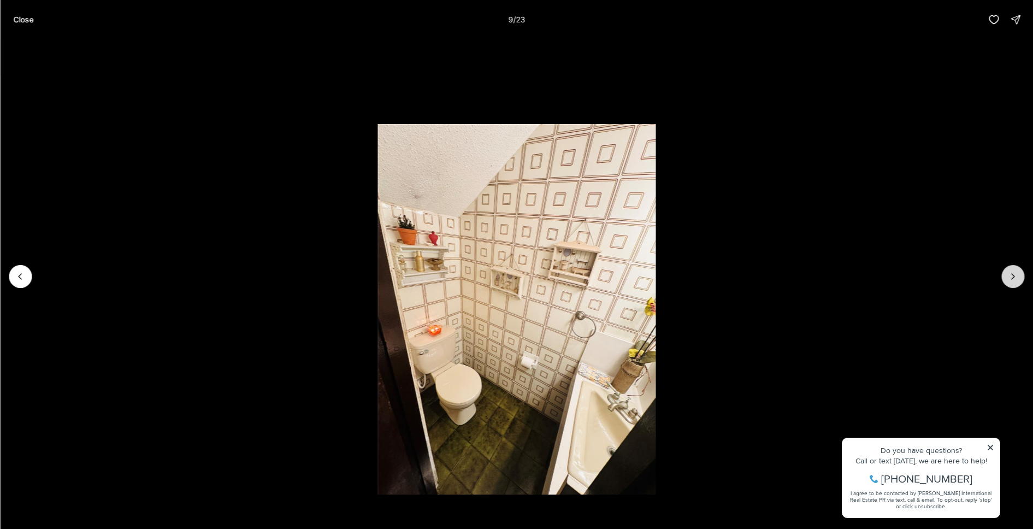
click at [1014, 278] on icon "Next slide" at bounding box center [1012, 276] width 11 height 11
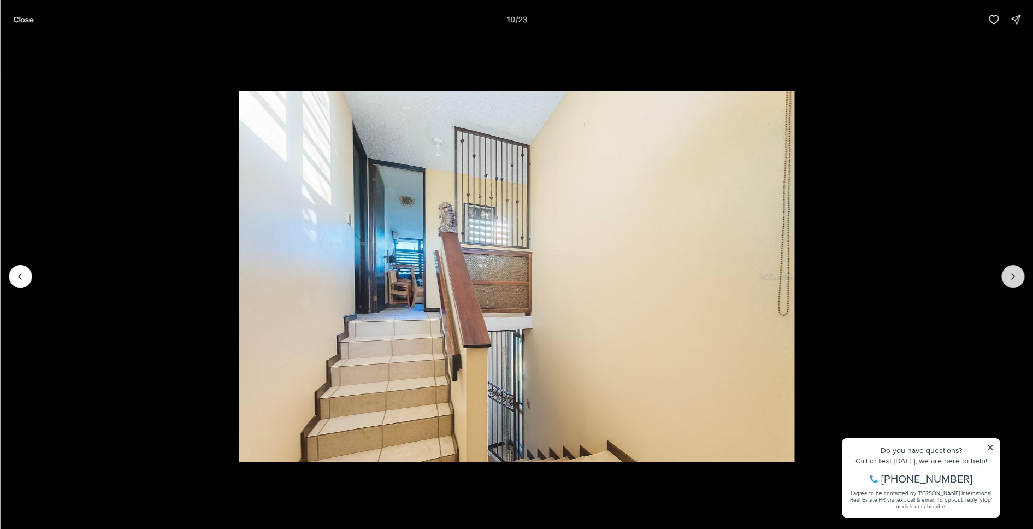
click at [1014, 278] on icon "Next slide" at bounding box center [1012, 276] width 11 height 11
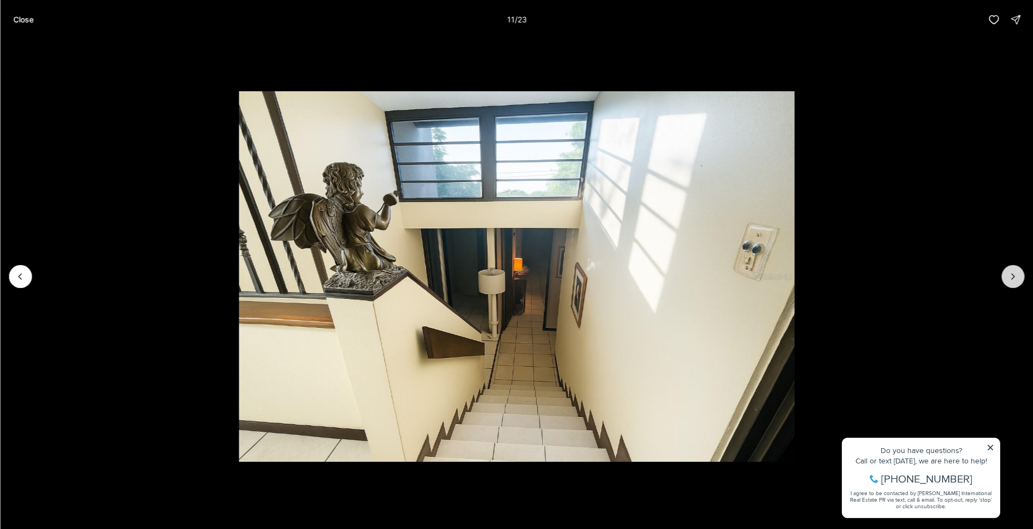
click at [1014, 278] on icon "Next slide" at bounding box center [1012, 276] width 11 height 11
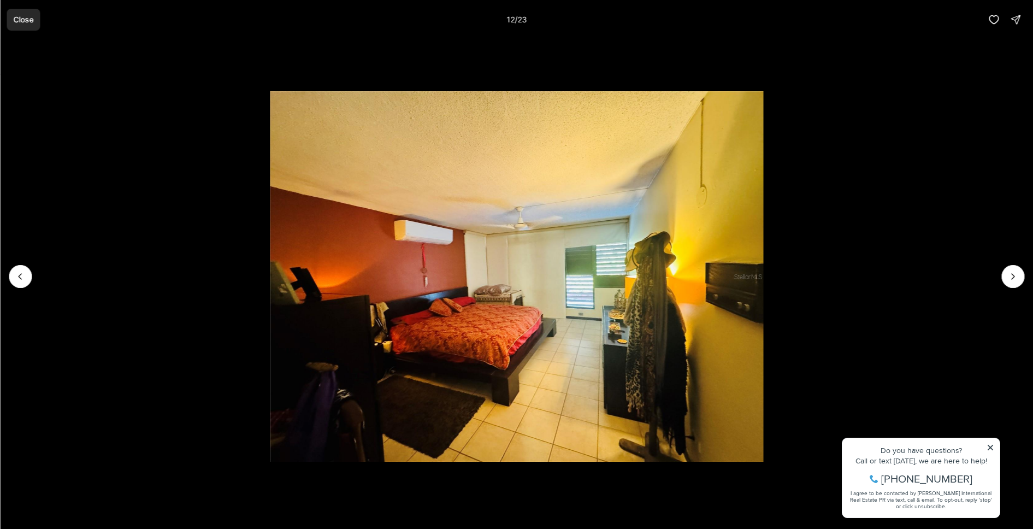
click at [24, 25] on button "Close" at bounding box center [23, 20] width 33 height 22
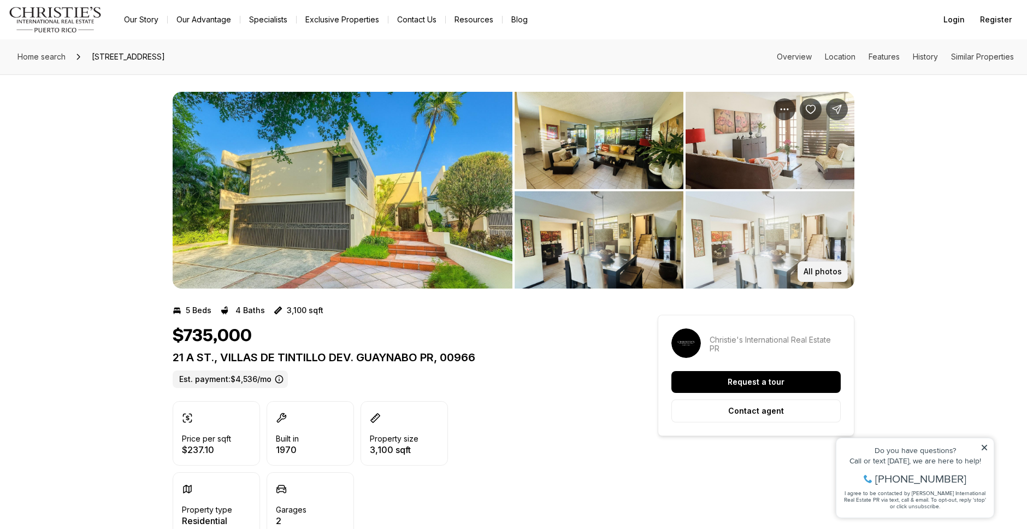
click at [826, 274] on p "All photos" at bounding box center [822, 271] width 38 height 9
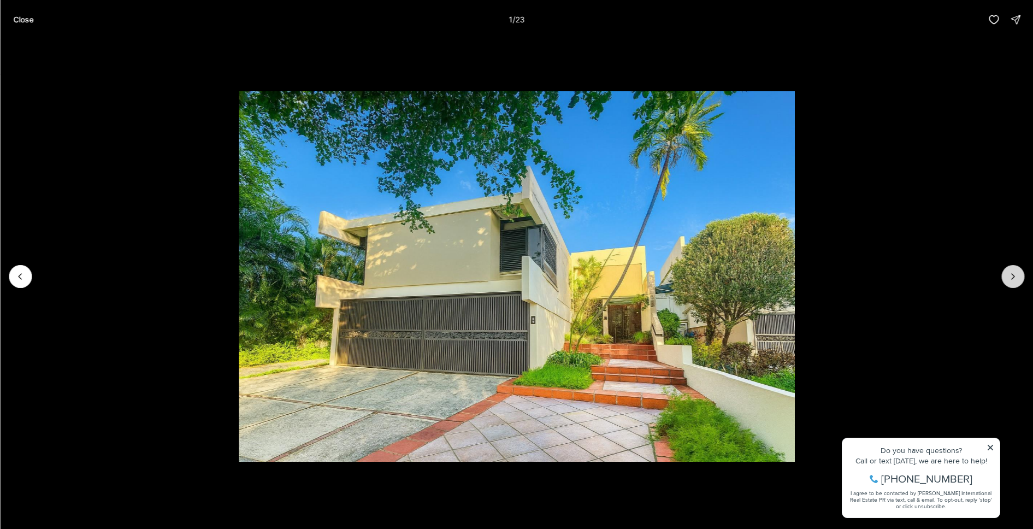
click at [1004, 279] on button "Next slide" at bounding box center [1012, 276] width 23 height 23
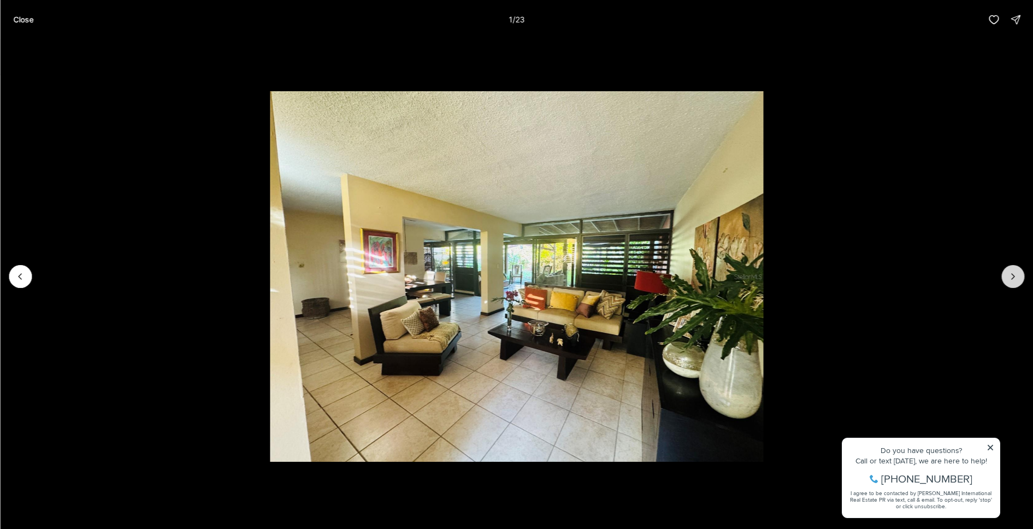
click at [1004, 279] on button "Next slide" at bounding box center [1012, 276] width 23 height 23
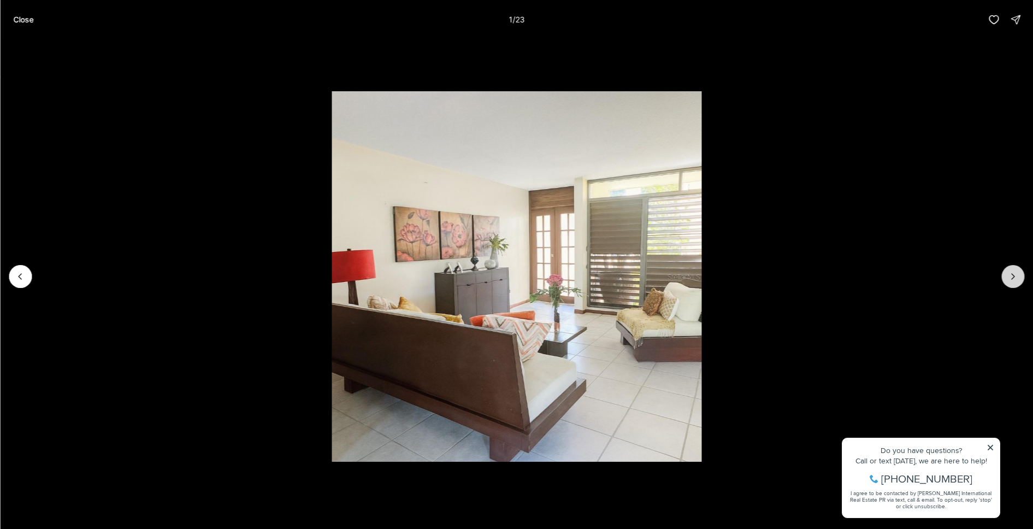
click at [1004, 279] on button "Next slide" at bounding box center [1012, 276] width 23 height 23
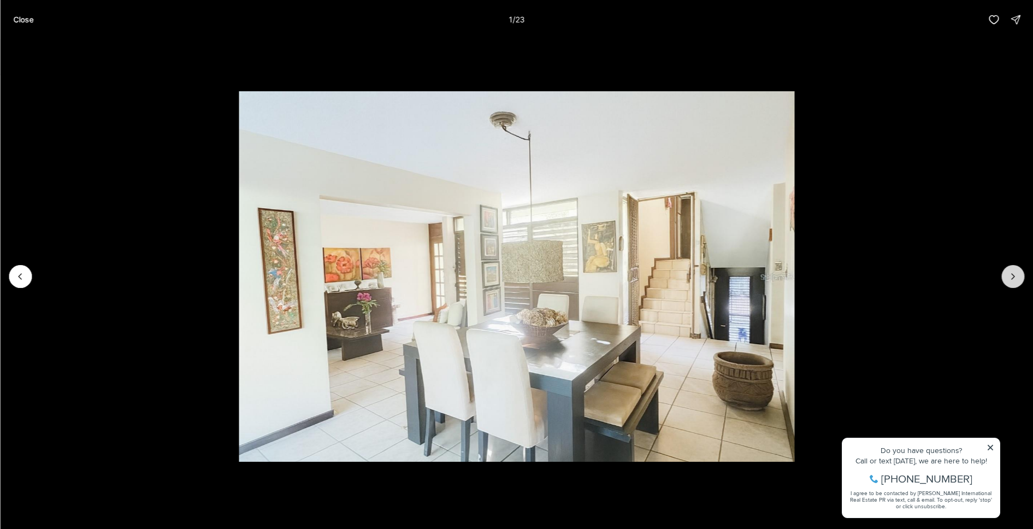
click at [1004, 279] on button "Next slide" at bounding box center [1012, 276] width 23 height 23
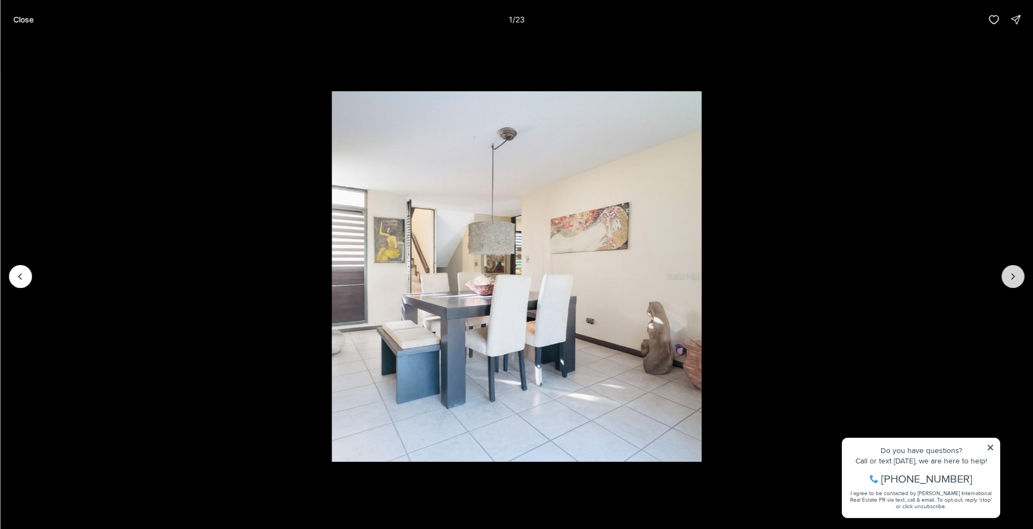
click at [1004, 279] on button "Next slide" at bounding box center [1012, 276] width 23 height 23
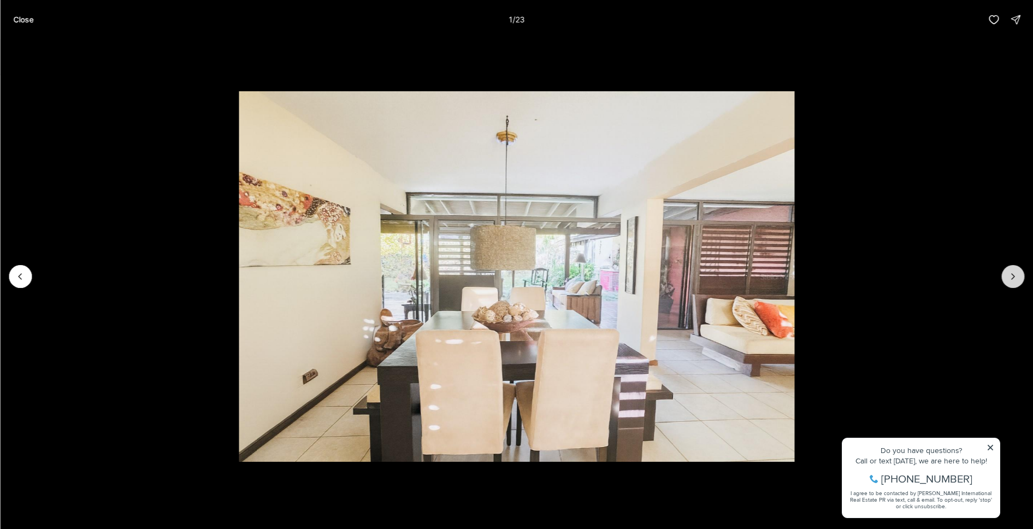
click at [1004, 279] on button "Next slide" at bounding box center [1012, 276] width 23 height 23
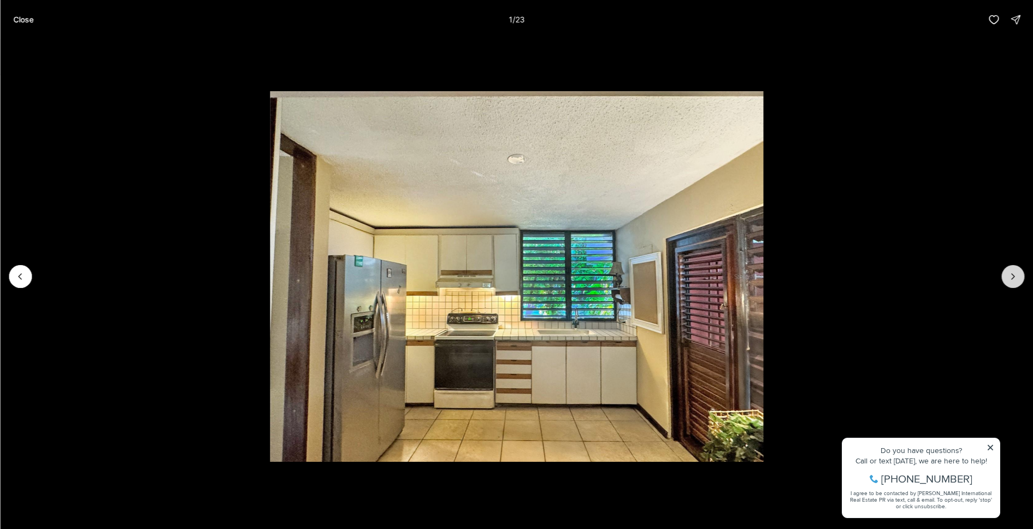
click at [1004, 279] on button "Next slide" at bounding box center [1012, 276] width 23 height 23
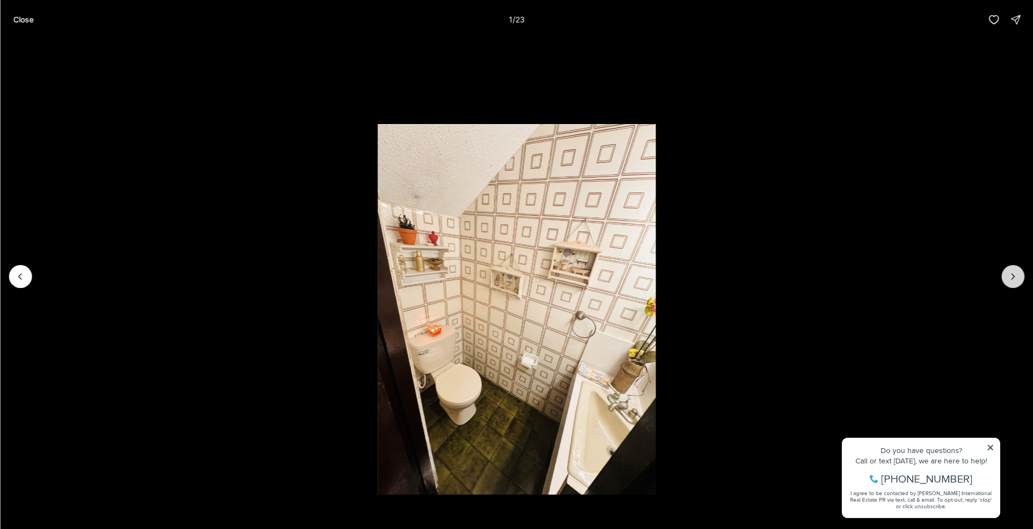
click at [1004, 279] on button "Next slide" at bounding box center [1012, 276] width 23 height 23
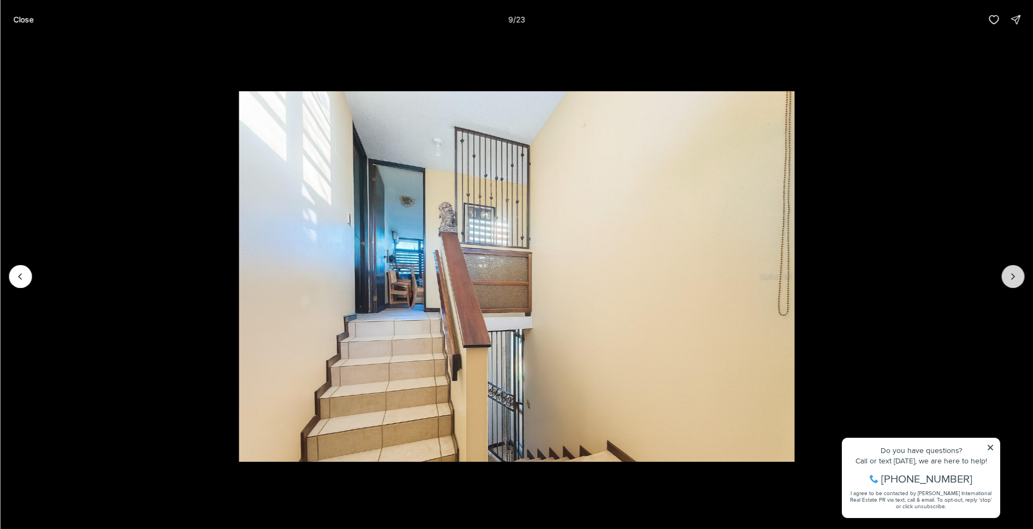
click at [1004, 279] on button "Next slide" at bounding box center [1012, 276] width 23 height 23
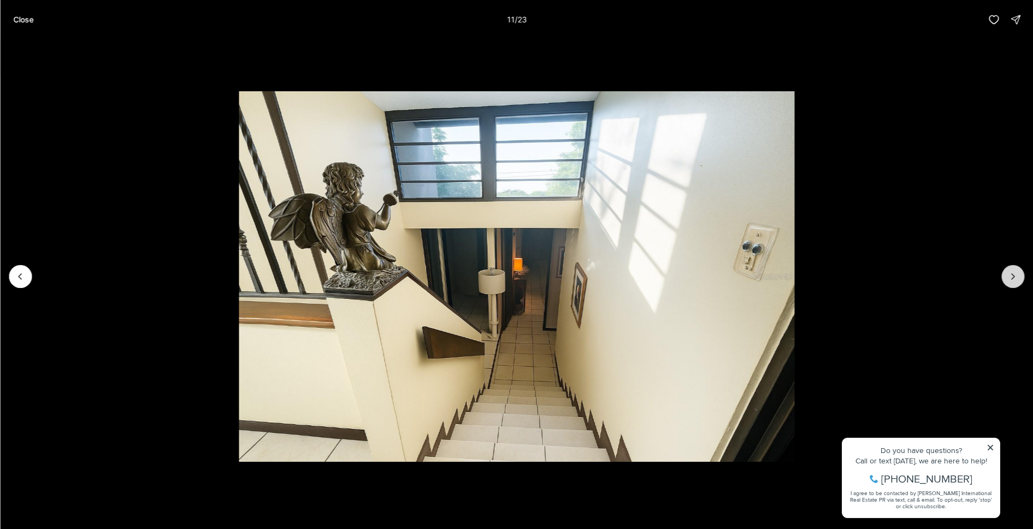
click at [1004, 279] on button "Next slide" at bounding box center [1012, 276] width 23 height 23
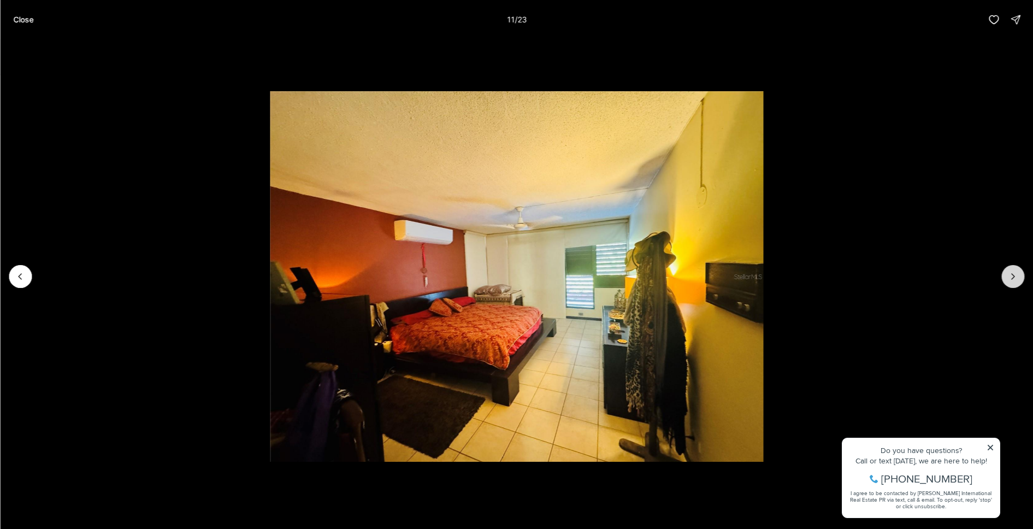
click at [1004, 279] on button "Next slide" at bounding box center [1012, 276] width 23 height 23
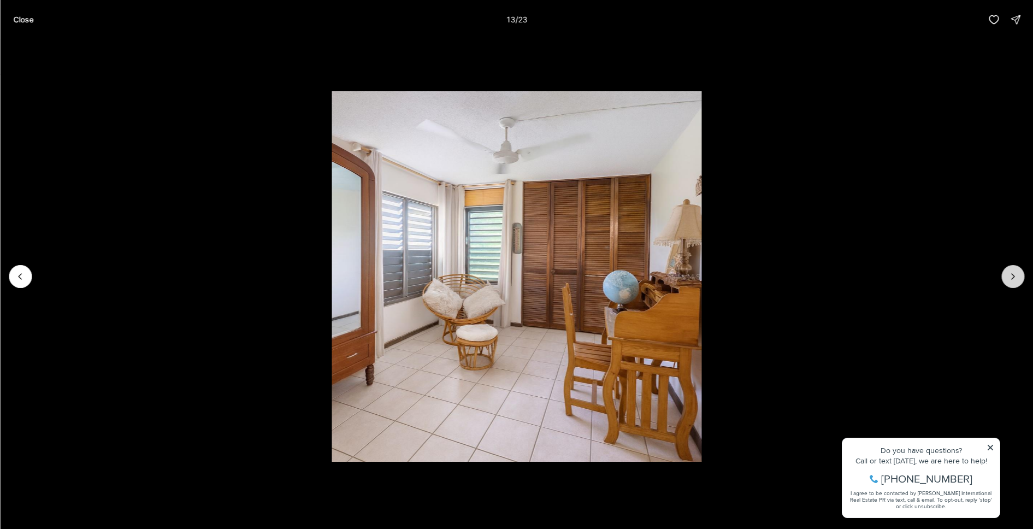
click at [1004, 279] on button "Next slide" at bounding box center [1012, 276] width 23 height 23
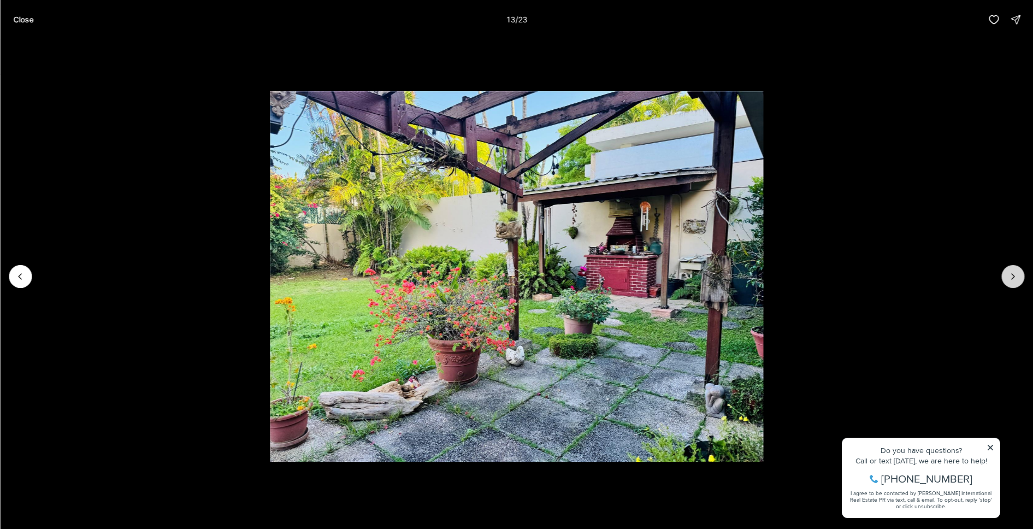
click at [1004, 279] on button "Next slide" at bounding box center [1012, 276] width 23 height 23
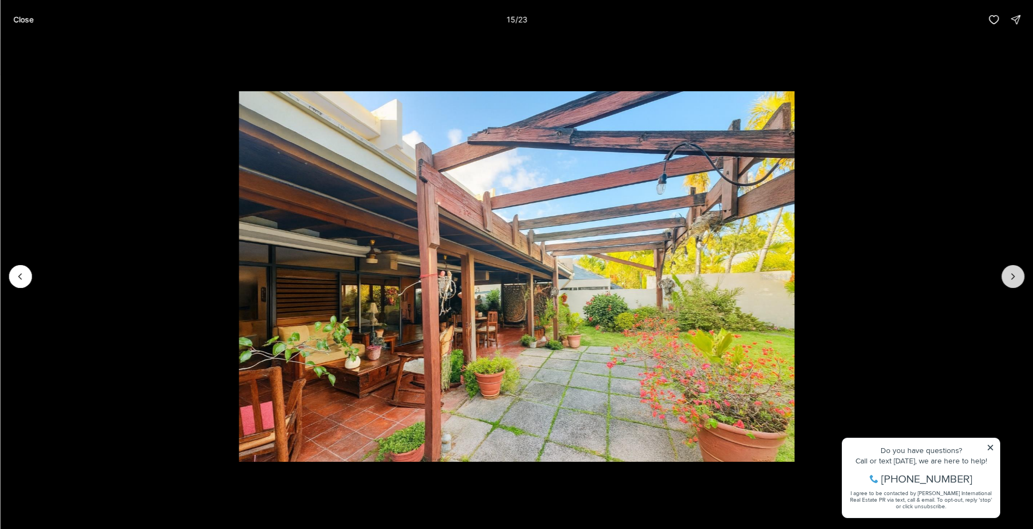
click at [1004, 279] on button "Next slide" at bounding box center [1012, 276] width 23 height 23
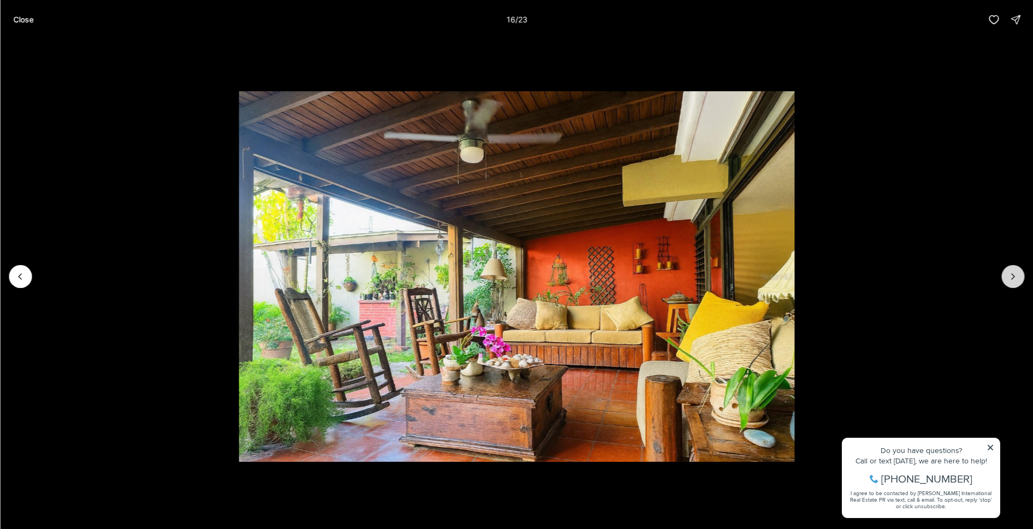
click at [1004, 279] on button "Next slide" at bounding box center [1012, 276] width 23 height 23
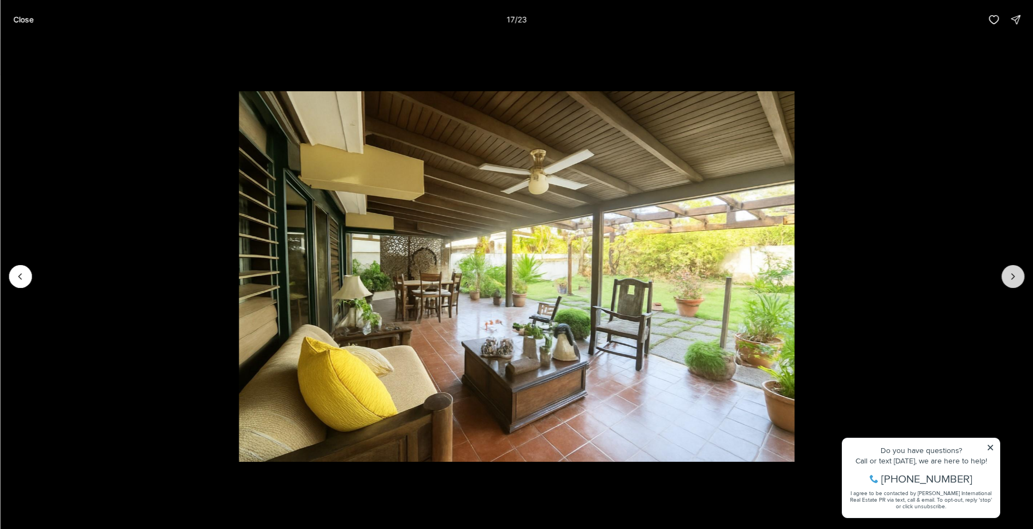
click at [1004, 279] on button "Next slide" at bounding box center [1012, 276] width 23 height 23
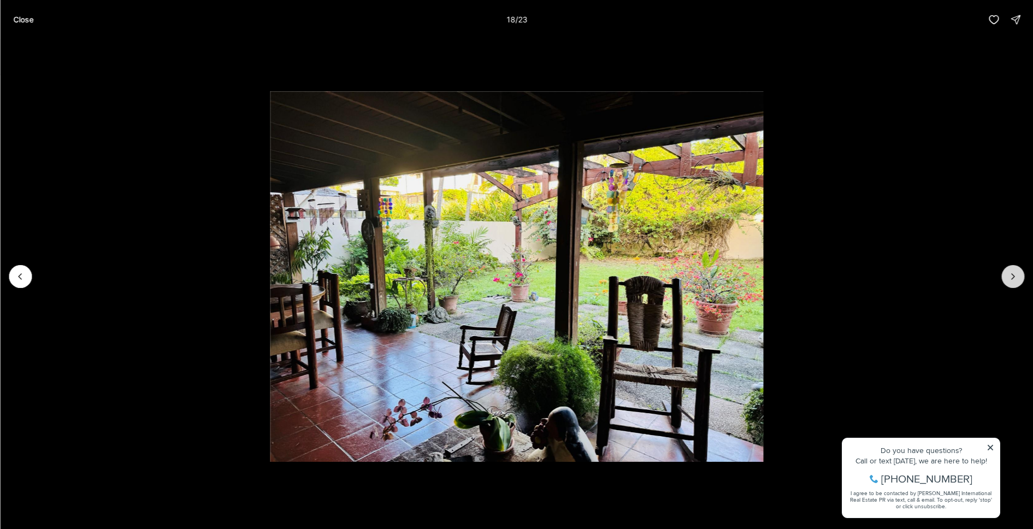
click at [1004, 279] on button "Next slide" at bounding box center [1012, 276] width 23 height 23
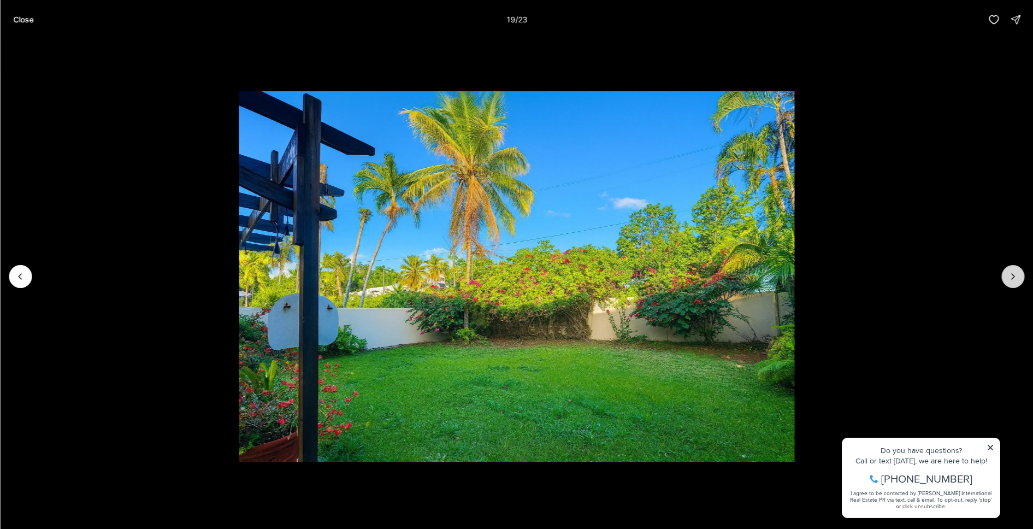
click at [1004, 279] on button "Next slide" at bounding box center [1012, 276] width 23 height 23
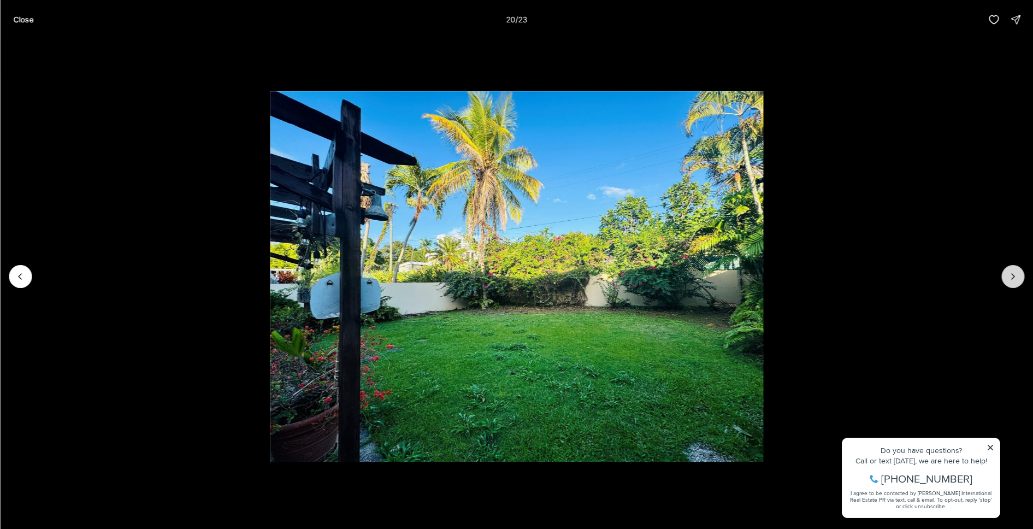
click at [1004, 279] on button "Next slide" at bounding box center [1012, 276] width 23 height 23
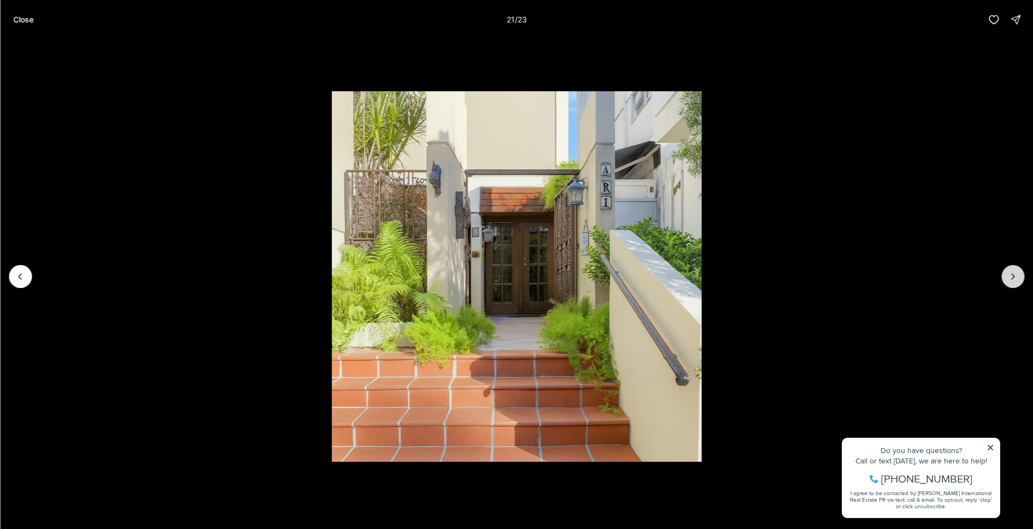
click at [1004, 279] on button "Next slide" at bounding box center [1012, 276] width 23 height 23
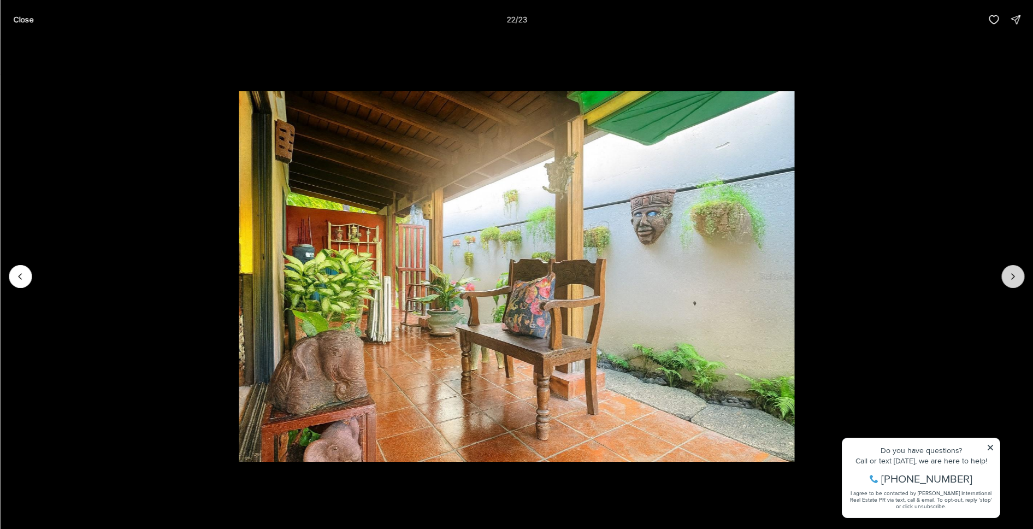
click at [1004, 279] on button "Next slide" at bounding box center [1012, 276] width 23 height 23
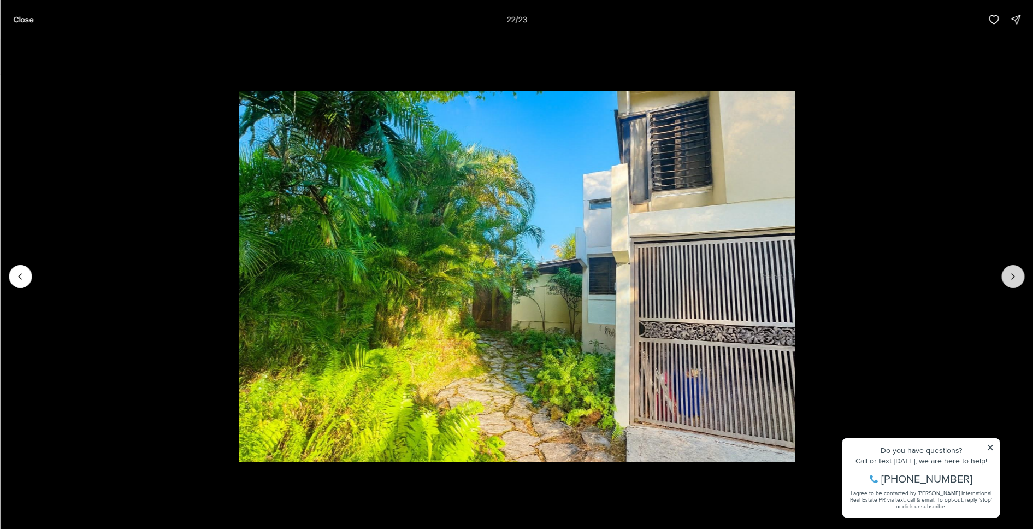
click at [1004, 279] on div at bounding box center [1012, 276] width 23 height 23
click at [19, 22] on p "Close" at bounding box center [23, 19] width 20 height 9
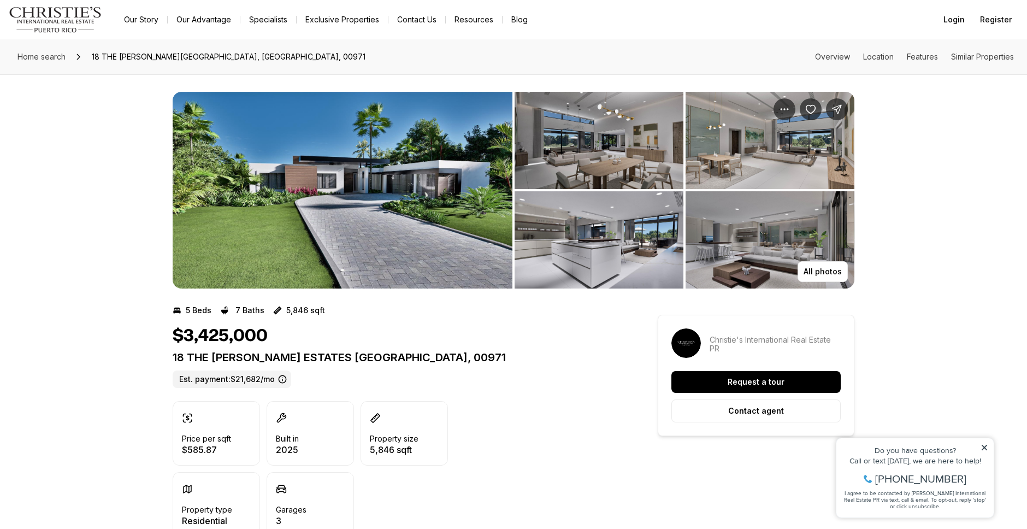
click at [351, 155] on img "View image gallery" at bounding box center [343, 190] width 340 height 197
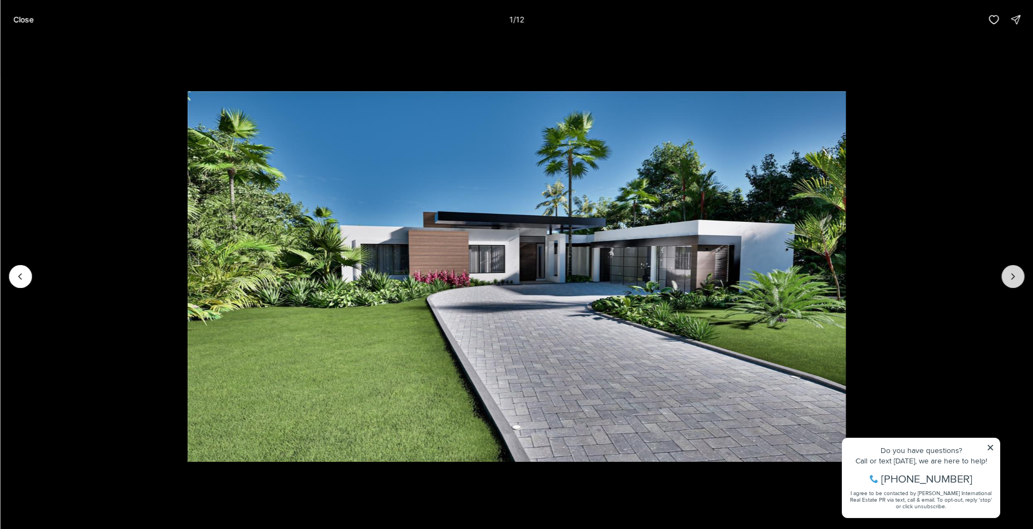
click at [1013, 281] on icon "Next slide" at bounding box center [1012, 276] width 11 height 11
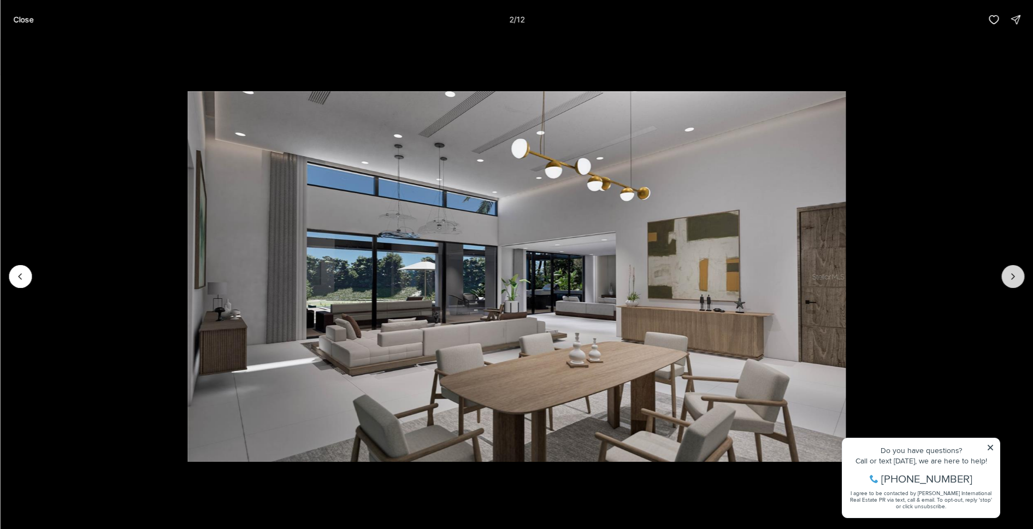
click at [1015, 275] on icon "Next slide" at bounding box center [1012, 276] width 11 height 11
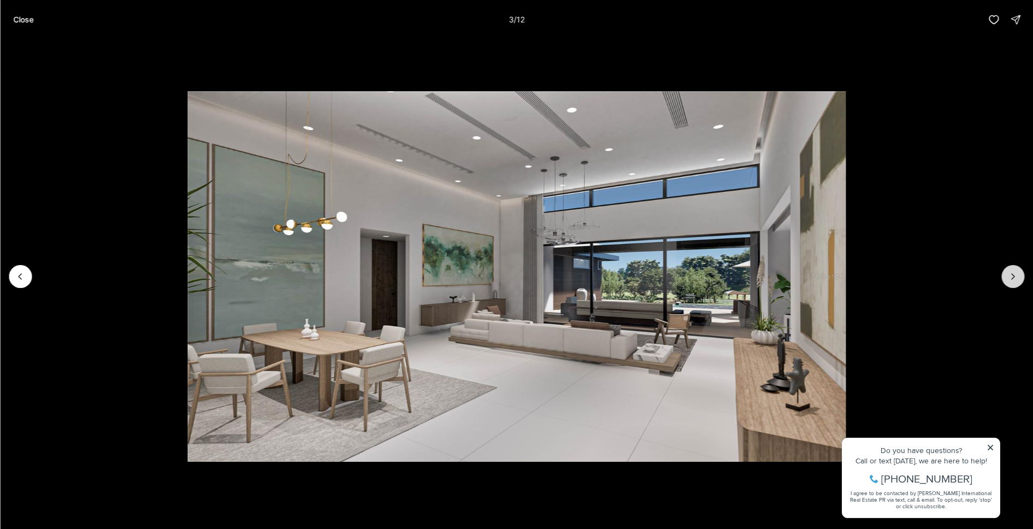
click at [1016, 275] on icon "Next slide" at bounding box center [1012, 276] width 11 height 11
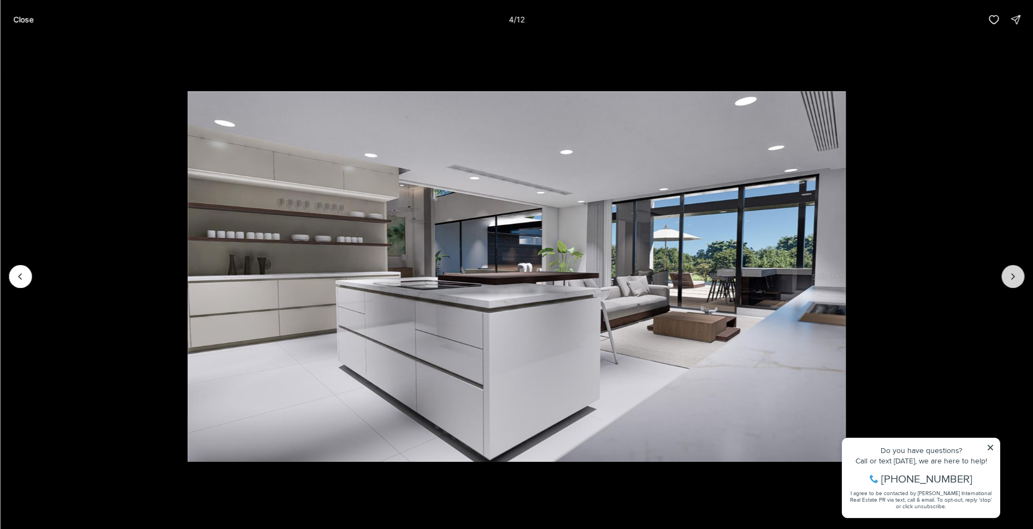
click at [1016, 275] on icon "Next slide" at bounding box center [1012, 276] width 11 height 11
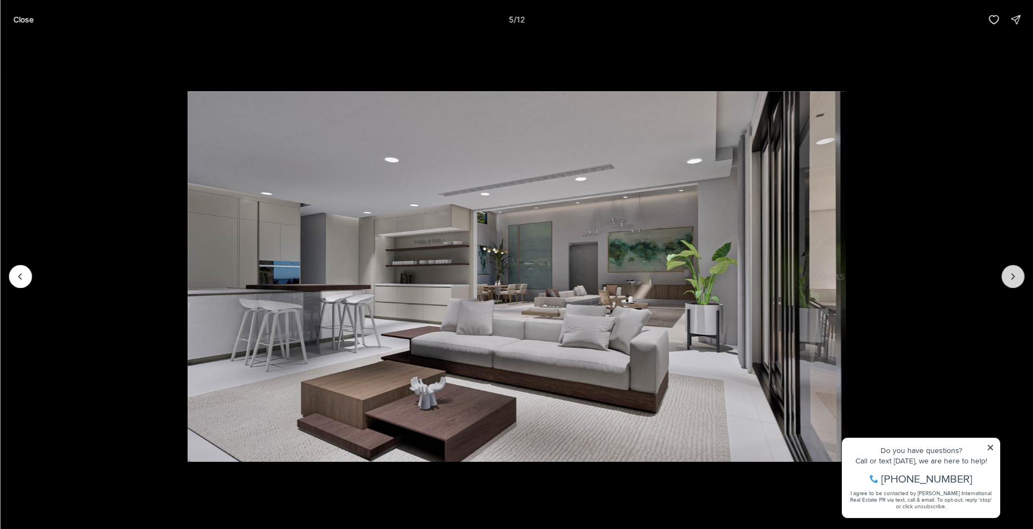
click at [1016, 275] on icon "Next slide" at bounding box center [1012, 276] width 11 height 11
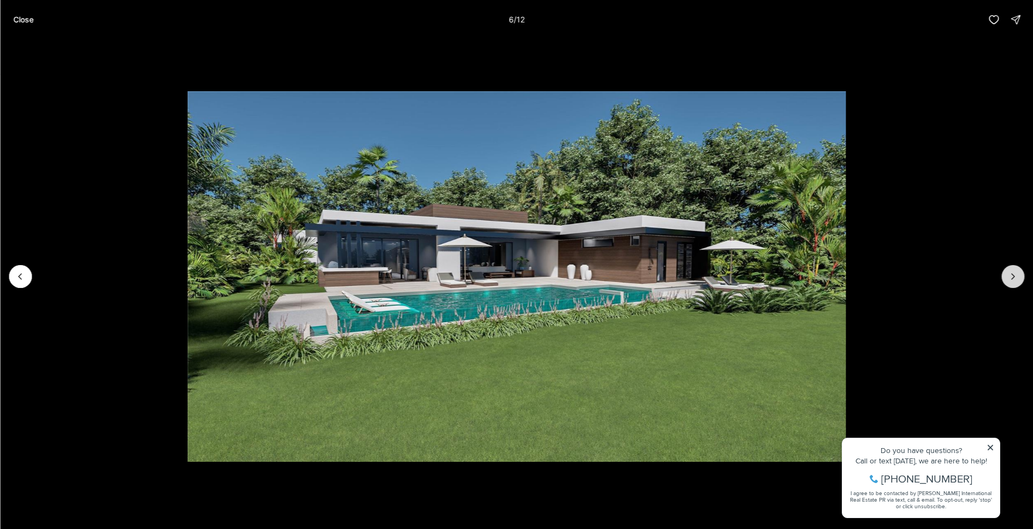
click at [1017, 275] on icon "Next slide" at bounding box center [1012, 276] width 11 height 11
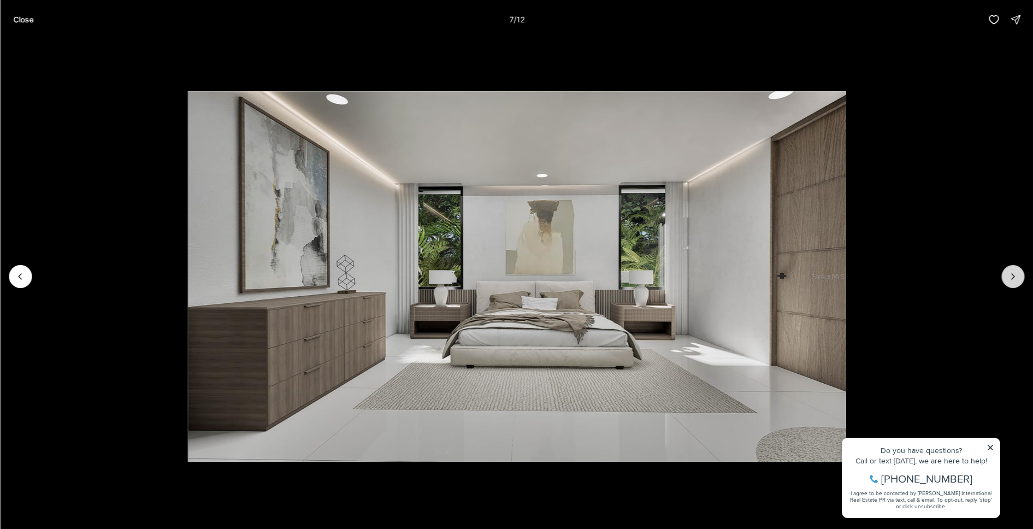
click at [1017, 275] on icon "Next slide" at bounding box center [1012, 276] width 11 height 11
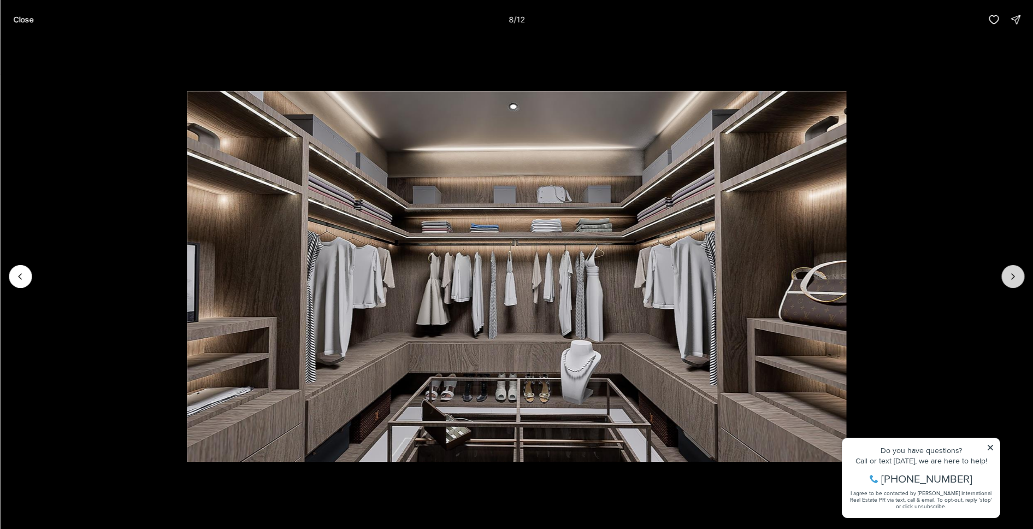
click at [1017, 275] on icon "Next slide" at bounding box center [1012, 276] width 11 height 11
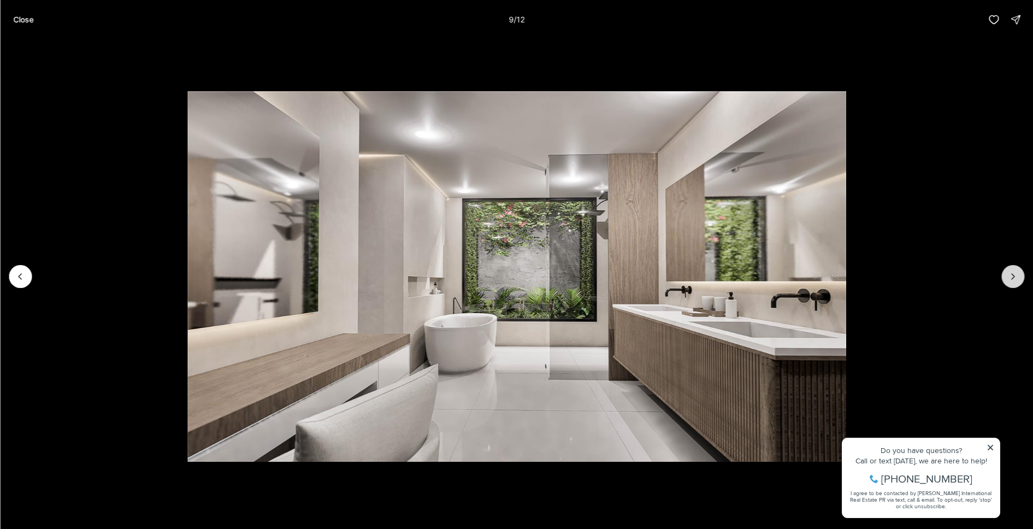
click at [1017, 275] on icon "Next slide" at bounding box center [1012, 276] width 11 height 11
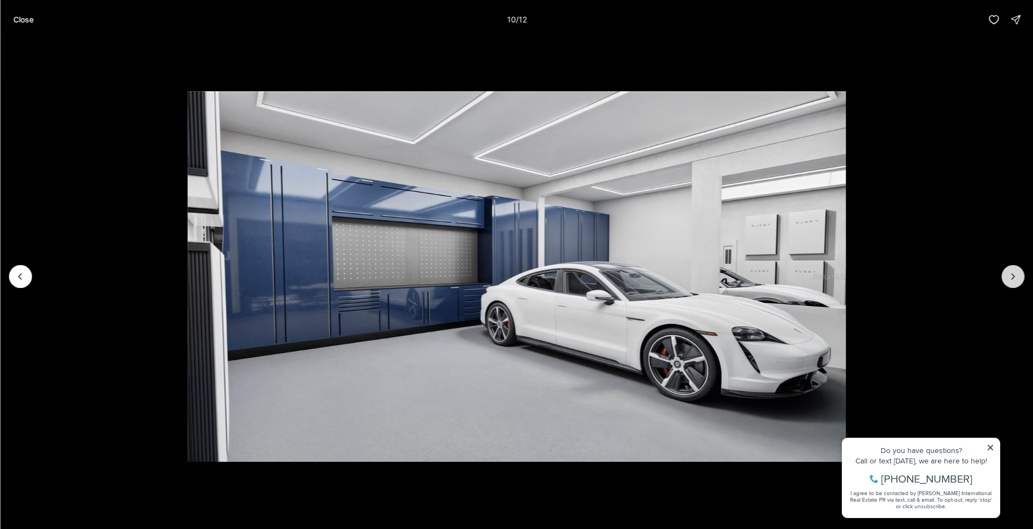
click at [1017, 275] on icon "Next slide" at bounding box center [1012, 276] width 11 height 11
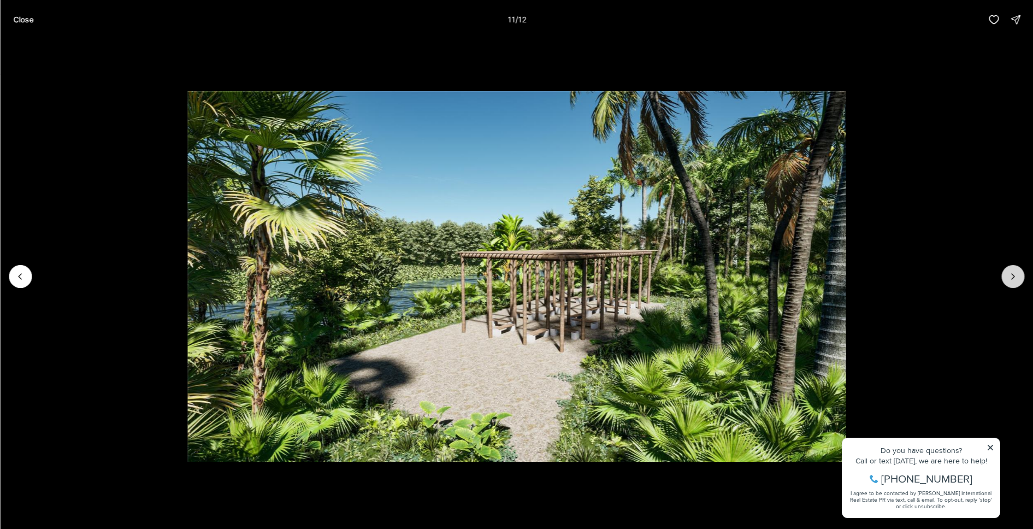
click at [1017, 275] on icon "Next slide" at bounding box center [1012, 276] width 11 height 11
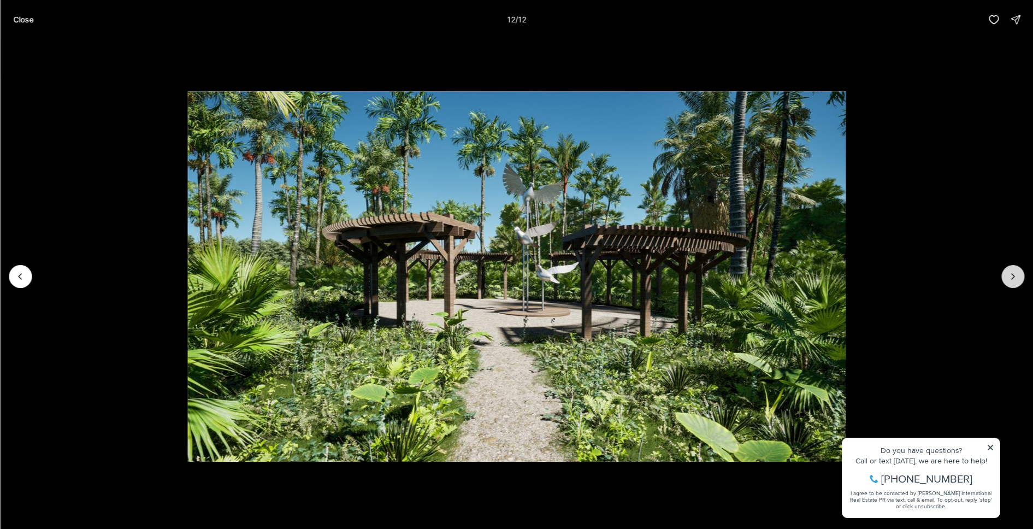
click at [1017, 275] on div at bounding box center [1012, 276] width 23 height 23
click at [20, 19] on p "Close" at bounding box center [23, 19] width 20 height 9
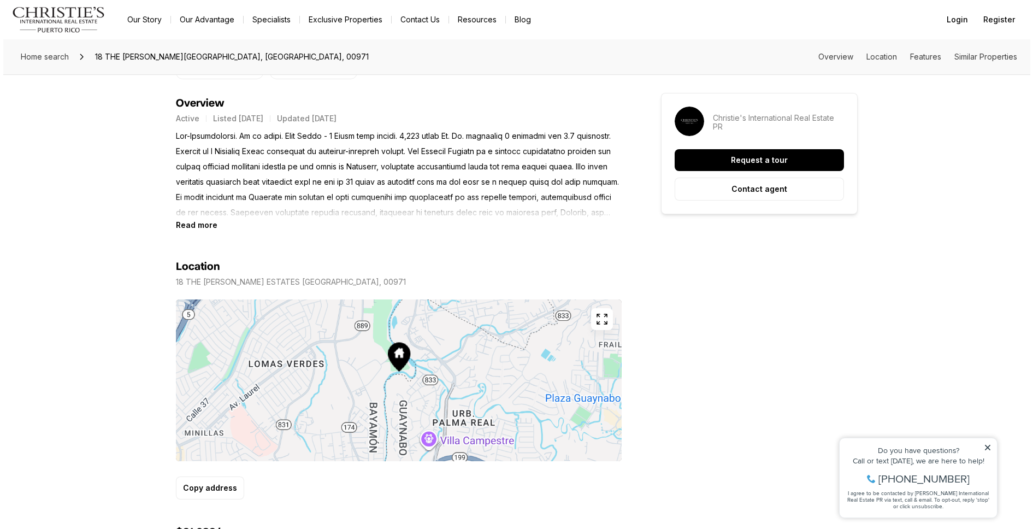
scroll to position [626, 0]
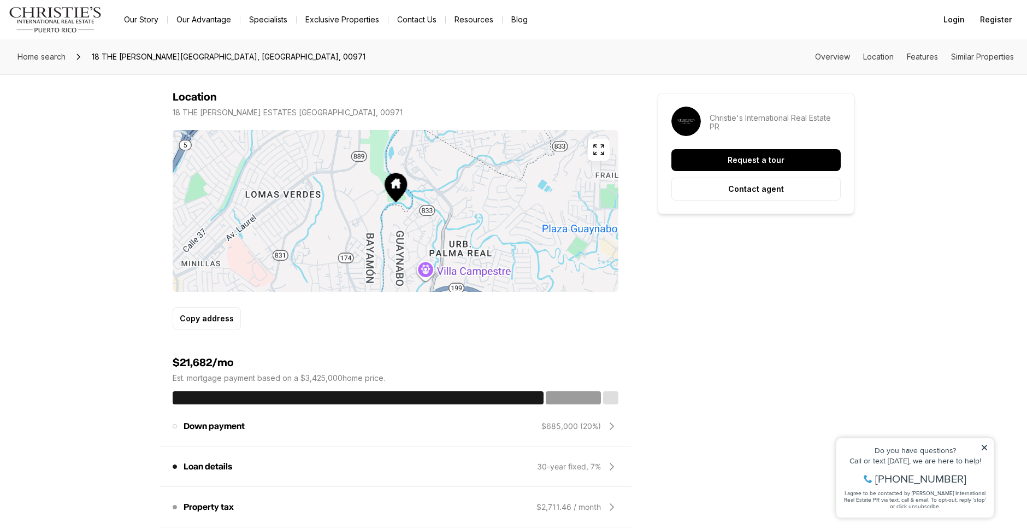
click at [598, 151] on icon "button" at bounding box center [598, 149] width 13 height 13
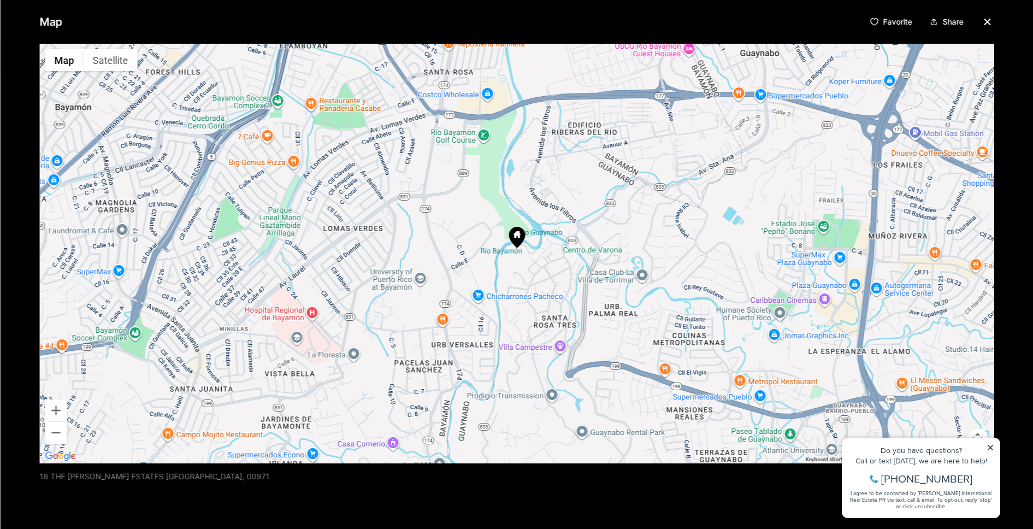
click at [555, 239] on div at bounding box center [516, 253] width 954 height 419
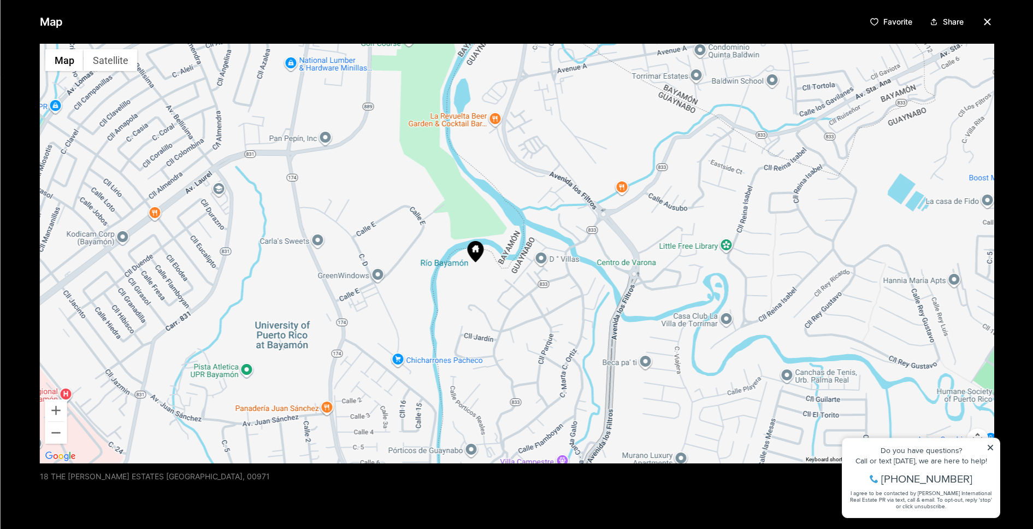
click at [555, 239] on div at bounding box center [516, 253] width 954 height 419
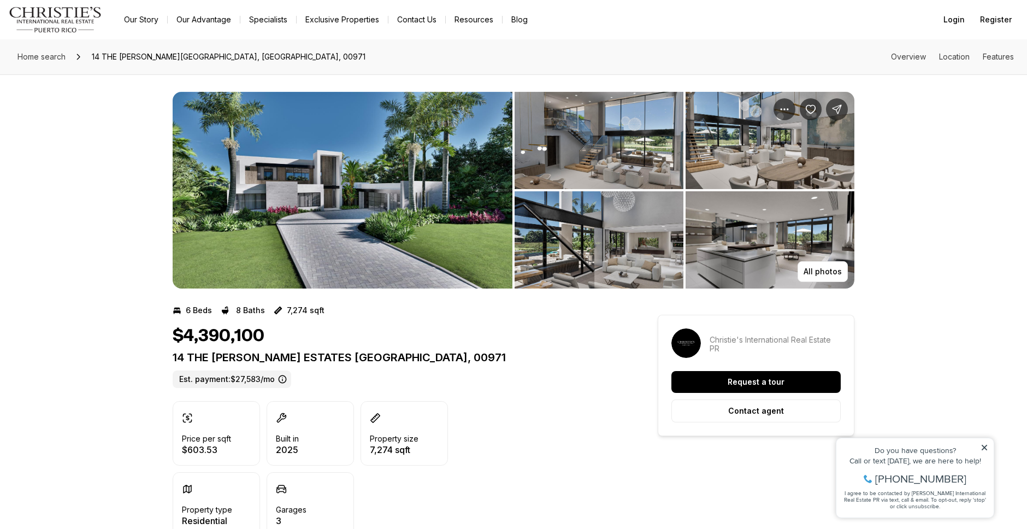
click at [347, 169] on img "View image gallery" at bounding box center [343, 190] width 340 height 197
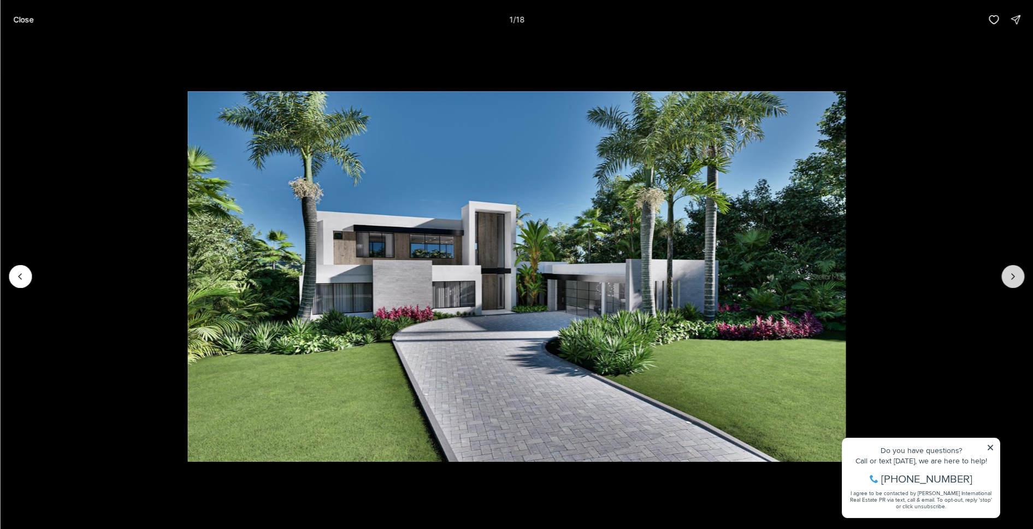
click at [1008, 274] on icon "Next slide" at bounding box center [1012, 276] width 11 height 11
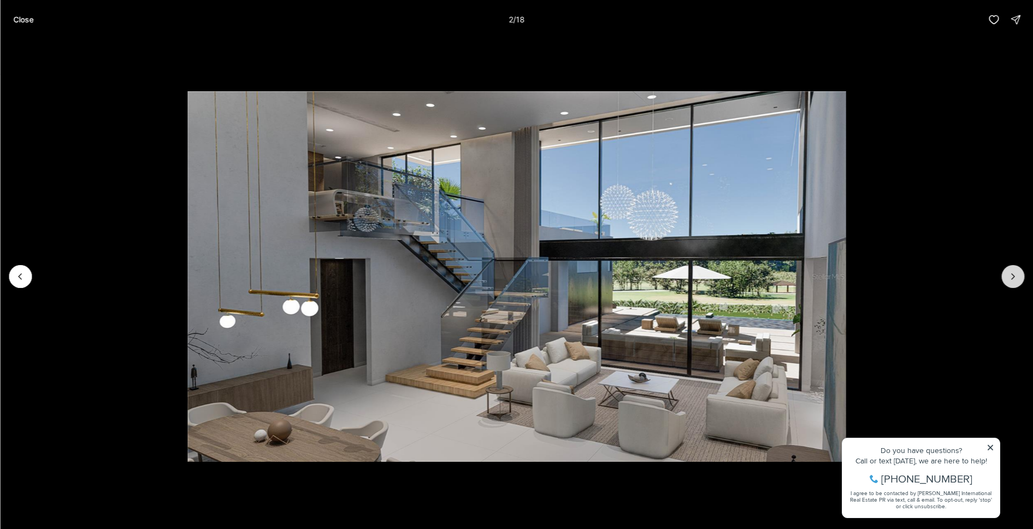
click at [1008, 274] on icon "Next slide" at bounding box center [1012, 276] width 11 height 11
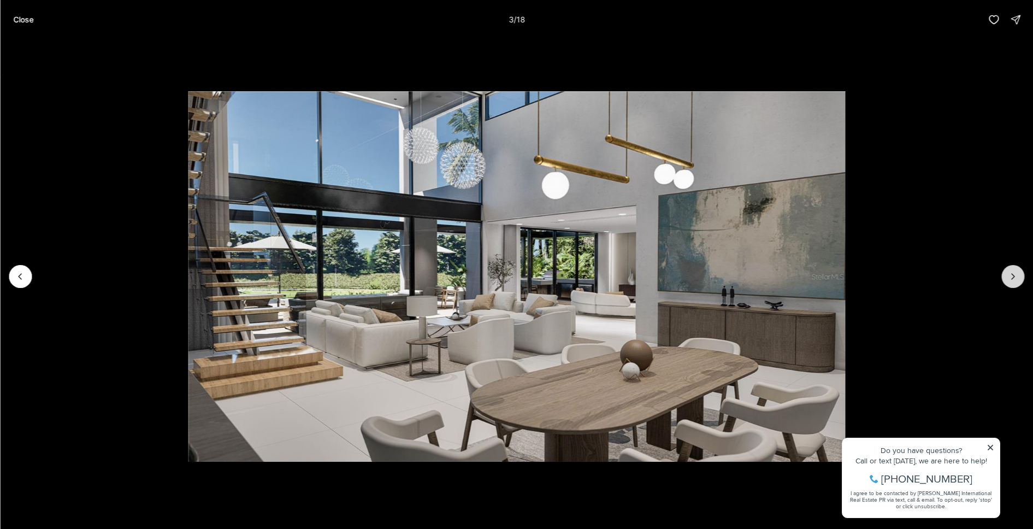
click at [1008, 274] on icon "Next slide" at bounding box center [1012, 276] width 11 height 11
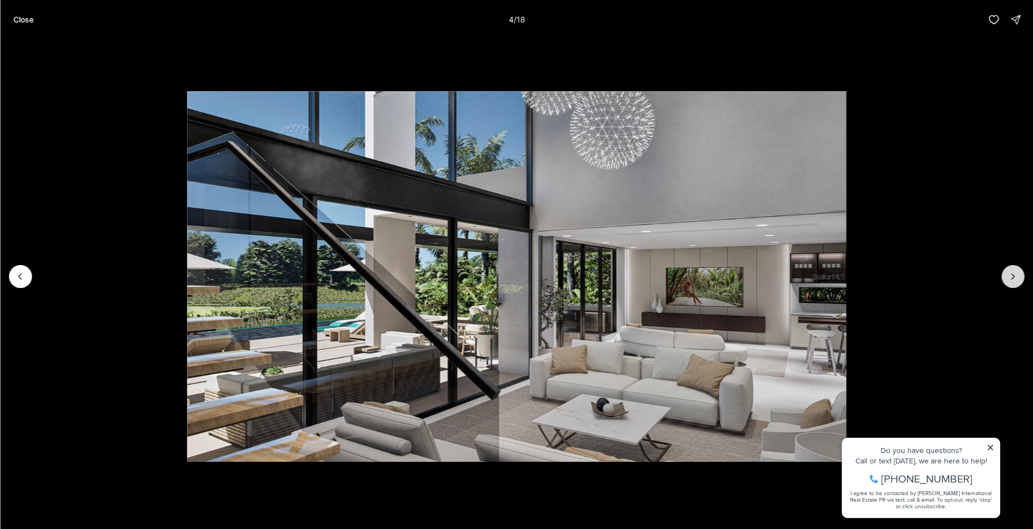
click at [1008, 274] on icon "Next slide" at bounding box center [1012, 276] width 11 height 11
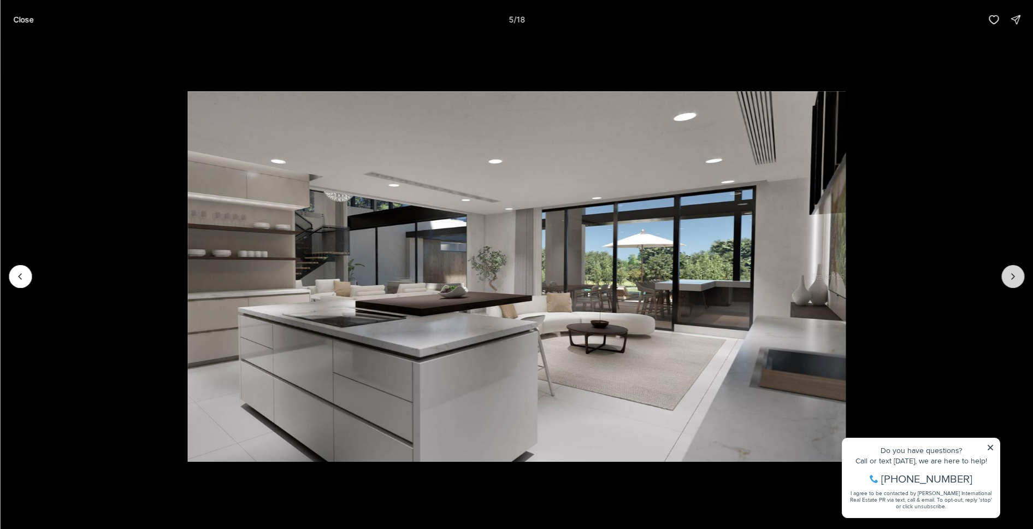
click at [1008, 274] on icon "Next slide" at bounding box center [1012, 276] width 11 height 11
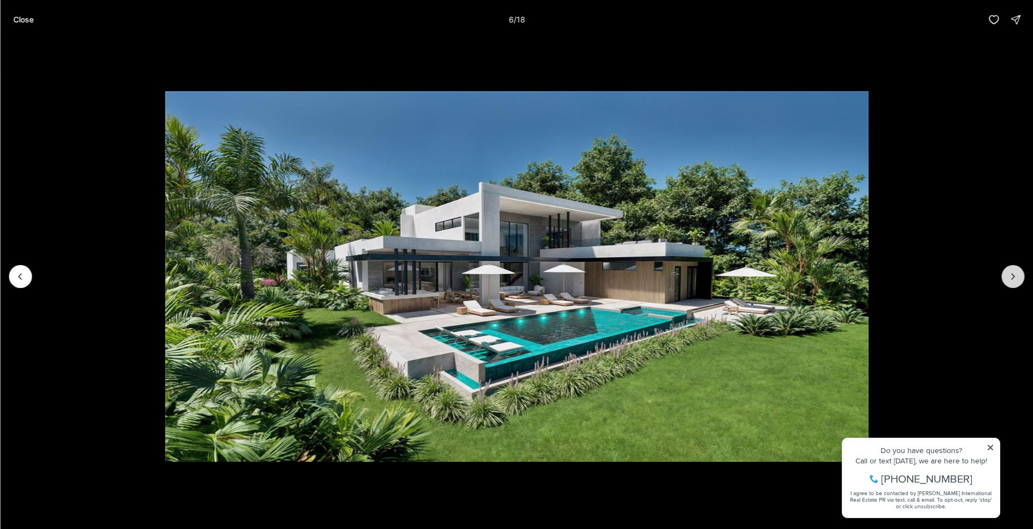
click at [1008, 274] on icon "Next slide" at bounding box center [1012, 276] width 11 height 11
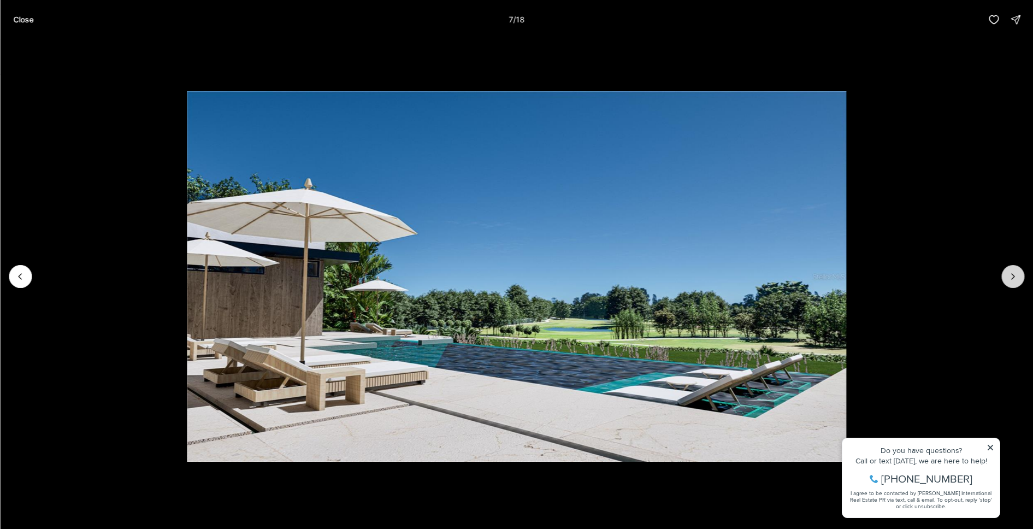
click at [1008, 274] on icon "Next slide" at bounding box center [1012, 276] width 11 height 11
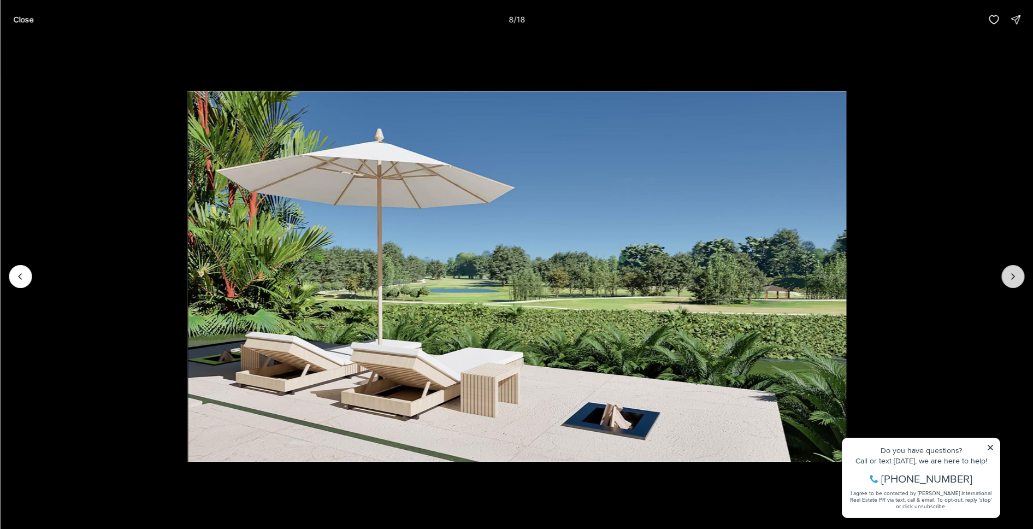
click at [1008, 274] on icon "Next slide" at bounding box center [1012, 276] width 11 height 11
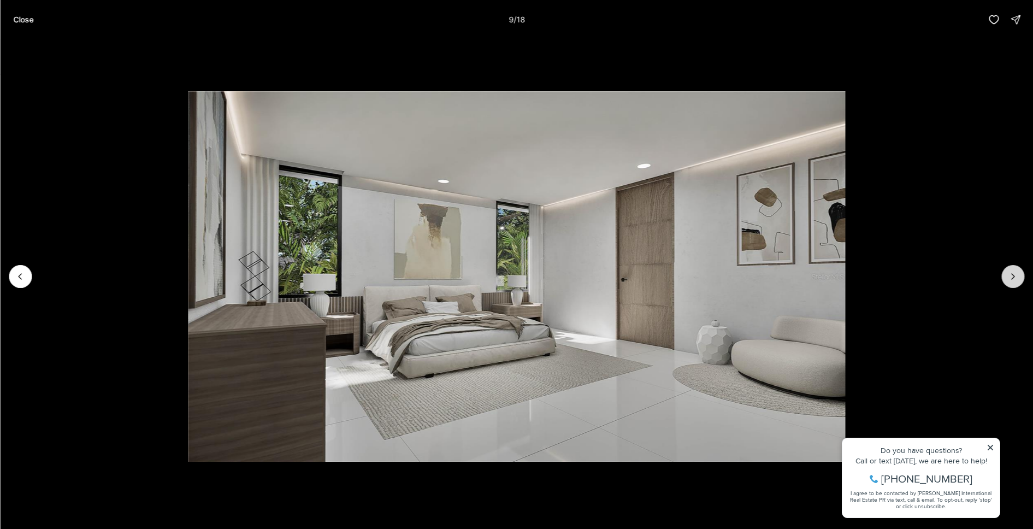
click at [1008, 274] on icon "Next slide" at bounding box center [1012, 276] width 11 height 11
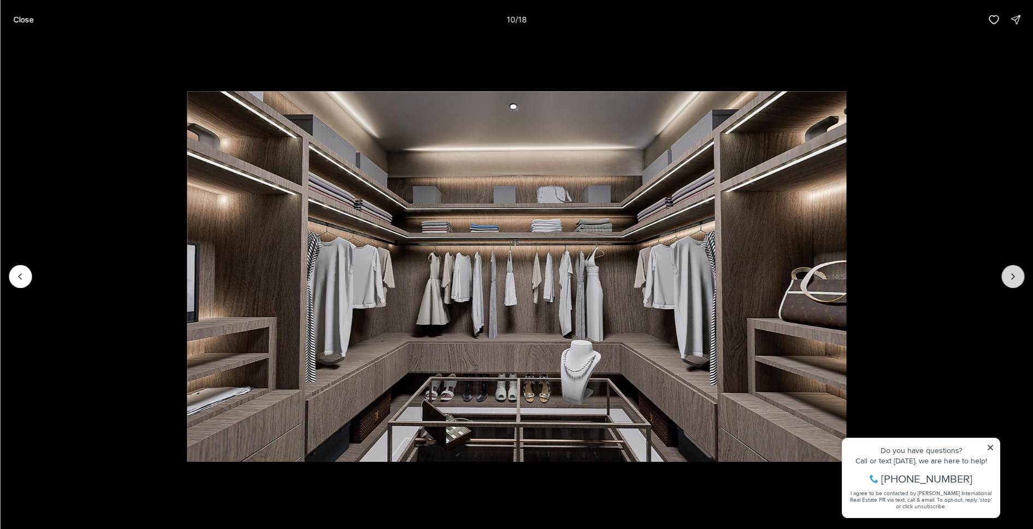
click at [1008, 274] on icon "Next slide" at bounding box center [1012, 276] width 11 height 11
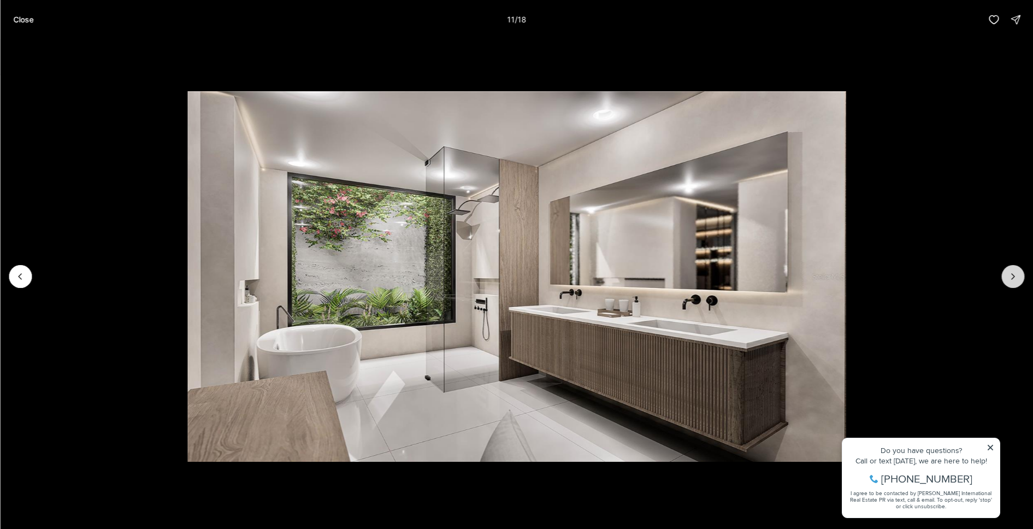
click at [1008, 274] on icon "Next slide" at bounding box center [1012, 276] width 11 height 11
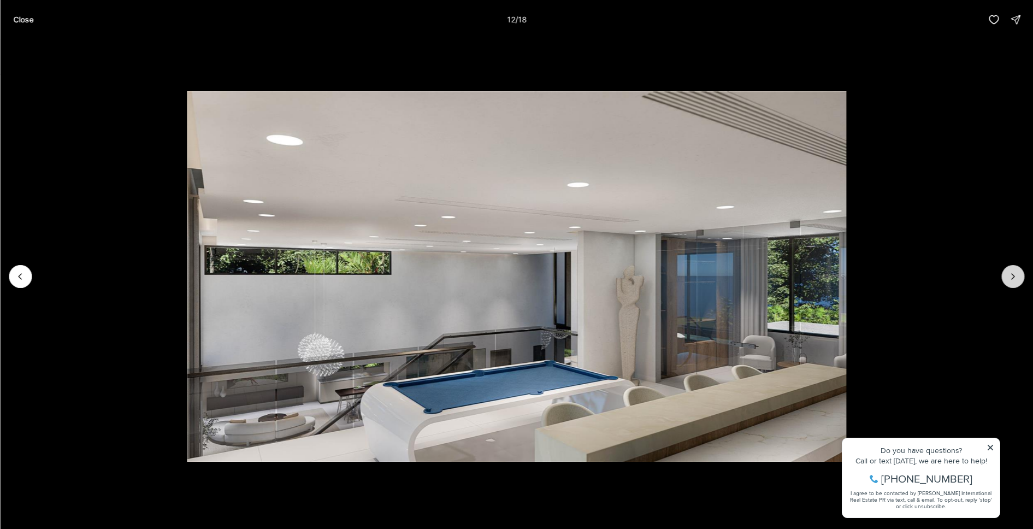
click at [1008, 274] on icon "Next slide" at bounding box center [1012, 276] width 11 height 11
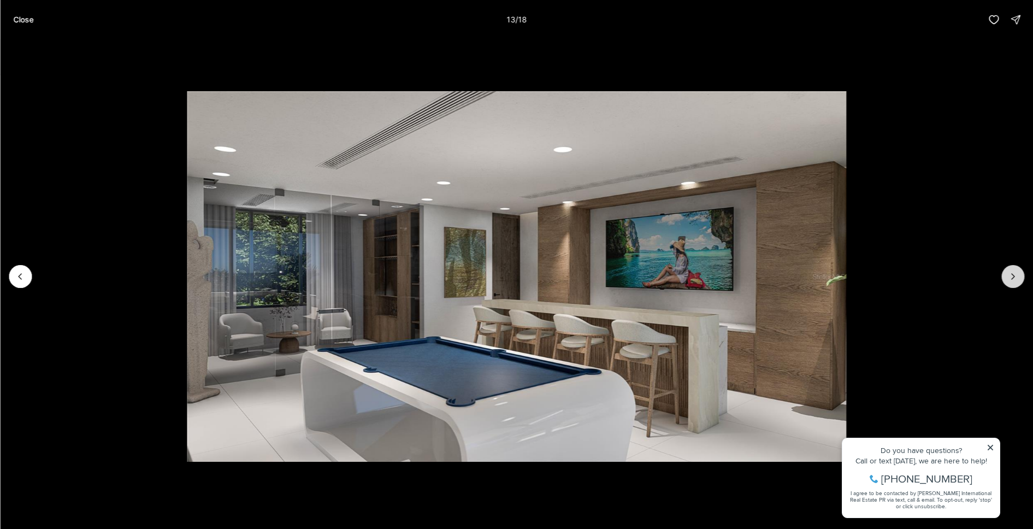
click at [1008, 274] on icon "Next slide" at bounding box center [1012, 276] width 11 height 11
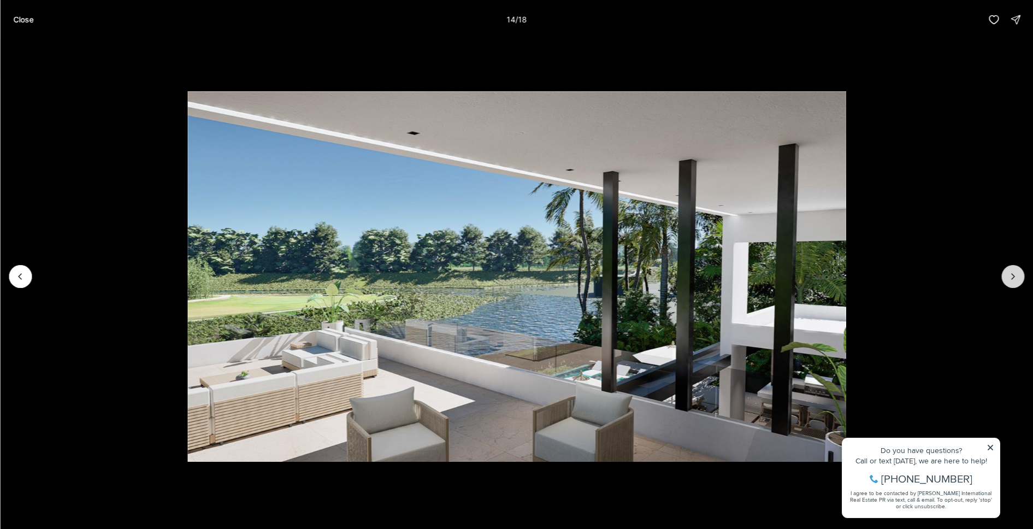
click at [1008, 274] on icon "Next slide" at bounding box center [1012, 276] width 11 height 11
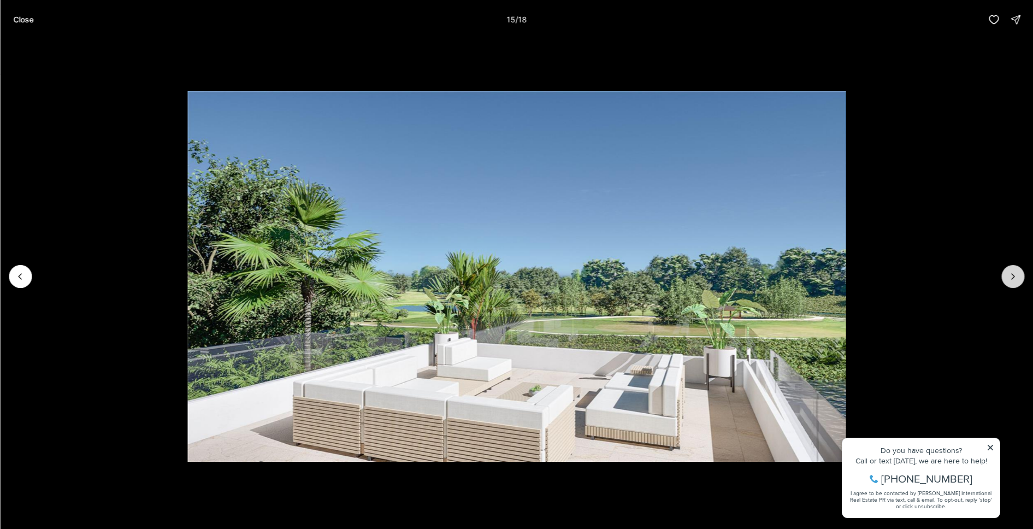
click at [1008, 274] on icon "Next slide" at bounding box center [1012, 276] width 11 height 11
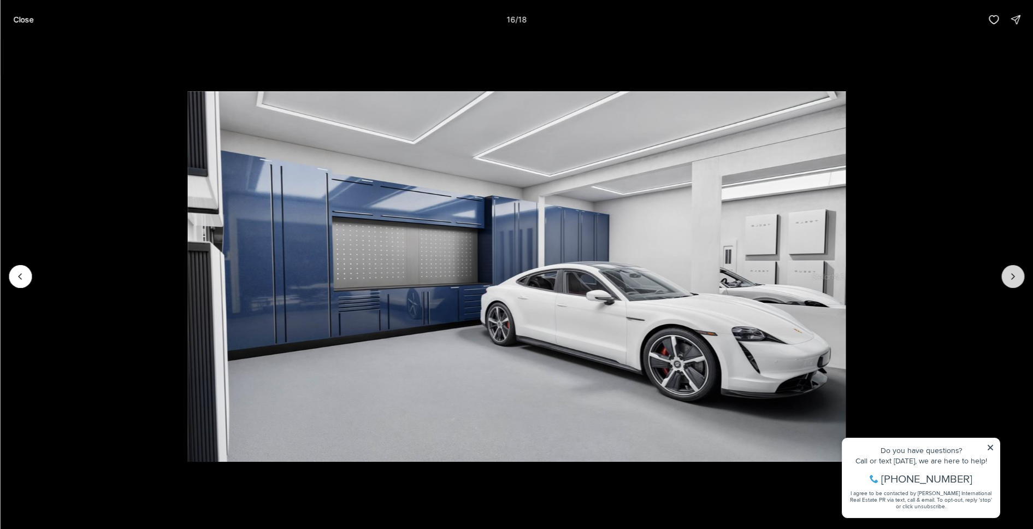
click at [1008, 274] on icon "Next slide" at bounding box center [1012, 276] width 11 height 11
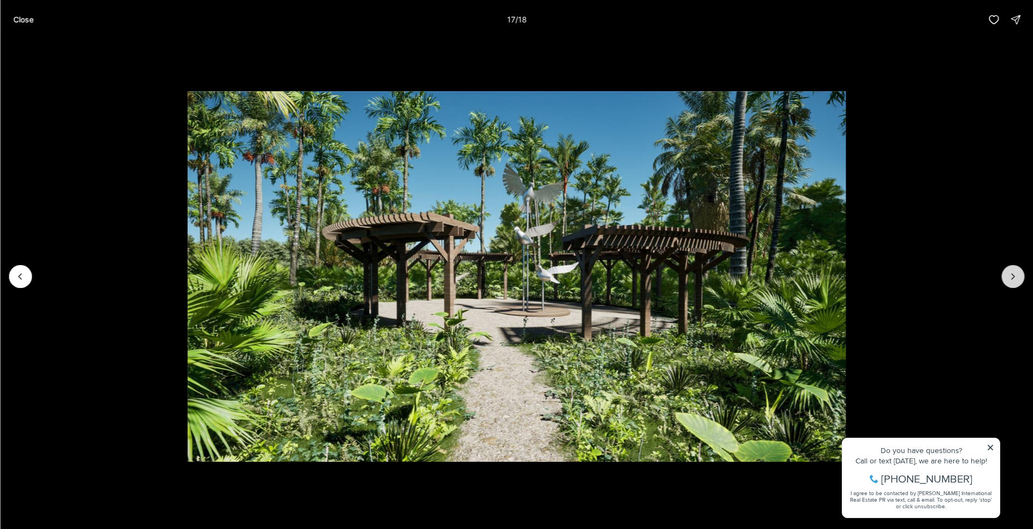
click at [1008, 274] on icon "Next slide" at bounding box center [1012, 276] width 11 height 11
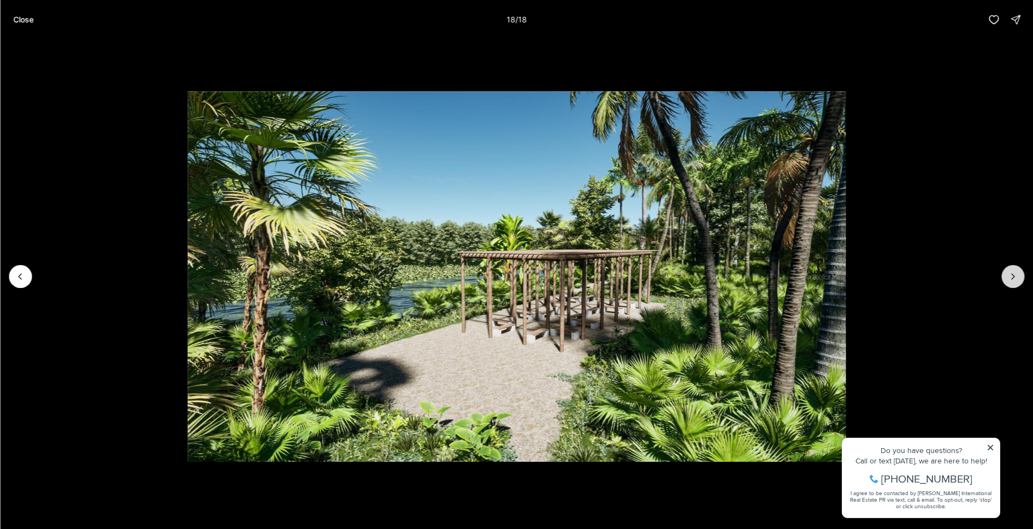
click at [1008, 274] on div at bounding box center [1012, 276] width 23 height 23
